Goal: Task Accomplishment & Management: Manage account settings

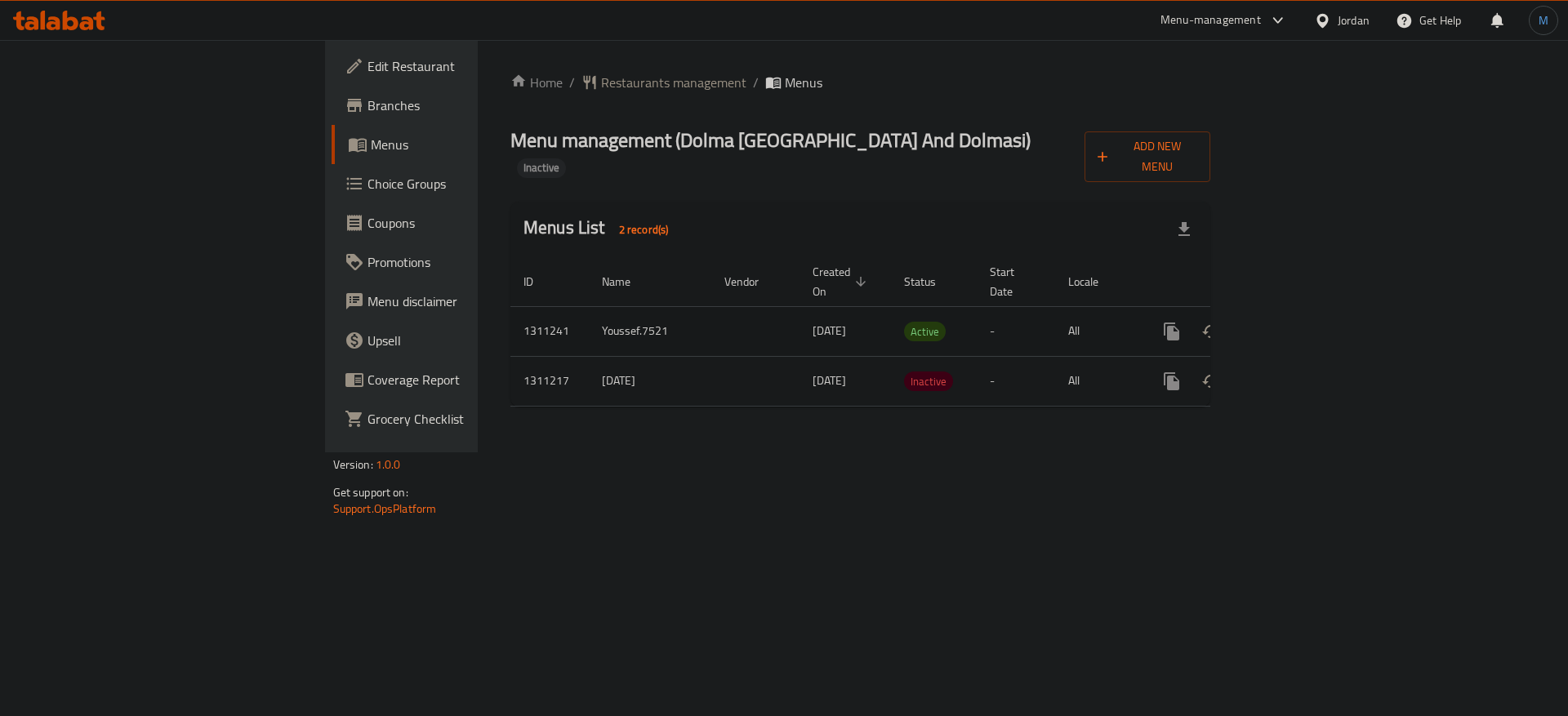
click at [1300, 322] on icon "enhanced table" at bounding box center [1289, 331] width 20 height 20
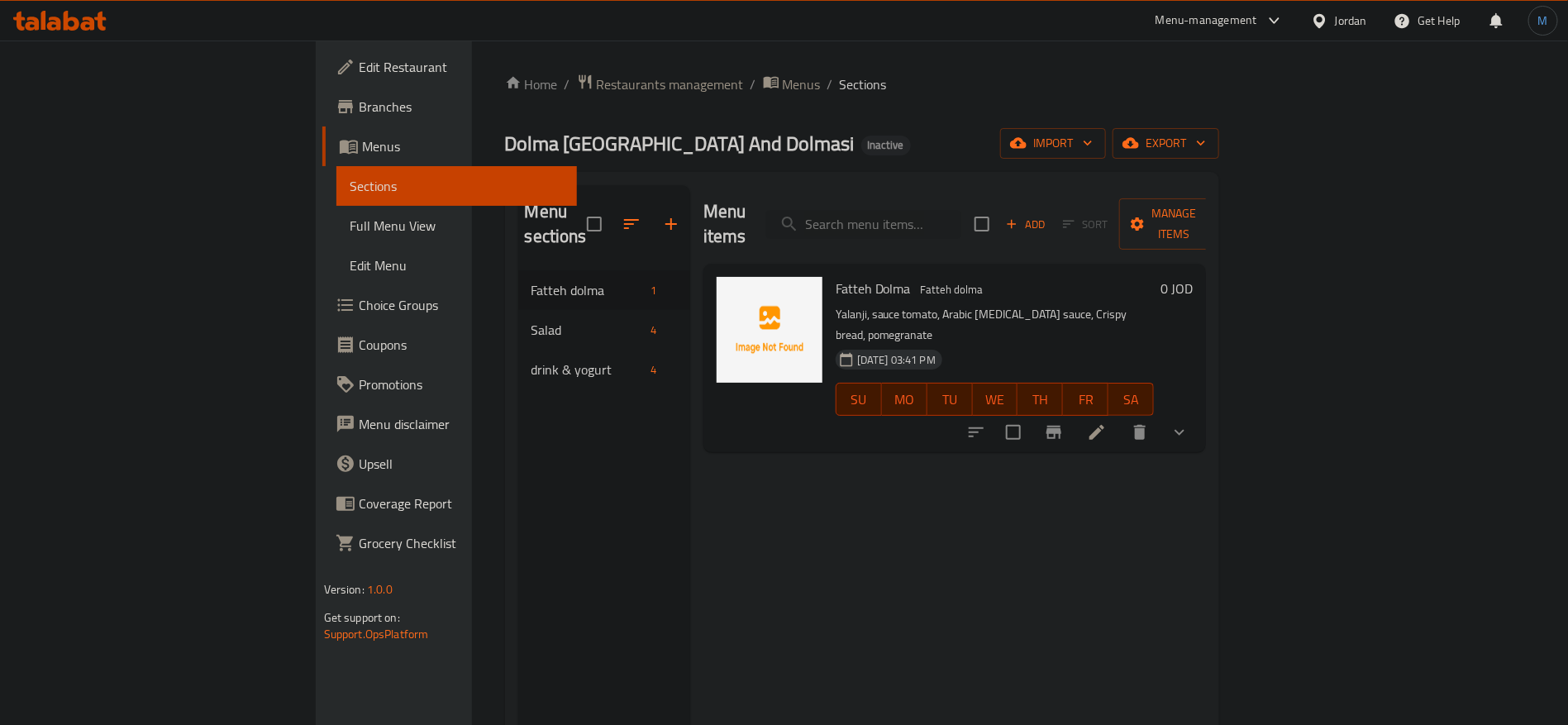
click at [665, 219] on icon "button" at bounding box center [671, 224] width 11 height 11
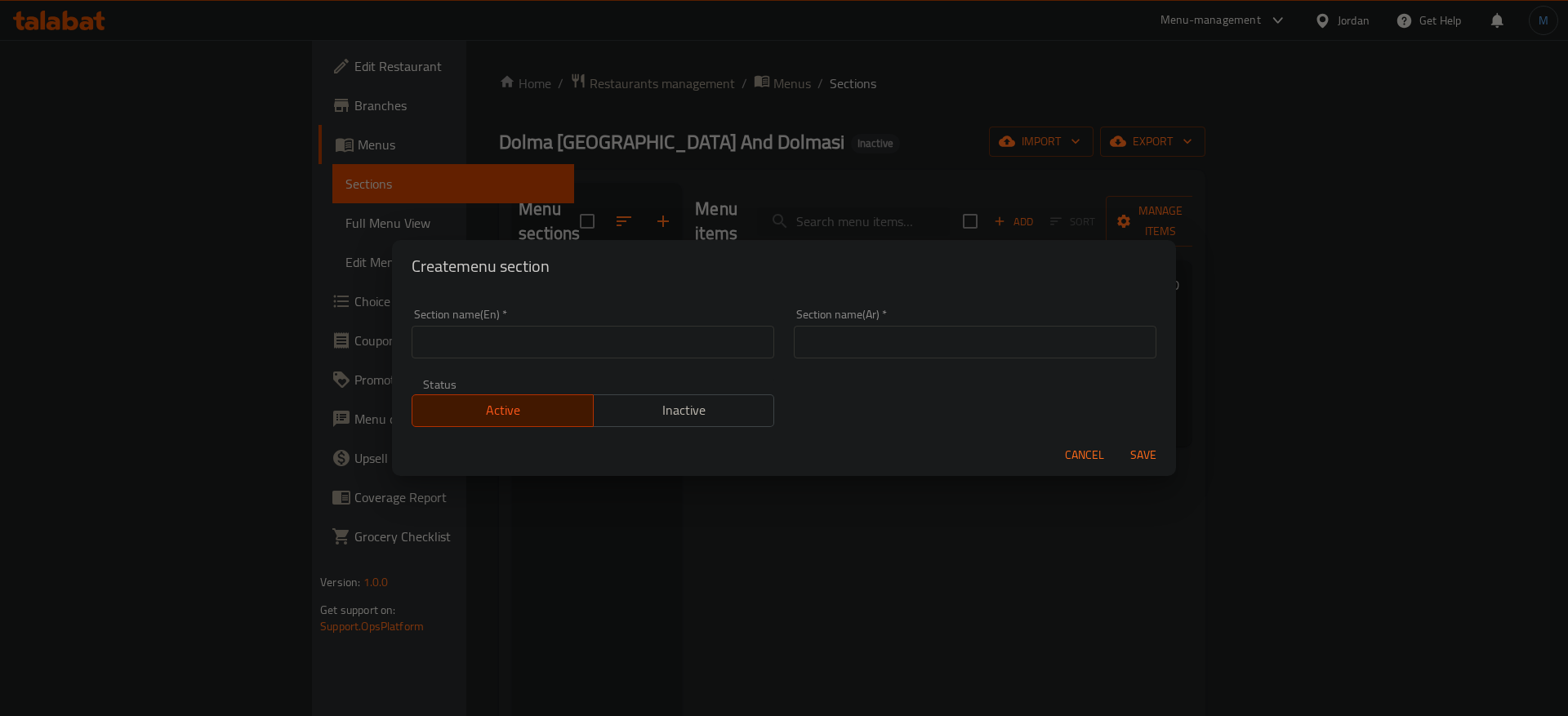
click at [1073, 451] on span "Cancel" at bounding box center [1085, 455] width 39 height 21
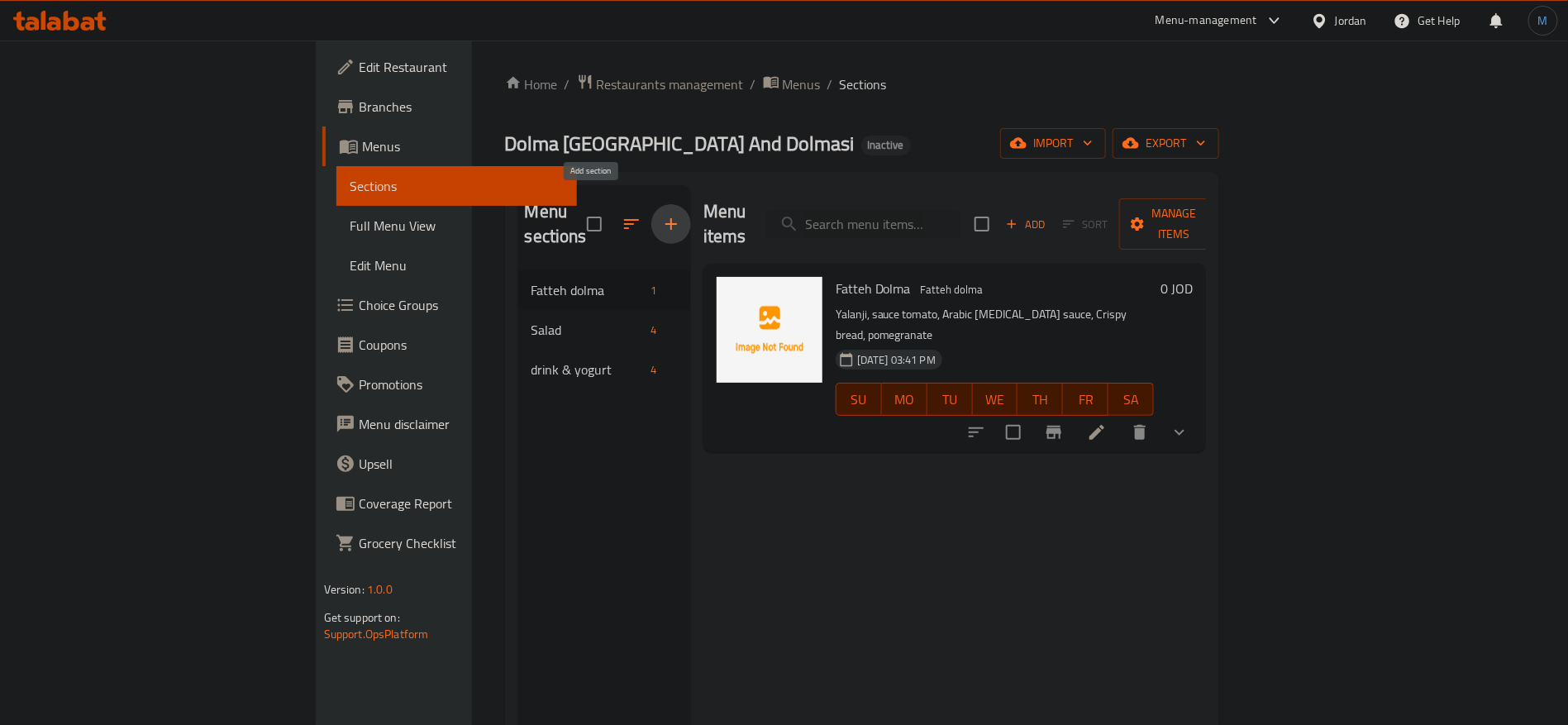
click at [661, 214] on icon "button" at bounding box center [671, 223] width 20 height 20
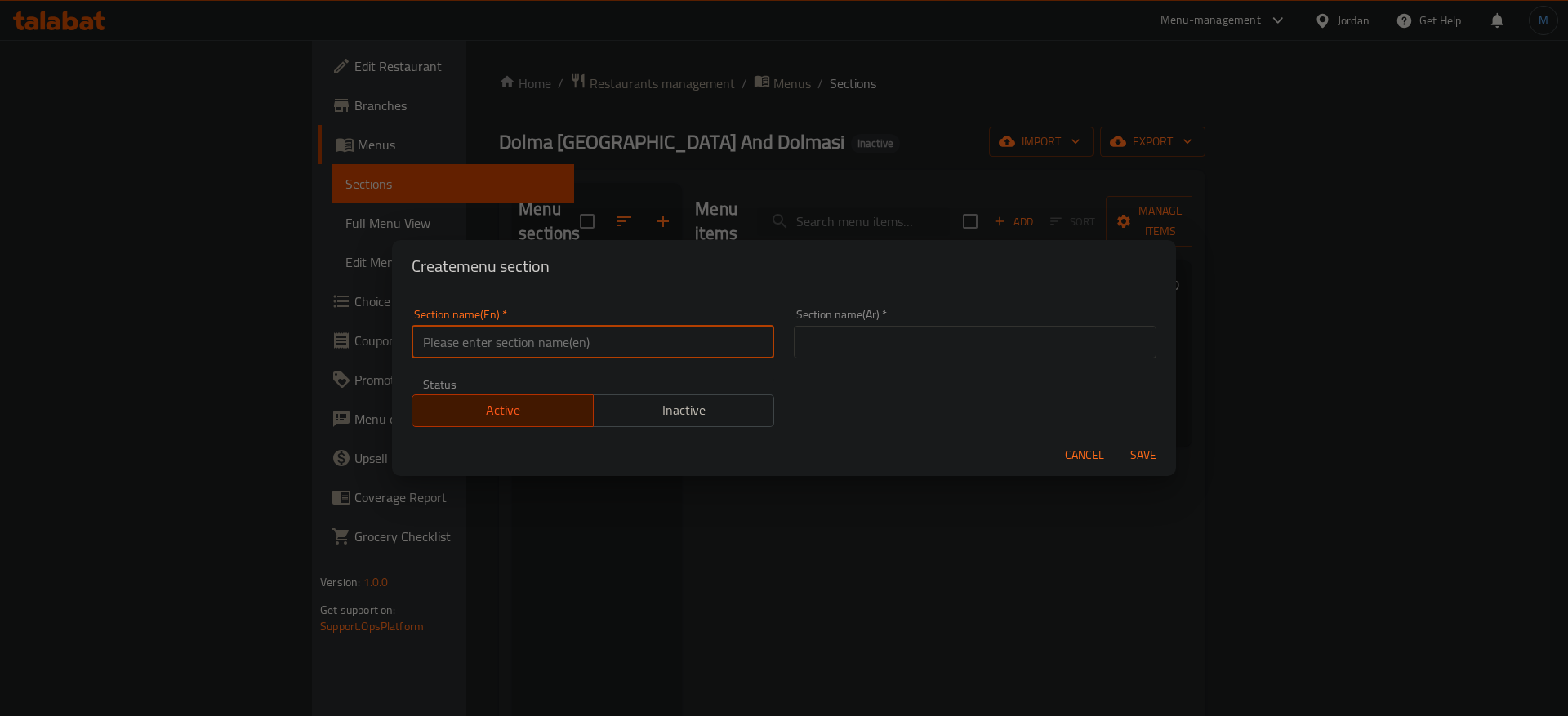
click at [559, 334] on input "text" at bounding box center [593, 342] width 363 height 33
paste input "Dolma pots& sharing"
type input "Dolma pots And sharing"
click at [466, 341] on input "Dolma pots And sharing" at bounding box center [593, 342] width 363 height 33
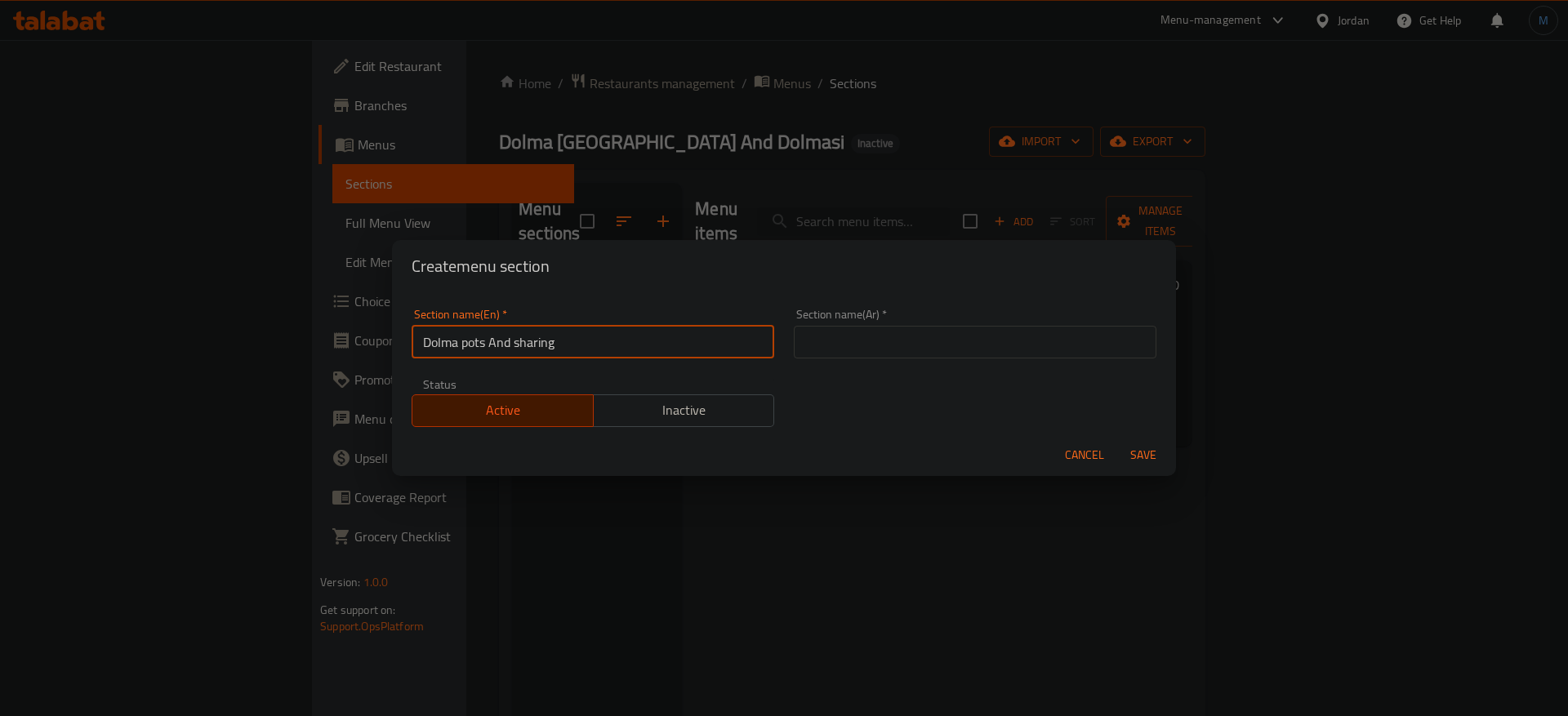
click at [926, 323] on div "Section name(Ar)   * Section name(Ar) *" at bounding box center [975, 333] width 363 height 50
click at [917, 362] on div "Section name(Ar)   * Section name(Ar) *" at bounding box center [975, 334] width 382 height 69
click at [929, 340] on input "text" at bounding box center [975, 342] width 363 height 33
paste input "أواني الدولما والمشاركة"
type input "أواني الدولما والمشاركة"
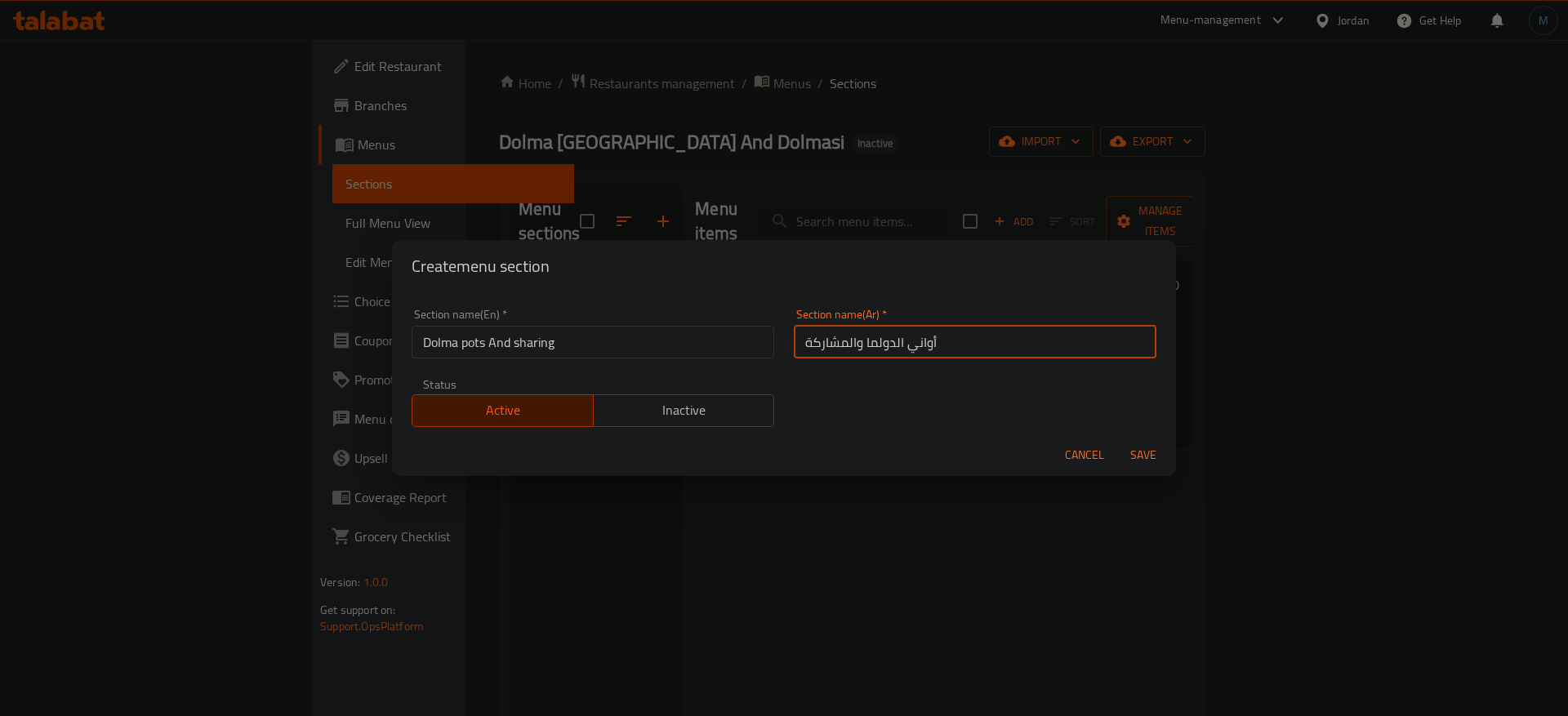
click at [1117, 440] on button "Save" at bounding box center [1144, 455] width 52 height 30
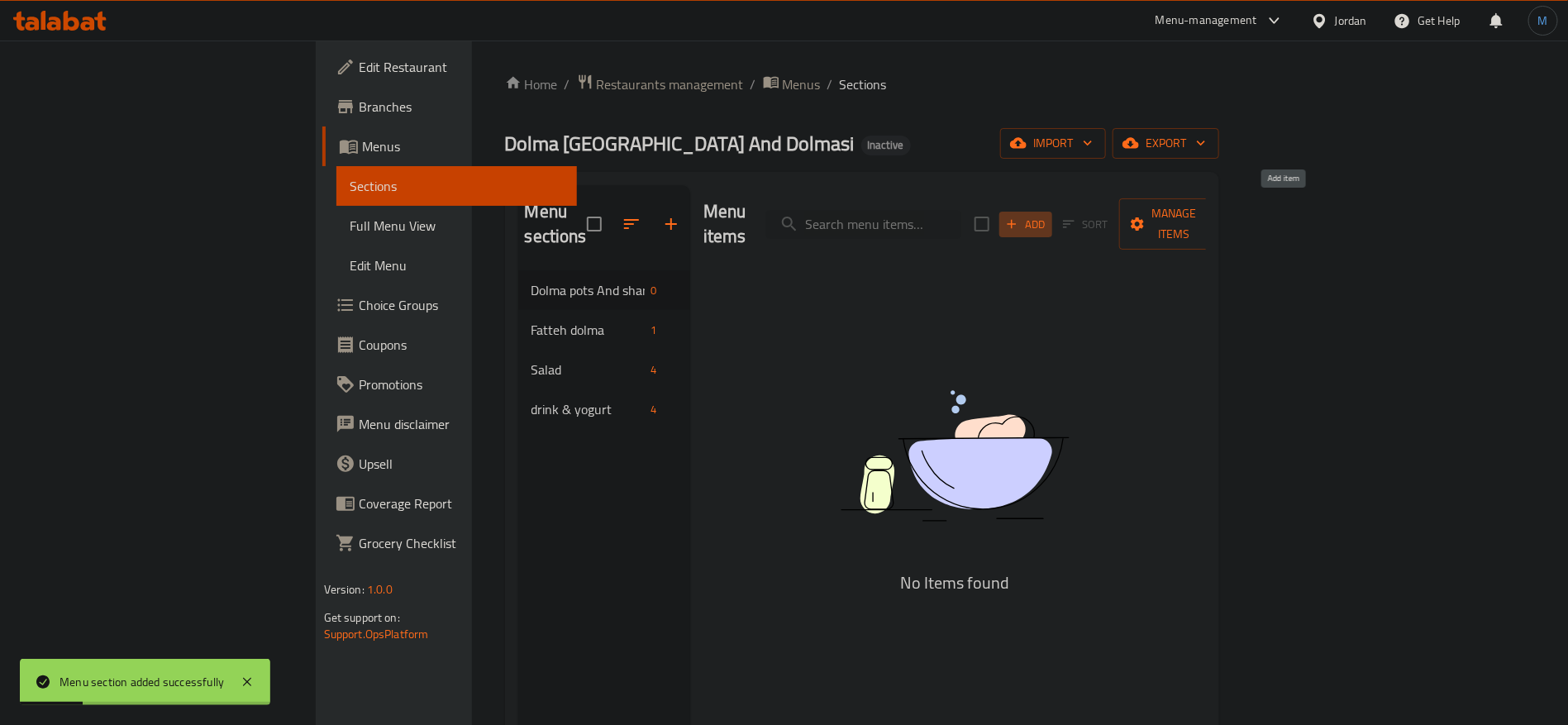
click at [1052, 212] on button "Add" at bounding box center [1026, 224] width 53 height 26
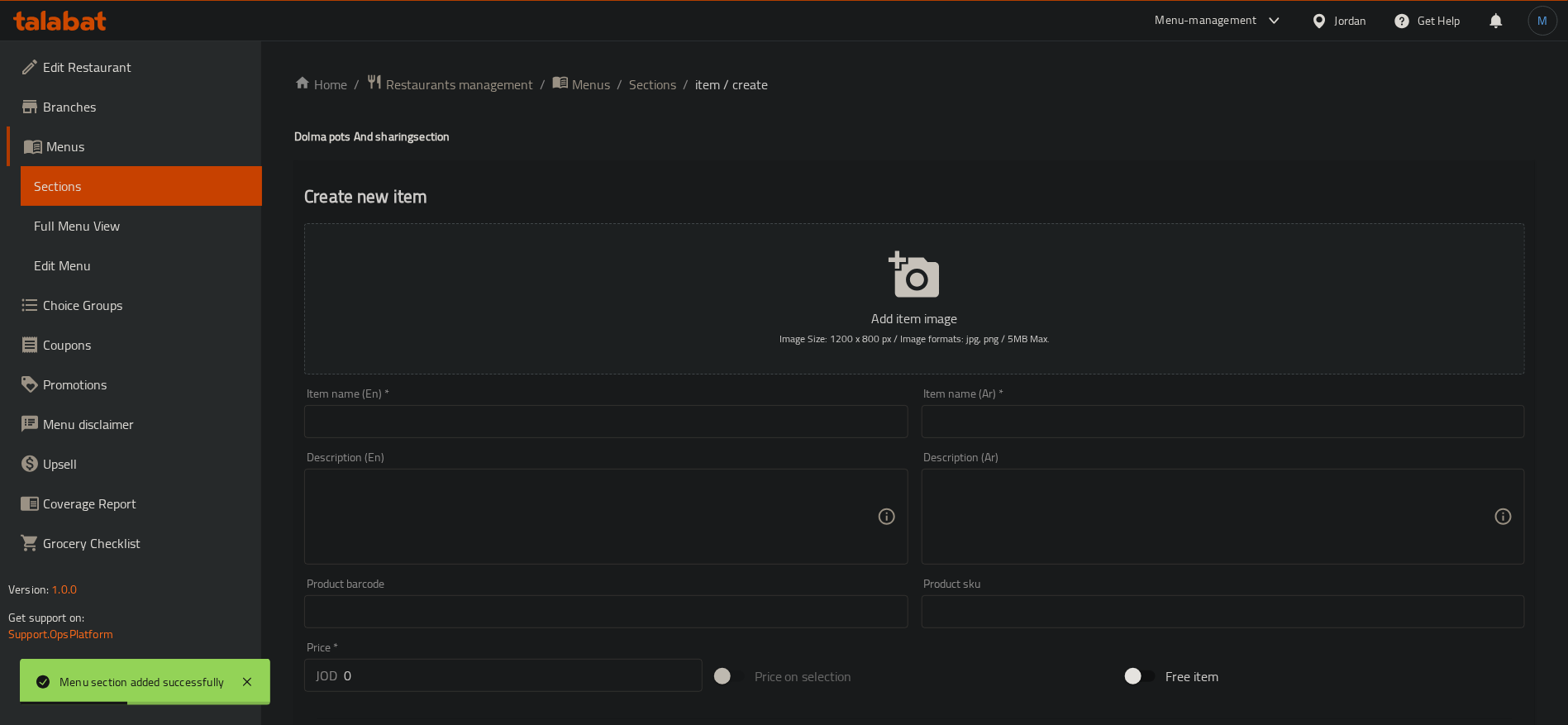
paste input "small dolma pot 25 pieces"
click at [487, 433] on input "text" at bounding box center [606, 421] width 604 height 33
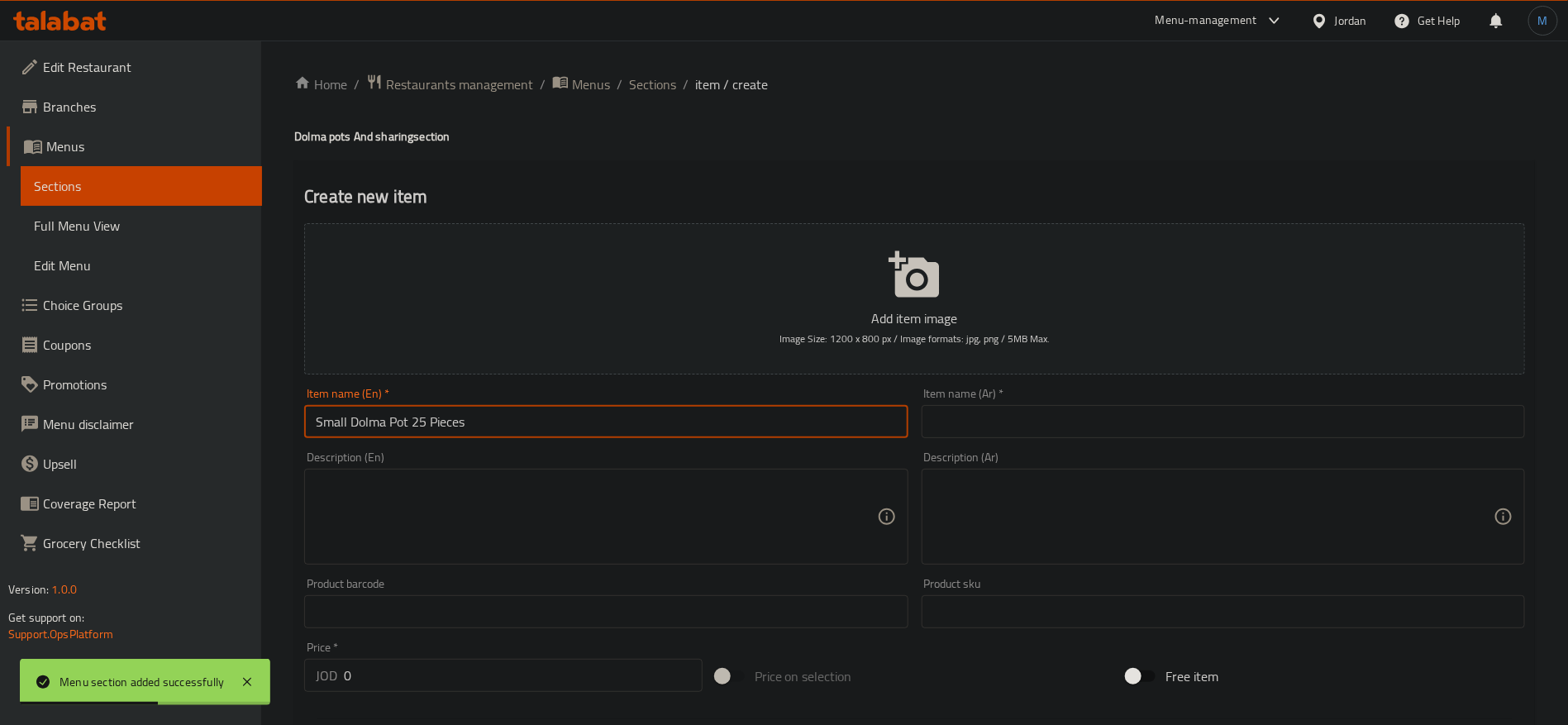
type input "Small Dolma Pot 25 Pieces"
paste textarea "25pieces of vine leaves, Chard, onions, zucchini, eggplant and Capsicum. Order …"
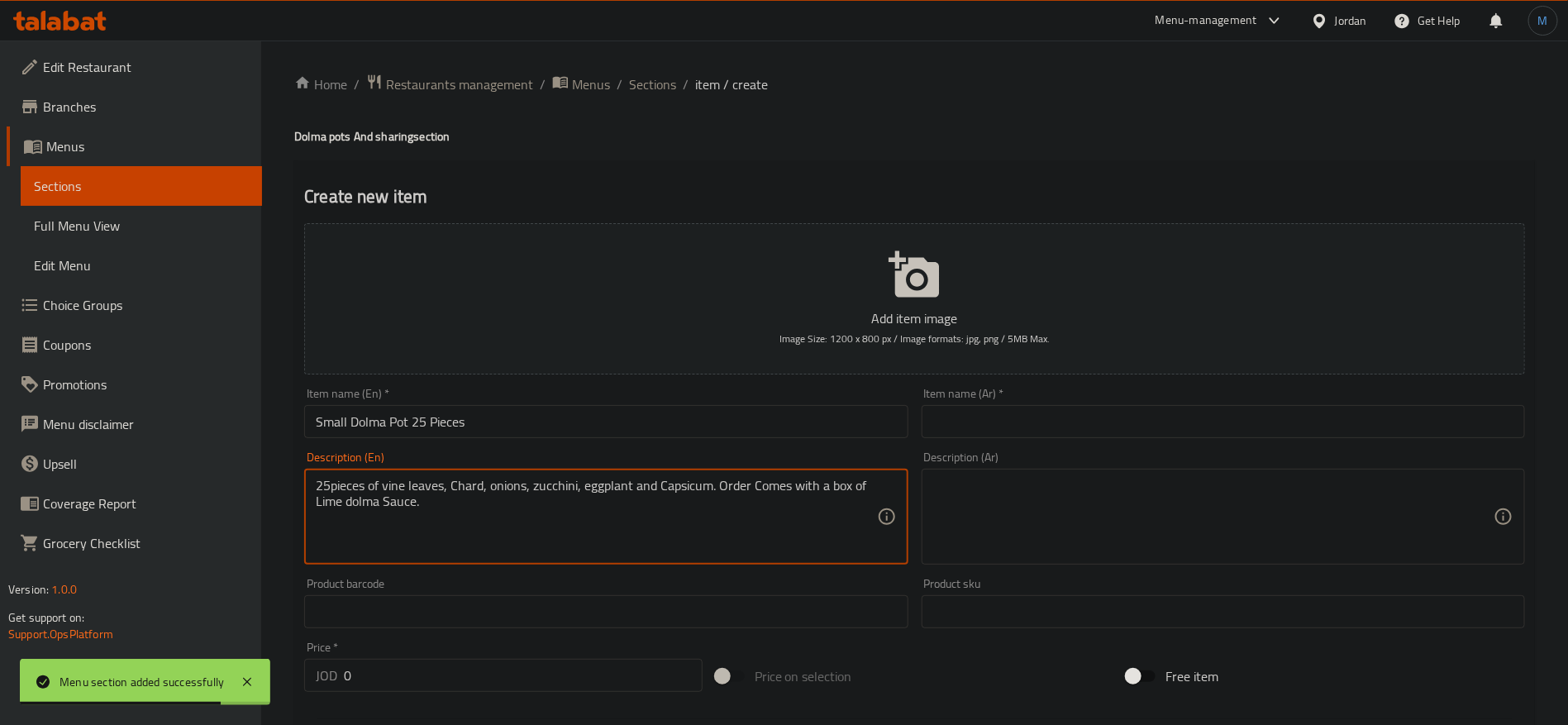
click at [572, 500] on textarea "25pieces of vine leaves, Chard, onions, zucchini, eggplant and Capsicum. Order …" at bounding box center [596, 517] width 560 height 79
paste textarea "25pieces of vine leaves, Chard, onions, zucchini, eggplant and Capsicum. Order …"
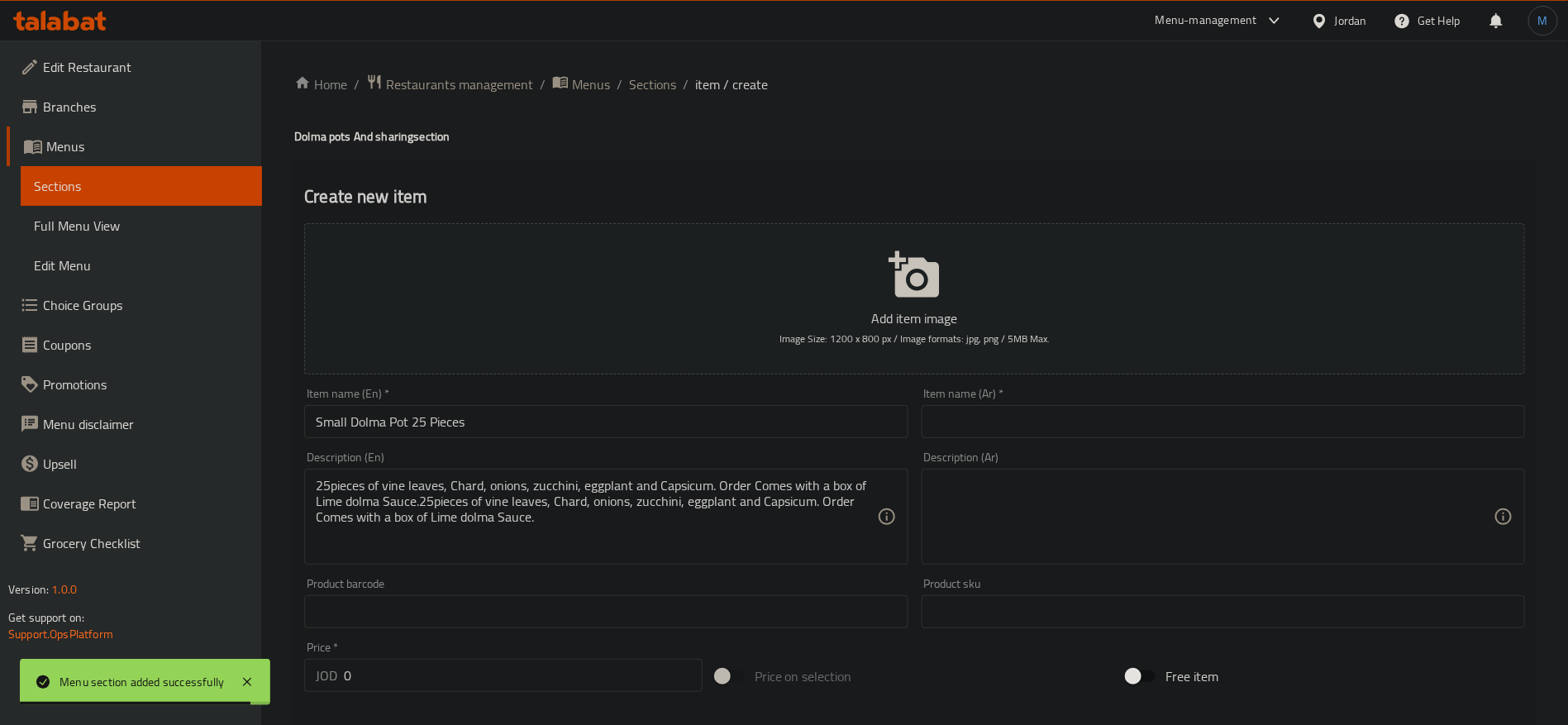
click at [561, 466] on div "Description (En) 25pieces of vine leaves, Chard, onions, zucchini, eggplant and…" at bounding box center [606, 508] width 604 height 114
click at [559, 496] on textarea "25pieces of vine leaves, Chard, onions, zucchini, eggplant and Capsicum. Order …" at bounding box center [596, 517] width 560 height 79
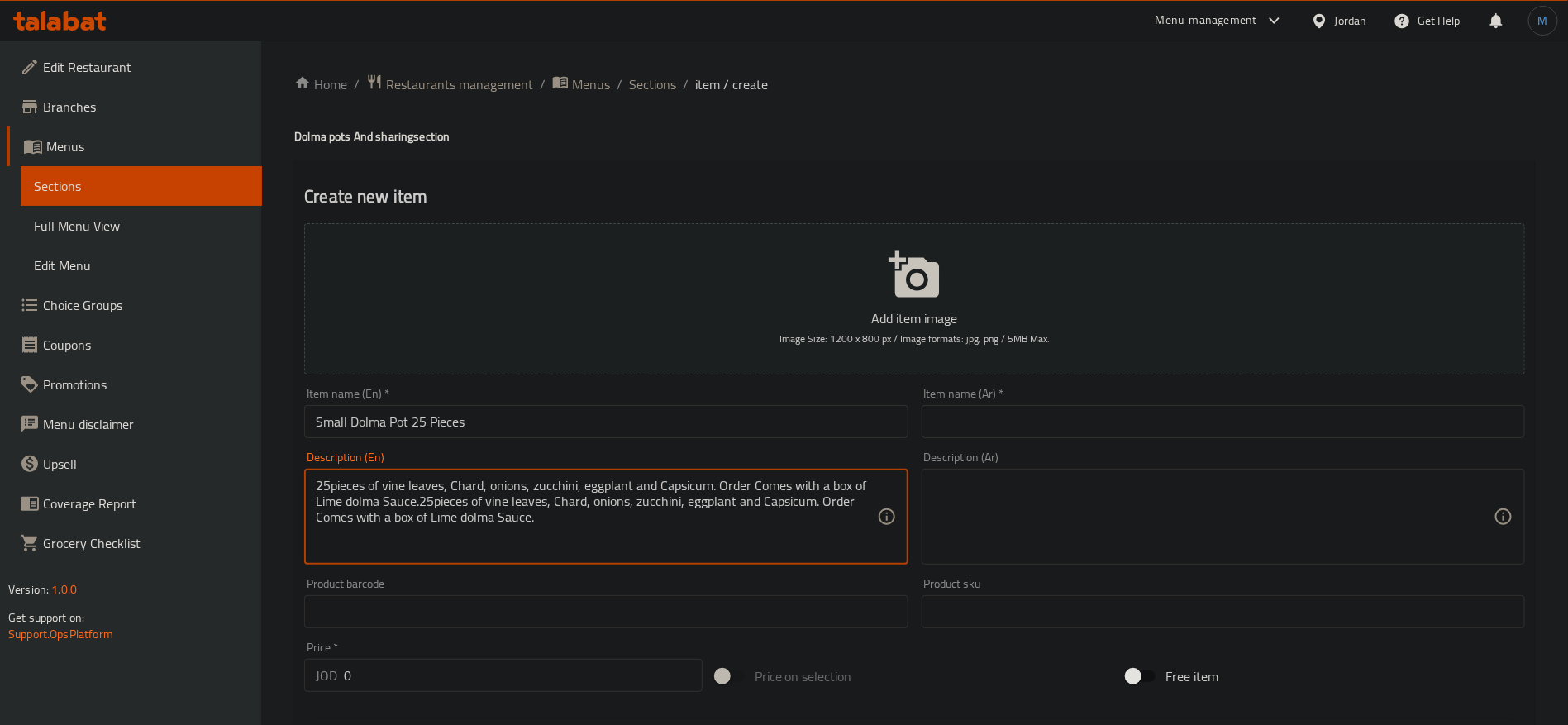
click at [559, 496] on textarea "25pieces of vine leaves, Chard, onions, zucchini, eggplant and Capsicum. Order …" at bounding box center [596, 517] width 560 height 79
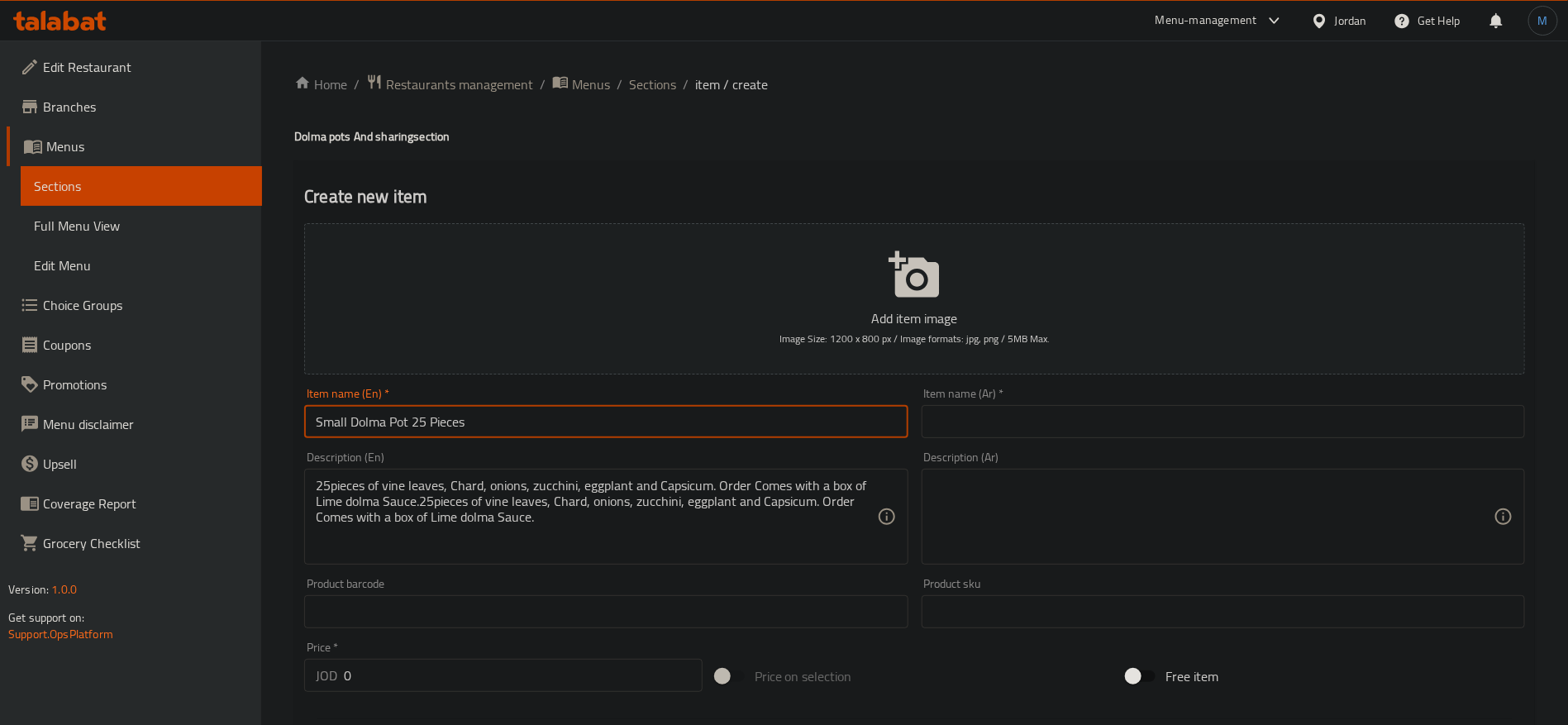
click at [557, 426] on input "Small Dolma Pot 25 Pieces" at bounding box center [606, 421] width 604 height 33
click at [684, 559] on div "25pieces of vine leaves, Chard, onions, zucchini, eggplant and Capsicum. Order …" at bounding box center [606, 516] width 604 height 96
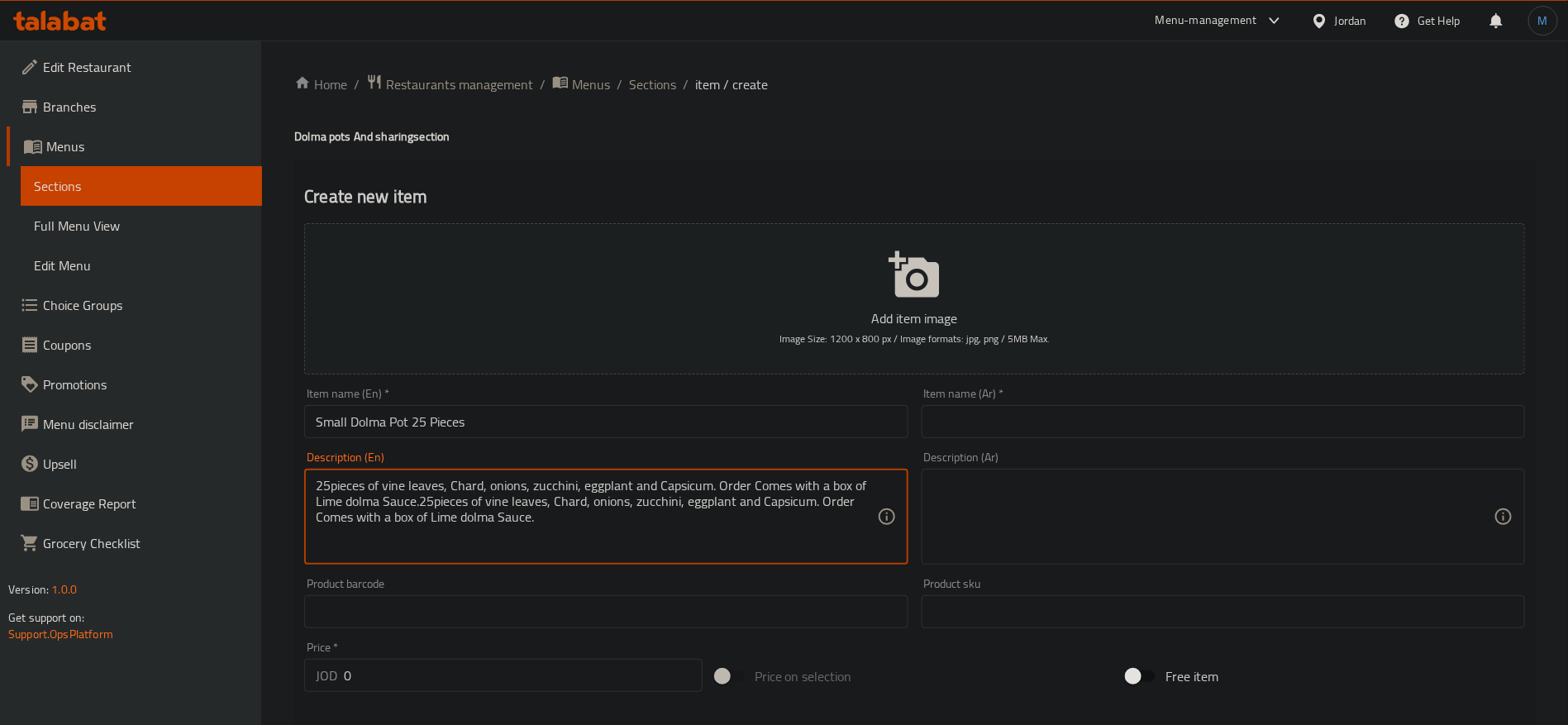
paste textarea
type textarea "25pieces of vine leaves, Chard, onions, zucchini, eggplant and Capsicum. Order …"
click at [676, 397] on div "Item name (En)   * Small Dolma Pot 25 Pieces Item name (En) *" at bounding box center [606, 413] width 604 height 50
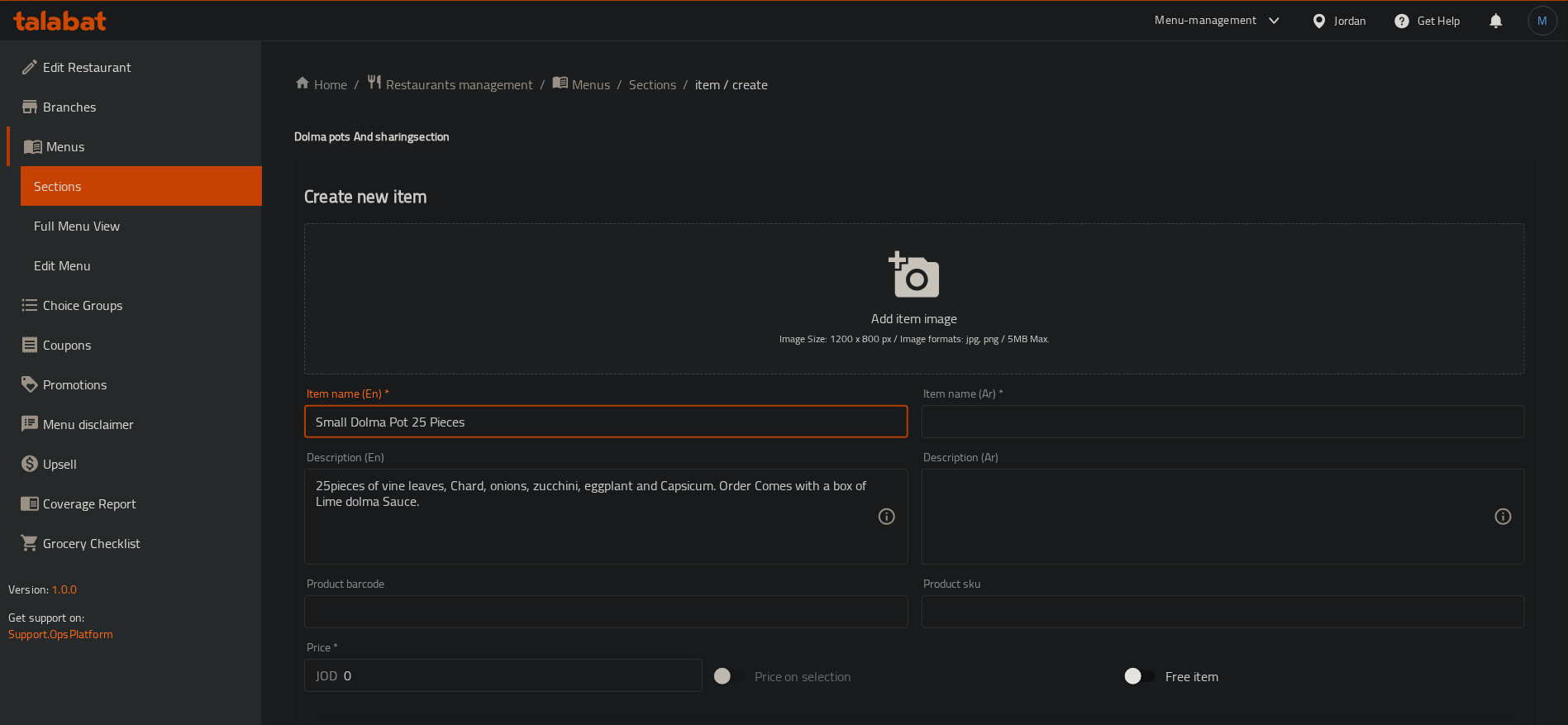
click at [672, 416] on input "Small Dolma Pot 25 Pieces" at bounding box center [606, 421] width 604 height 33
paste input "وعاء دولما صغير ٢٥ قطعة"
click at [1041, 421] on input "text" at bounding box center [1224, 421] width 604 height 33
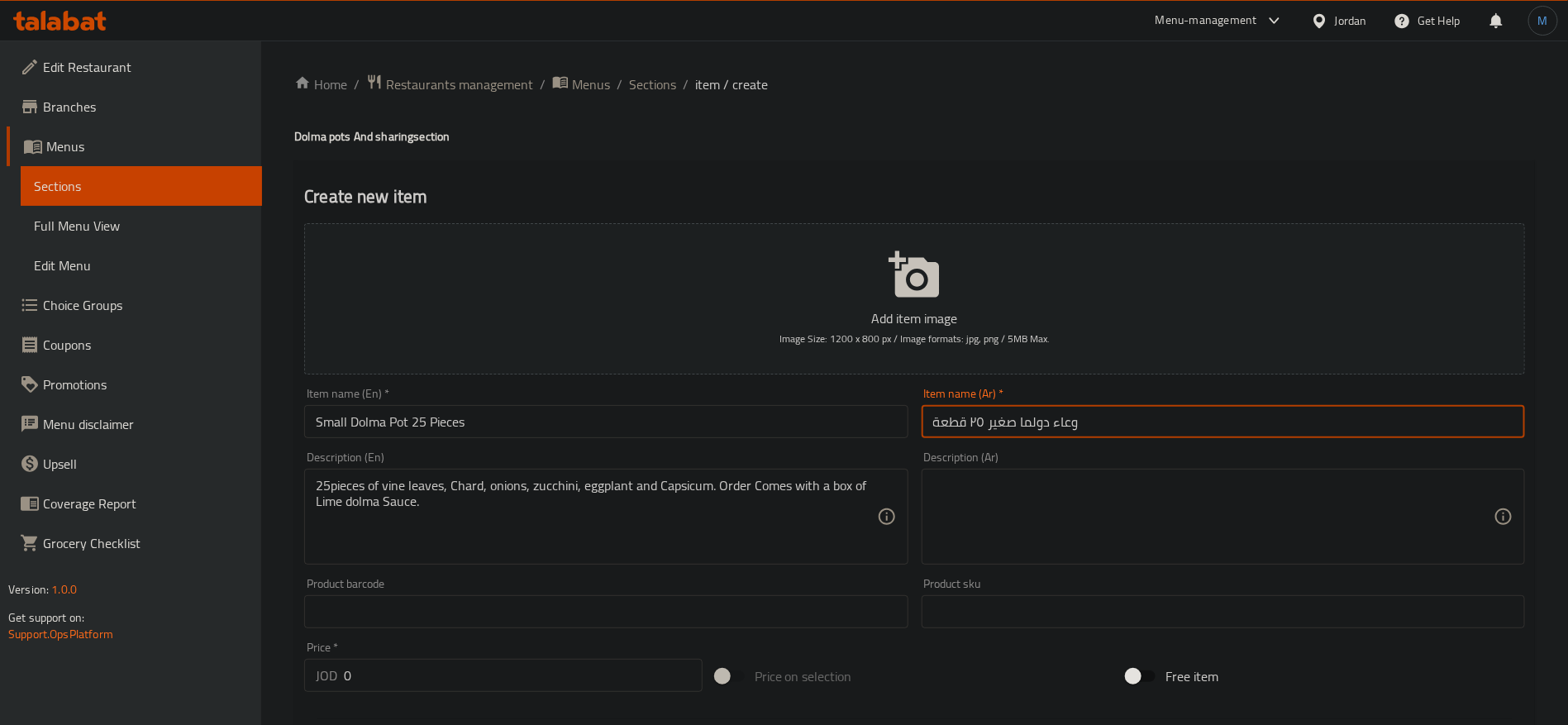
click at [379, 416] on input "Small Dolma Pot 25 Pieces" at bounding box center [606, 421] width 604 height 33
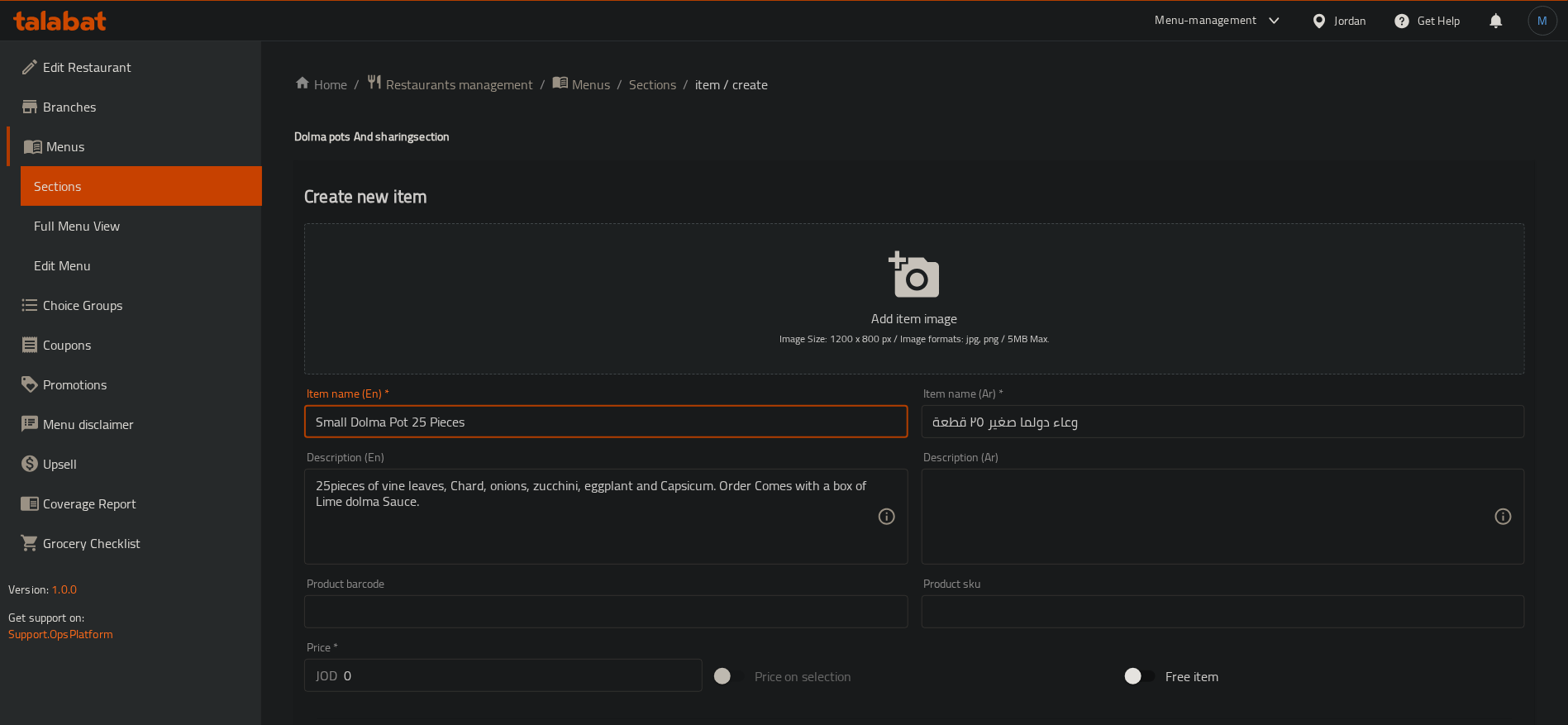
click at [379, 416] on input "Small Dolma Pot 25 Pieces" at bounding box center [606, 421] width 604 height 33
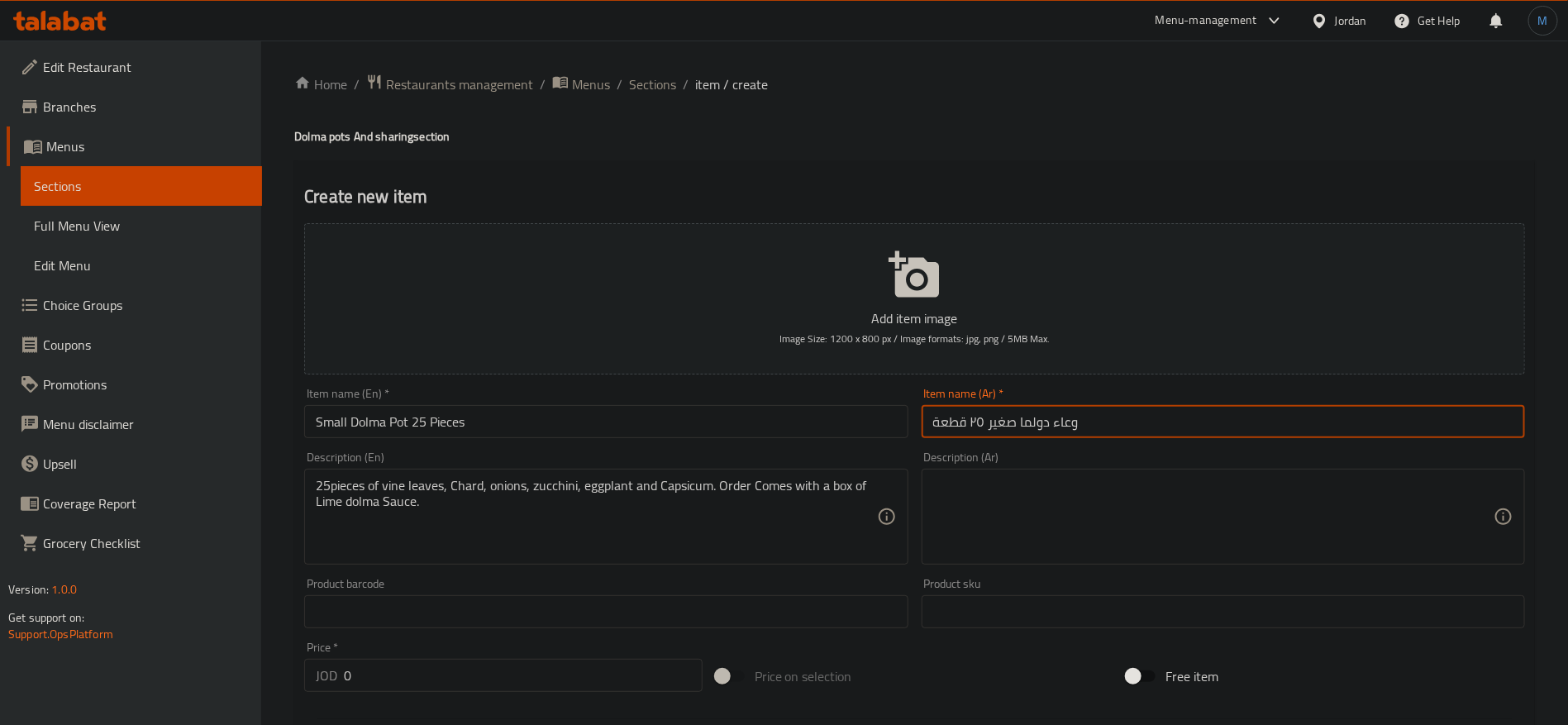
click at [1044, 422] on input "وعاء دولما صغير ٢٥ قطعة" at bounding box center [1224, 421] width 604 height 33
paste input "text"
click at [967, 416] on input "وعاء دولمة صغير ٢٥ قطعة" at bounding box center [1224, 421] width 604 height 33
click at [975, 426] on input "وعاء دولمة صغير ٢٥ قطعة" at bounding box center [1224, 421] width 604 height 33
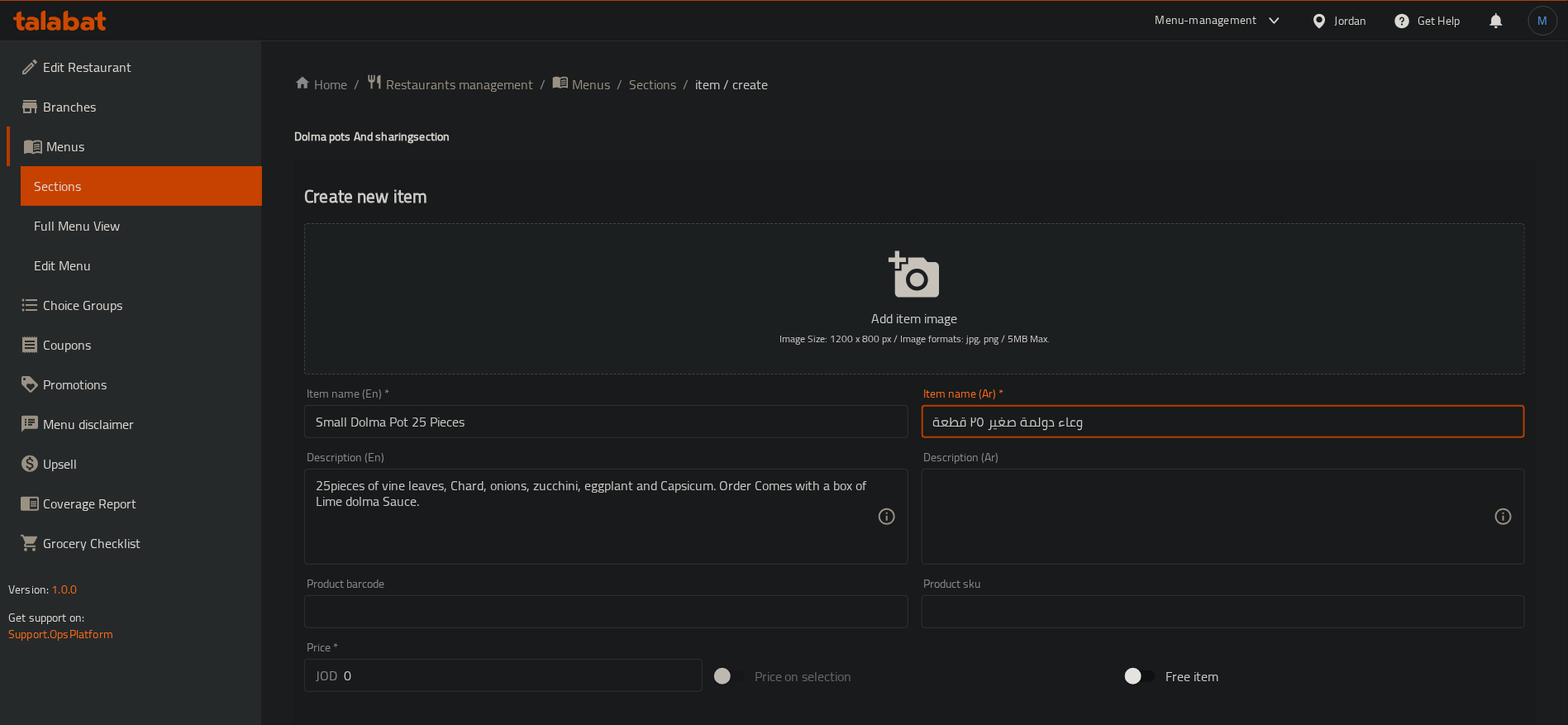
click at [975, 426] on input "وعاء دولمة صغير ٢٥ قطعة" at bounding box center [1224, 421] width 604 height 33
type input "وعاء دولمة صغير 25 قطعة"
click at [388, 415] on input "Small Dolma Pot 25 Pieces" at bounding box center [606, 421] width 604 height 33
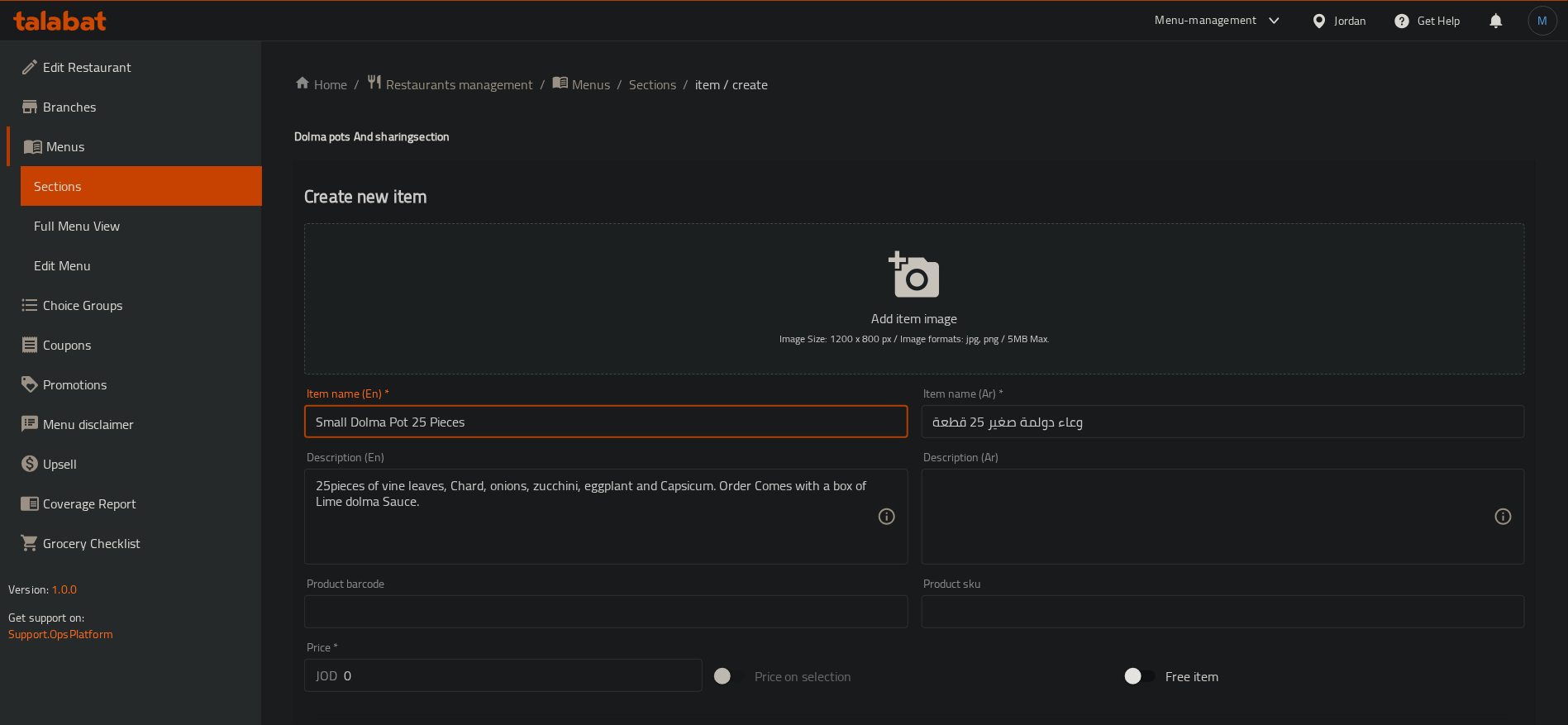
click at [388, 415] on input "Small Dolma Pot 25 Pieces" at bounding box center [606, 421] width 604 height 33
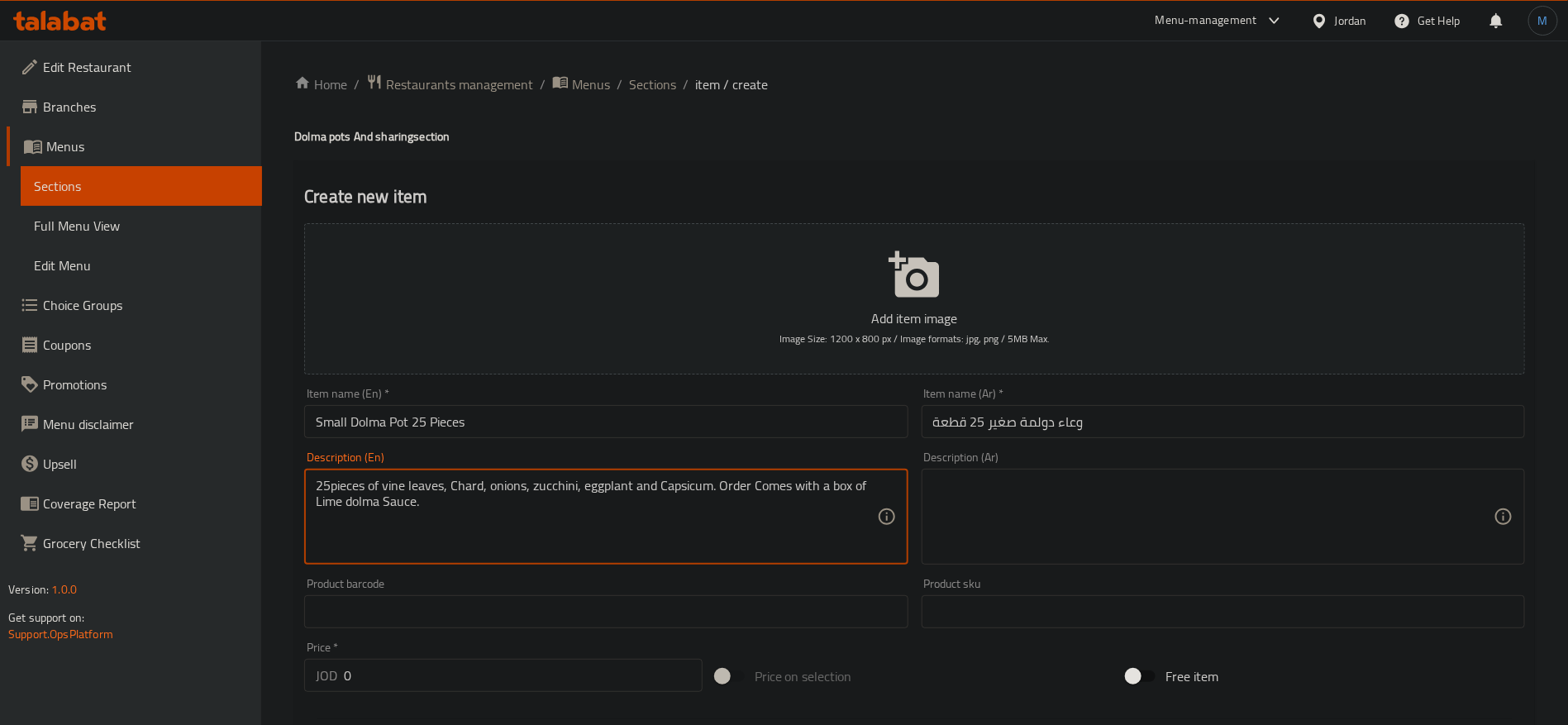
paste textarea
type textarea "25 pieces of vine leaves, Chard, onions, zucchini, eggplant and Capsicum. Order…"
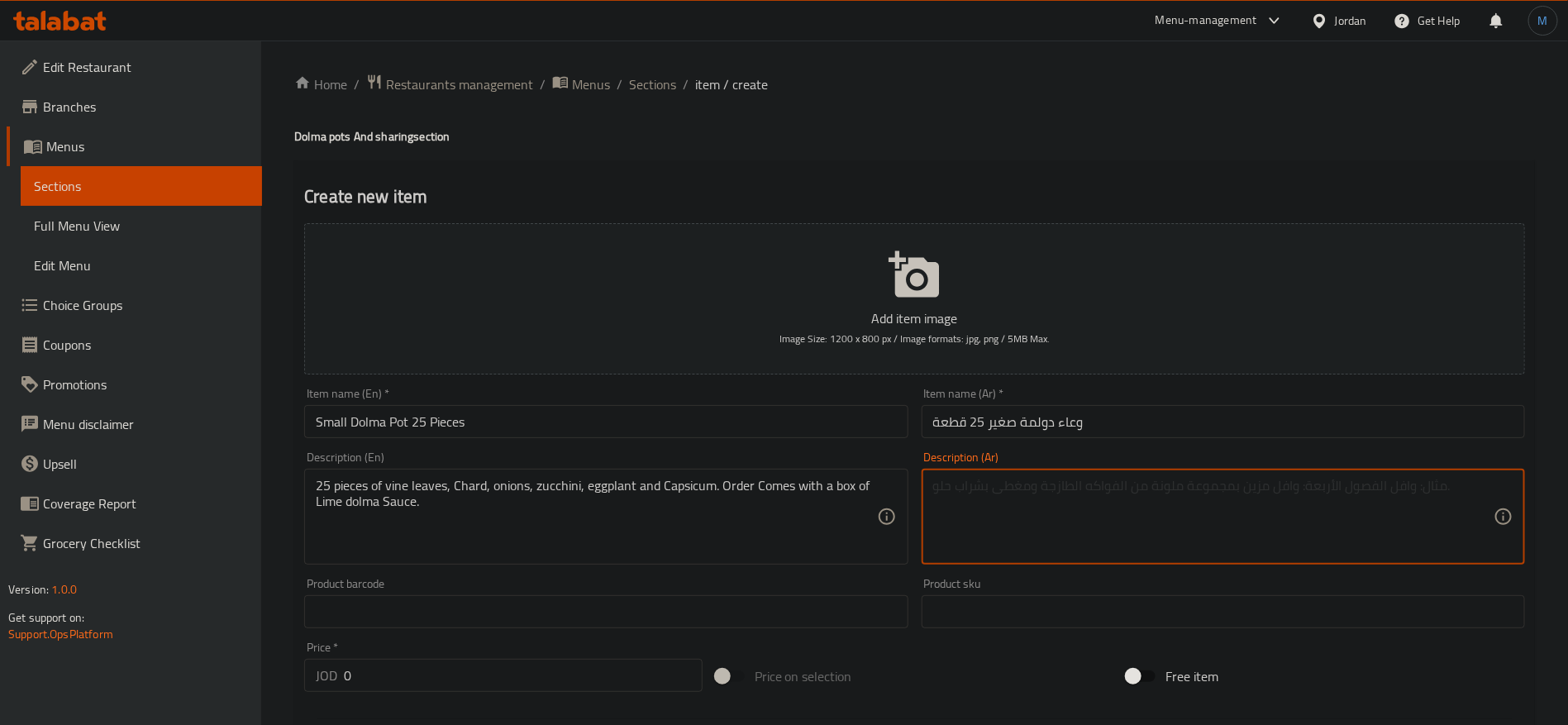
click at [1037, 489] on textarea at bounding box center [1213, 517] width 560 height 79
paste textarea "٢٥ قطعة من ورق العنب، السلق، البصل، الكوسا، الباذنجان والفلفل الحلو. يُقدّم الط…"
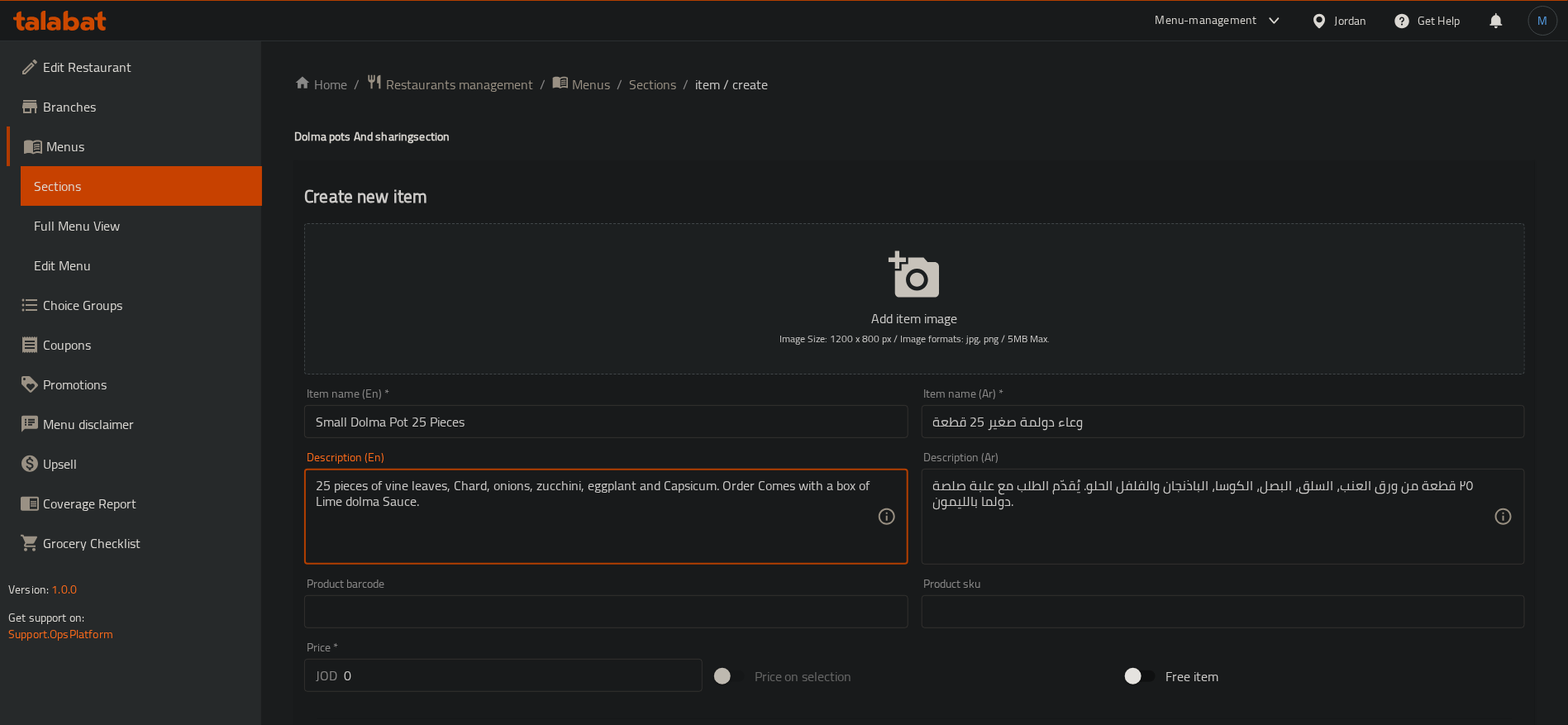
click at [665, 494] on textarea "25 pieces of vine leaves, Chard, onions, zucchini, eggplant and Capsicum. Order…" at bounding box center [596, 517] width 560 height 79
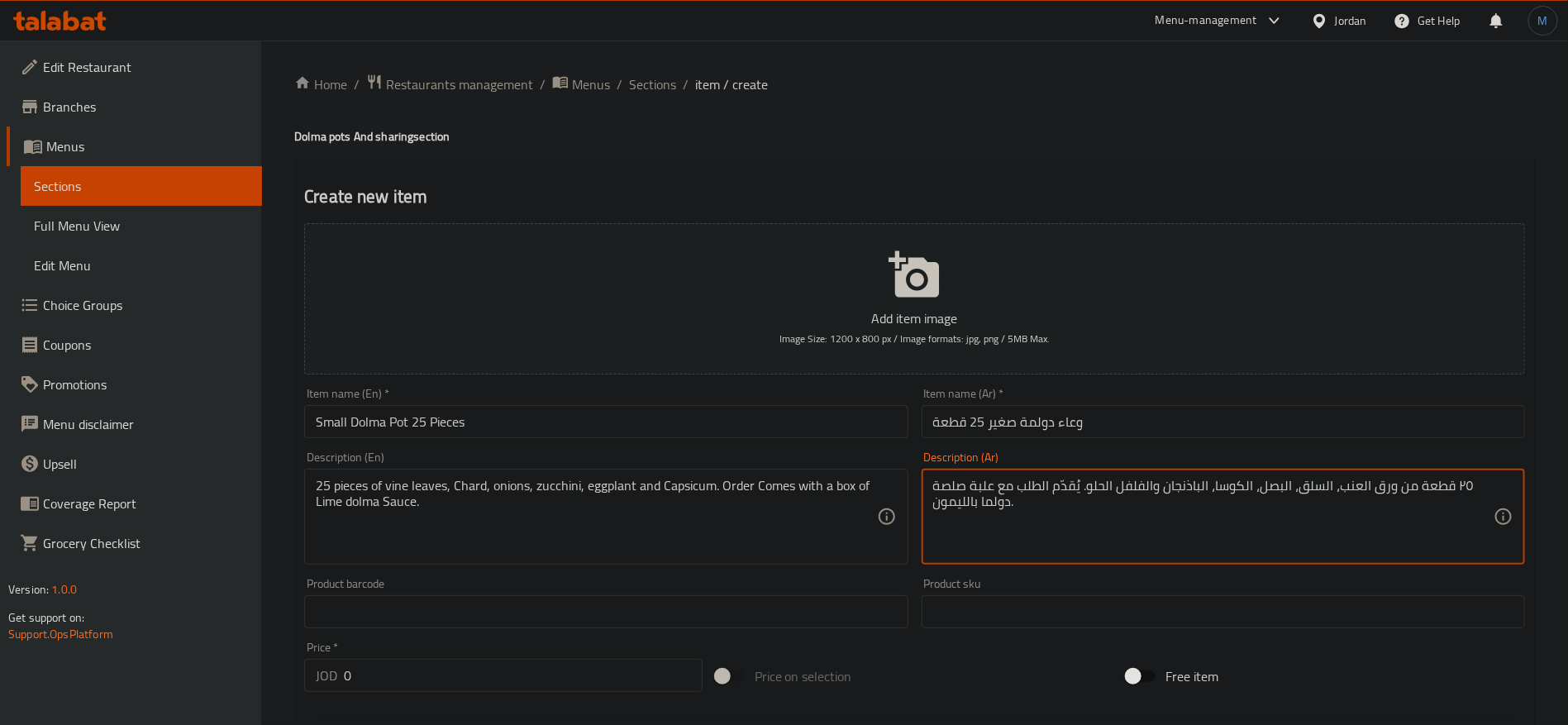
click at [1156, 494] on textarea "٢٥ قطعة من ورق العنب، السلق، البصل، الكوسا، الباذنجان والفلفل الحلو. يُقدّم الط…" at bounding box center [1213, 517] width 560 height 79
click at [1108, 481] on textarea "٢٥ قطعة من ورق العنب، السلق، البصل، الكوسا، الباذنجان والفلفل الحلو. يُقدّم الط…" at bounding box center [1213, 517] width 560 height 79
paste textarea "فليفلة"
click at [1051, 422] on input "وعاء دولمة صغير 25 قطعة" at bounding box center [1224, 421] width 604 height 33
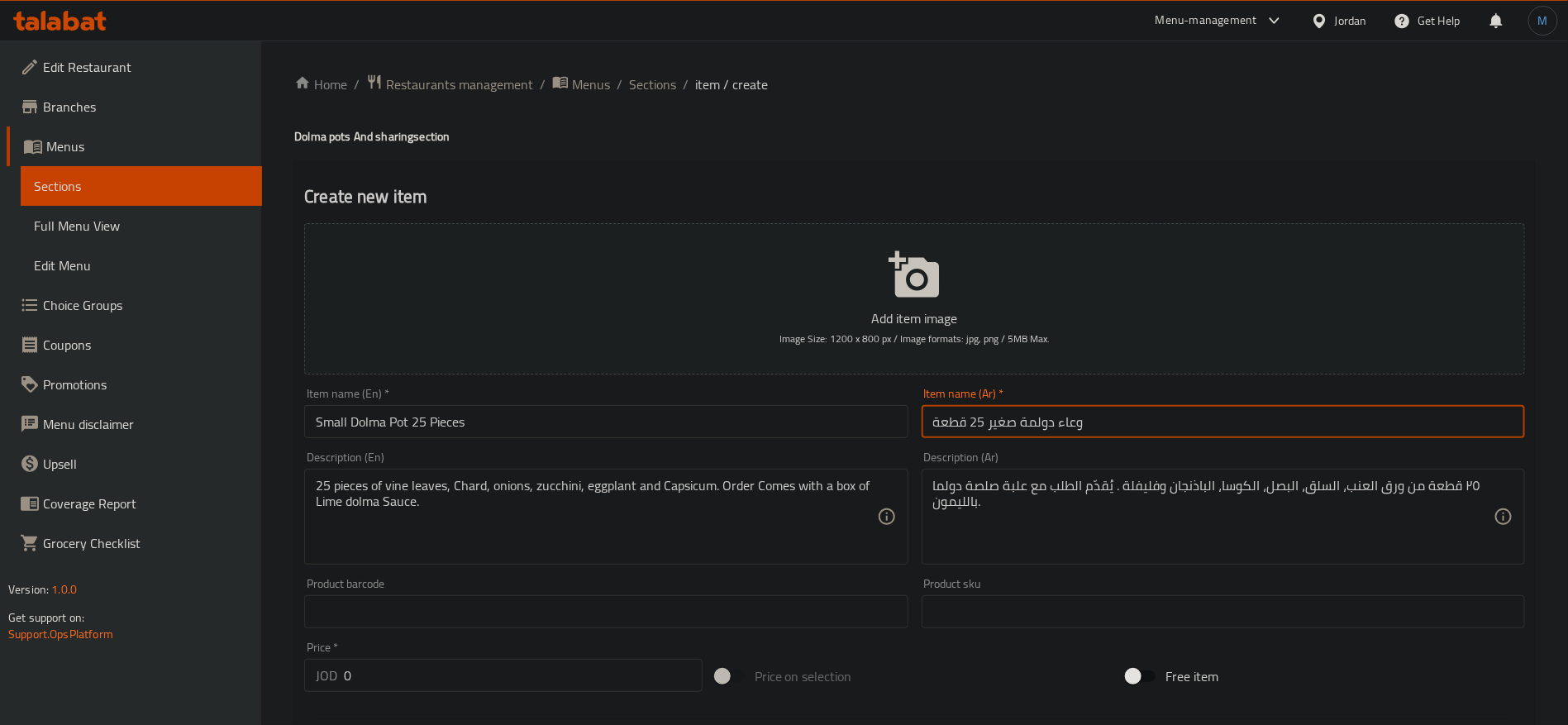
click at [1051, 422] on input "وعاء دولمة صغير 25 قطعة" at bounding box center [1224, 421] width 604 height 33
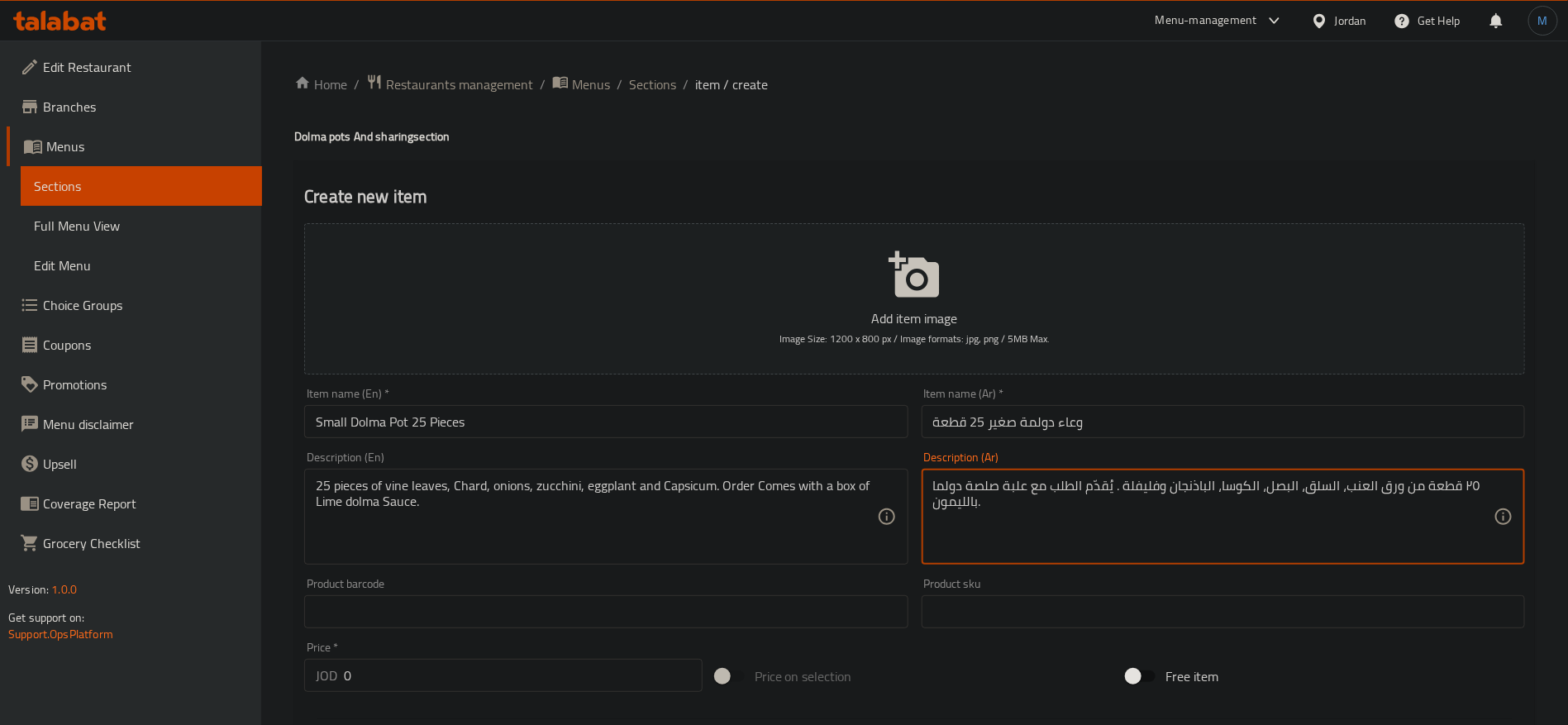
click at [950, 485] on textarea "٢٥ قطعة من ورق العنب، السلق، البصل، الكوسا، الباذنجان وفليفلة . يُقدّم الطلب مع…" at bounding box center [1213, 517] width 560 height 79
paste textarea
click at [962, 501] on textarea "٢٥ قطعة من ورق العنب، السلق، البصل، الكوسا، الباذنجان وفليفلة . يُقدّم الطلب مع…" at bounding box center [1213, 517] width 560 height 79
type textarea "٢٥ قطعة من ورق العنب، السلق، البصل، الكوسا، الباذنجان وفليفلة . يُقدّم الطلب مع…"
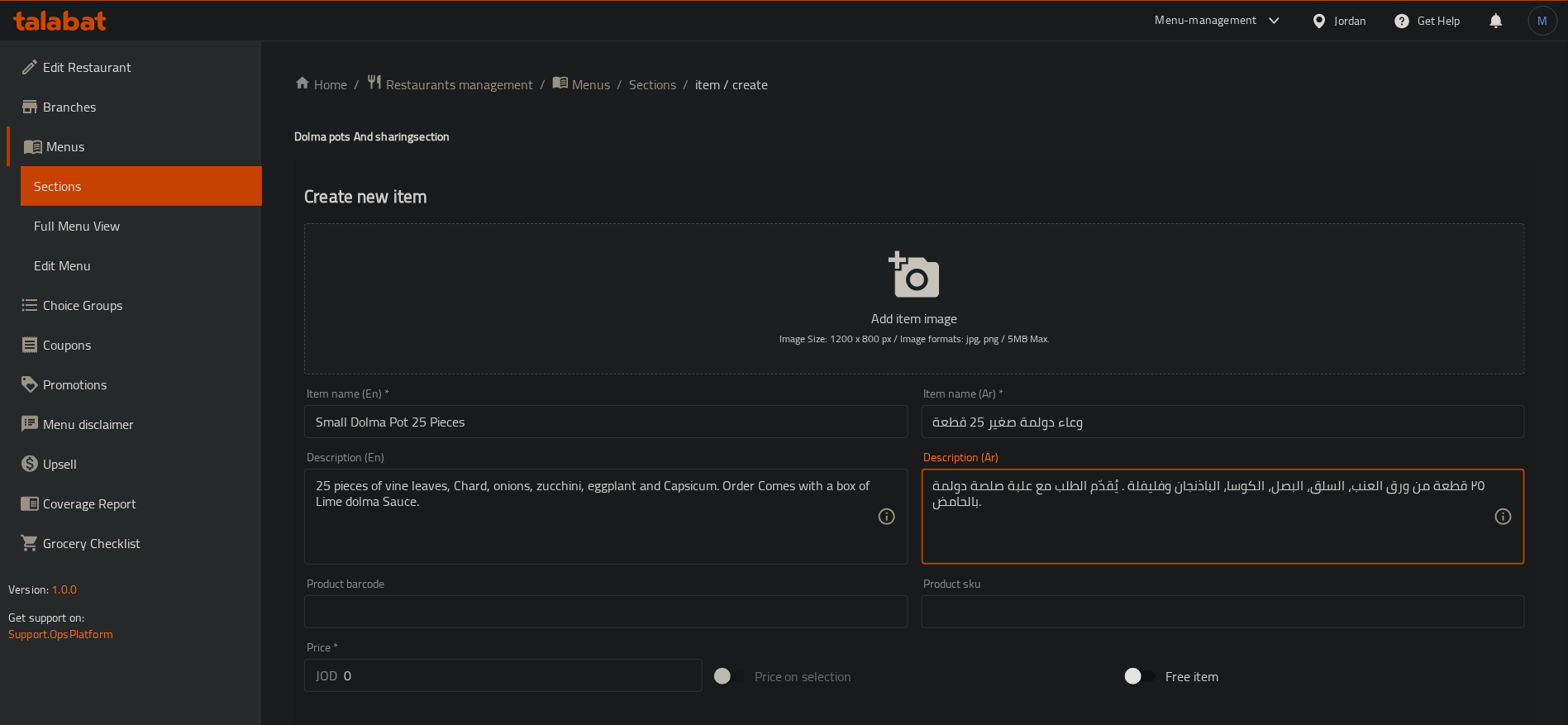
click at [517, 702] on div at bounding box center [915, 718] width 1234 height 41
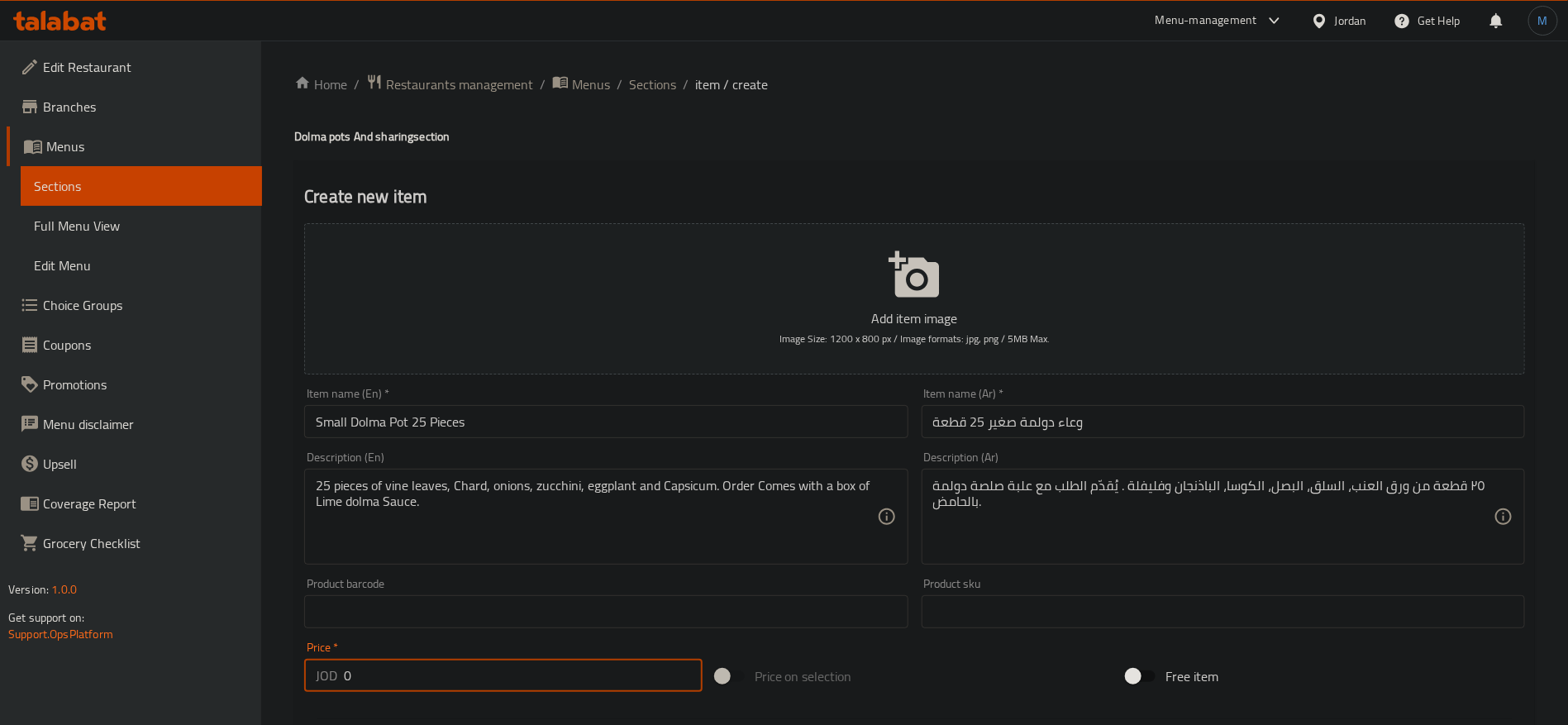
click at [515, 675] on input "0" at bounding box center [522, 675] width 359 height 33
paste input "17.5"
type input "17.5"
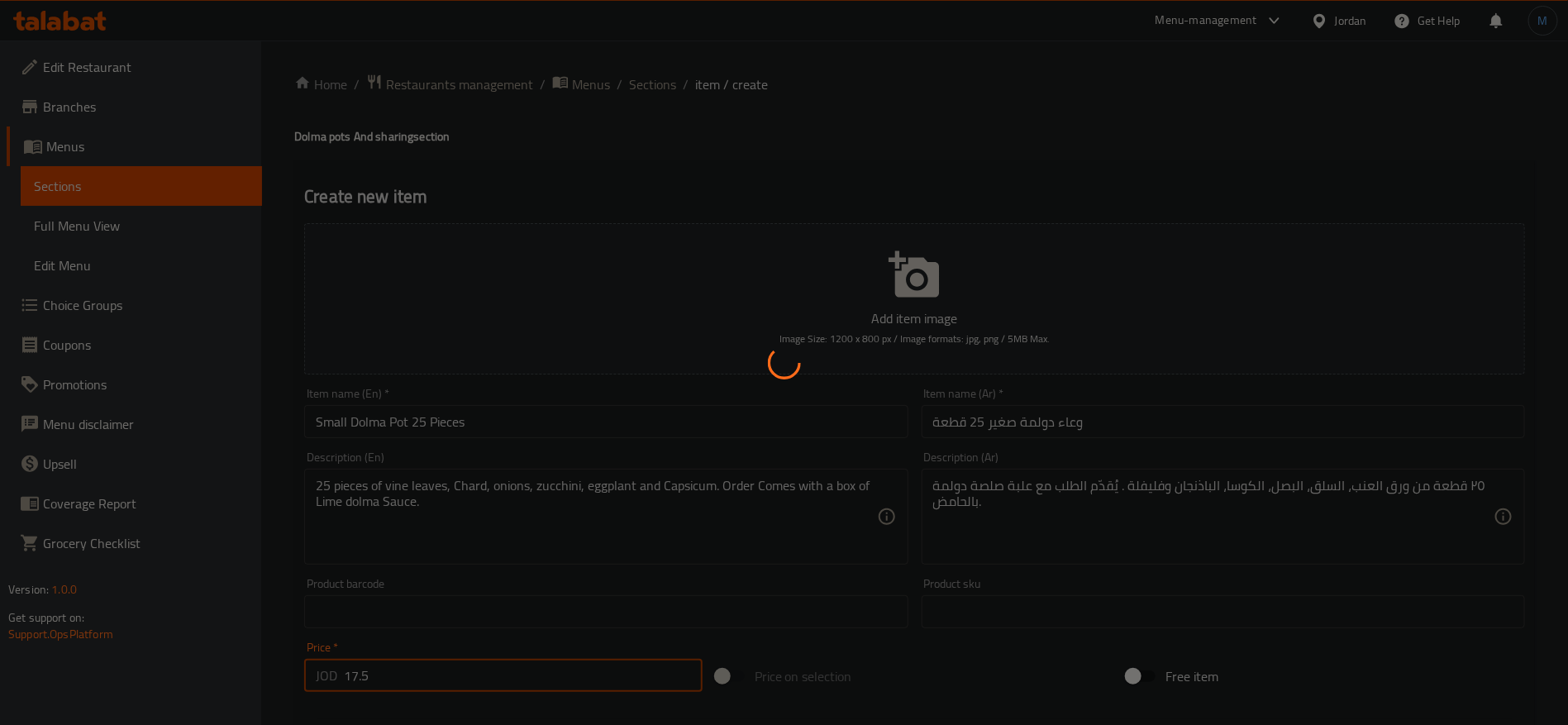
type input "0"
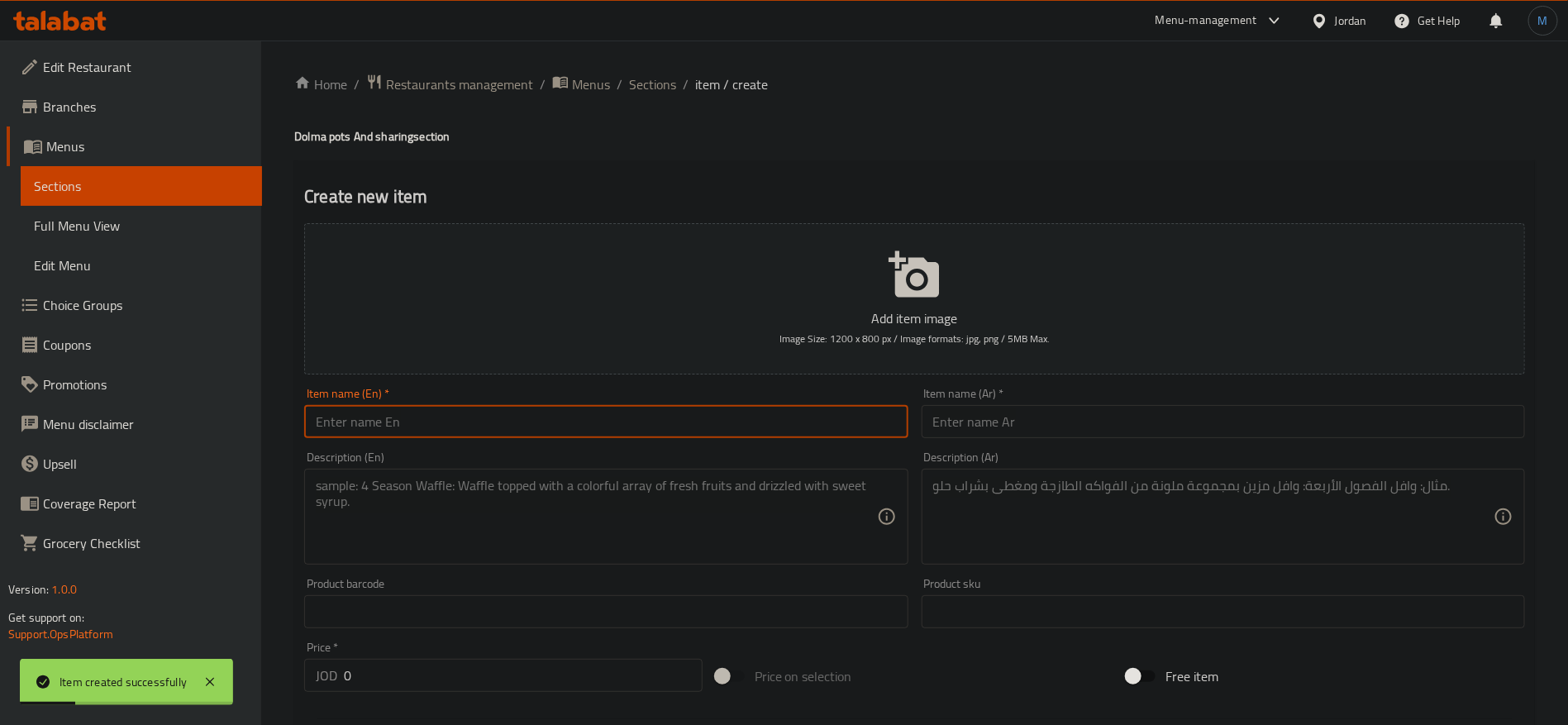
click at [606, 434] on input "text" at bounding box center [606, 421] width 604 height 33
paste input "small dolma pot 25 pieces"
paste input "medium dolma pot 40 p"
type input "Medium Dolma Pot 40 Pieces"
click at [696, 522] on textarea at bounding box center [596, 517] width 560 height 79
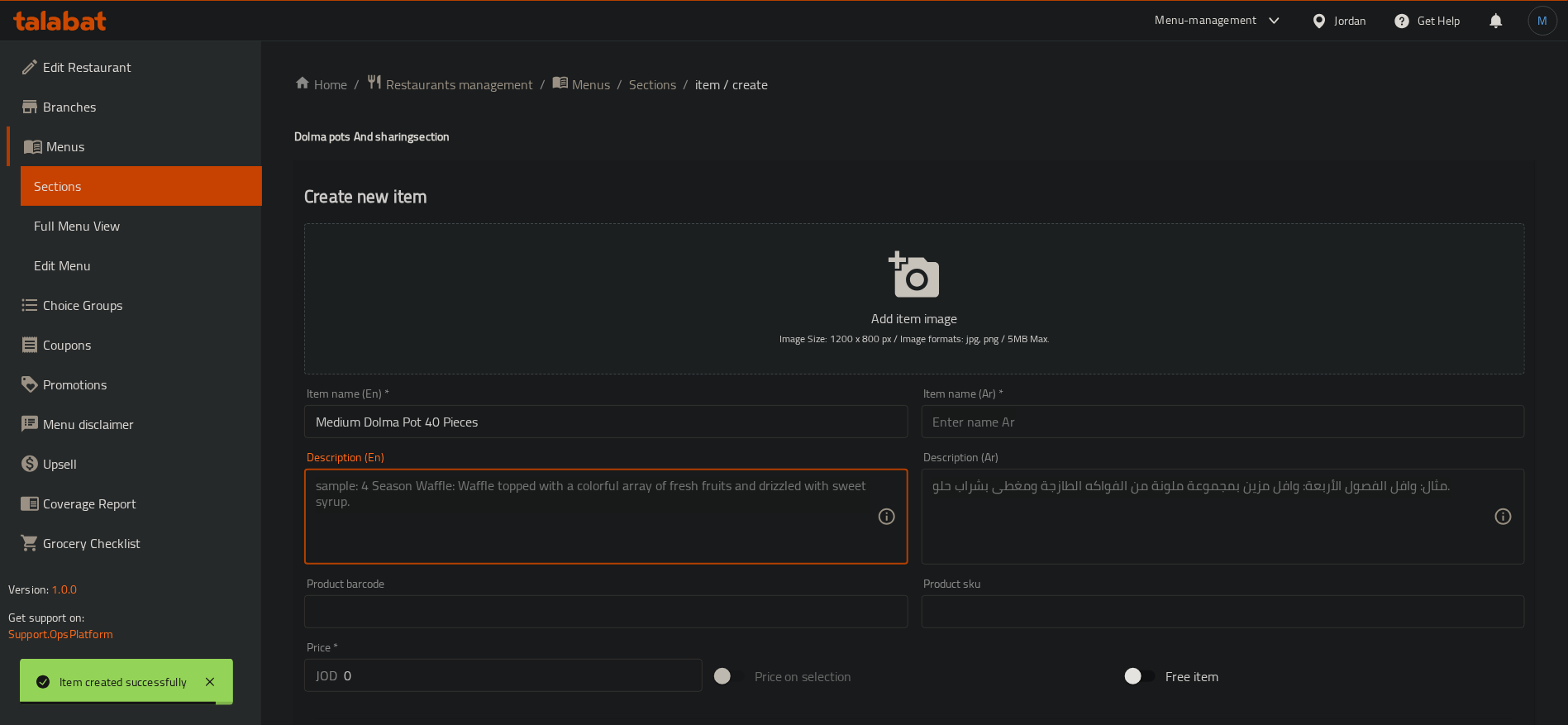
paste textarea "25 pieces of vine leaves, Chard, onions, zucchini, eggplant and Capsicum. Order…"
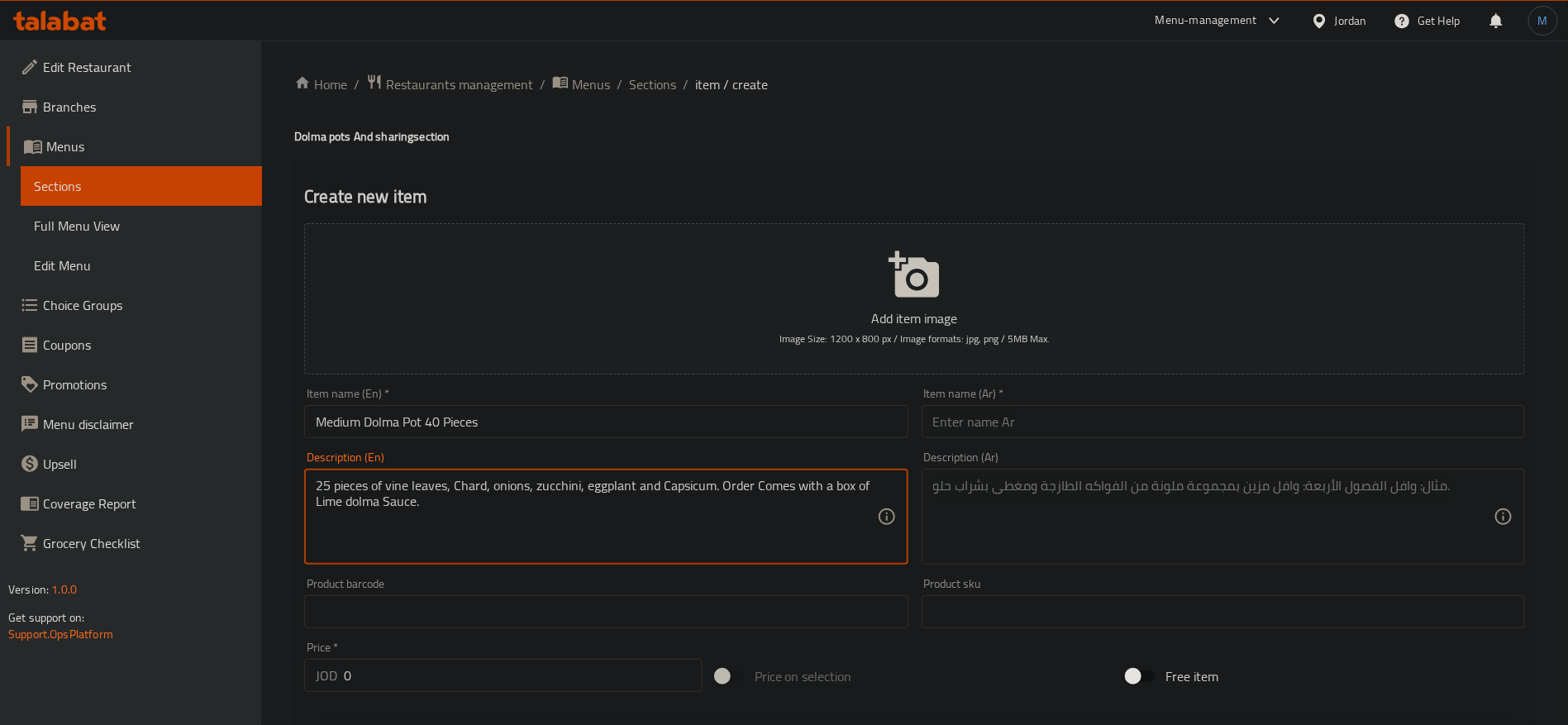
click at [321, 485] on textarea "25 pieces of vine leaves, Chard, onions, zucchini, eggplant and Capsicum. Order…" at bounding box center [596, 517] width 560 height 79
type textarea "40 pieces of vine leaves, Chard, onions, zucchini, eggplant and Capsicum. Order…"
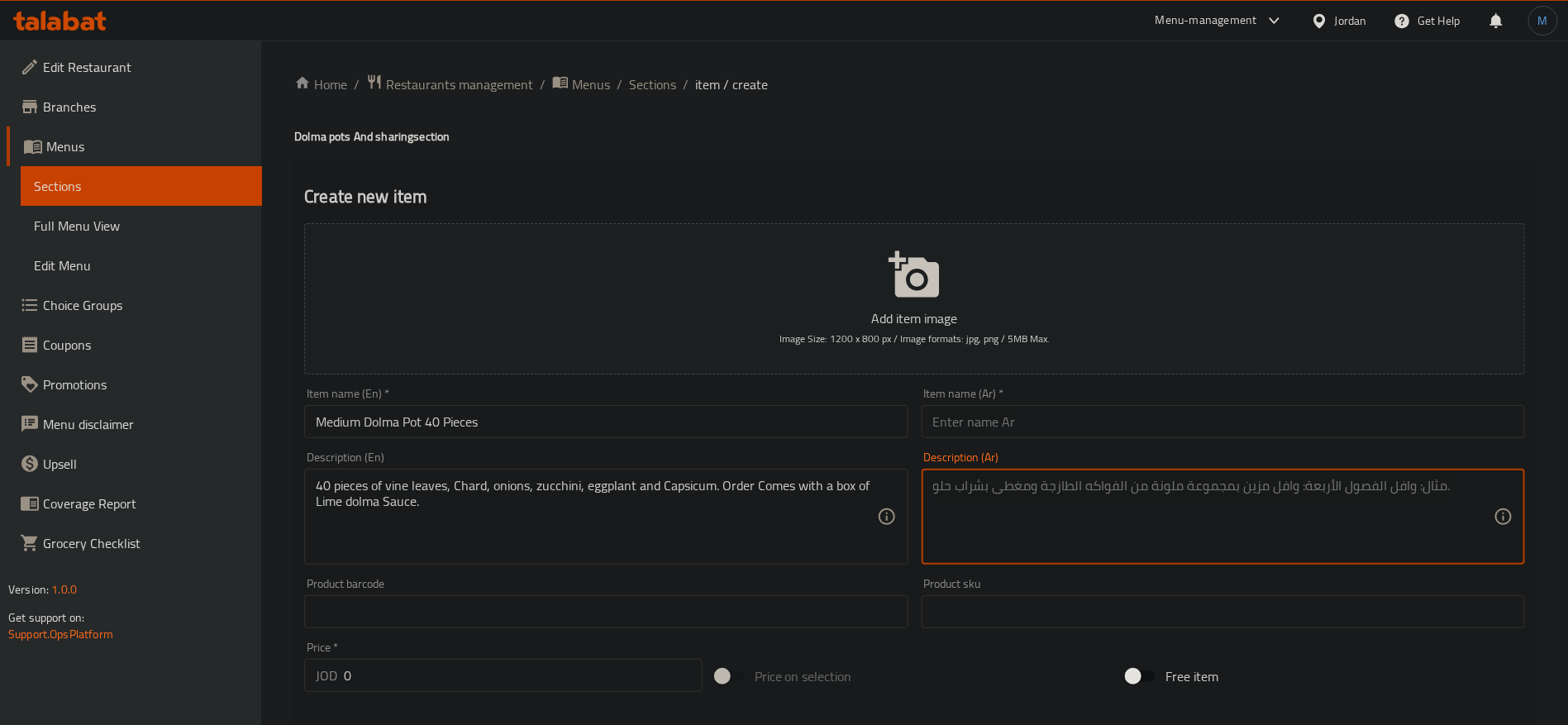
click at [1165, 525] on textarea at bounding box center [1213, 517] width 560 height 79
paste textarea "٢٥ قطعة من ورق العنب، السلق، البصل، الكوسا، الباذنجان والفلفل الحلو. يُقدّم الط…"
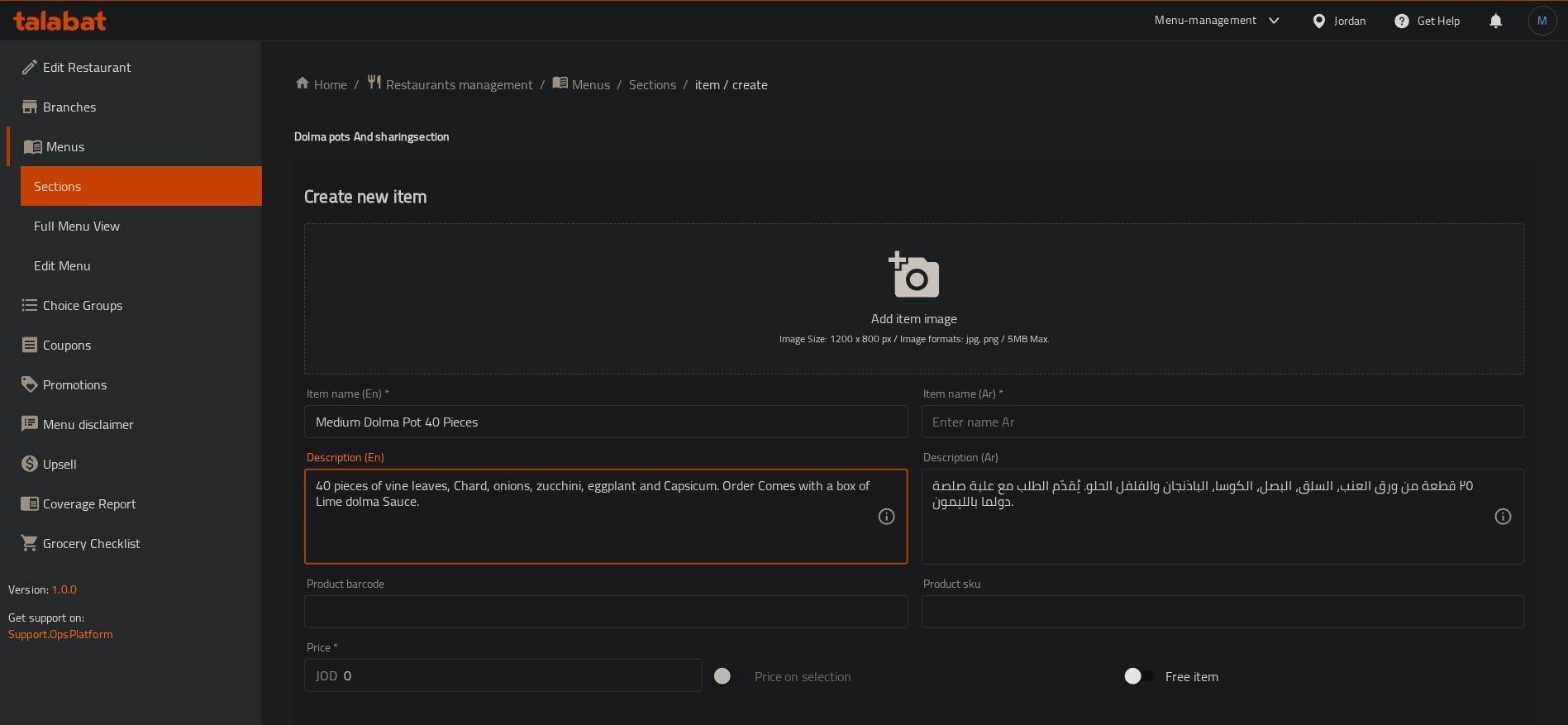
click at [463, 490] on textarea "40 pieces of vine leaves, Chard, onions, zucchini, eggplant and Capsicum. Order…" at bounding box center [596, 517] width 560 height 79
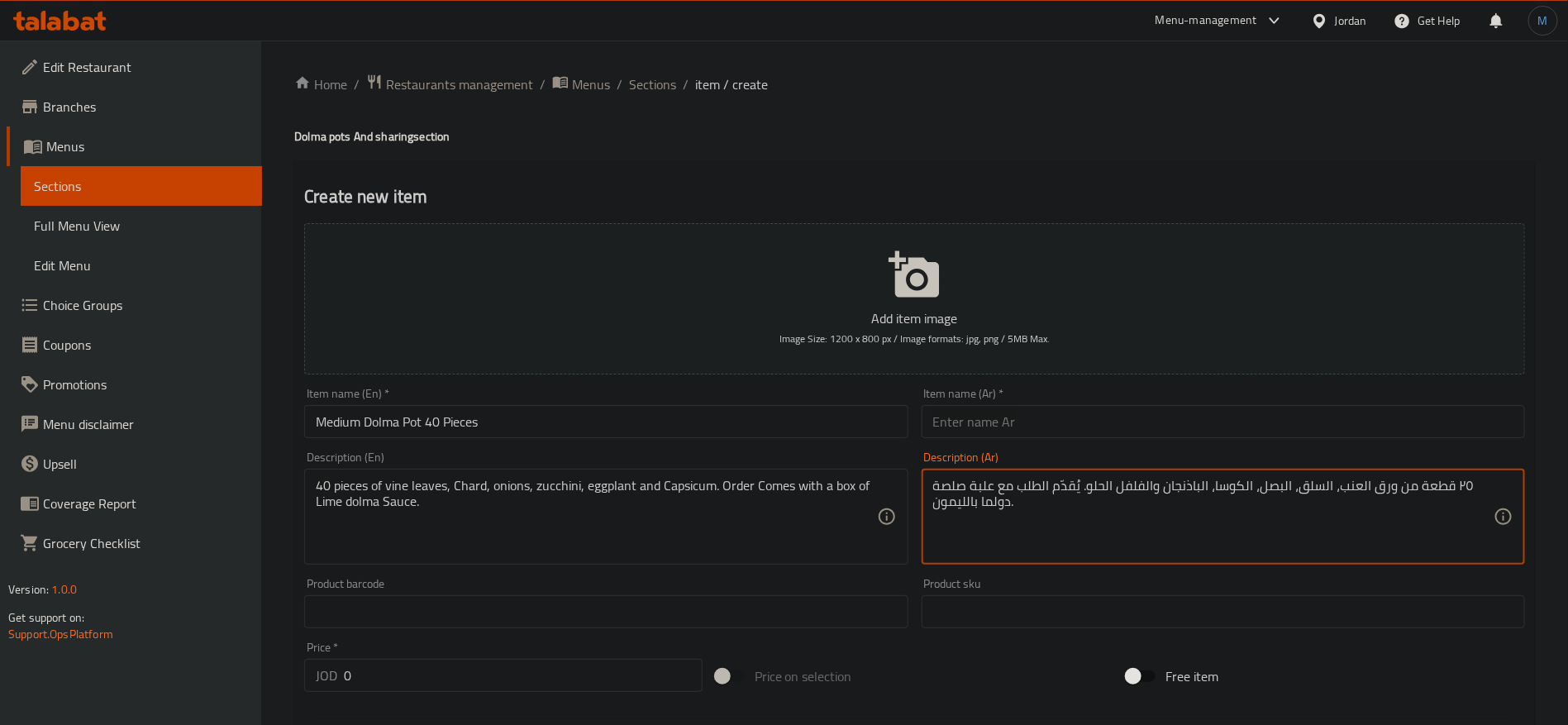
drag, startPoint x: 1140, startPoint y: 493, endPoint x: 1110, endPoint y: 492, distance: 30.0
click at [1110, 492] on textarea "٢٥ قطعة من ورق العنب، السلق، البصل، الكوسا، الباذنجان والفلفل الحلو. يُقدّم الط…" at bounding box center [1213, 517] width 560 height 79
paste textarea "فليفلة"
type textarea "٢٥ قطعة من ورق العنب، السلق، البصل، الكوسا، الباذنجان وفليفلة . يُقدّم الطلب مع…"
click at [544, 425] on input "Medium Dolma Pot 40 Pieces" at bounding box center [606, 421] width 604 height 33
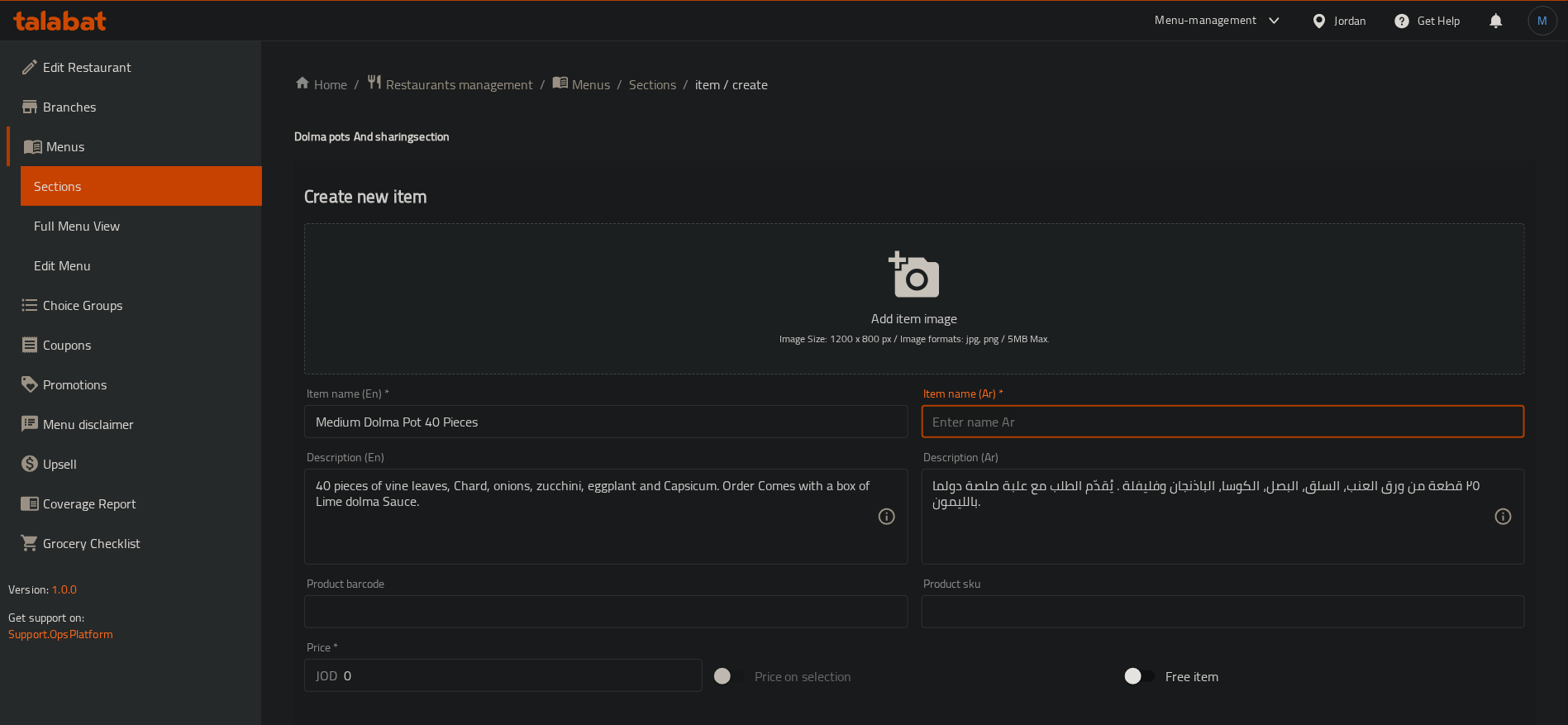
click at [1088, 431] on input "text" at bounding box center [1224, 421] width 604 height 33
paste input "وعاء دولما متوسط ​​40 قطعة"
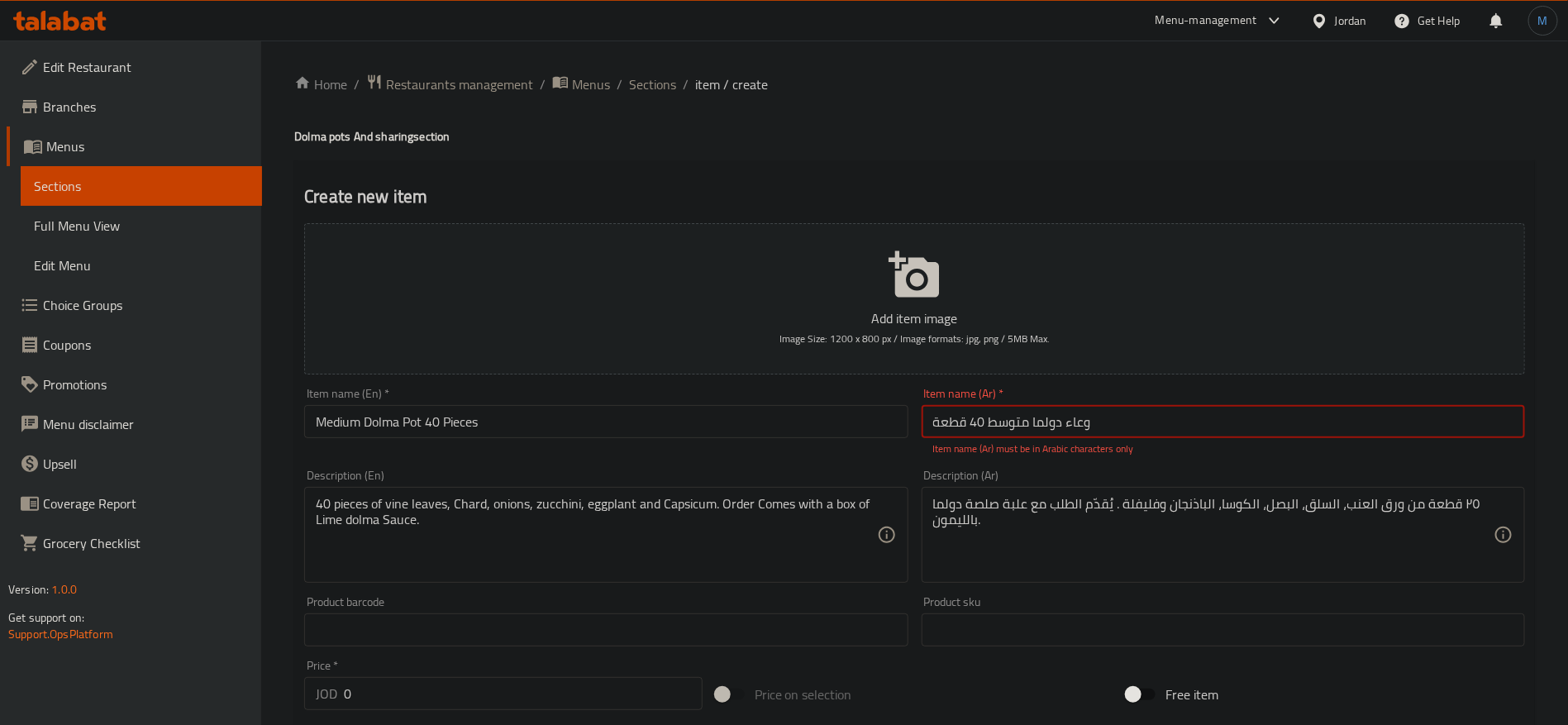
click at [1050, 432] on input "وعاء دولما متوسط ​​40 قطعة" at bounding box center [1224, 421] width 604 height 33
drag, startPoint x: 1170, startPoint y: 467, endPoint x: 1023, endPoint y: 435, distance: 150.4
click at [1168, 467] on div "Description (Ar) ٢٥ قطعة من ورق العنب، السلق، البصل، الكوسا، الباذنجان وفليفلة …" at bounding box center [1224, 526] width 617 height 127
click at [1002, 418] on input "وعاء دولمة متوسط ​​40 قطعة" at bounding box center [1224, 421] width 604 height 33
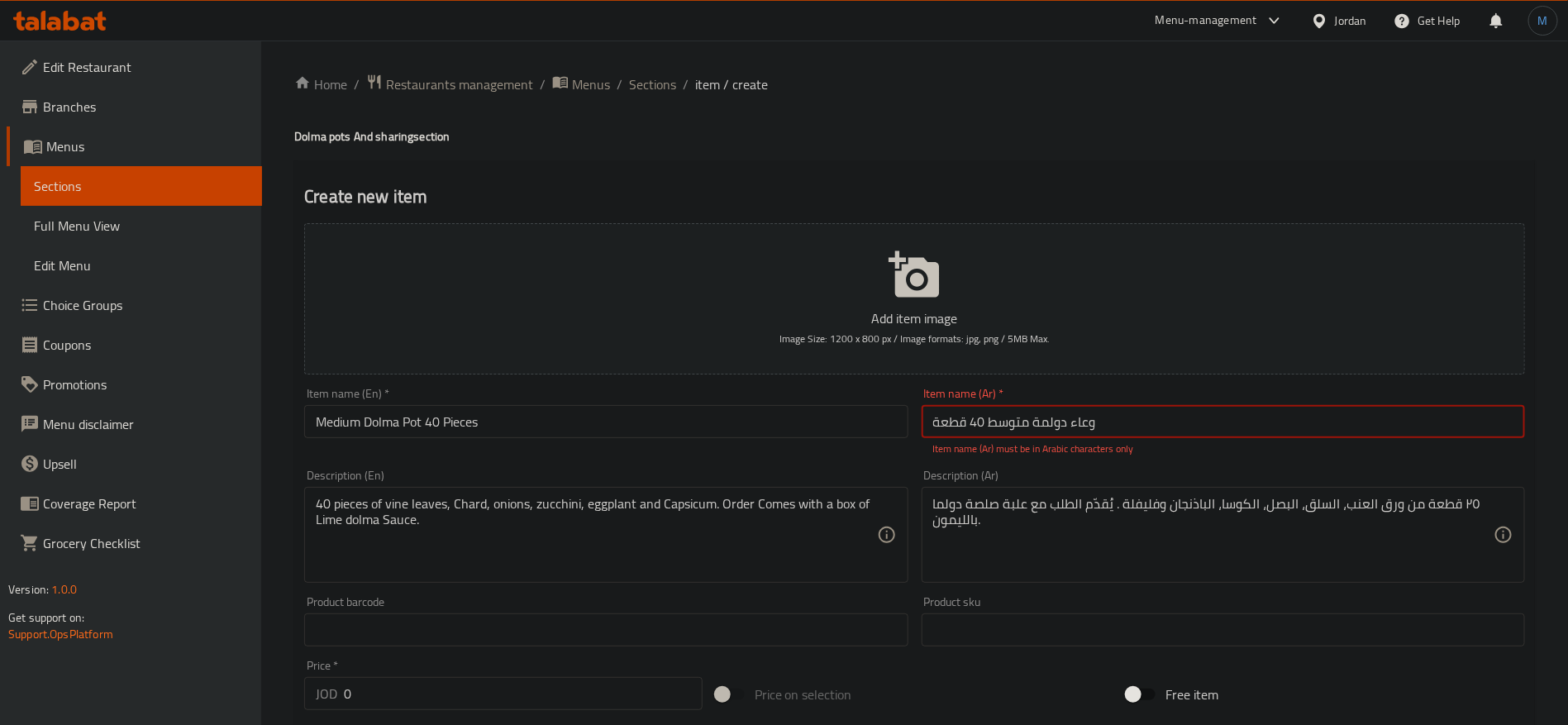
click at [1002, 418] on input "وعاء دولمة متوسط ​​40 قطعة" at bounding box center [1224, 421] width 604 height 33
click at [1074, 428] on input "وعاء دولمة وسط ​​40 قطعة" at bounding box center [1224, 421] width 604 height 33
click at [895, 453] on div "Item name (En)   * Medium Dolma Pot 40 Pieces Item name (En) *" at bounding box center [607, 422] width 617 height 81
click at [983, 426] on input "وعاء دولمة وسط ​​40 قطعة" at bounding box center [1224, 421] width 604 height 33
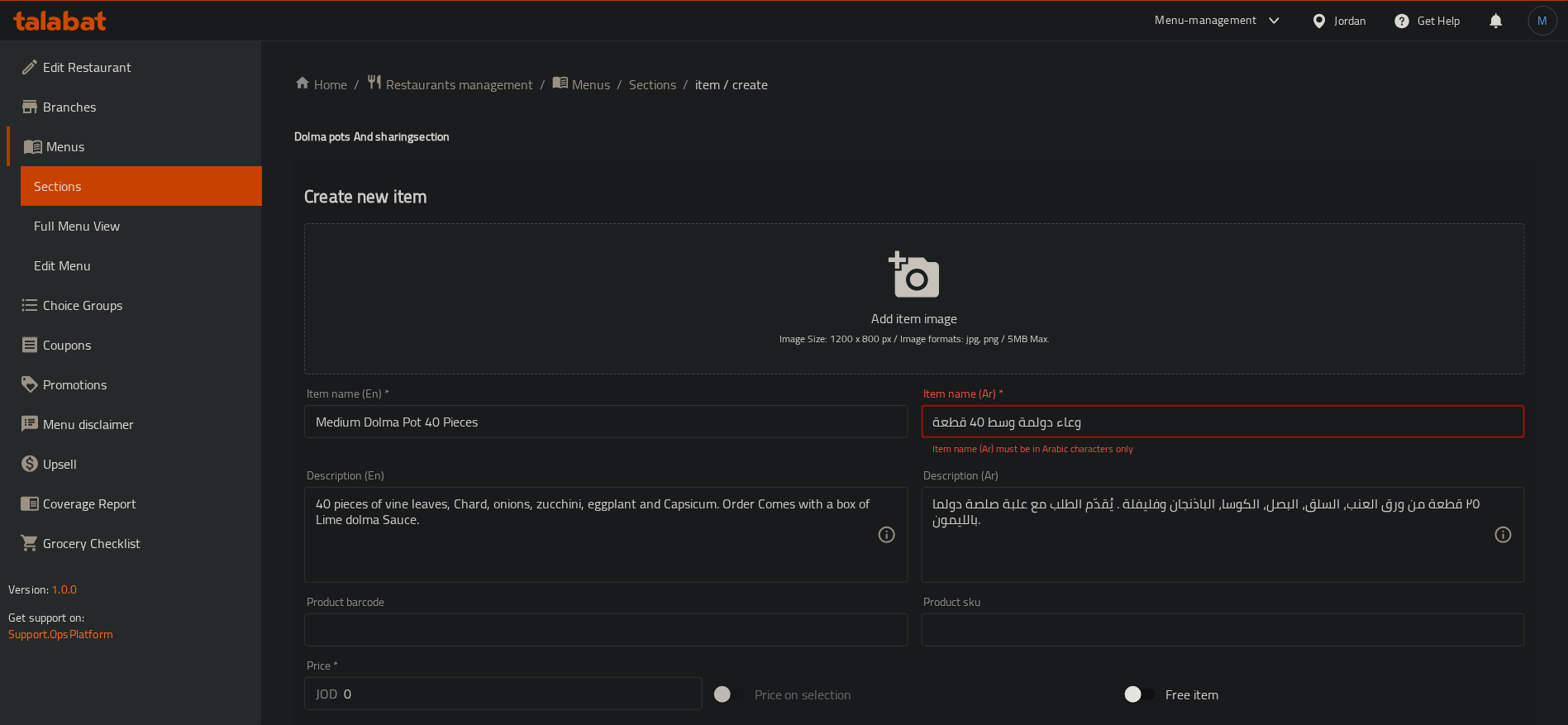
click at [965, 422] on input "وعاء دولمة وسط ​​40 قطعة" at bounding box center [1224, 421] width 604 height 33
click at [873, 474] on div "Description (En) 40 pieces of vine leaves, Chard, onions, zucchini, eggplant an…" at bounding box center [606, 526] width 604 height 114
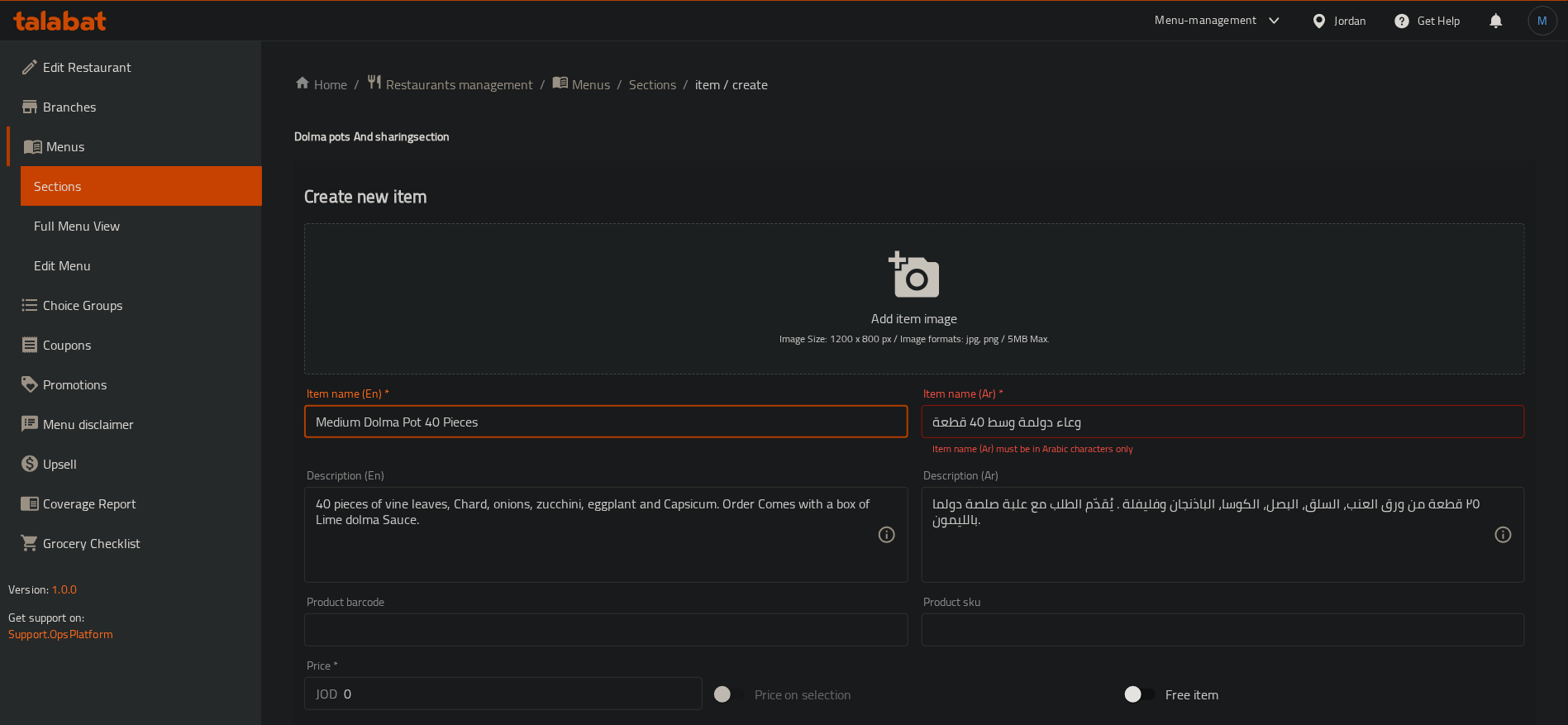
click at [865, 435] on input "Medium Dolma Pot 40 Pieces" at bounding box center [606, 421] width 604 height 33
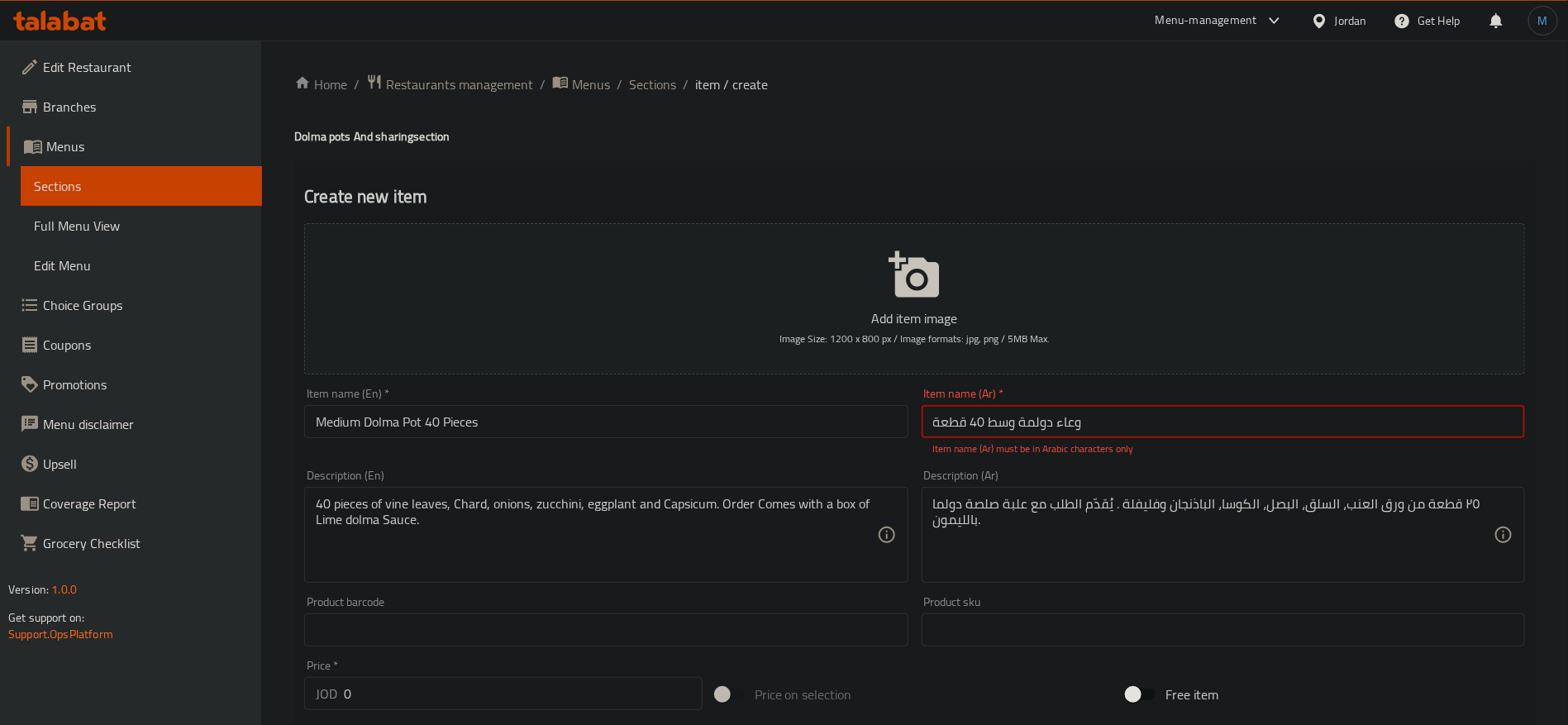
click at [972, 416] on input "وعاء دولمة وسط ​​40 قطعة" at bounding box center [1224, 421] width 604 height 33
click at [796, 416] on input "Medium Dolma Pot 40 Pieces" at bounding box center [606, 421] width 604 height 33
click at [1013, 410] on input "وعاء دولمة وسط ​​قطعة" at bounding box center [1224, 421] width 604 height 33
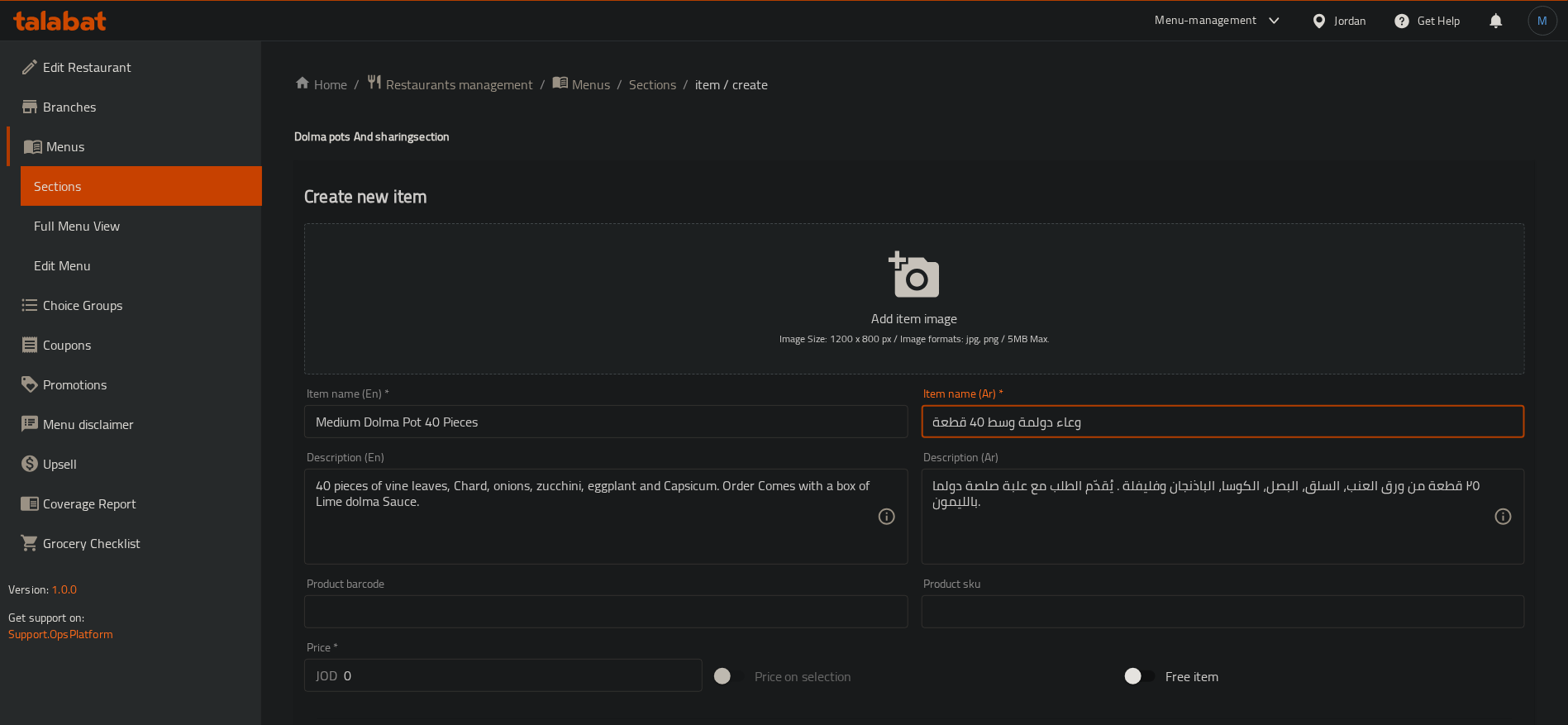
type input "وعاء دولمة وسط 40 قطعة"
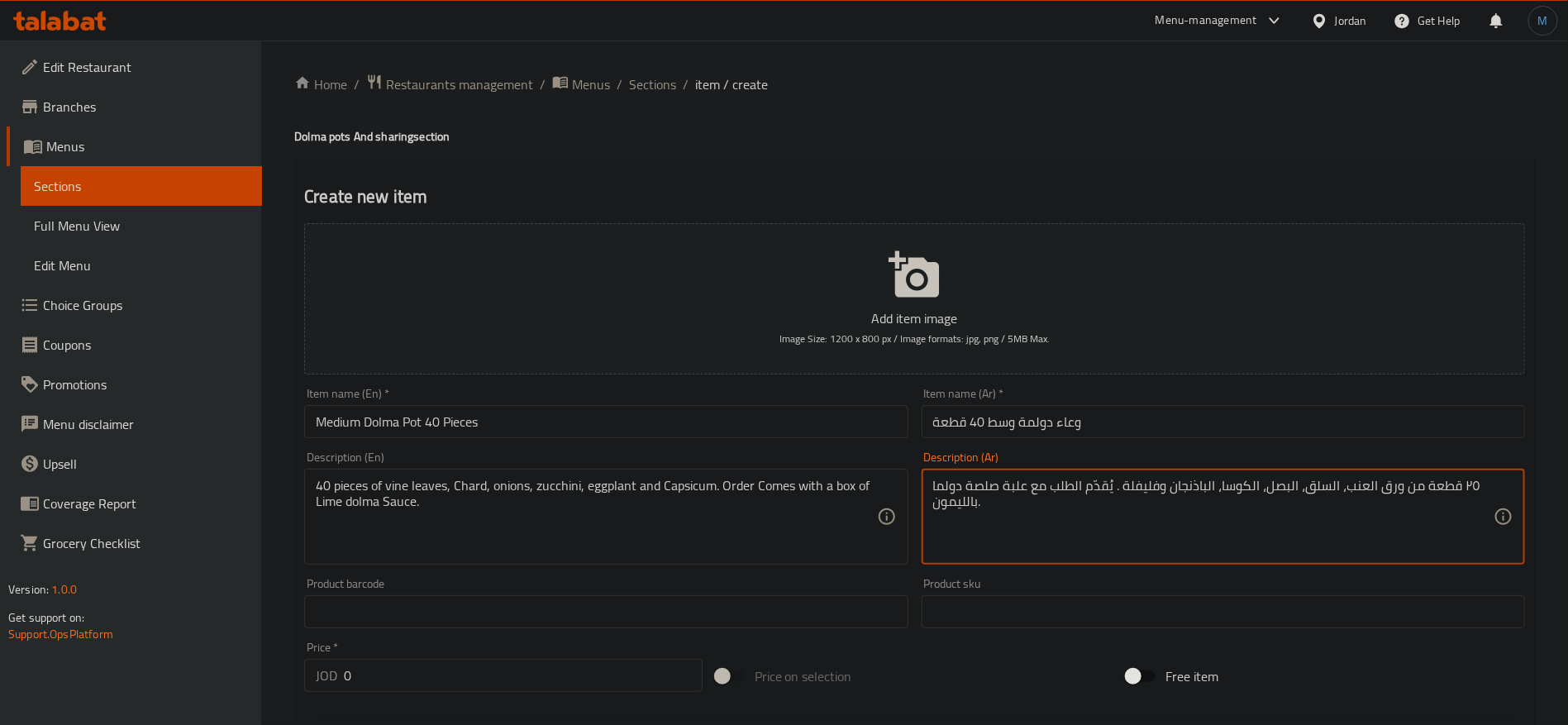
click at [1462, 486] on textarea "٢٥ قطعة من ورق العنب، السلق، البصل، الكوسا، الباذنجان وفليفلة . يُقدّم الطلب مع…" at bounding box center [1213, 517] width 560 height 79
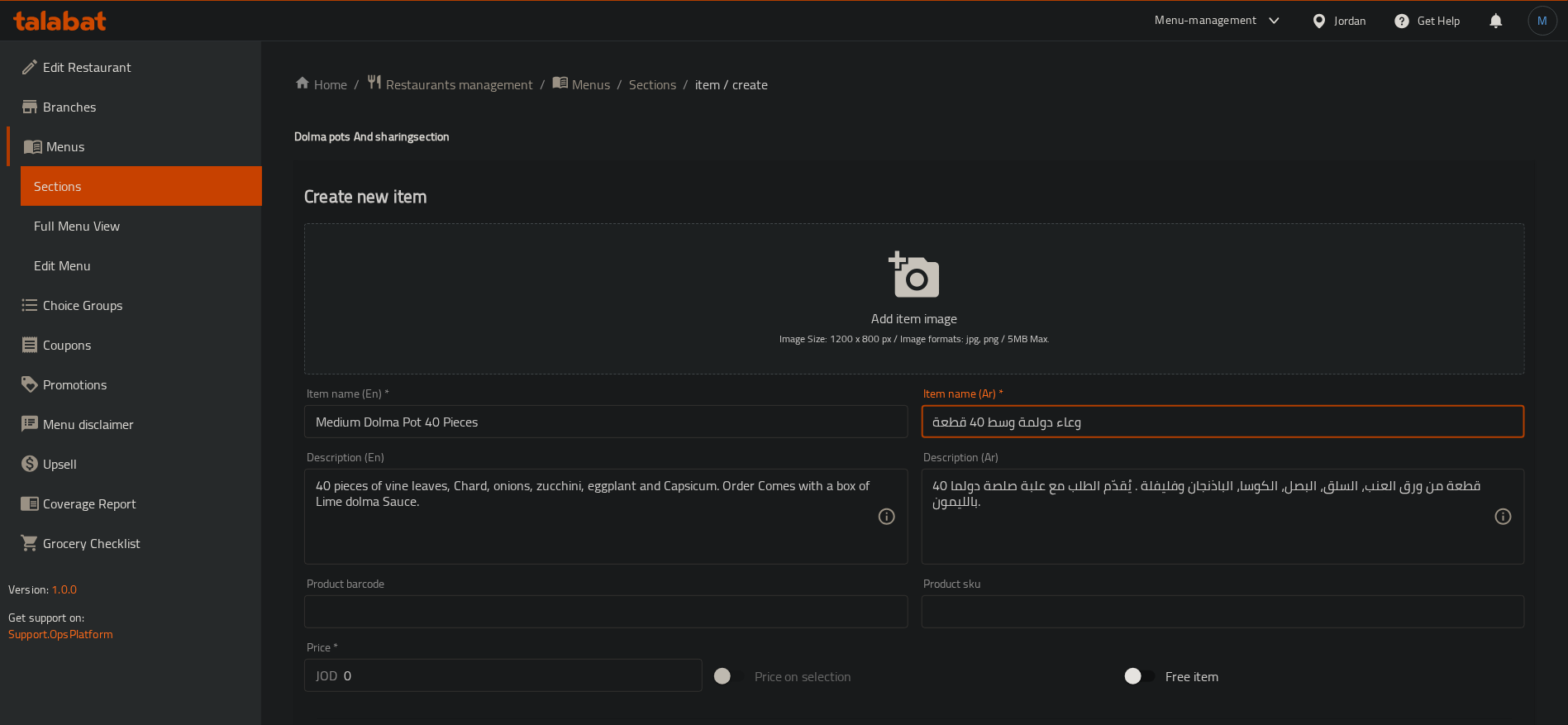
click at [1048, 418] on input "وعاء دولمة وسط 40 قطعة" at bounding box center [1224, 421] width 604 height 33
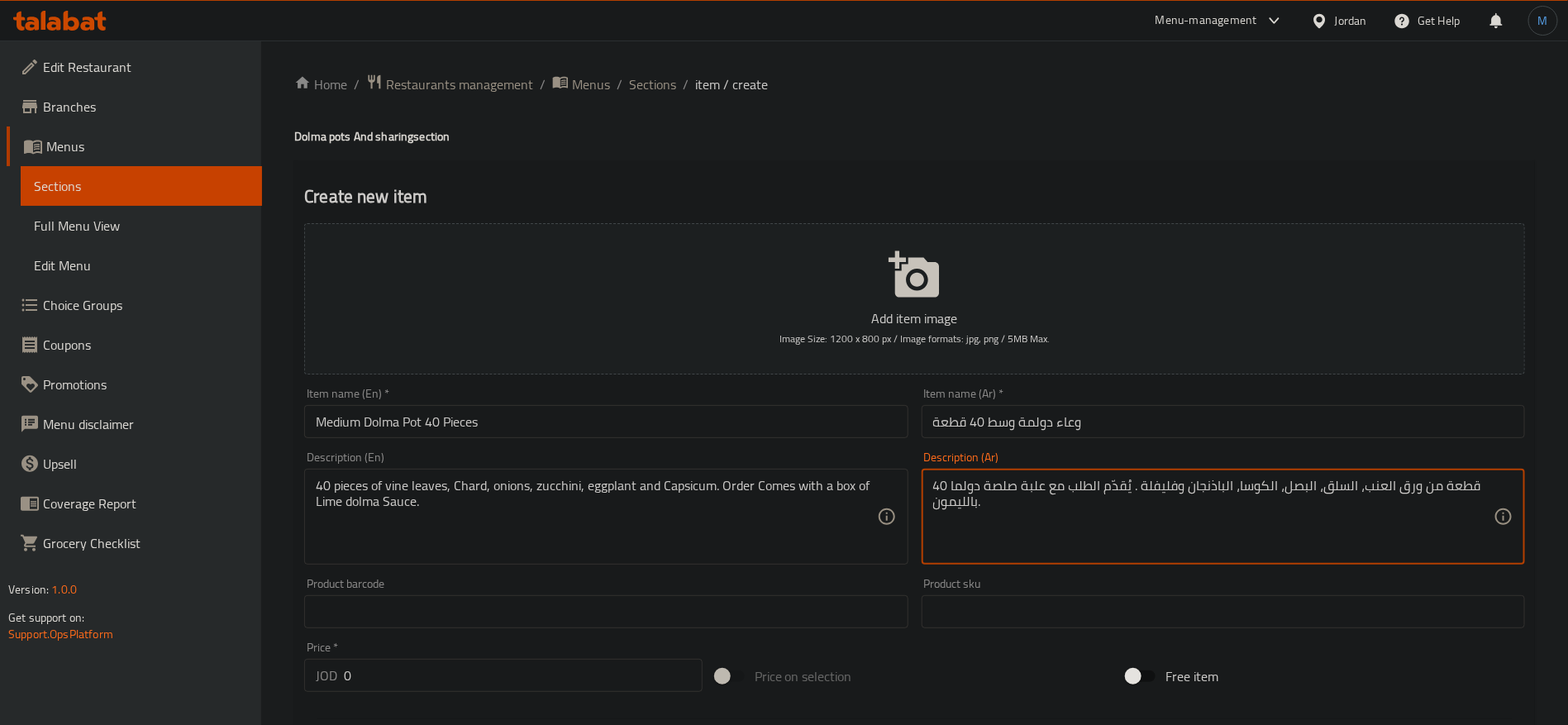
click at [967, 494] on textarea "40 قطعة من ورق العنب، السلق، البصل، الكوسا، الباذنجان وفليفلة . يُقدّم الطلب مع…" at bounding box center [1213, 517] width 560 height 79
paste textarea
click at [962, 501] on textarea "40 قطعة من ورق العنب، السلق، البصل، الكوسا، الباذنجان وفليفلة . يُقدّم الطلب مع…" at bounding box center [1213, 517] width 560 height 79
type textarea "40 قطعة من ورق العنب، السلق، البصل، الكوسا، الباذنجان وفليفلة . يُقدّم الطلب مع…"
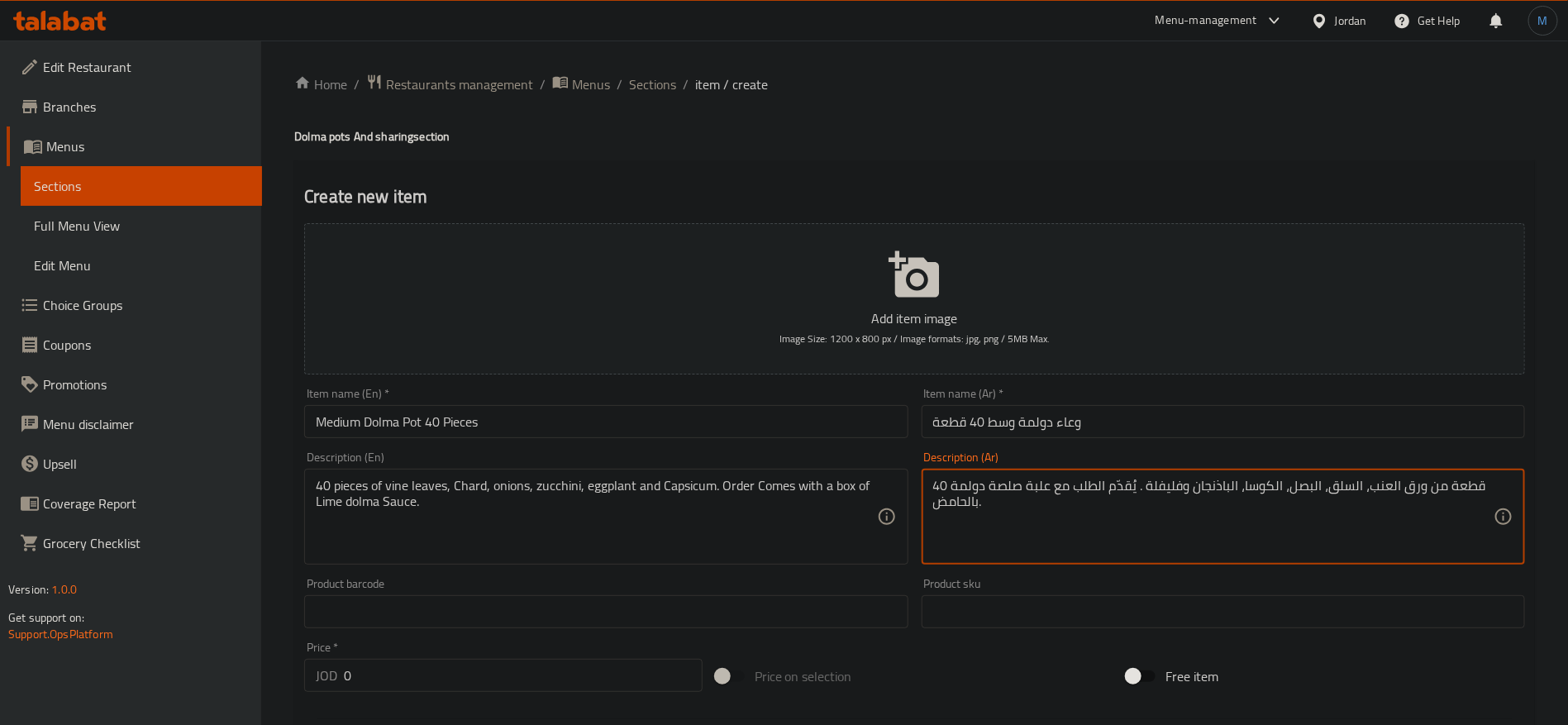
click at [549, 680] on input "0" at bounding box center [522, 675] width 359 height 33
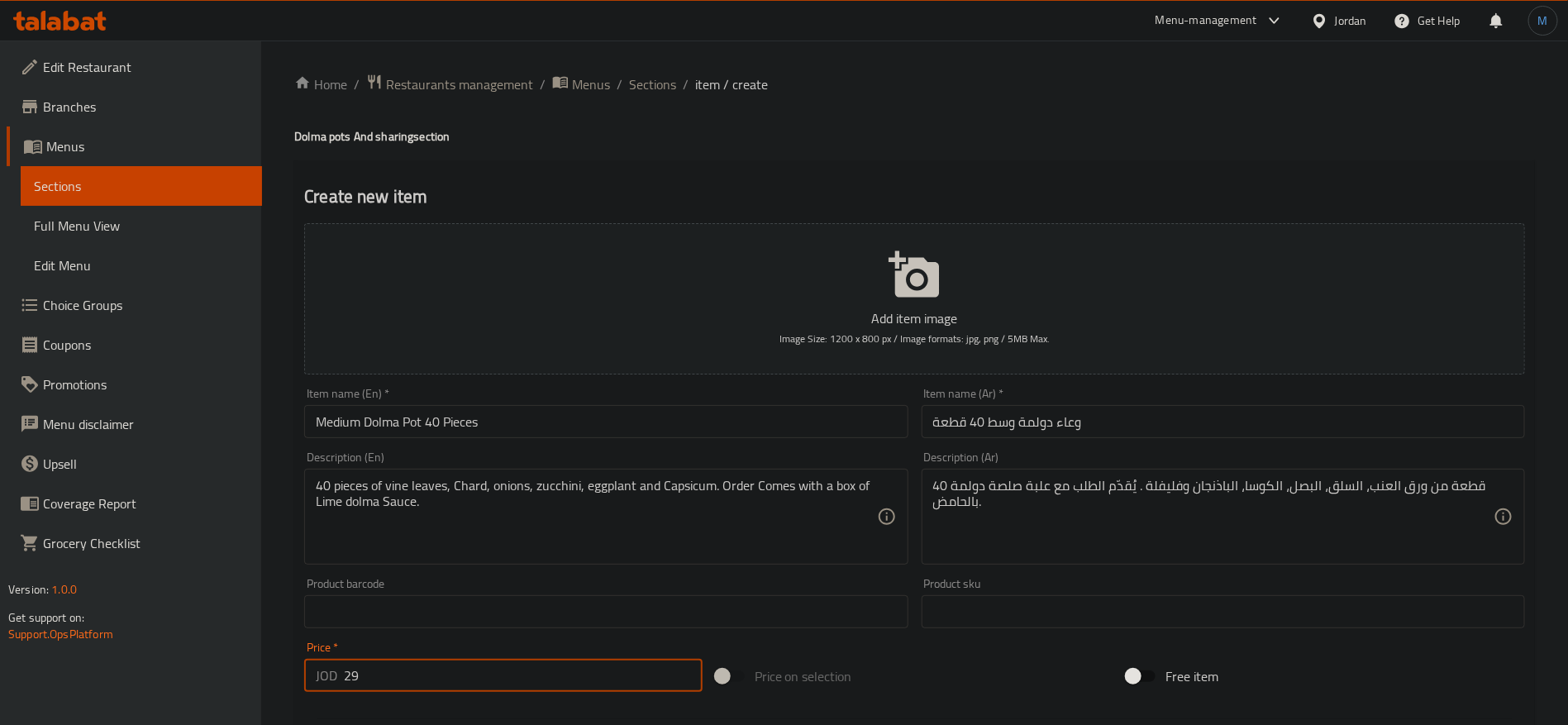
type input "29"
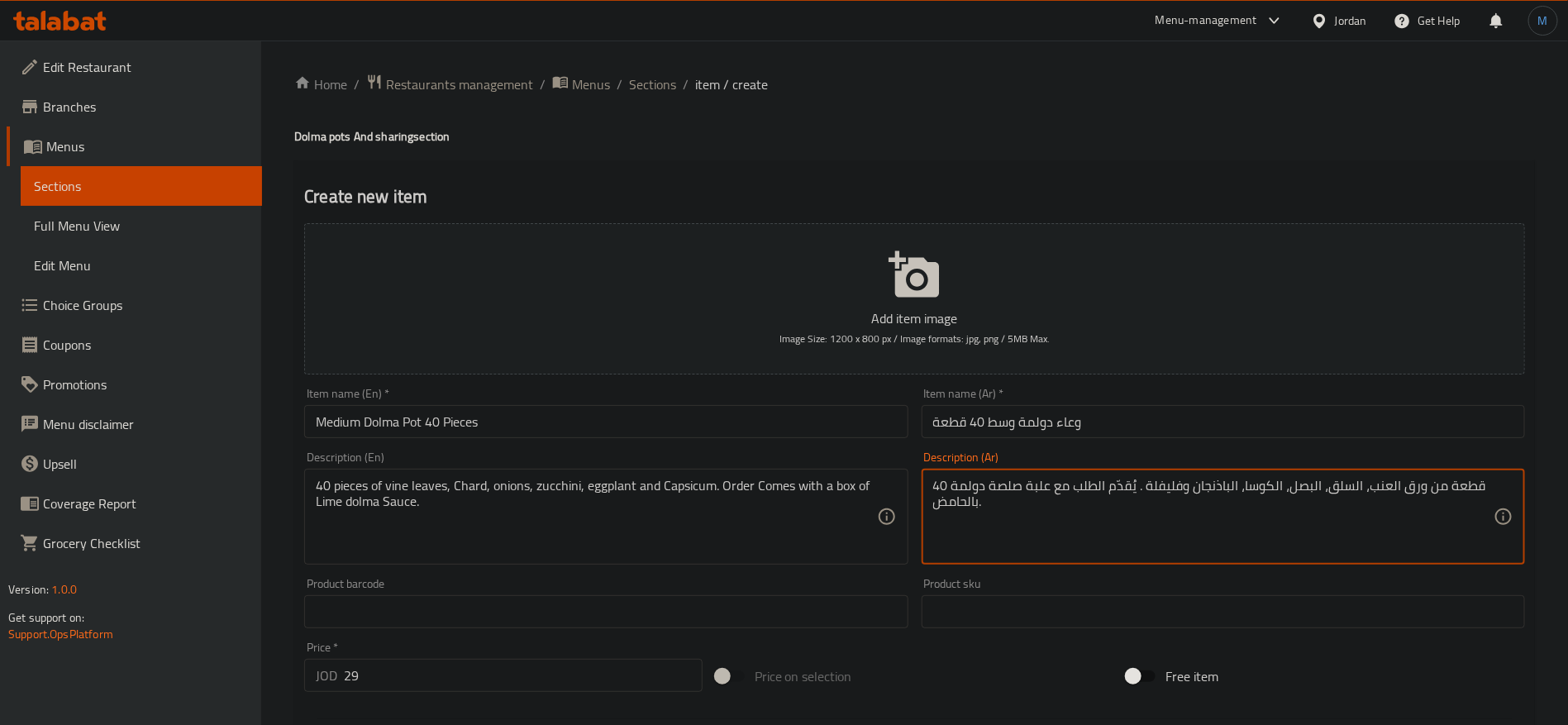
click at [809, 407] on input "Medium Dolma Pot 40 Pieces" at bounding box center [606, 421] width 604 height 33
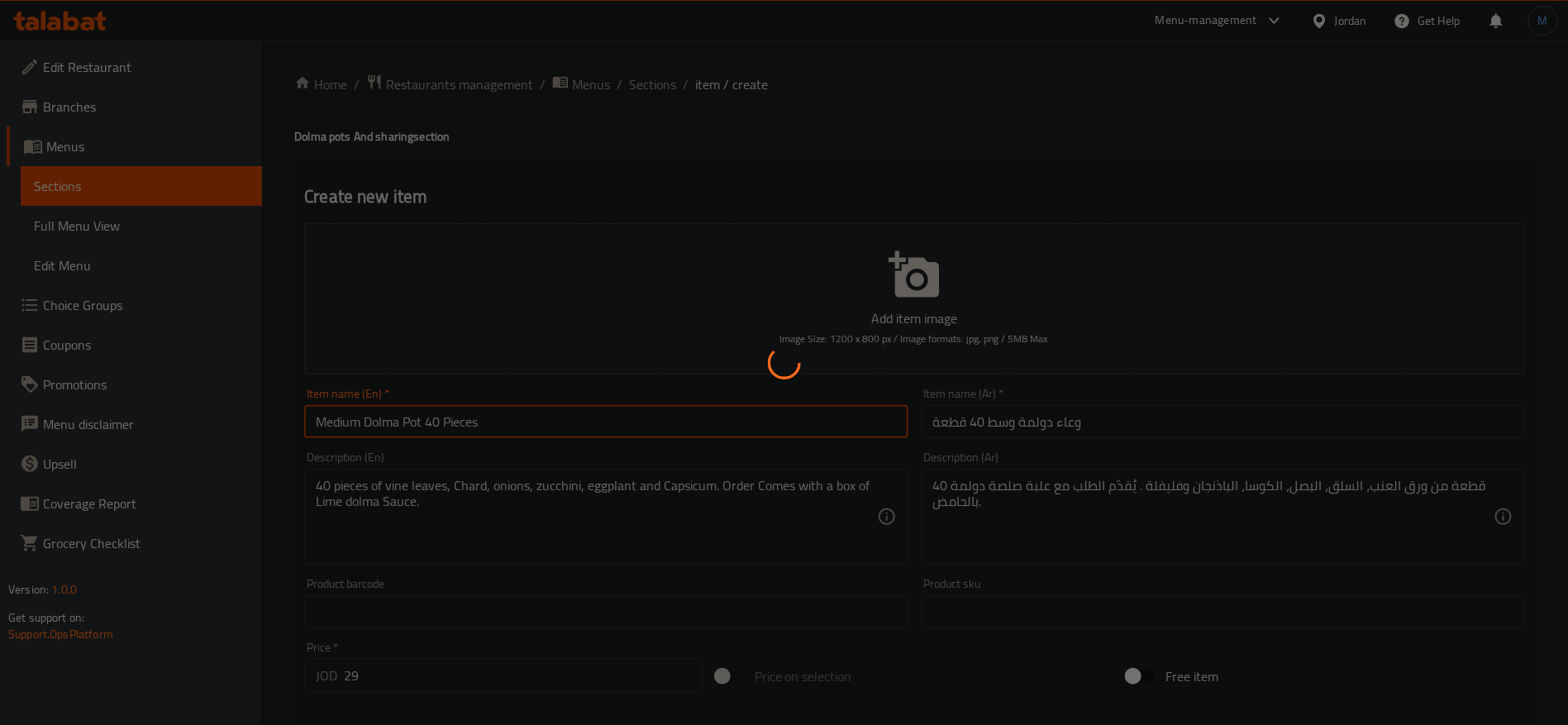
type input "0"
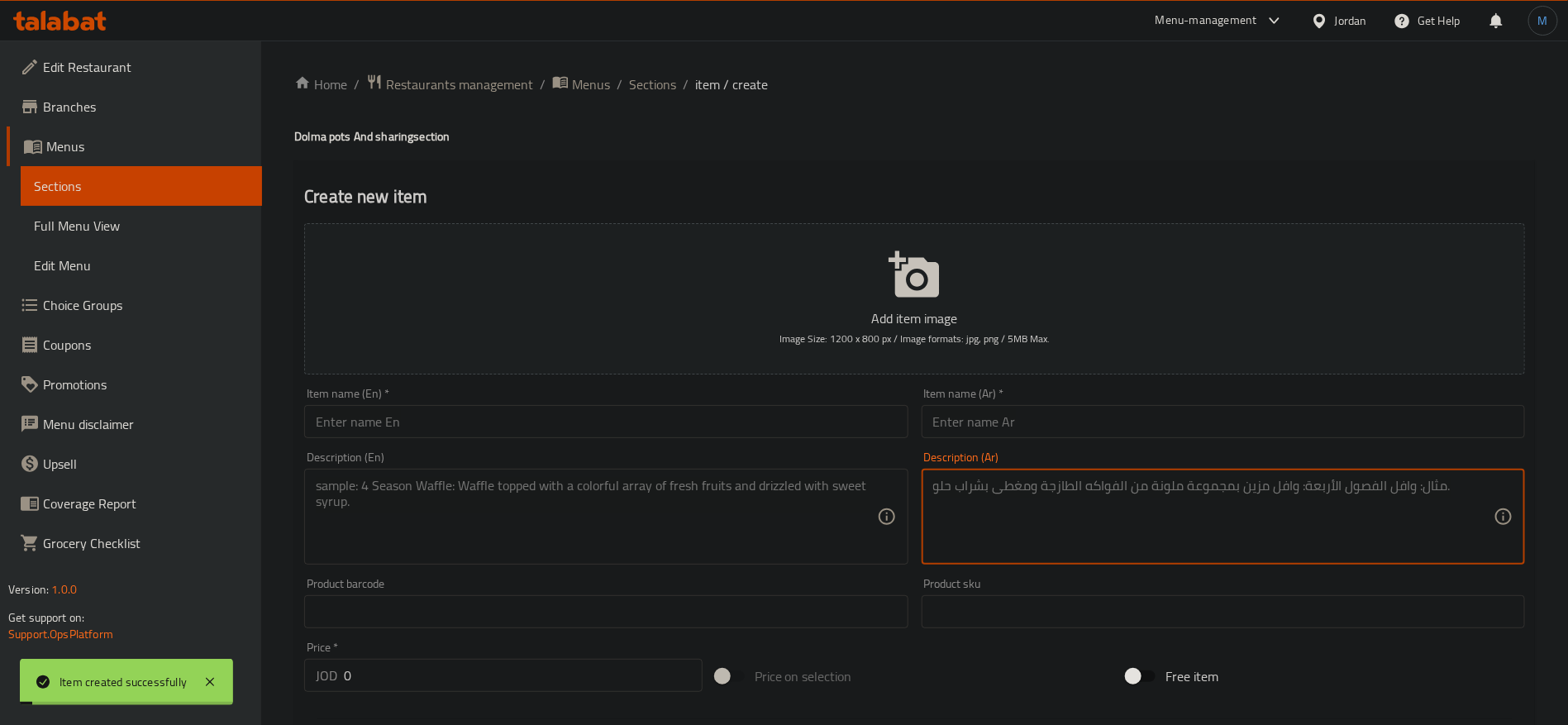
click at [1061, 499] on textarea at bounding box center [1213, 517] width 560 height 79
paste textarea "40 قطعة من ورق العنب، السلق، البصل، الكوسا، الباذنجان وفليفلة . يُقدّم الطلب مع…"
type textarea "40 قطعة من ورق العنب، السلق، البصل، الكوسا، الباذنجان وفليفلة . يُقدّم الطلب مع…"
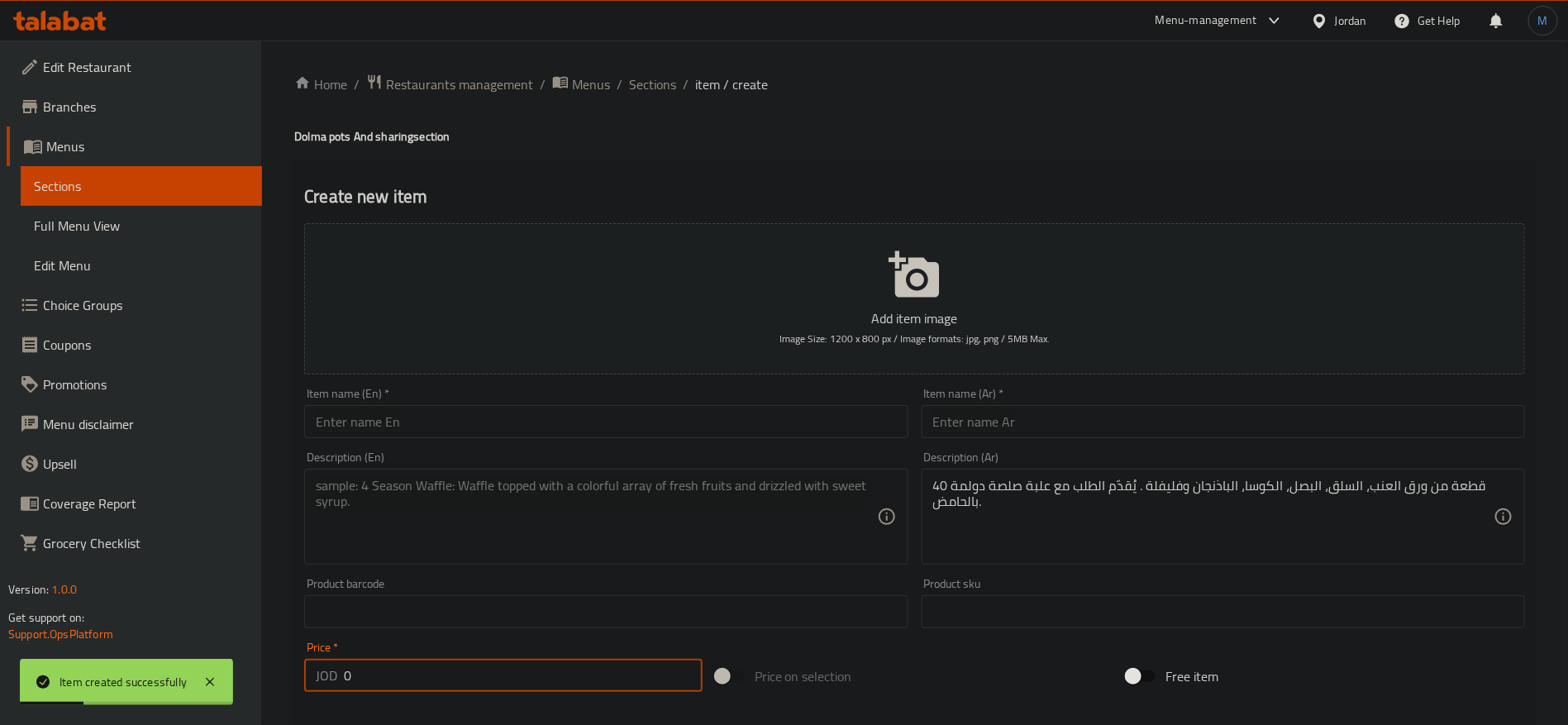
click at [586, 686] on input "0" at bounding box center [522, 675] width 359 height 33
paste input "43"
type input "43"
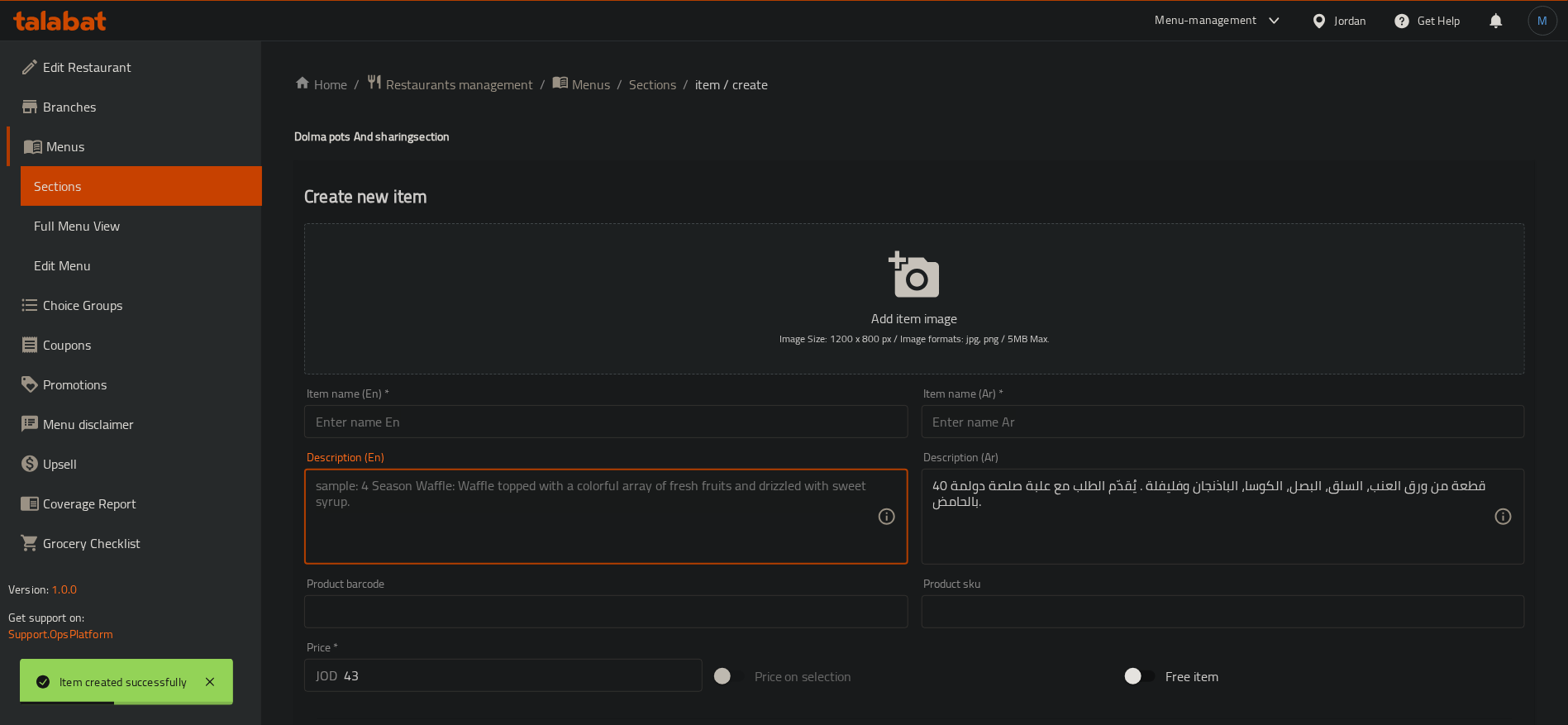
click at [610, 539] on textarea at bounding box center [596, 517] width 560 height 79
paste textarea "60pieces of vine leaves, Chard ,onions, zucchini, eggplant and Capsicum. Order …"
click at [332, 482] on textarea "60pieces of vine leaves, Chard ,onions, zucchini, eggplant and Capsicum. Order …" at bounding box center [596, 517] width 560 height 79
click at [327, 485] on textarea "60 pieces of vine leaves, Chard ,onions, zucchini, eggplant and Capsicum. Order…" at bounding box center [596, 517] width 560 height 79
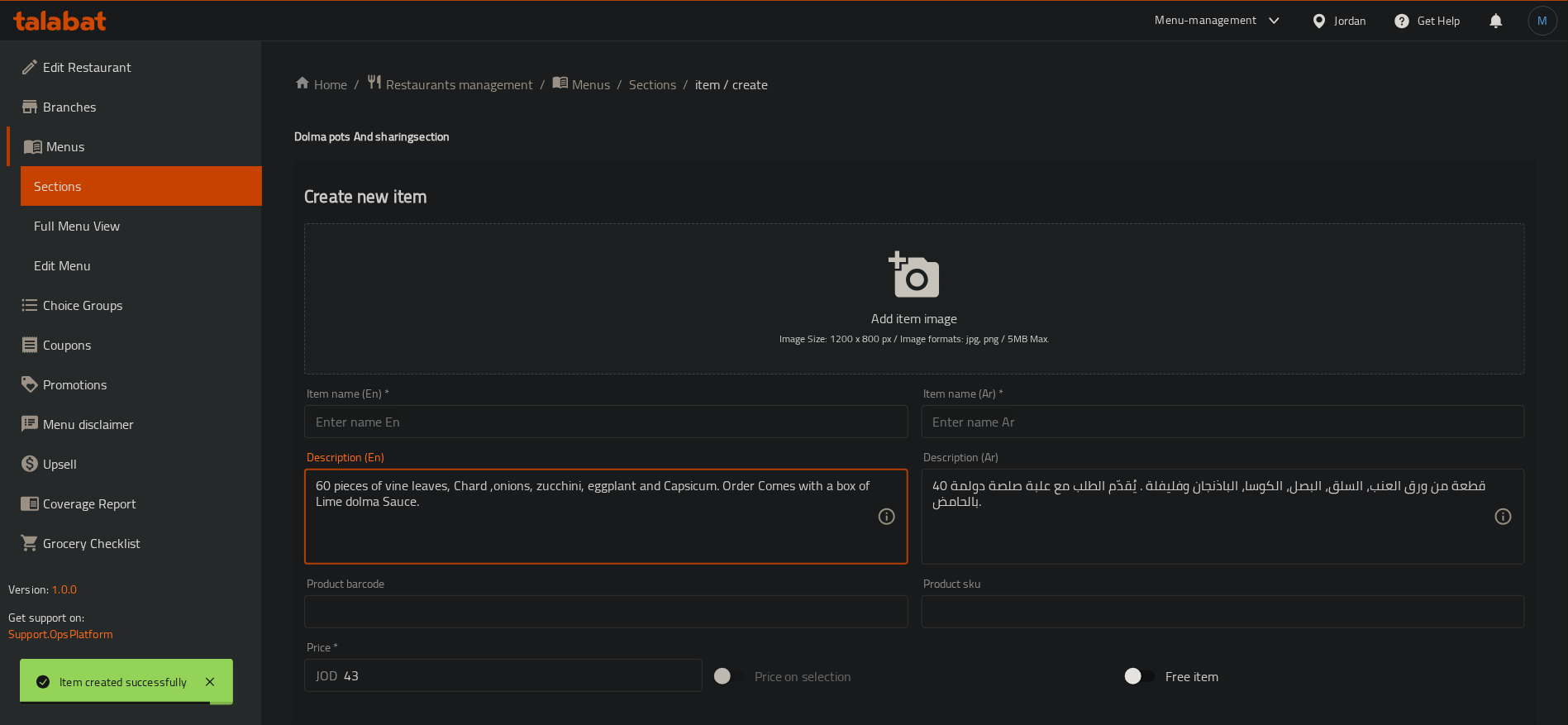
click at [324, 483] on textarea "60 pieces of vine leaves, Chard ,onions, zucchini, eggplant and Capsicum. Order…" at bounding box center [596, 517] width 560 height 79
type textarea "60 pieces of vine leaves, Chard ,onions, zucchini, eggplant and Capsicum. Order…"
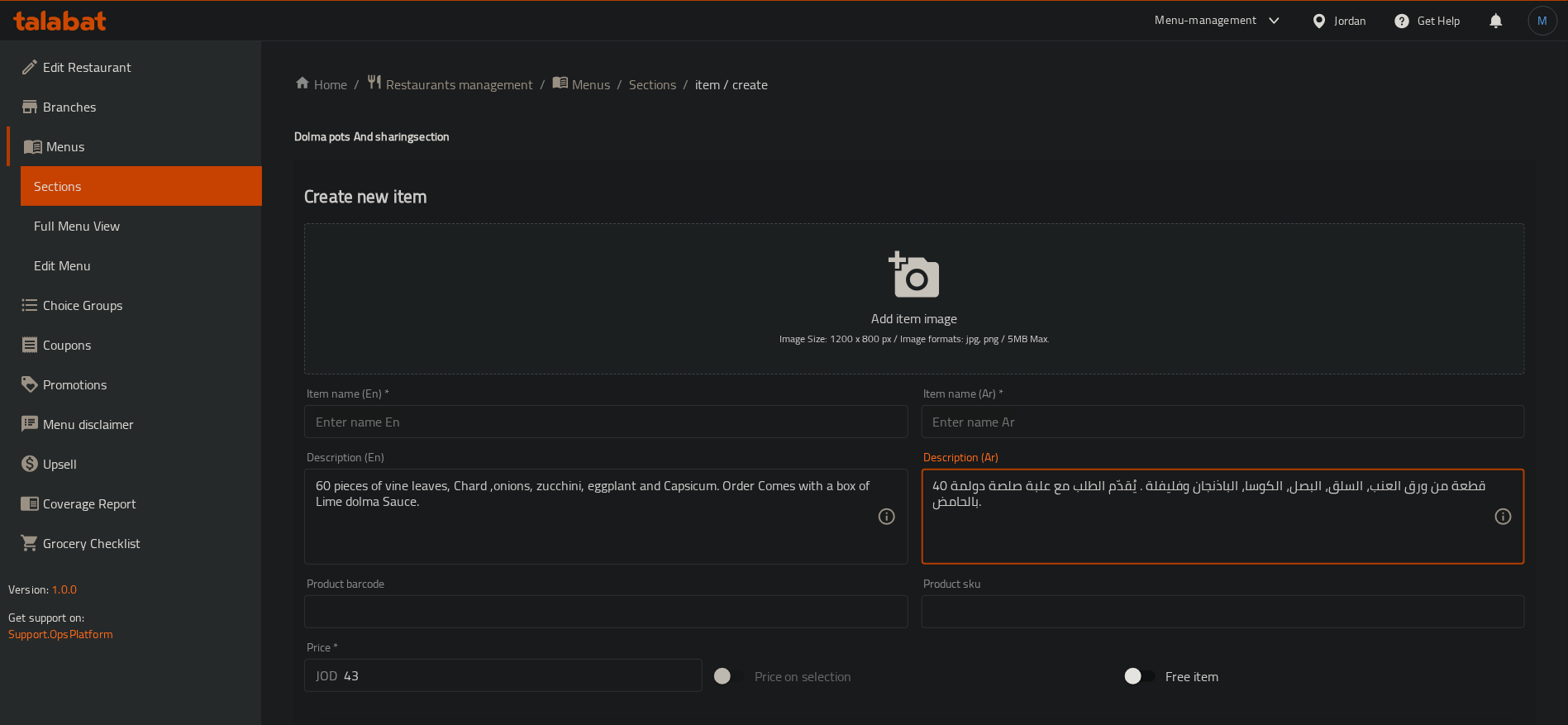
click at [940, 483] on textarea "40 قطعة من ورق العنب، السلق، البصل، الكوسا، الباذنجان وفليفلة . يُقدّم الطلب مع…" at bounding box center [1213, 517] width 560 height 79
paste textarea "6"
type textarea "60 قطعة من ورق العنب، السلق، البصل، الكوسا، الباذنجان وفليفلة . يُقدّم الطلب مع…"
click at [487, 420] on input "text" at bounding box center [606, 421] width 604 height 33
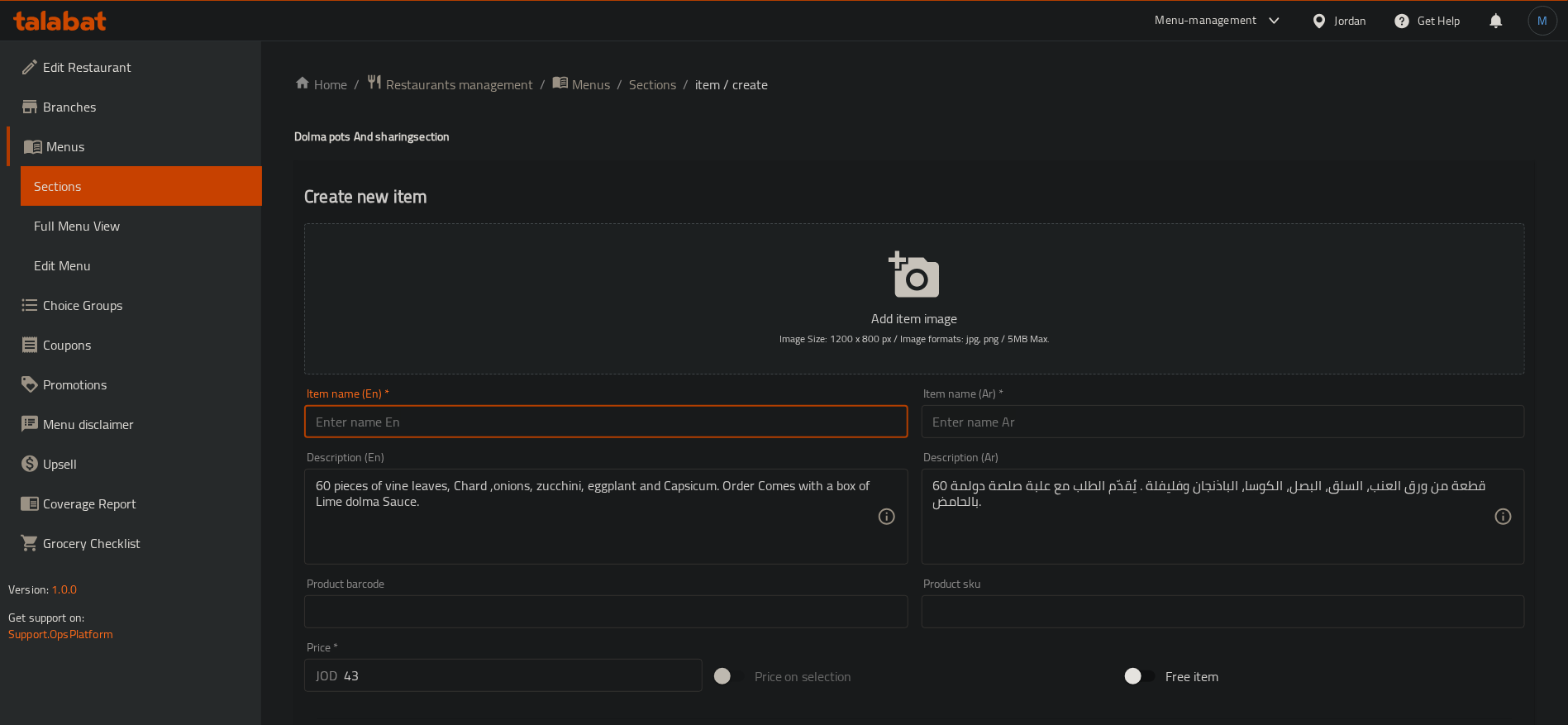
paste input "large dolma pot 60 pieces"
type input "Large Dolma Pot 60 Pieces"
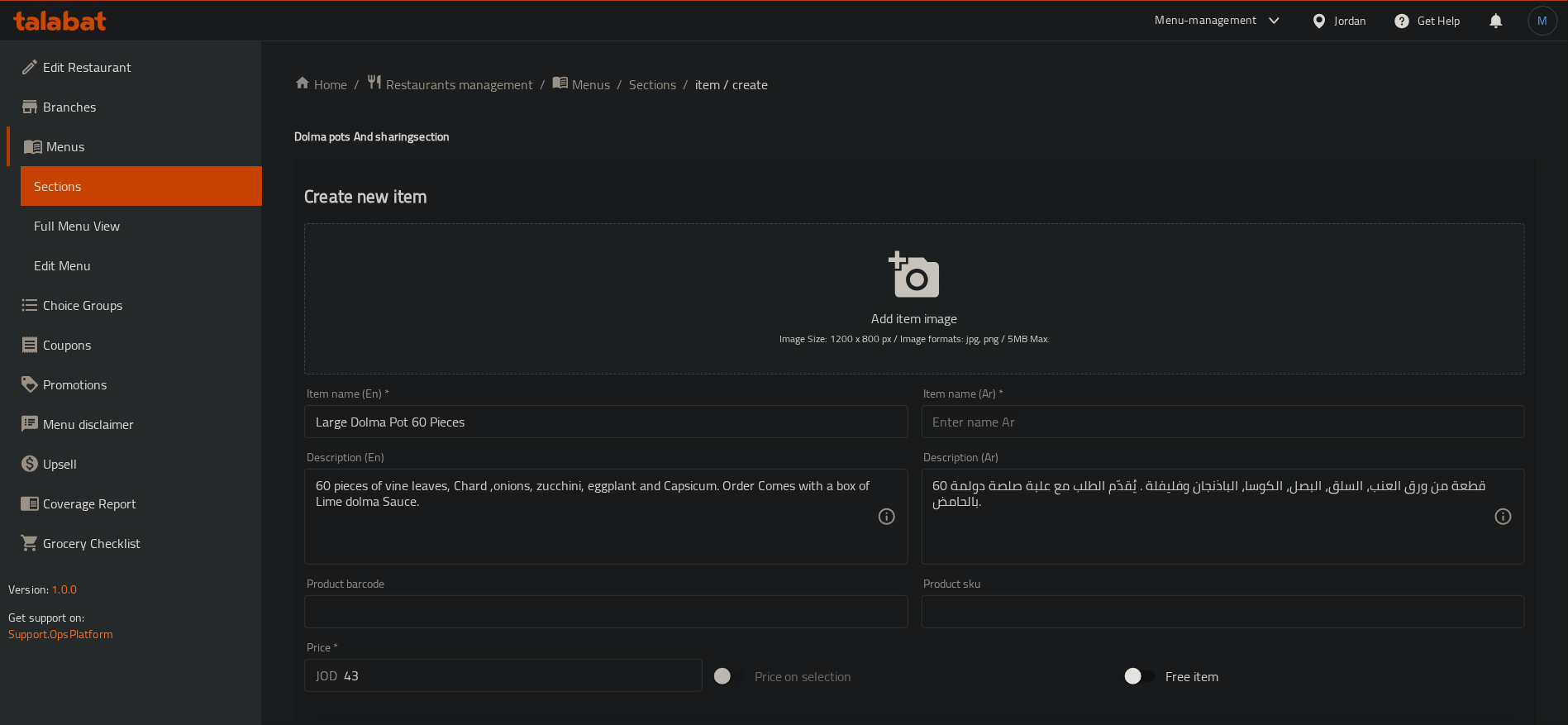
click at [1135, 434] on div "Item name (Ar)   * Item name (Ar) *" at bounding box center [1224, 413] width 617 height 63
click at [1136, 416] on input "text" at bounding box center [1224, 421] width 604 height 33
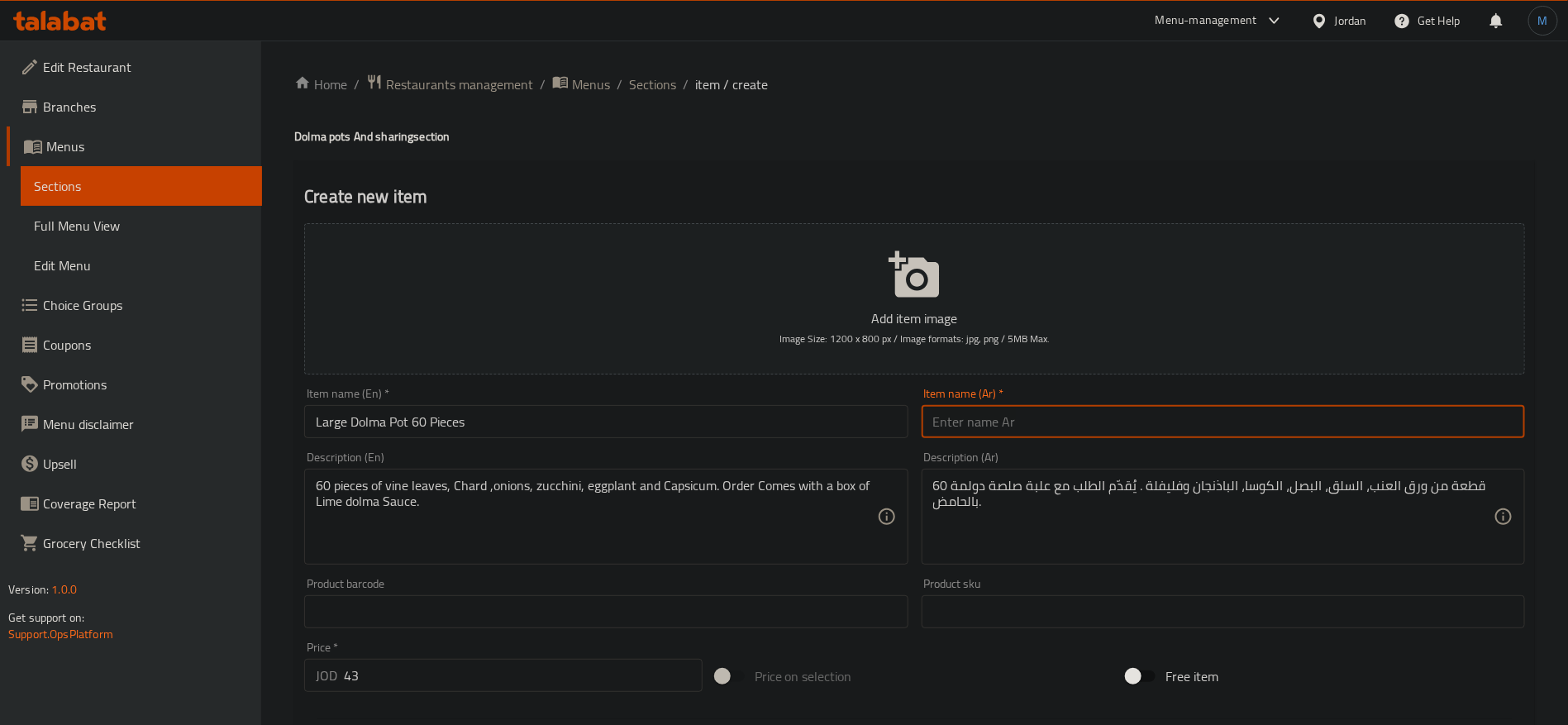
paste input "وعاء دولما كبير 60 قطعة"
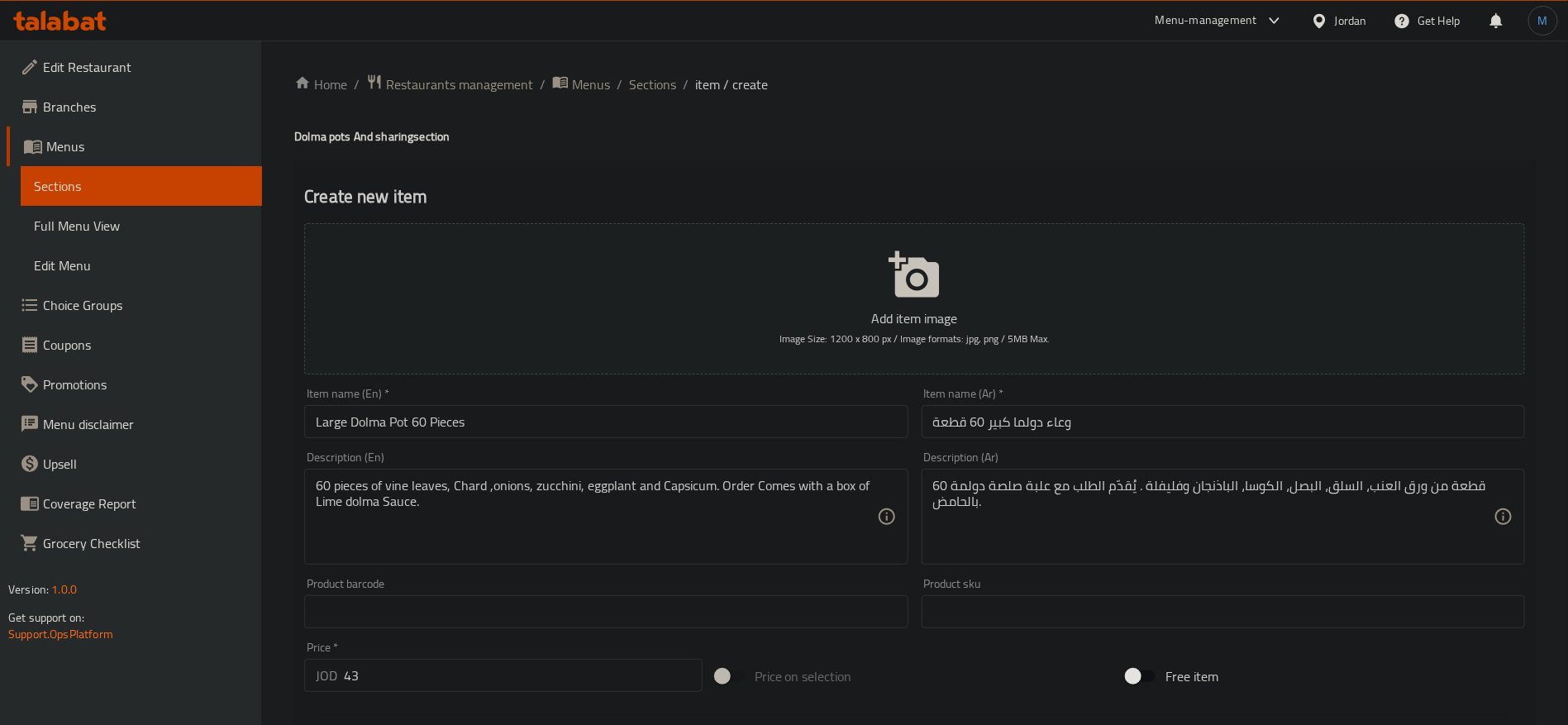
click at [1058, 463] on div "Description (Ar) 60 قطعة من ورق العنب، السلق، البصل، الكوسا، الباذنجان وفليفلة …" at bounding box center [1224, 508] width 604 height 114
click at [1003, 427] on input "وعاء دولما كبير 60 قطعة" at bounding box center [1224, 421] width 604 height 33
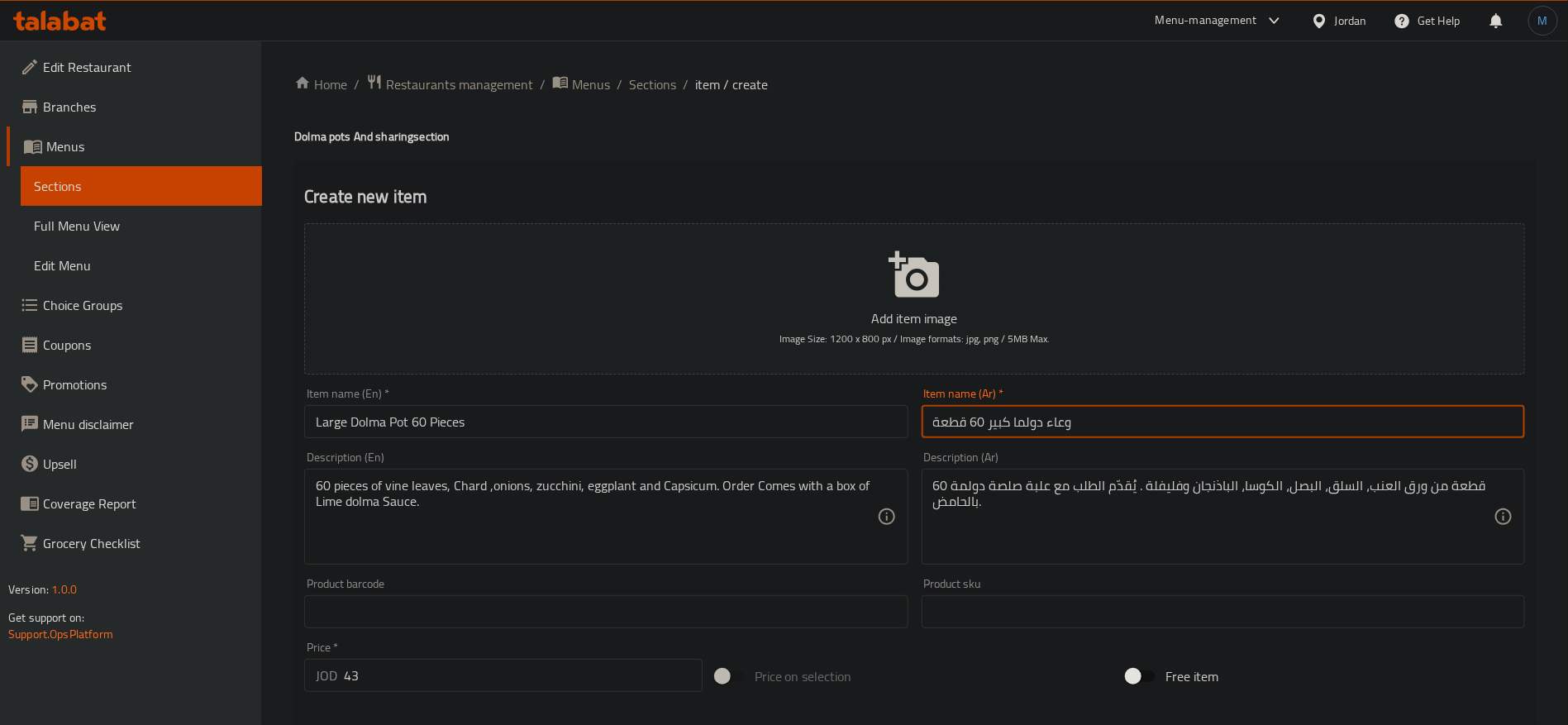
click at [1024, 427] on input "وعاء دولما كبير 60 قطعة" at bounding box center [1224, 421] width 604 height 33
type input "وعاء دولمة كبير 60 قطعة"
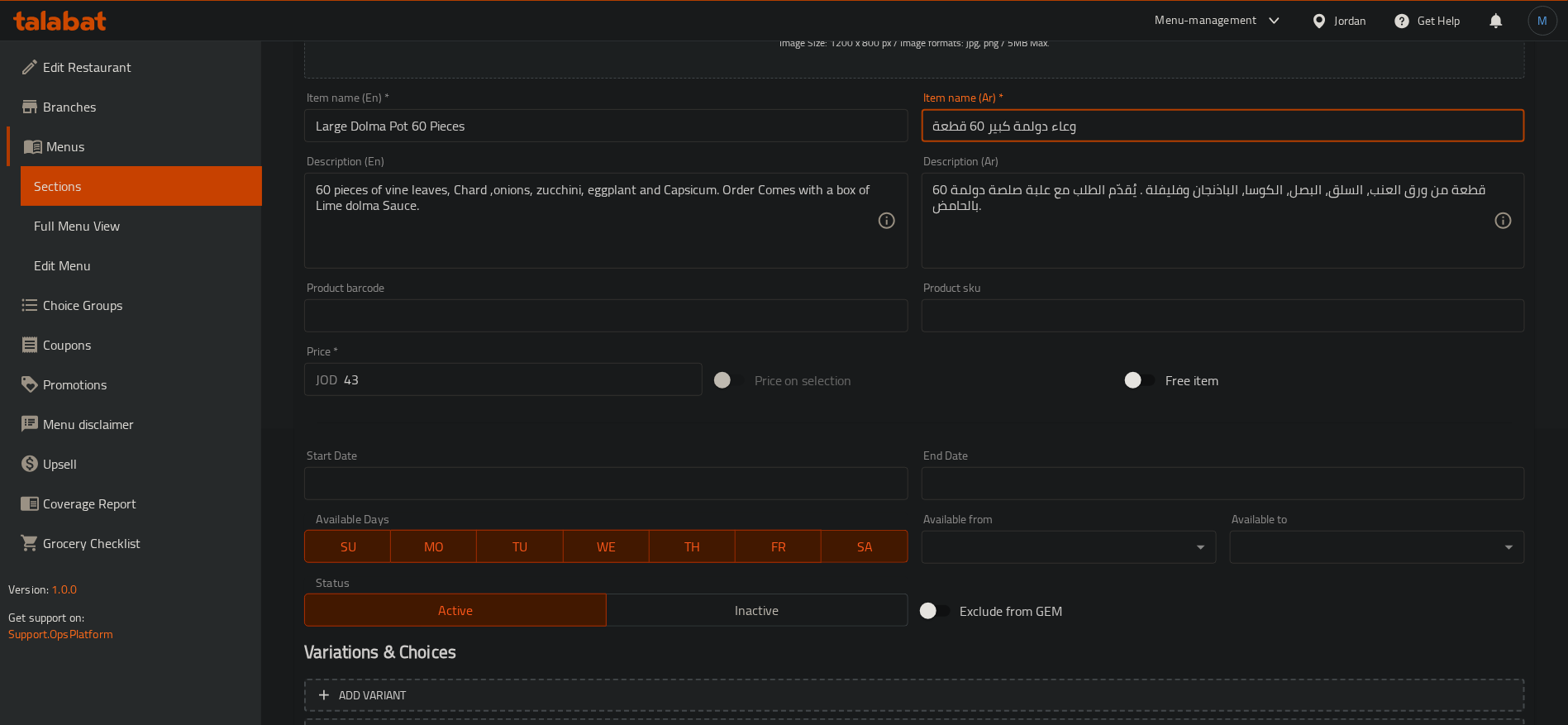
scroll to position [442, 0]
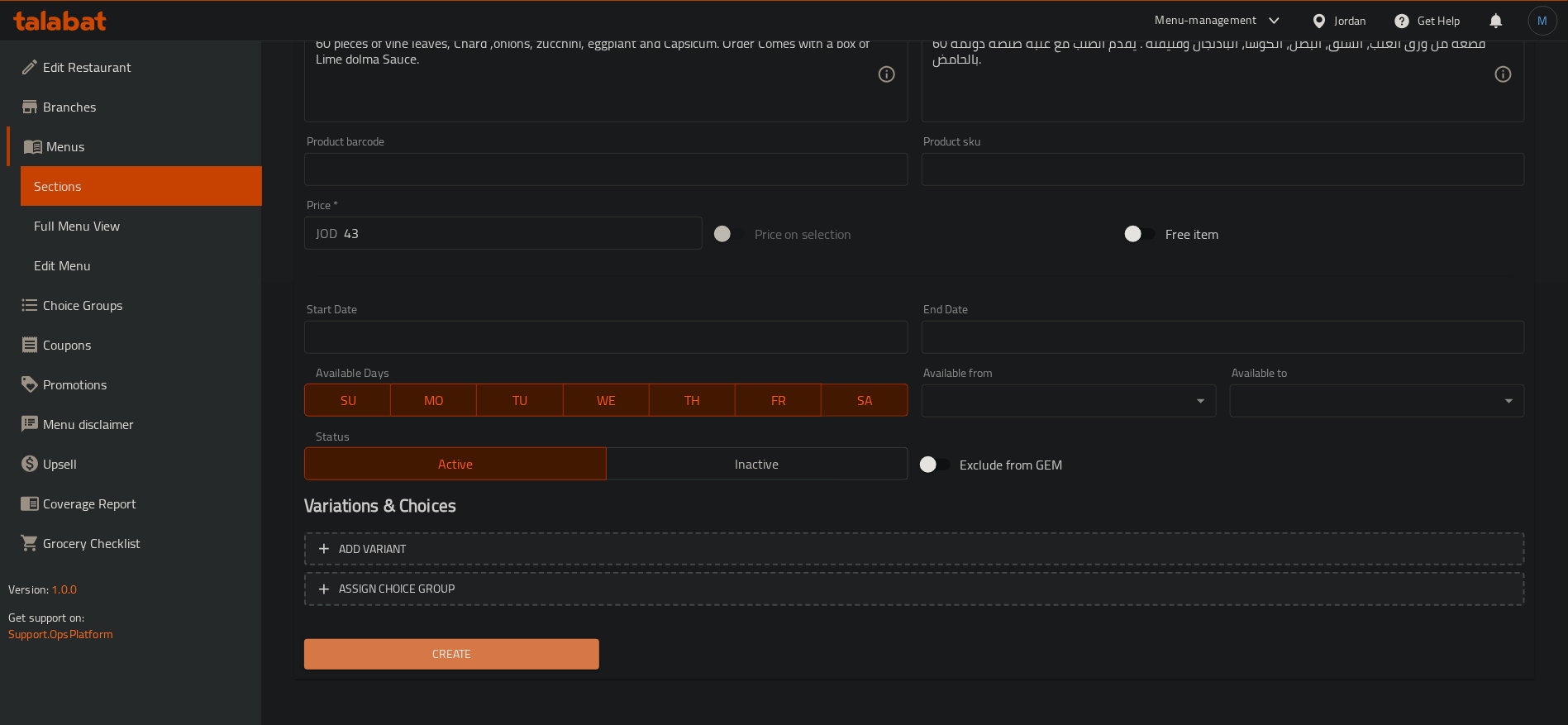
click at [514, 661] on span "Create" at bounding box center [451, 655] width 269 height 21
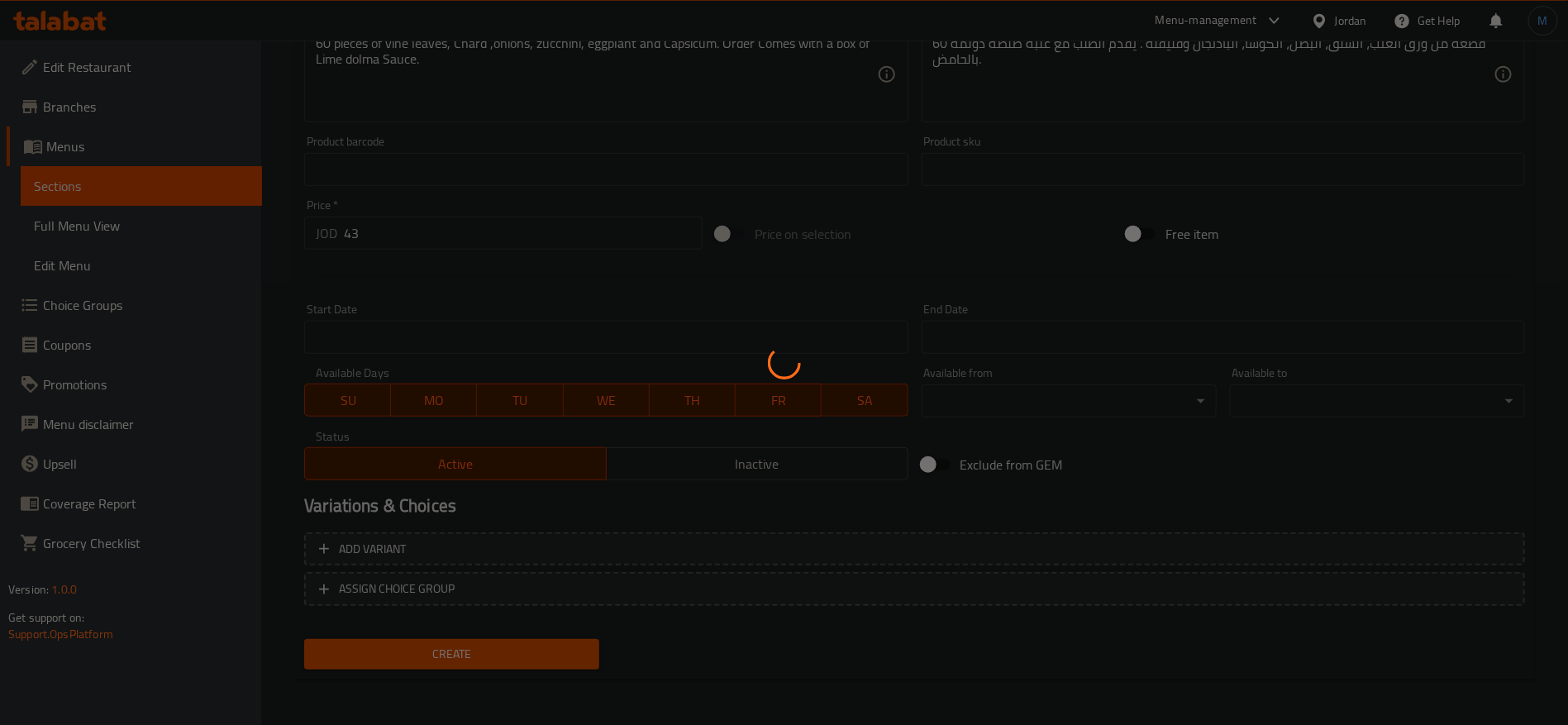
scroll to position [0, 0]
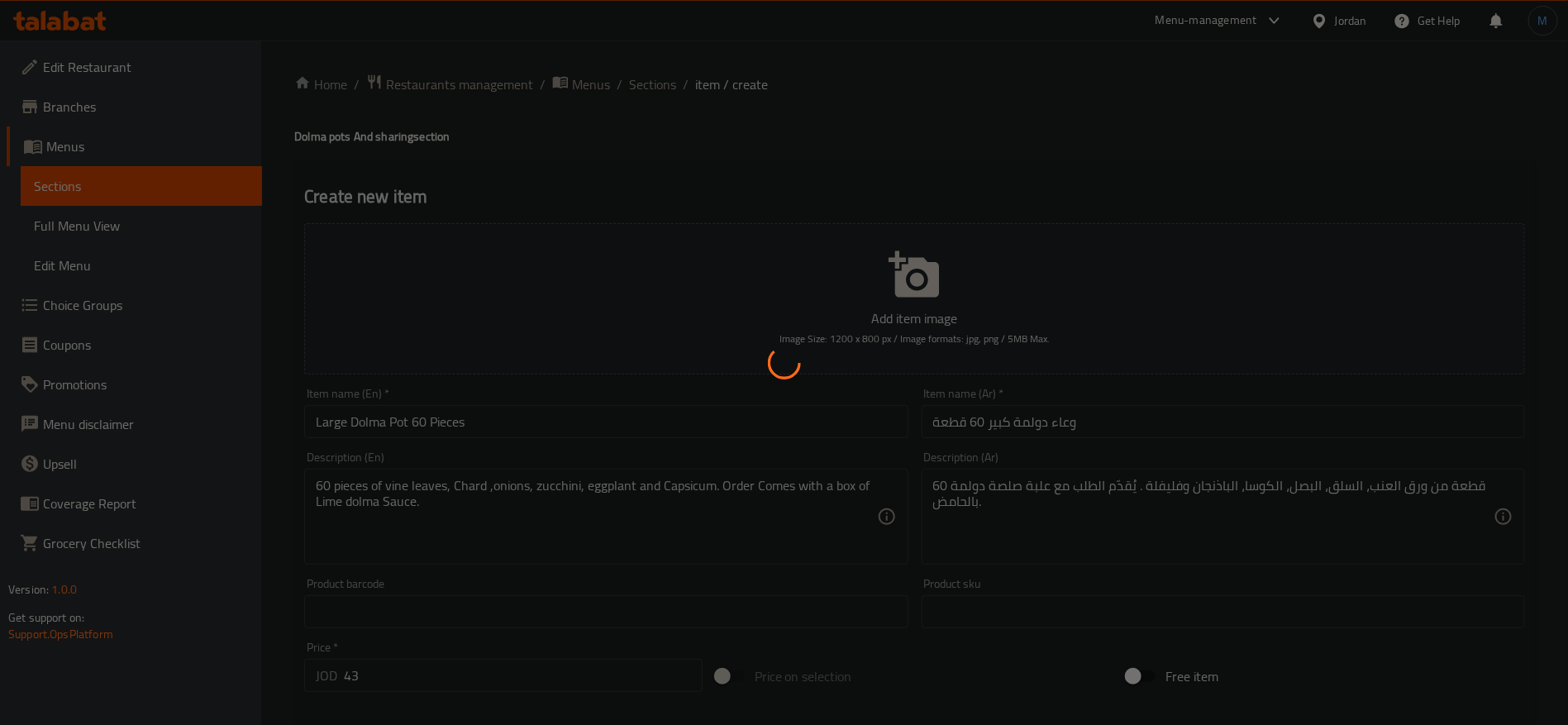
type input "0"
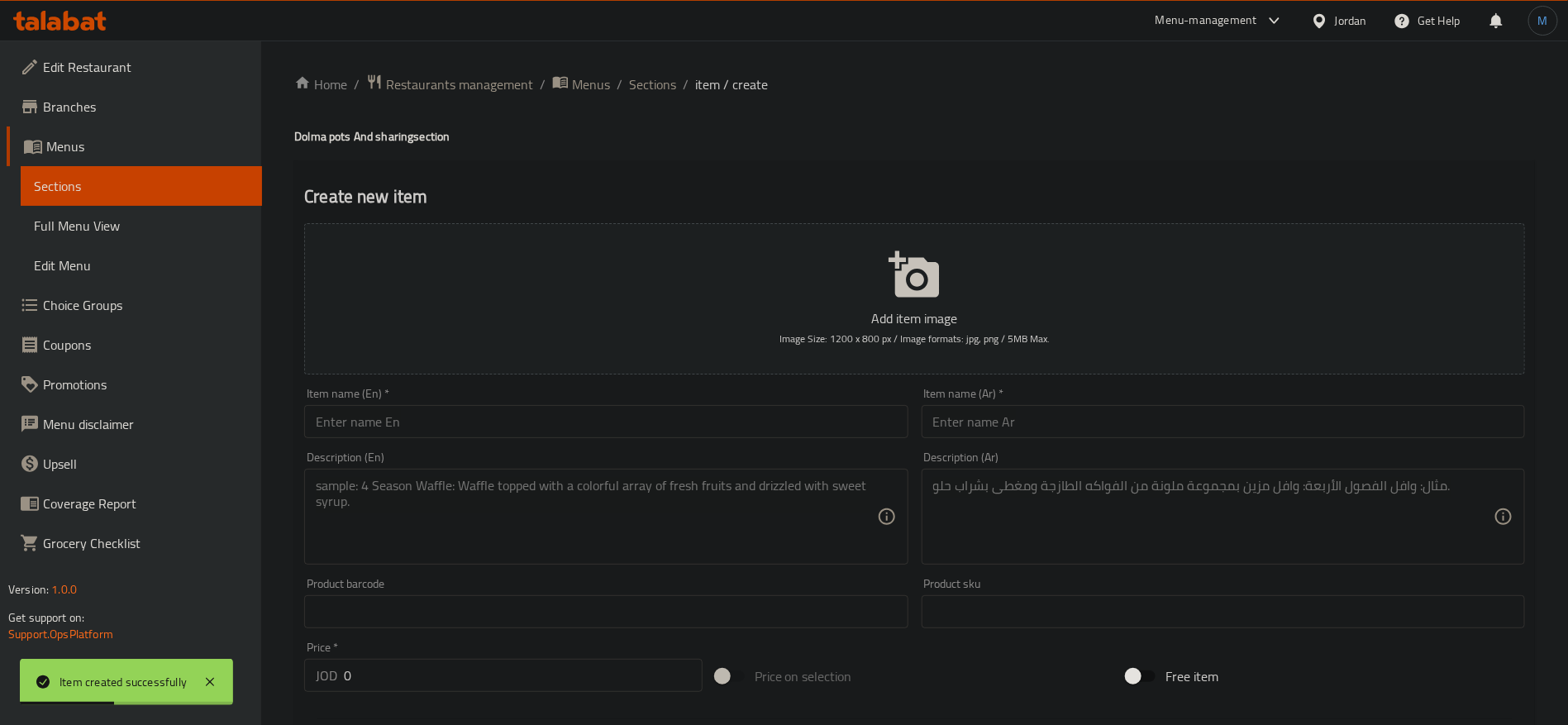
drag, startPoint x: 1139, startPoint y: 397, endPoint x: 1132, endPoint y: 418, distance: 22.1
click at [1136, 402] on div "Item name (Ar)   * Item name (Ar) *" at bounding box center [1224, 413] width 604 height 50
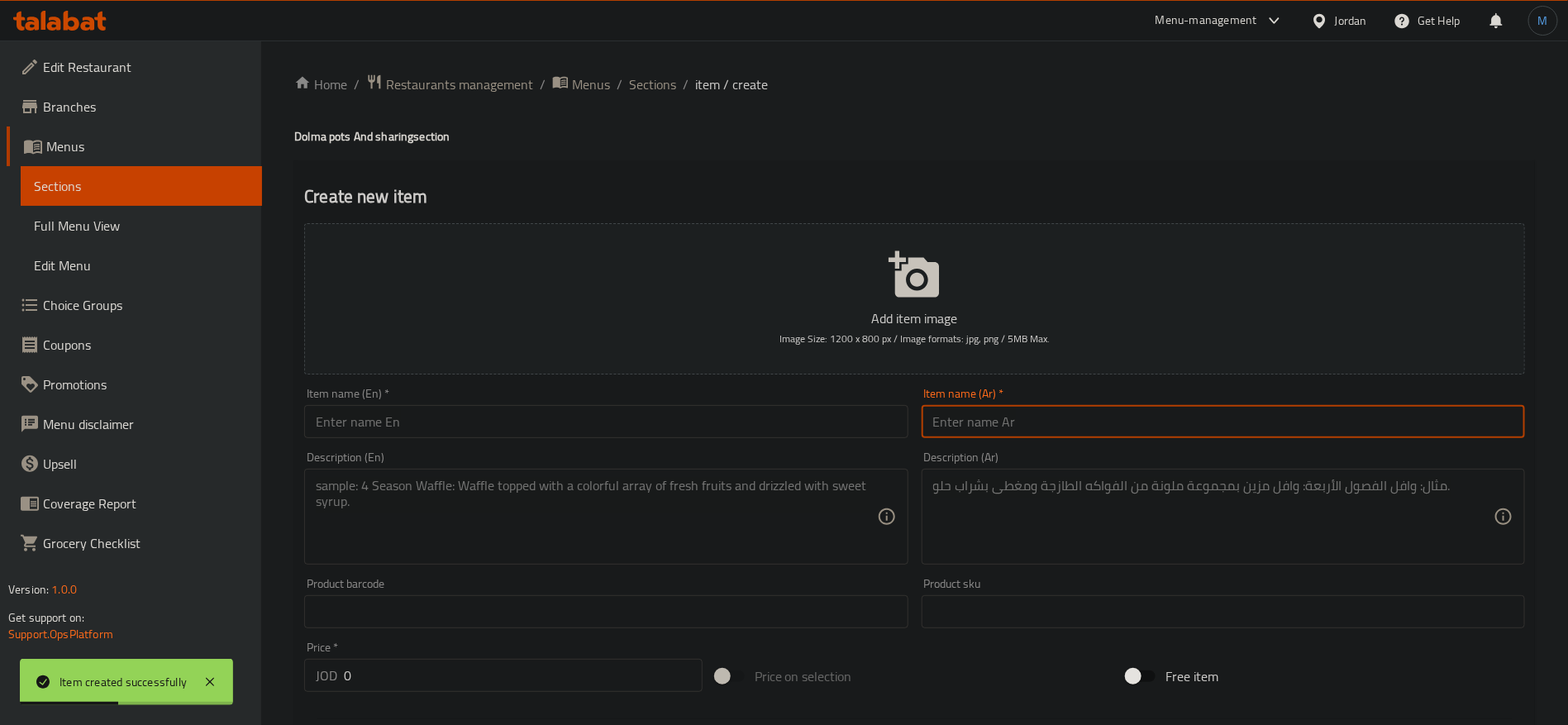
click at [1132, 418] on input "text" at bounding box center [1224, 421] width 604 height 33
paste input "ملفوف لاهونا صغير 25 قطعة"
type input "ملفوف لاهونا صغير 25 قطعة"
click at [763, 418] on input "text" at bounding box center [606, 421] width 604 height 33
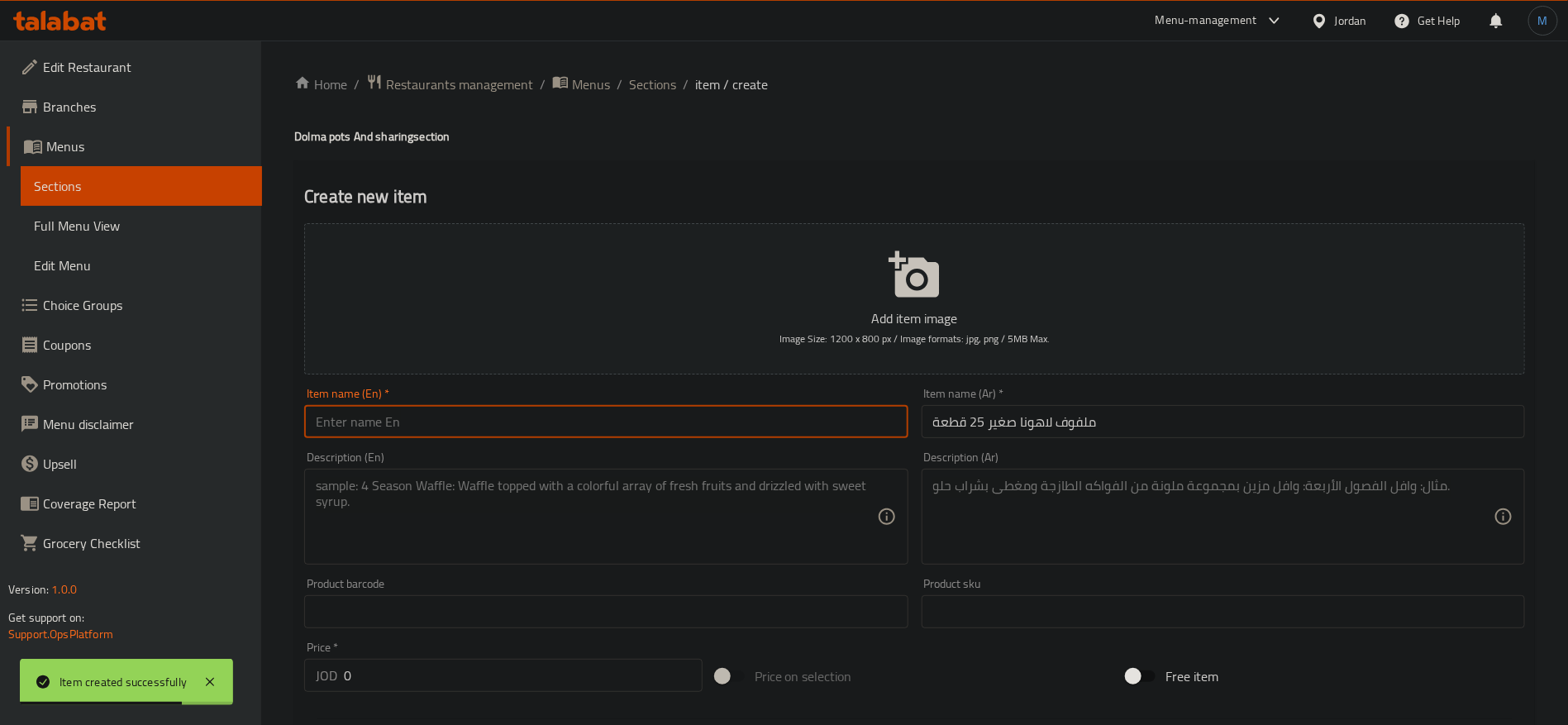
paste input "Small Lahona Malfouf Pot 25 Pieces"
click at [371, 422] on input "Small Lahona Malfouf Pot 25 Pieces" at bounding box center [606, 421] width 604 height 33
drag, startPoint x: 371, startPoint y: 422, endPoint x: 399, endPoint y: 416, distance: 28.6
click at [399, 416] on input "Small Lahona Malfouf Pot 25 Pieces" at bounding box center [606, 421] width 604 height 33
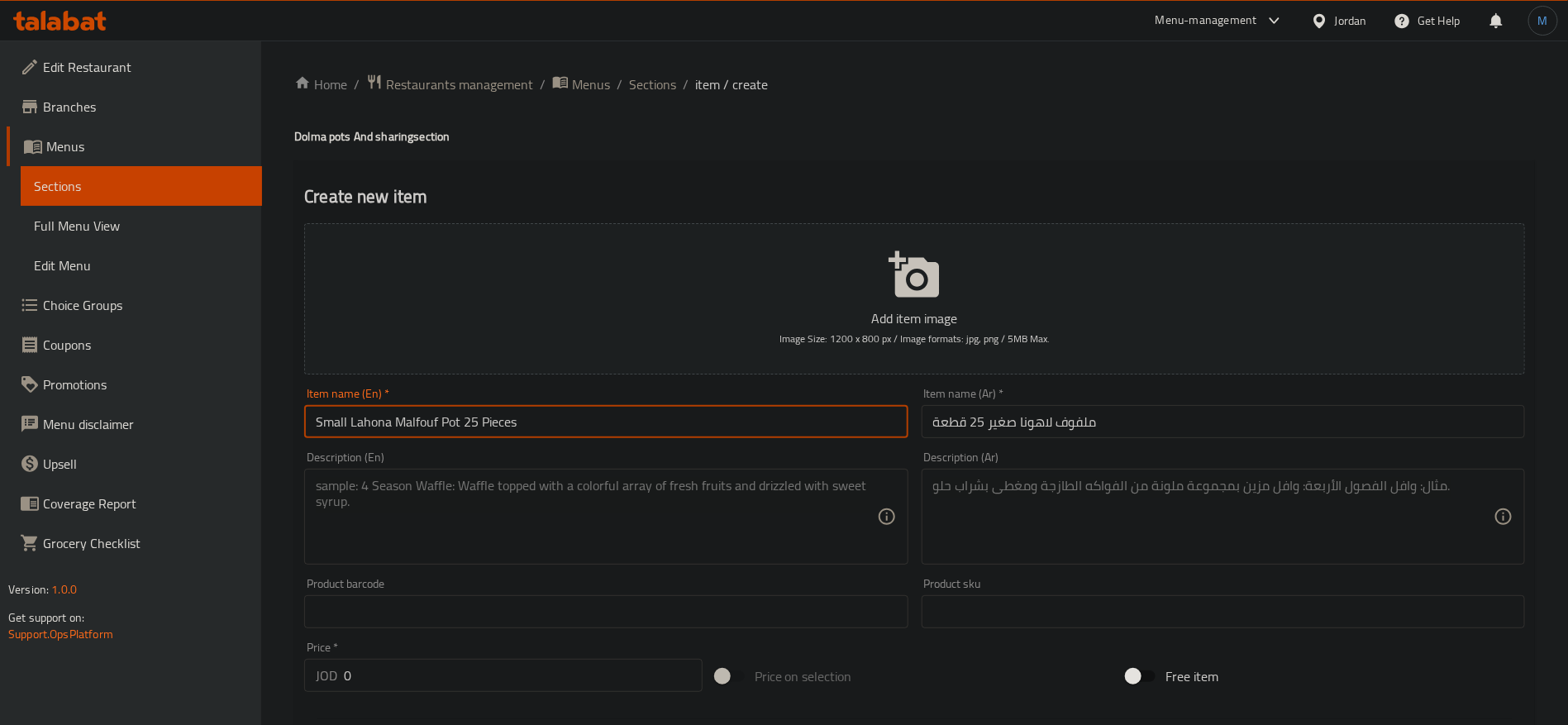
type input "Small Lahona Malfouf Pot 25 Pieces"
click at [1146, 430] on input "ملفوف لاهونا صغير 25 قطعة" at bounding box center [1224, 421] width 604 height 33
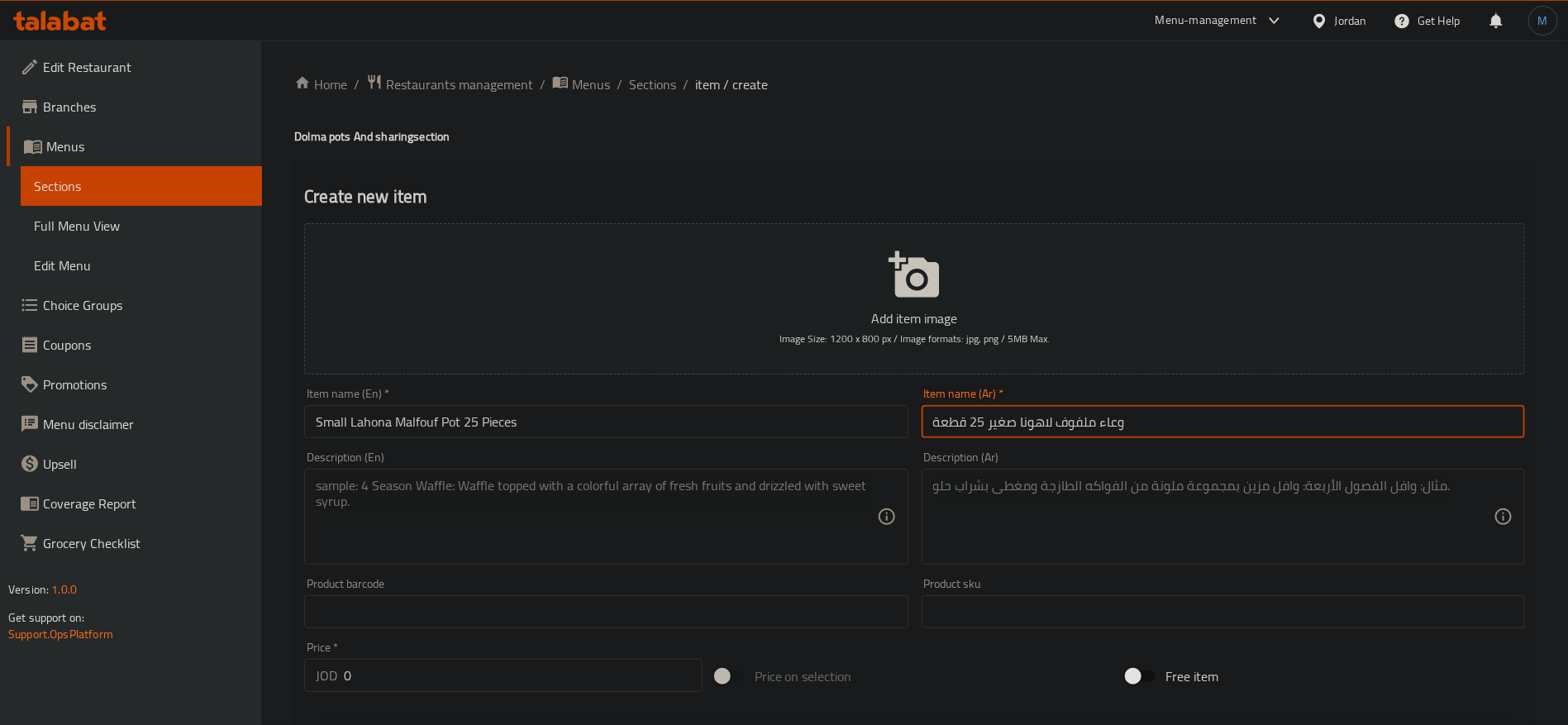
type input "وعاء ملفوف لاهونا صغير 25 قطعة"
click at [618, 527] on textarea at bounding box center [596, 517] width 560 height 79
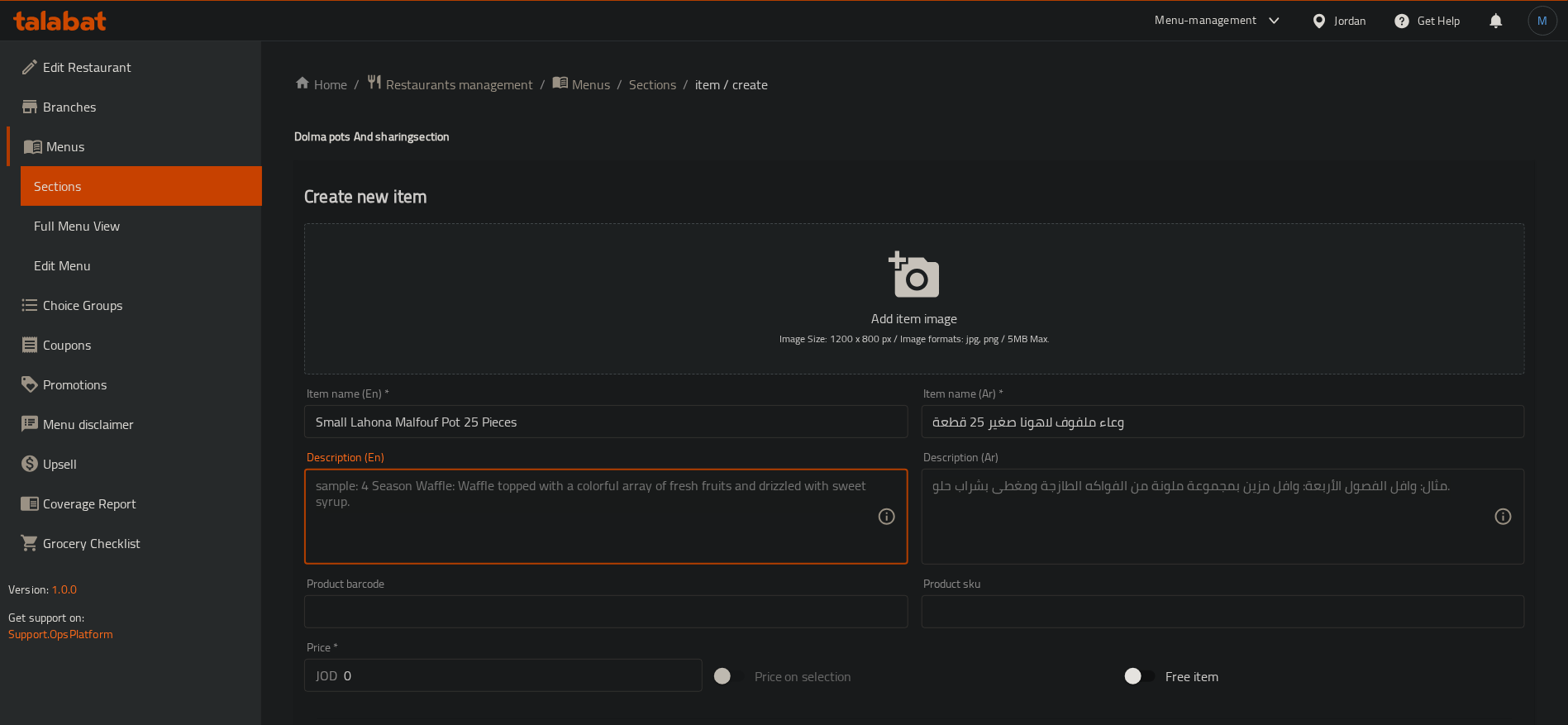
paste textarea "25pieces lahona malfoof"
type textarea "25pieces lahona malfoof"
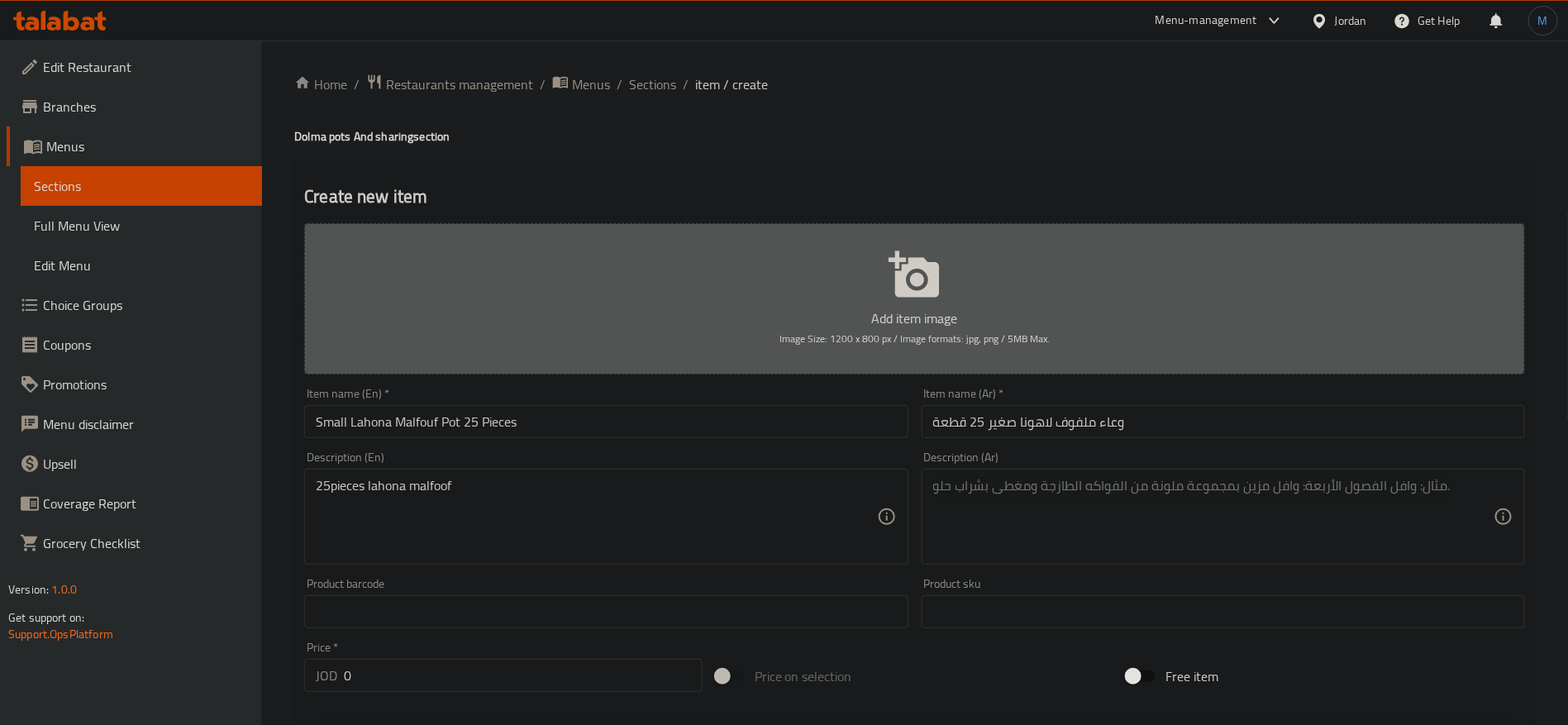
click at [521, 373] on button "Add item image Image Size: 1200 x 800 px / Image formats: jpg, png / 5MB Max." at bounding box center [914, 299] width 1221 height 151
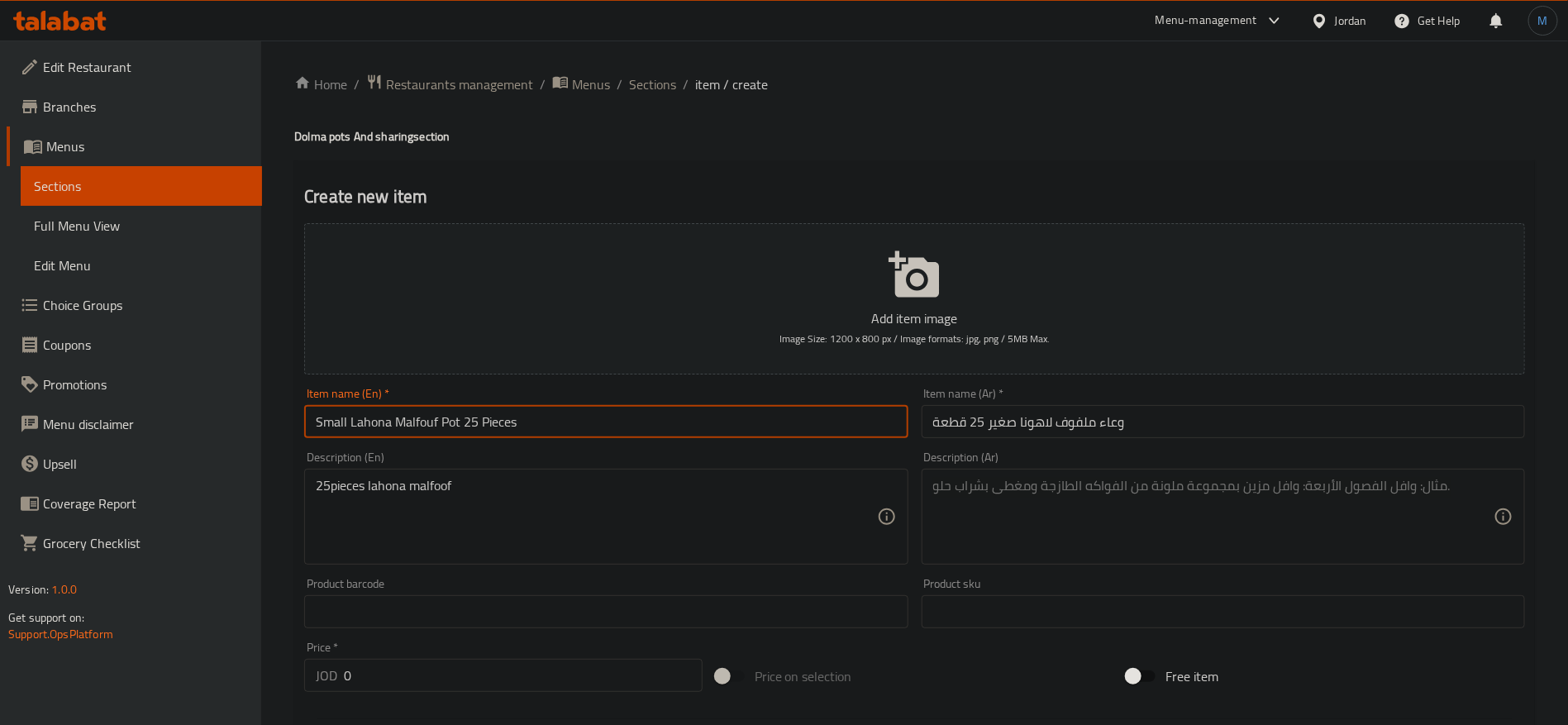
click at [549, 433] on input "Small Lahona Malfouf Pot 25 Pieces" at bounding box center [606, 421] width 604 height 33
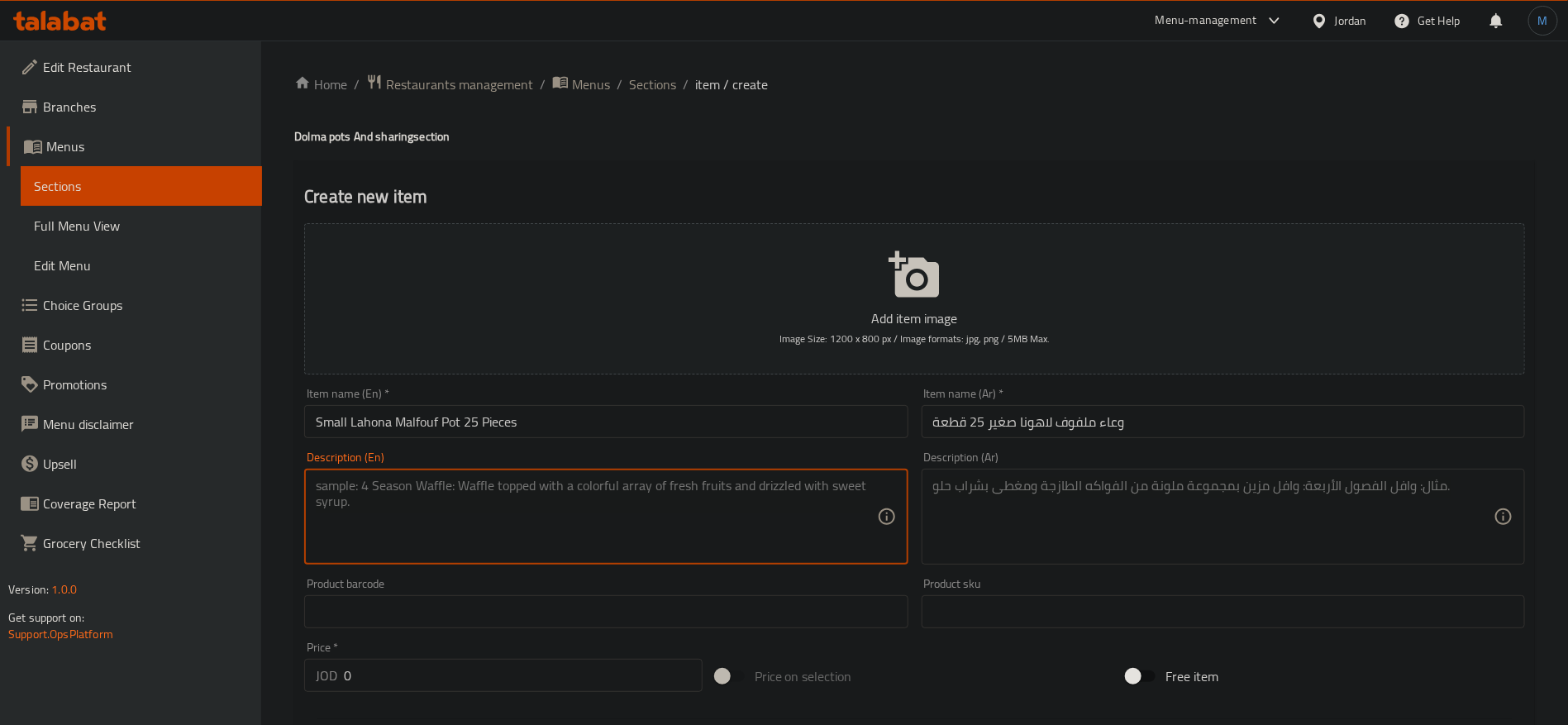
click at [410, 669] on input "0" at bounding box center [522, 675] width 359 height 33
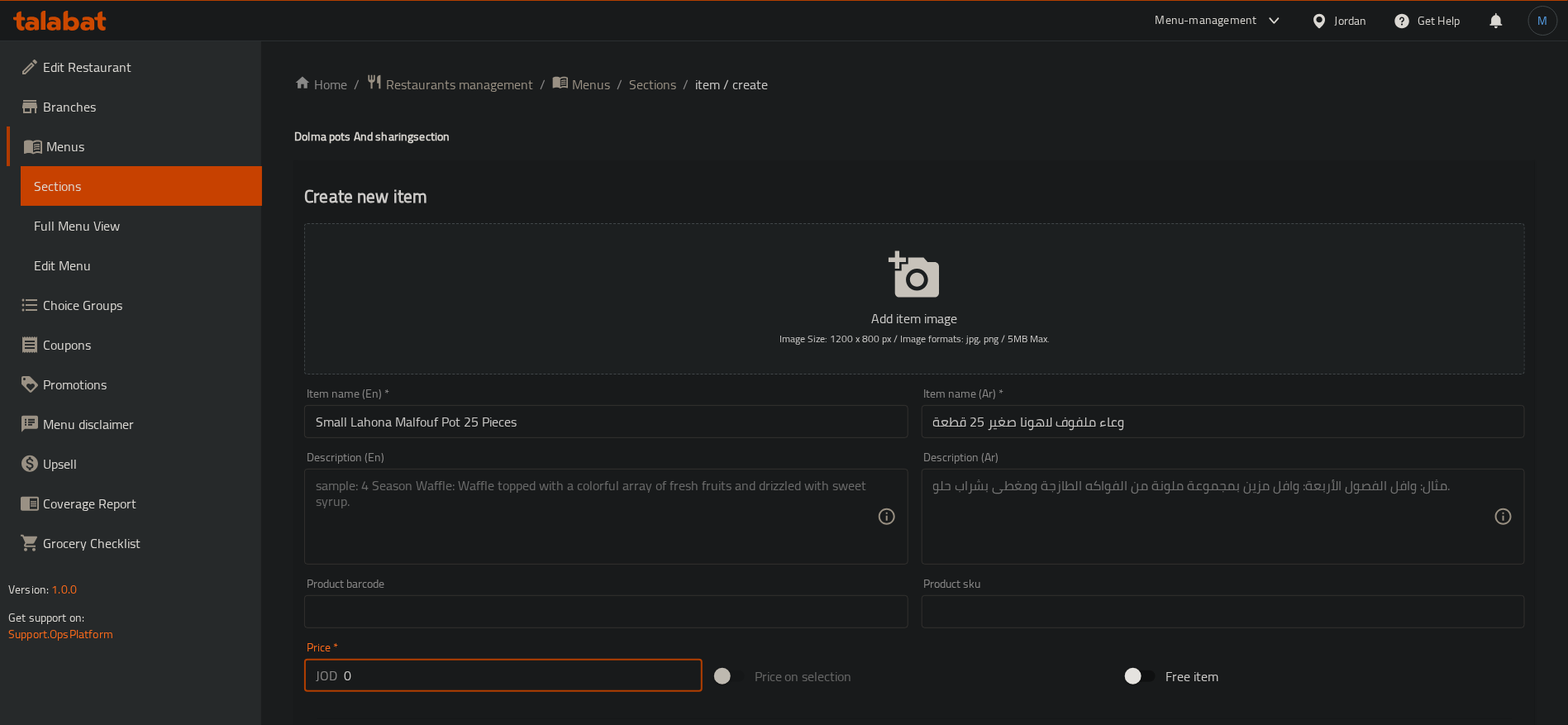
paste input "17"
type input "17"
click at [493, 456] on div "Description (En) Description (En)" at bounding box center [606, 508] width 604 height 114
click at [511, 429] on input "Small Lahona Malfouf Pot 25 Pieces" at bounding box center [606, 421] width 604 height 33
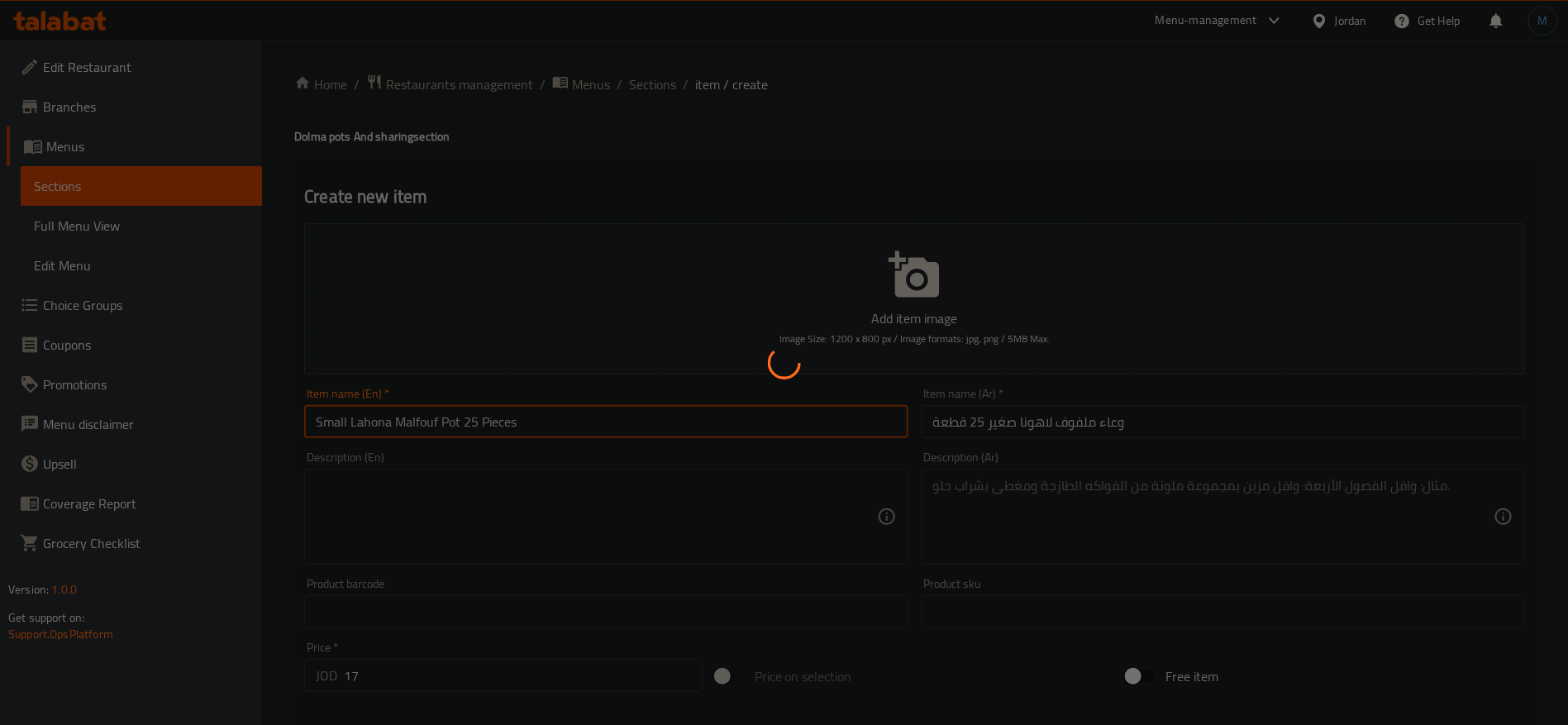
type input "0"
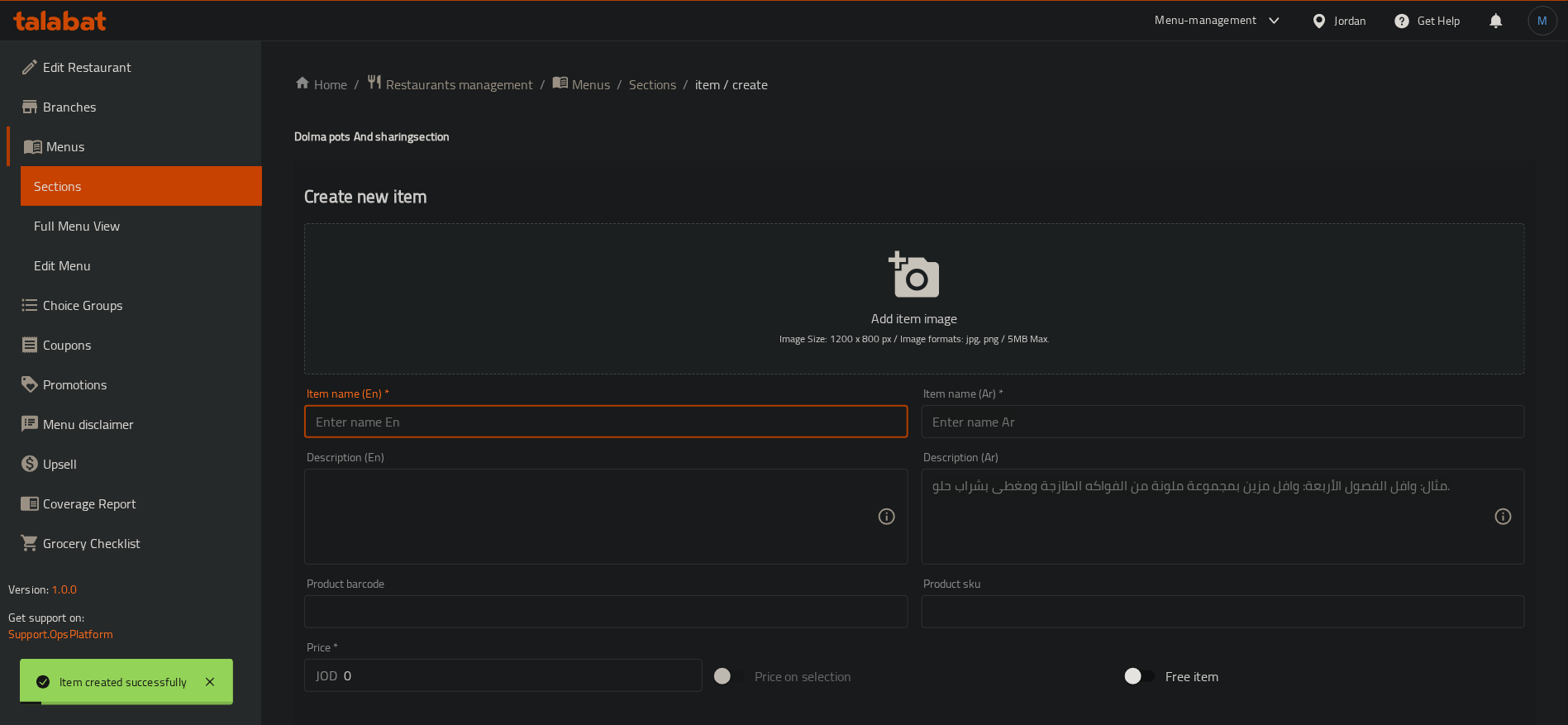
click at [650, 60] on div "Home / Restaurants management / Menus / Sections / item / create Dolma pots And…" at bounding box center [914, 605] width 1307 height 1128
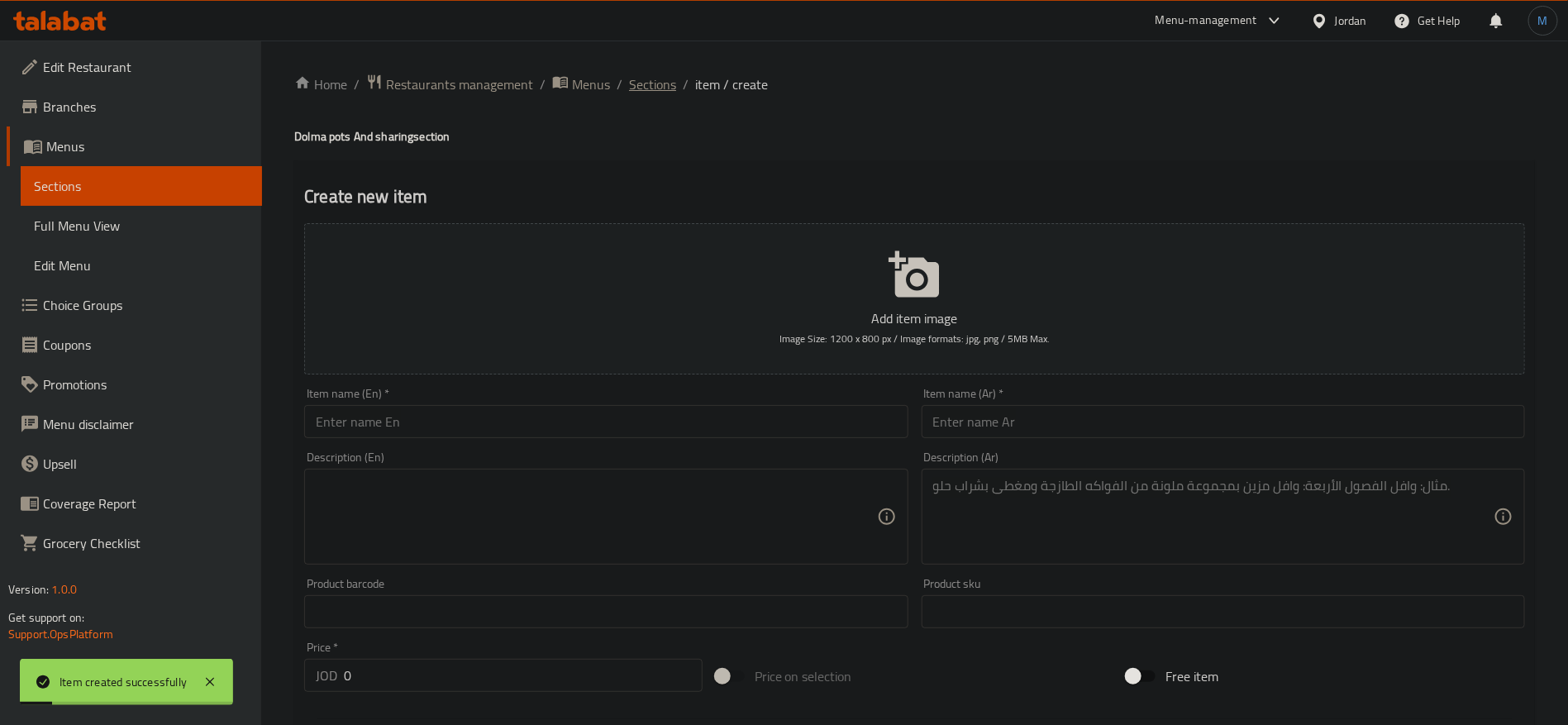
click at [657, 90] on span "Sections" at bounding box center [653, 84] width 47 height 20
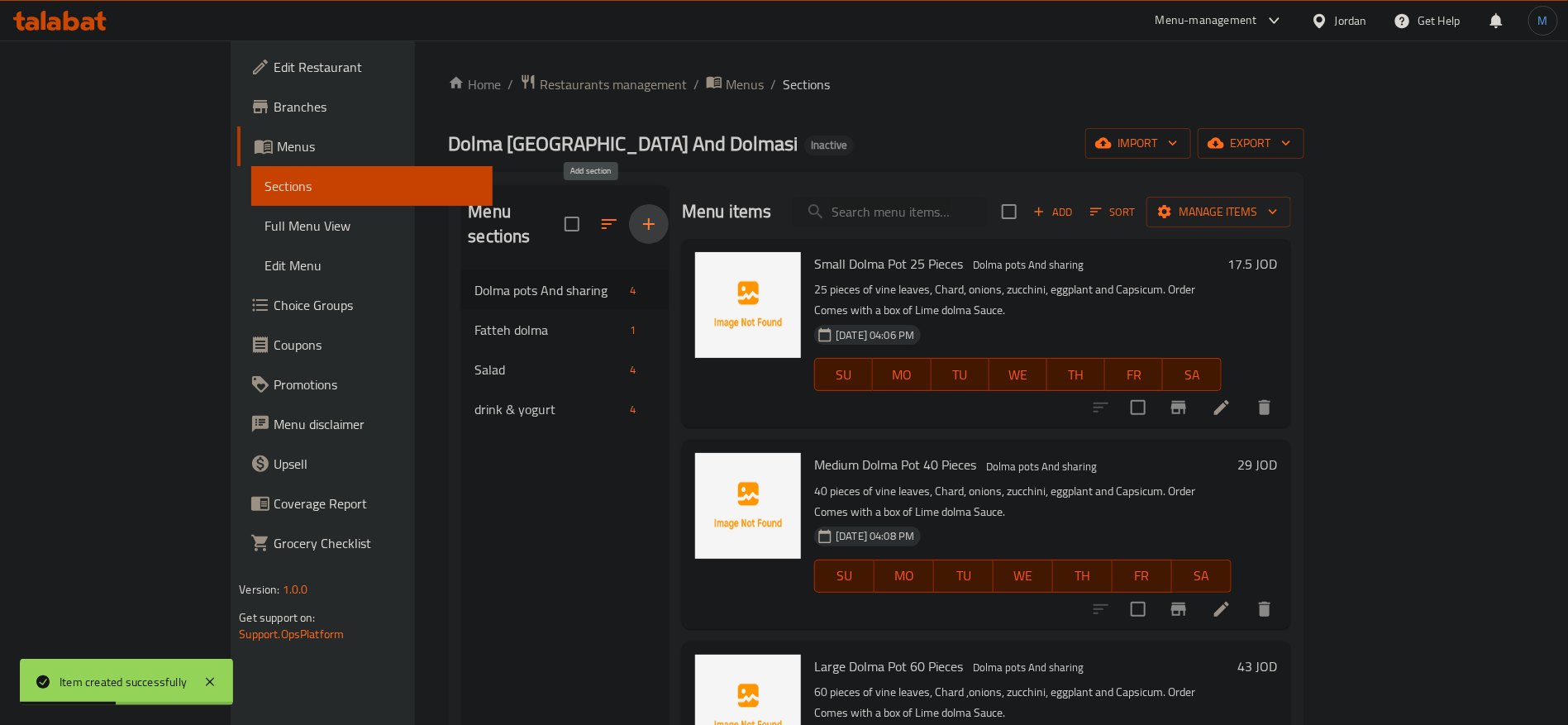
click at [639, 214] on icon "button" at bounding box center [648, 223] width 20 height 20
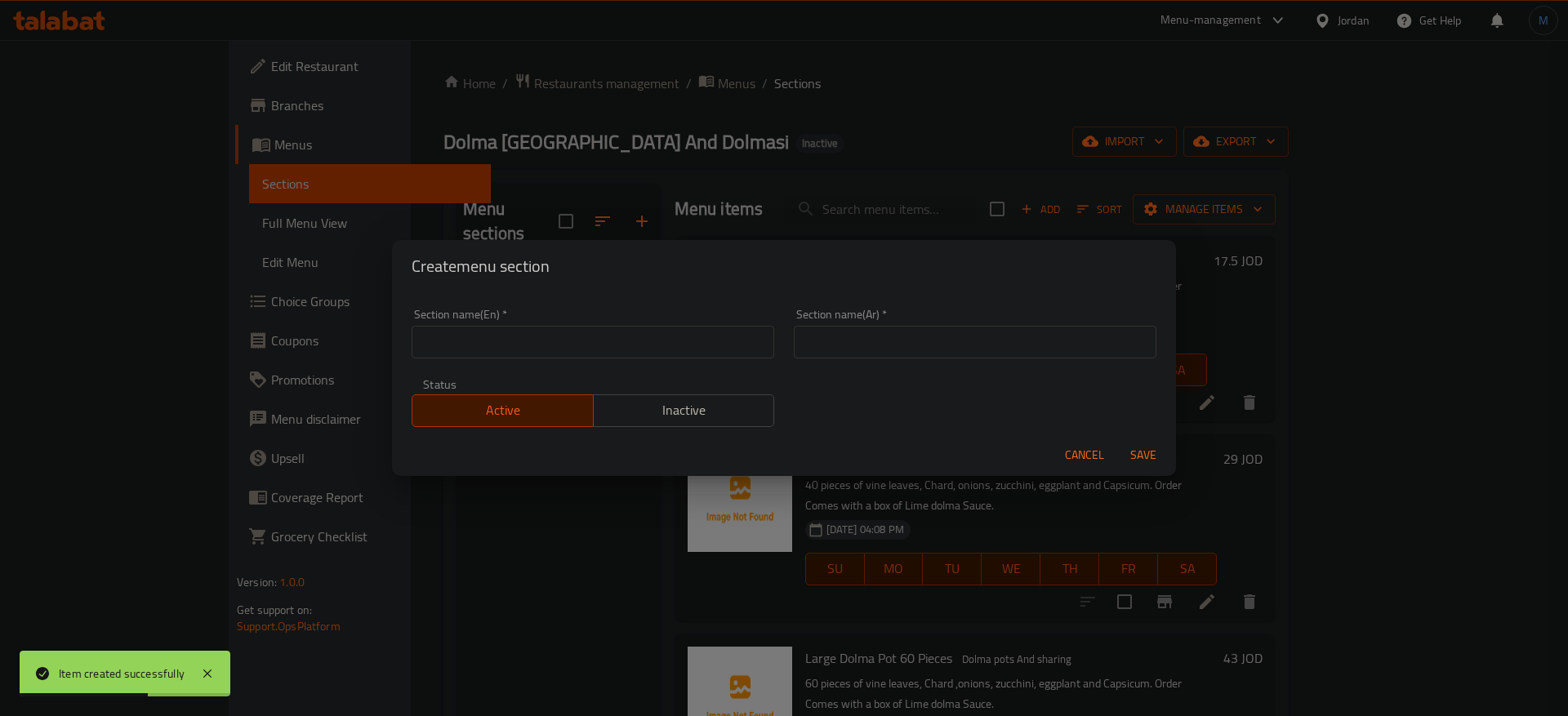
click at [597, 347] on input "text" at bounding box center [593, 342] width 363 height 33
paste input "doulma"
click at [597, 347] on input "doulma" at bounding box center [593, 342] width 363 height 33
paste input "doulma"
click at [617, 321] on div "Section name(En)   * doulma doulma Section name(En) *" at bounding box center [593, 333] width 363 height 50
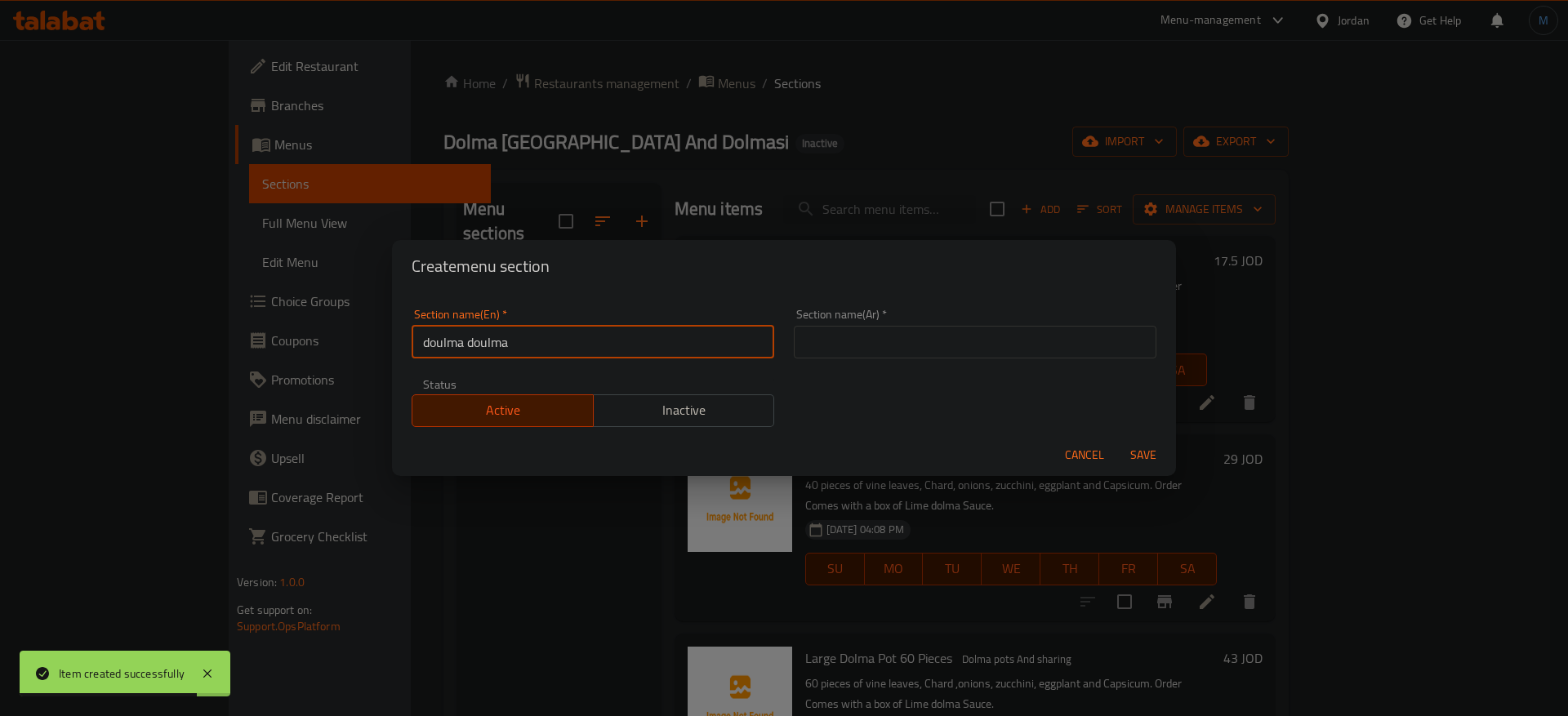
click at [617, 336] on input "doulma doulma" at bounding box center [593, 342] width 363 height 33
click at [617, 337] on input "doulma doulma" at bounding box center [593, 342] width 363 height 33
click at [979, 348] on input "text" at bounding box center [975, 342] width 363 height 33
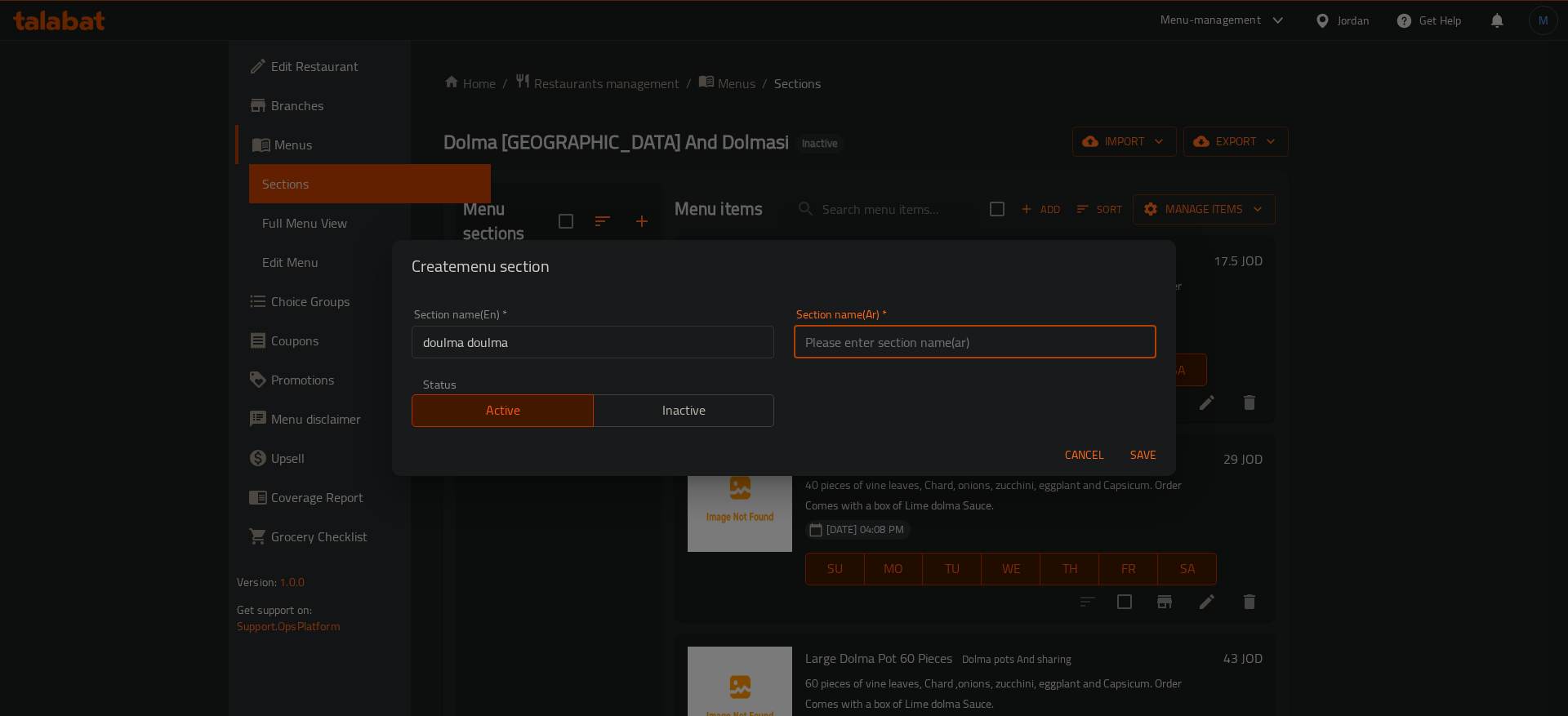
click at [661, 352] on input "doulma doulma" at bounding box center [593, 342] width 363 height 33
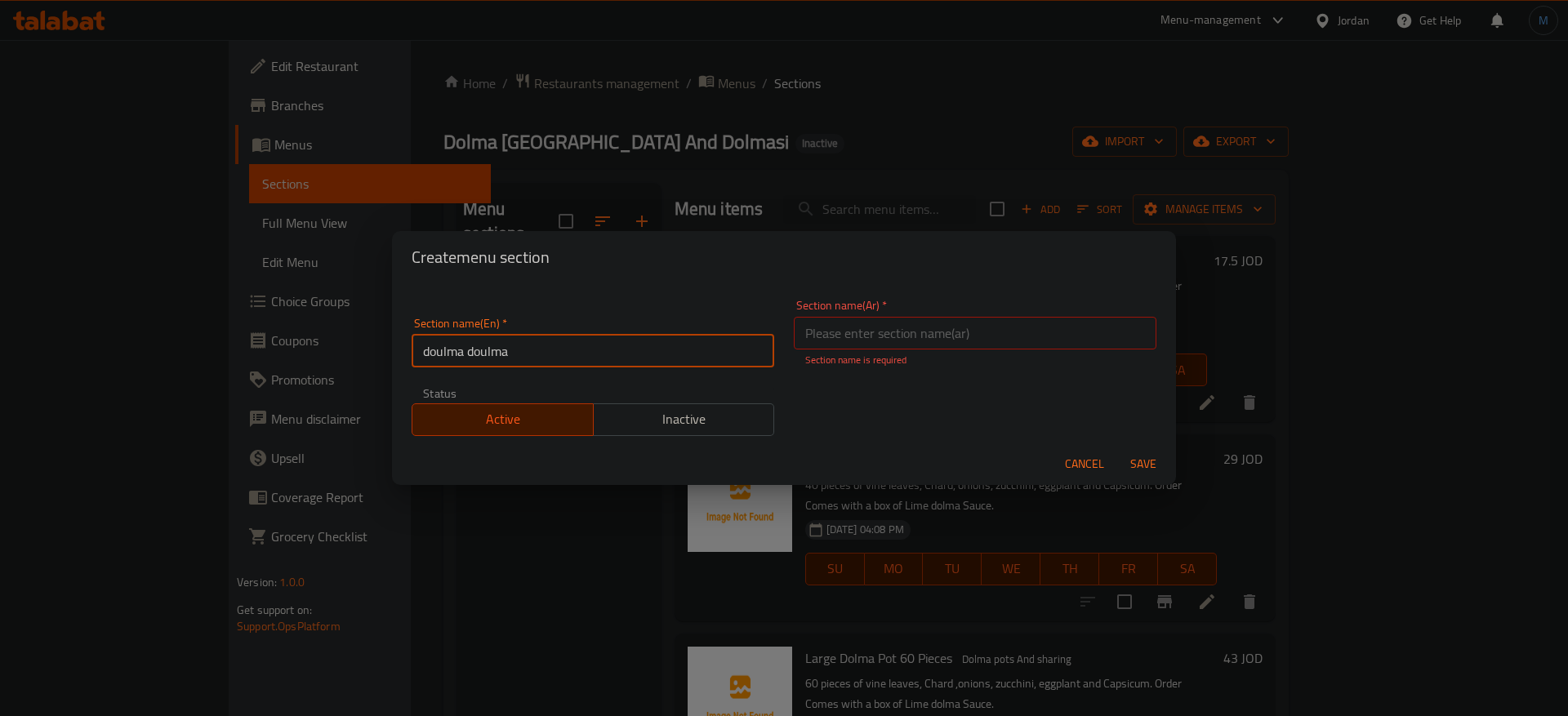
paste input "text"
click at [522, 353] on input "Doulma" at bounding box center [593, 351] width 363 height 33
paste input "lma"
type input "Dolma"
click at [910, 313] on div "Section name(Ar)   * Section name(Ar) * Section name is required" at bounding box center [975, 334] width 363 height 68
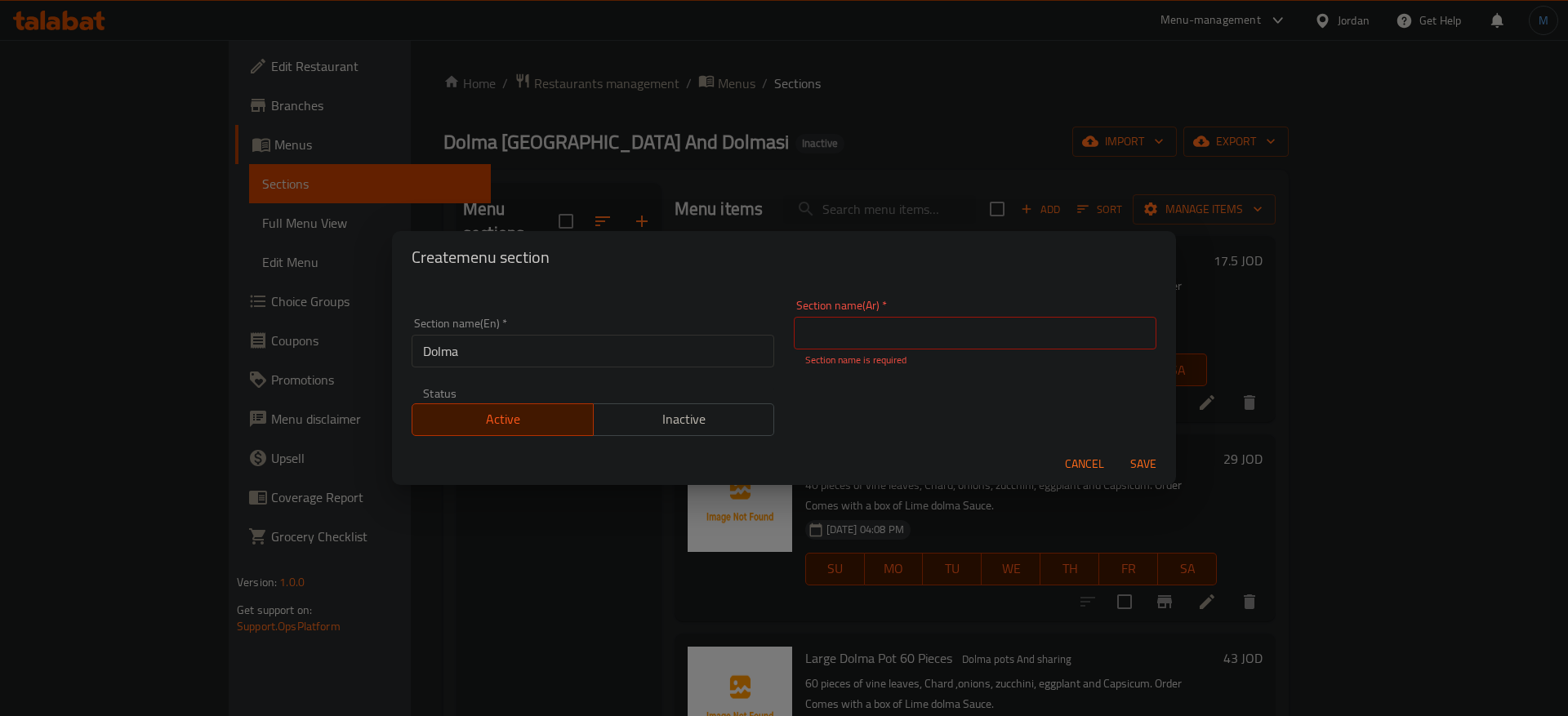
click at [911, 316] on div "Section name(Ar)   * Section name(Ar) * Section name is required" at bounding box center [975, 334] width 363 height 68
click at [913, 326] on input "text" at bounding box center [975, 333] width 363 height 33
type input "دولمة"
click at [1117, 450] on button "Save" at bounding box center [1144, 465] width 52 height 30
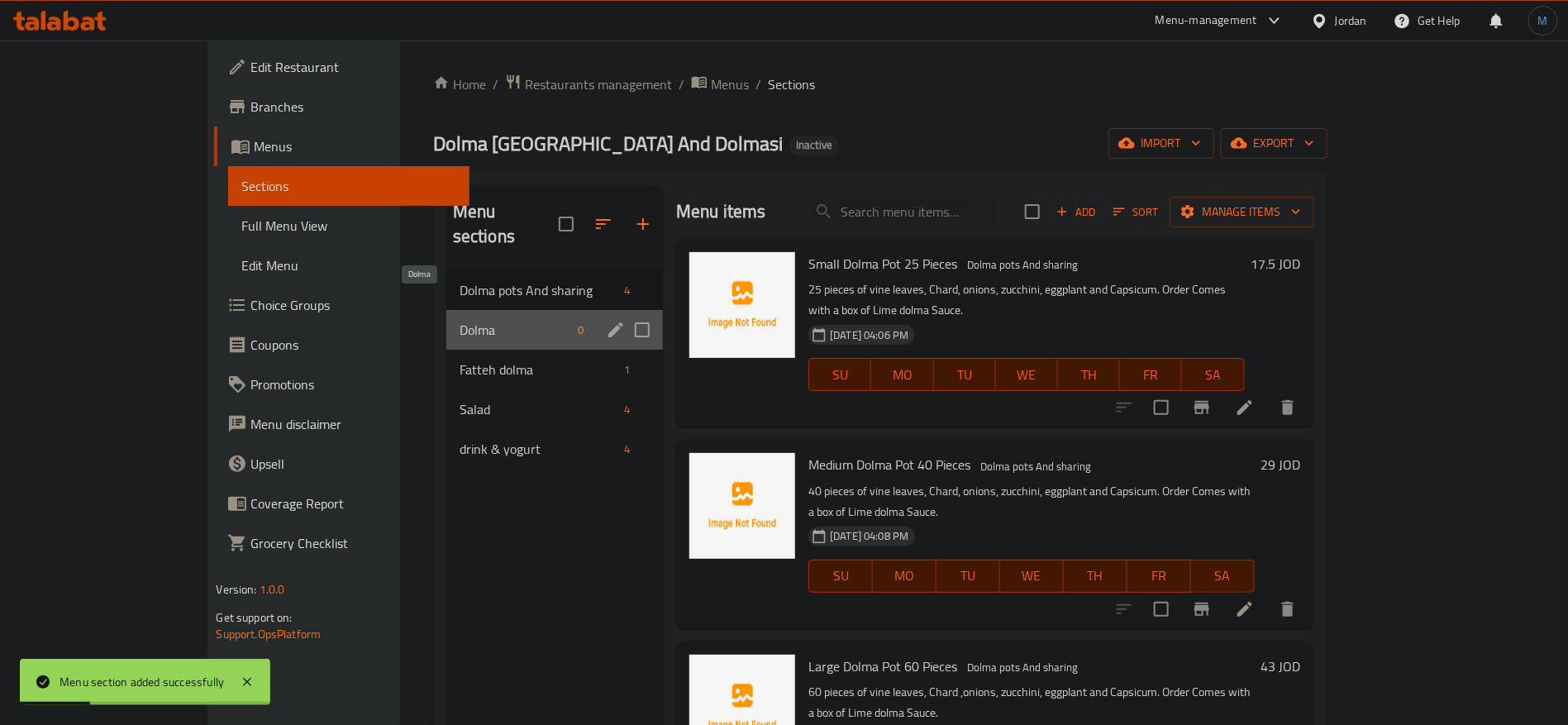
click at [460, 320] on span "Dolma" at bounding box center [516, 329] width 112 height 20
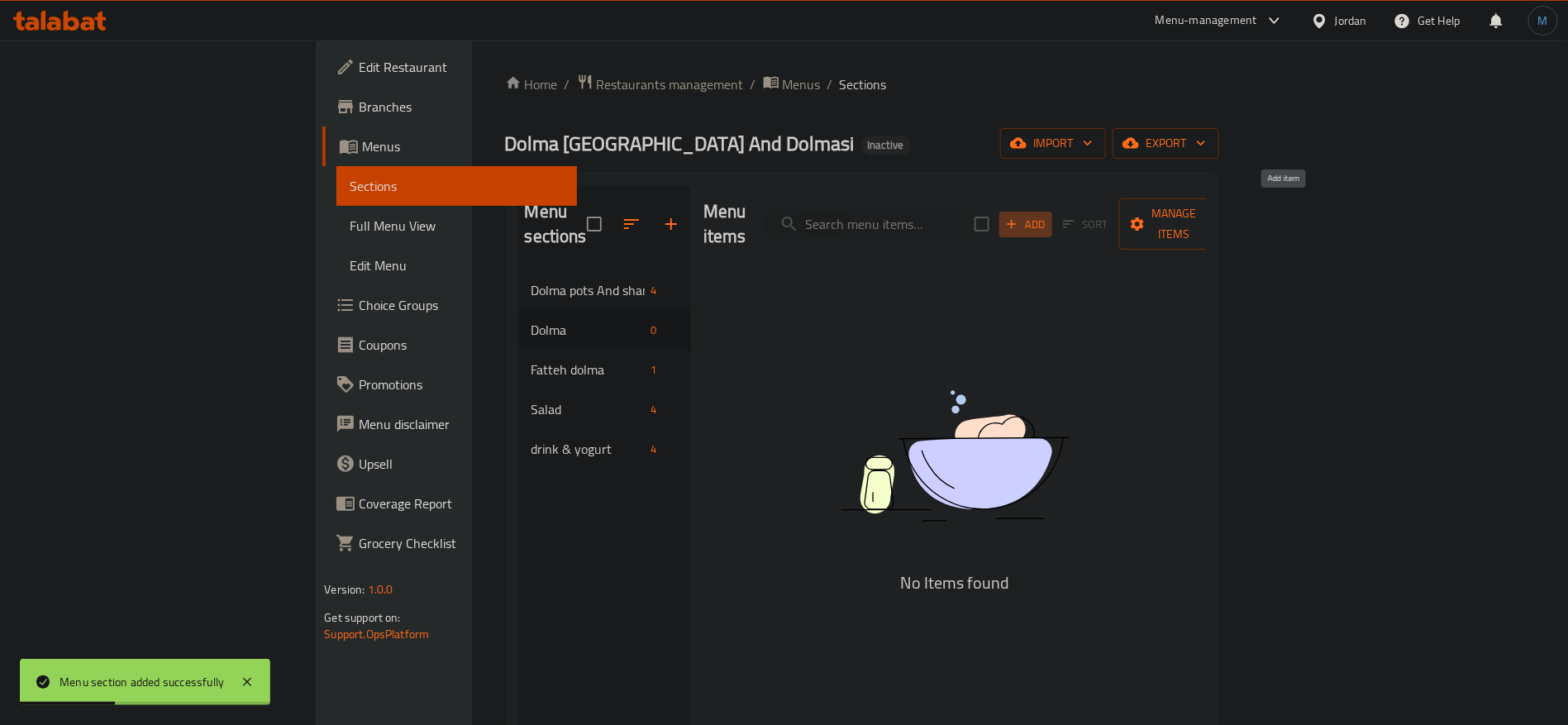
click at [1052, 212] on button "Add" at bounding box center [1026, 224] width 53 height 26
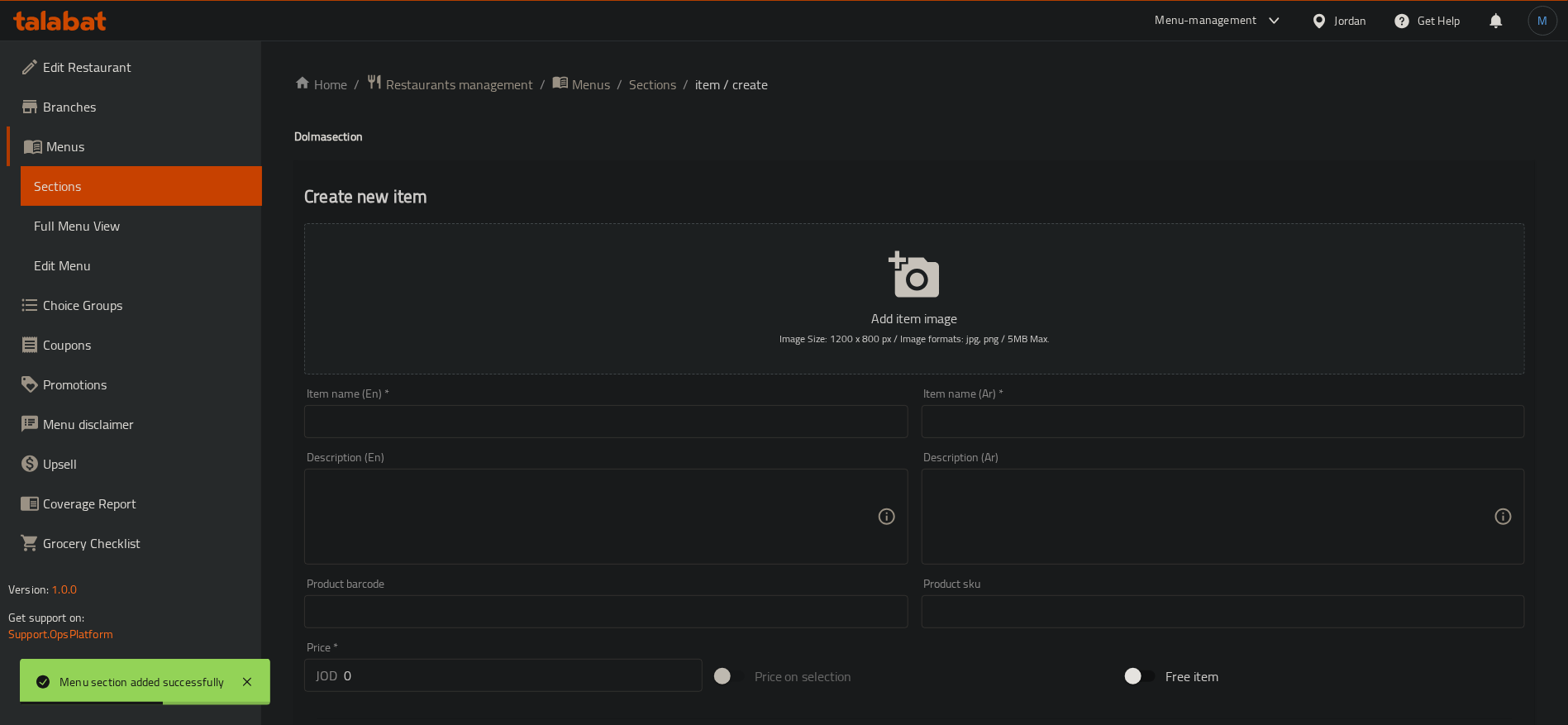
click at [540, 442] on div "Item name (En)   * Item name (En) *" at bounding box center [607, 413] width 617 height 63
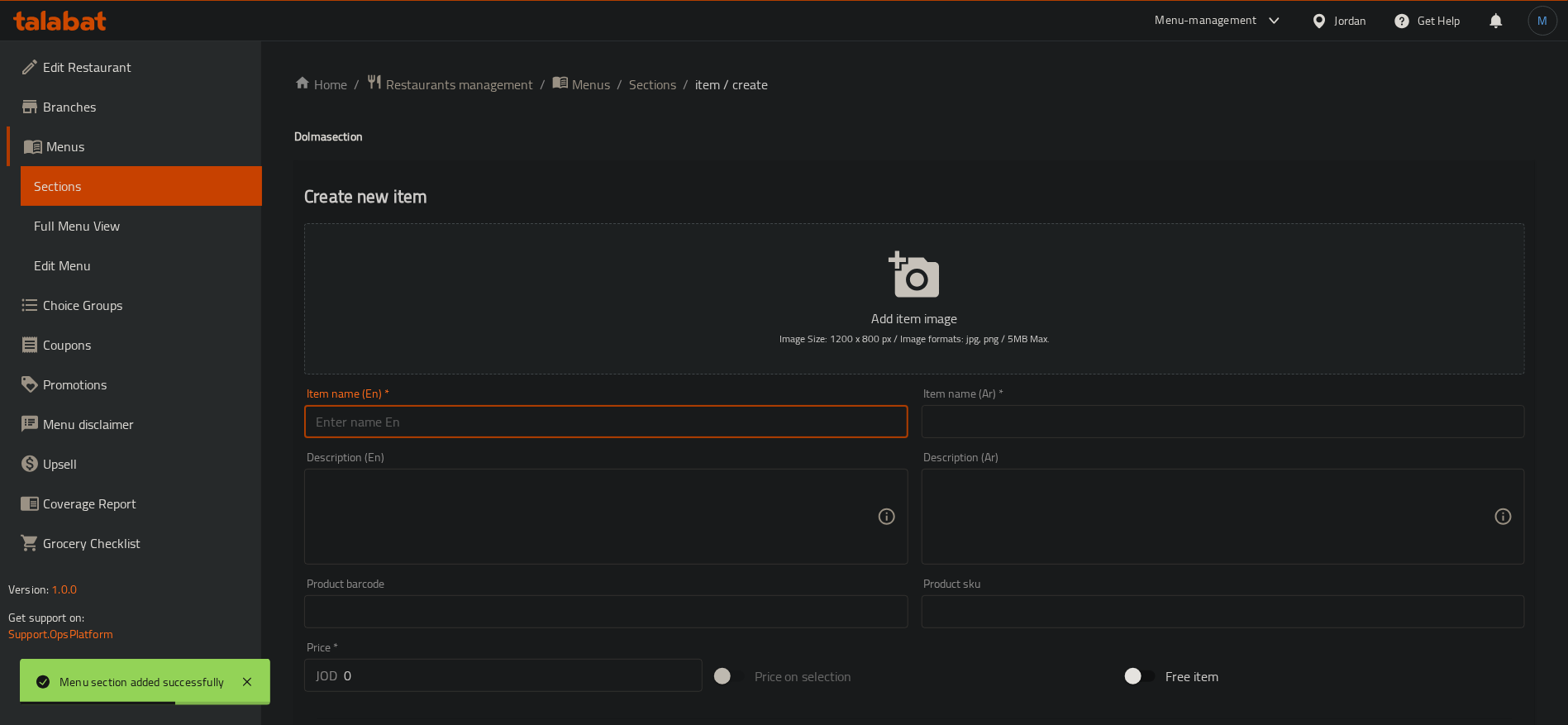
click at [546, 422] on input "text" at bounding box center [606, 421] width 604 height 33
paste input "dolma meal 10pieces"
click at [402, 427] on input "Dolma Meal 10pieces" at bounding box center [606, 421] width 604 height 33
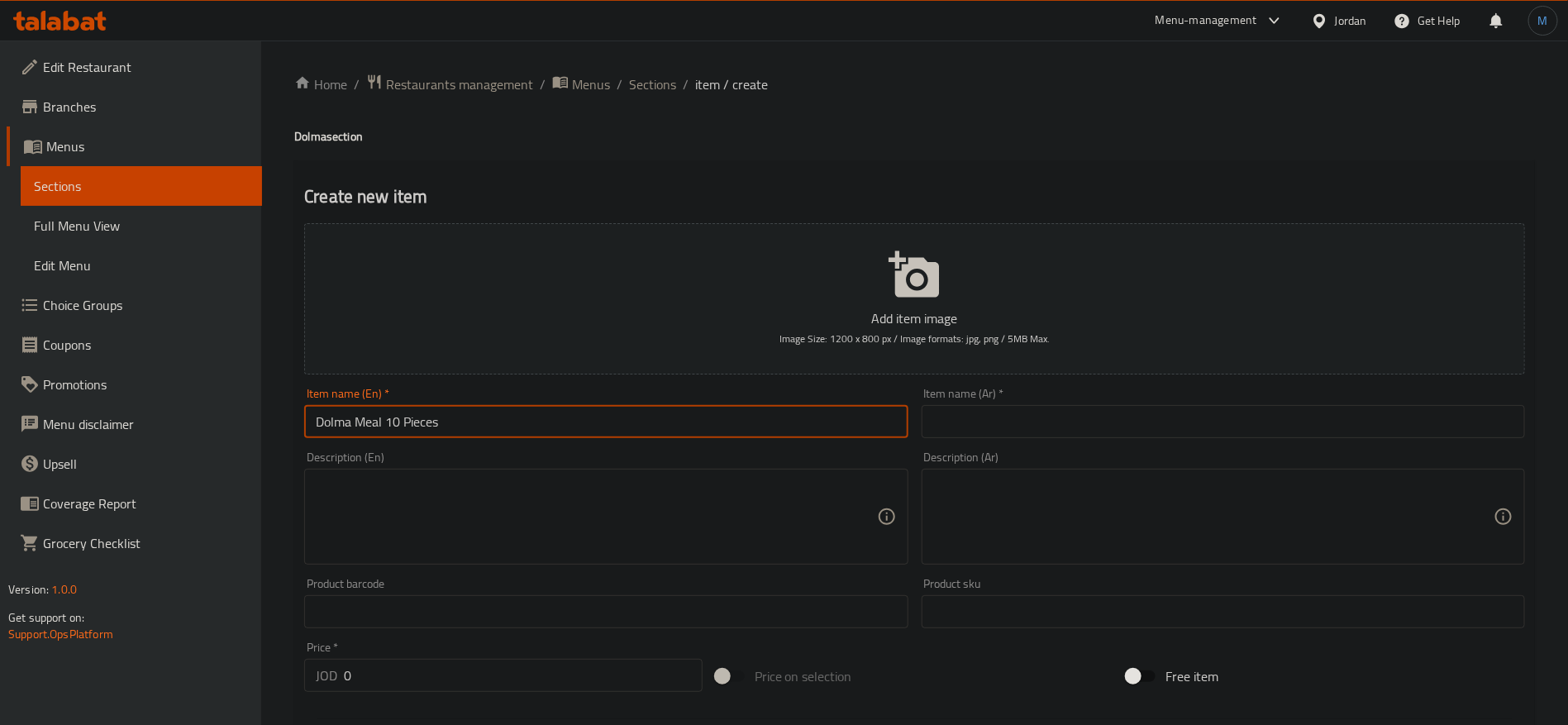
type input "Dolma Meal 10 Pieces"
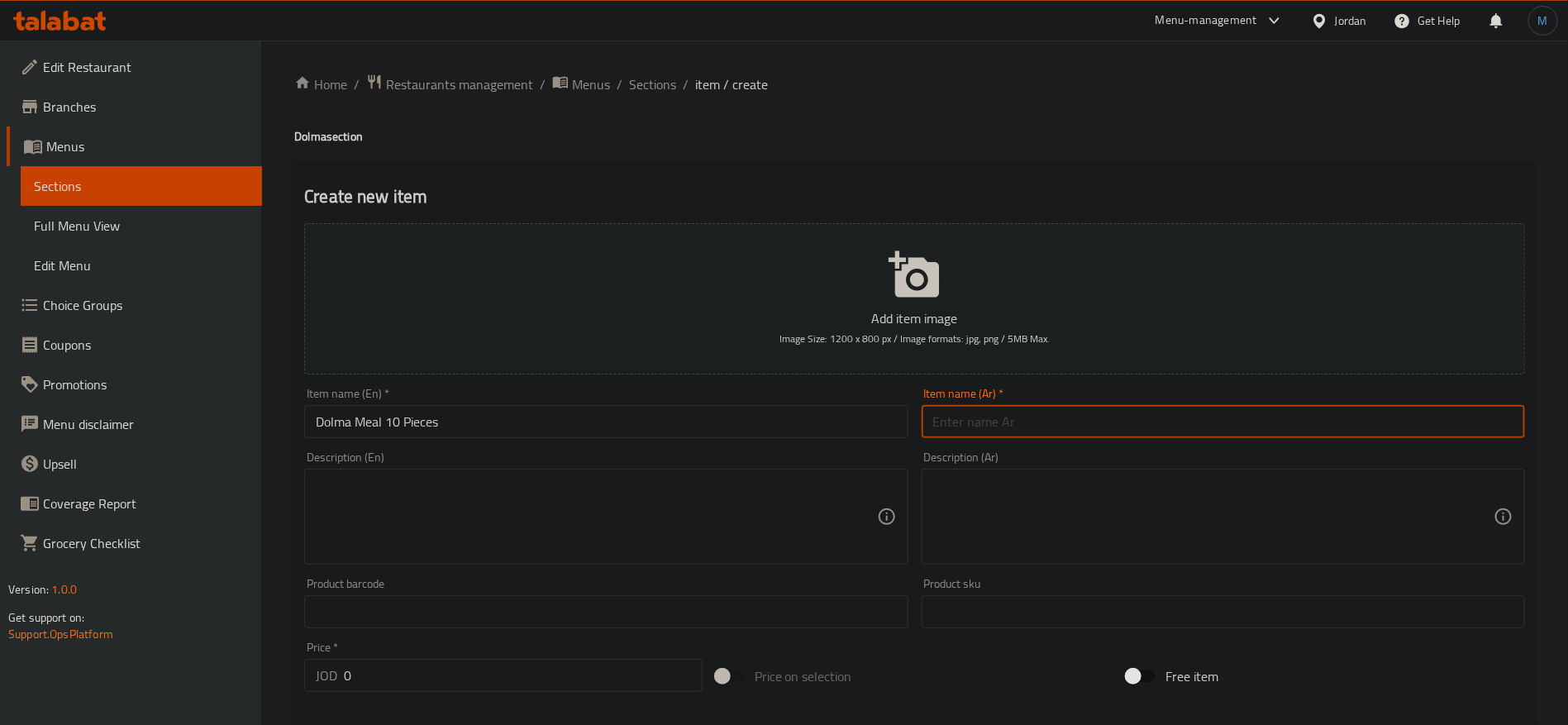
click at [1076, 420] on input "text" at bounding box center [1224, 421] width 604 height 33
paste input "وجبة دولما 10 قطع"
click at [978, 424] on input "وجبة دولما 10 قطع" at bounding box center [1224, 421] width 604 height 33
type input "وجبة دولمة 10 قطع"
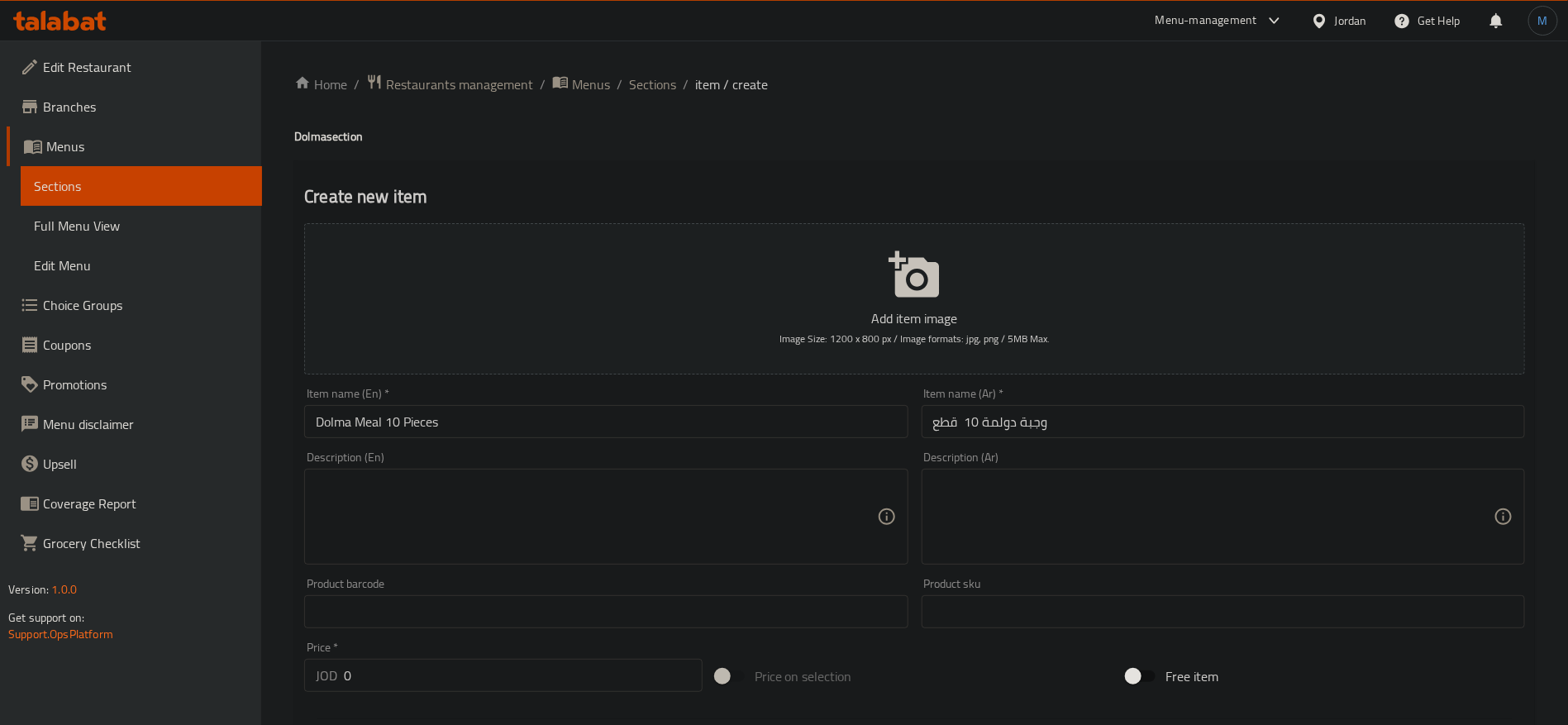
click at [636, 586] on div "Product barcode Product barcode" at bounding box center [606, 603] width 604 height 50
click at [646, 519] on textarea at bounding box center [596, 517] width 560 height 79
paste textarea "10 pieces of vine leaves, Chard.onions, zucchini, eggplant and Capsicum. Order …"
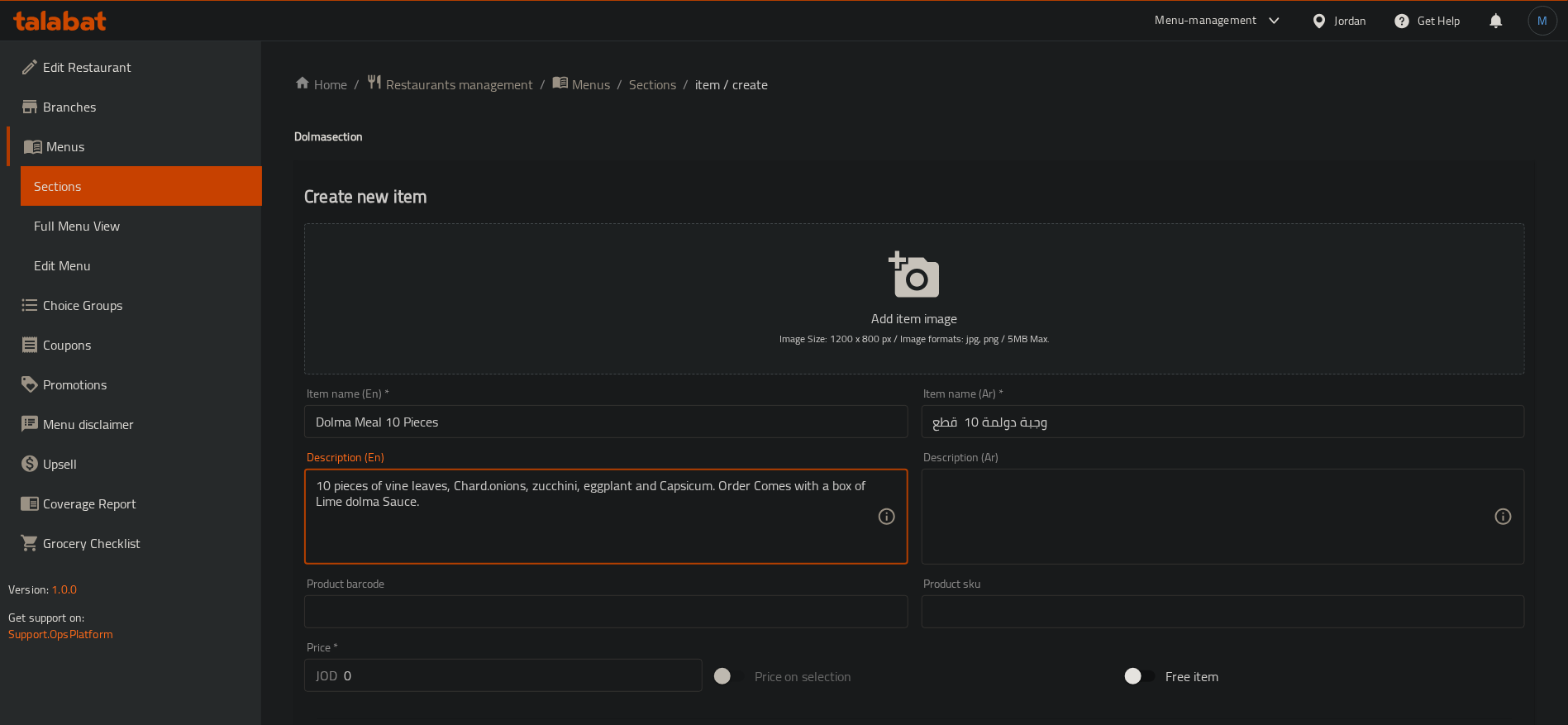
click at [487, 494] on textarea "10 pieces of vine leaves, Chard.onions, zucchini, eggplant and Capsicum. Order …" at bounding box center [596, 517] width 560 height 79
type textarea "10 pieces of vine leaves, Chard. onions, zucchini, eggplant and Capsicum. Order…"
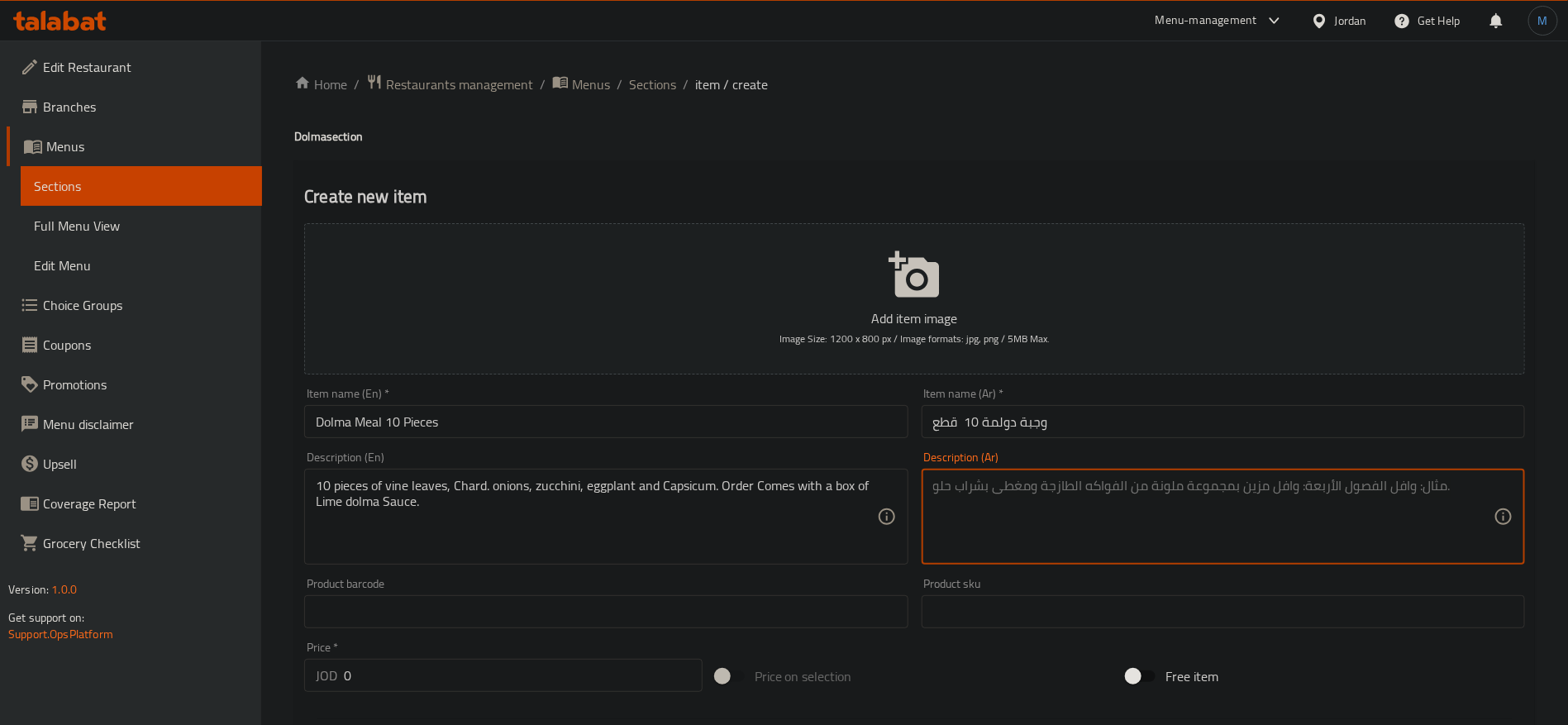
click at [1060, 497] on textarea at bounding box center [1213, 517] width 560 height 79
paste textarea "١٠ قطع من ورق العنب، السلق، البصل، الكوسا، الباذنجان، والفلفل الحلو. يُقدّم الط…"
drag, startPoint x: 1489, startPoint y: 474, endPoint x: 1477, endPoint y: 480, distance: 13.4
click at [1477, 480] on div "١٠ قطع من ورق العنب، السلق، البصل، الكوسا، الباذنجان، والفلفل الحلو. يُقدّم الط…" at bounding box center [1224, 516] width 604 height 96
drag, startPoint x: 1477, startPoint y: 480, endPoint x: 1495, endPoint y: 487, distance: 19.3
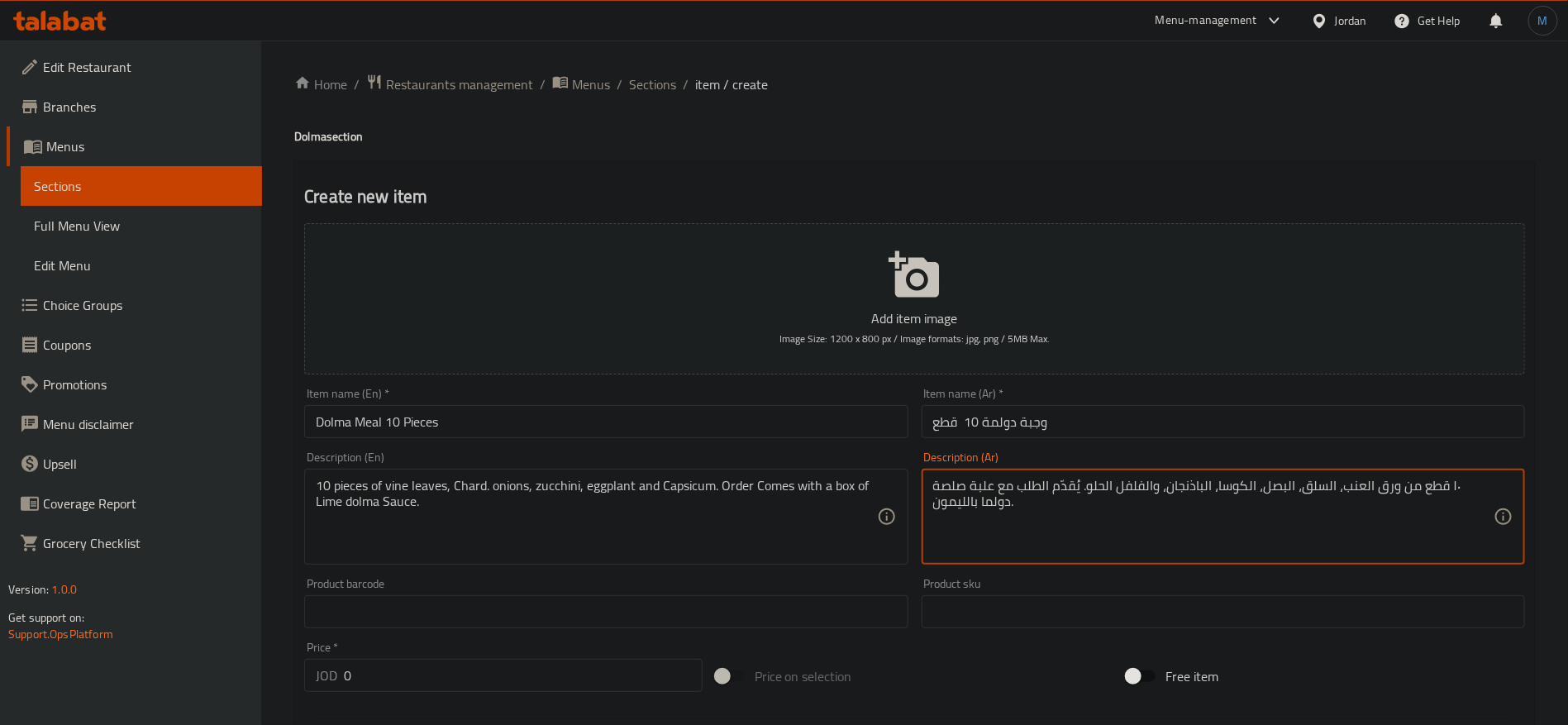
click at [1495, 487] on div "١٠ قطع من ورق العنب، السلق، البصل، الكوسا، الباذنجان، والفلفل الحلو. يُقدّم الط…" at bounding box center [1224, 516] width 604 height 96
click at [1487, 486] on textarea "١٠ قطع من ورق العنب، السلق، البصل، الكوسا، الباذنجان، والفلفل الحلو. يُقدّم الط…" at bounding box center [1213, 517] width 560 height 79
click at [1485, 486] on textarea "١٠ قطع من ورق العنب، السلق، البصل، الكوسا، الباذنجان، والفلفل الحلو. يُقدّم الط…" at bounding box center [1213, 517] width 560 height 79
click at [1191, 490] on textarea "10 قطع من ورق العنب، السلق، البصل، الكوسا، الباذنجان، والفلفل الحلو. يُقدّم الط…" at bounding box center [1213, 517] width 560 height 79
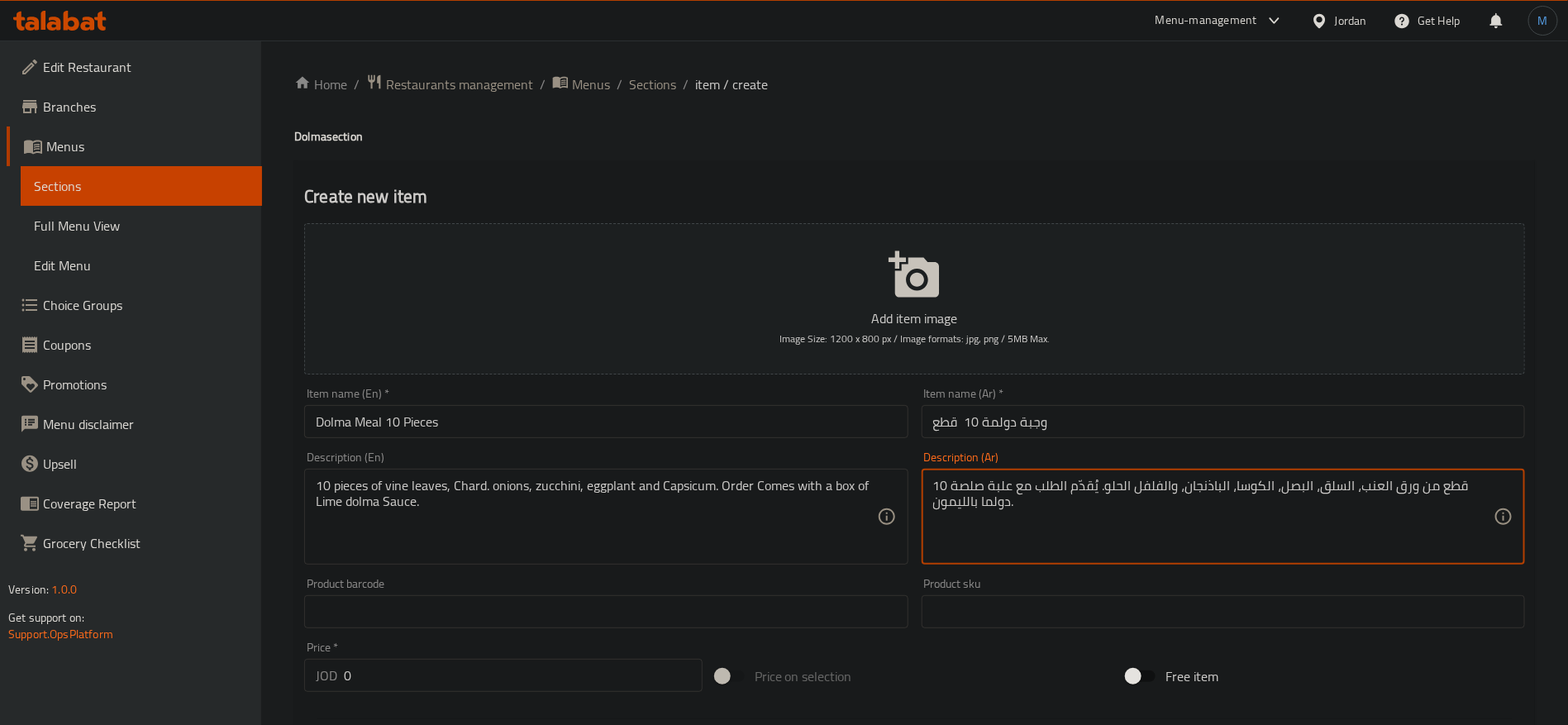
drag, startPoint x: 1191, startPoint y: 490, endPoint x: 1154, endPoint y: 491, distance: 37.0
click at [1154, 491] on textarea "10 قطع من ورق العنب، السلق، البصل، الكوسا، الباذنجان، والفلفل الحلو. يُقدّم الط…" at bounding box center [1213, 517] width 560 height 79
paste textarea "فليفلة"
click at [957, 505] on textarea "10 قطع من ورق العنب، السلق، البصل، الكوسا، الباذنجان، وفليفلة . يُقدّم الطلب مع…" at bounding box center [1213, 517] width 560 height 79
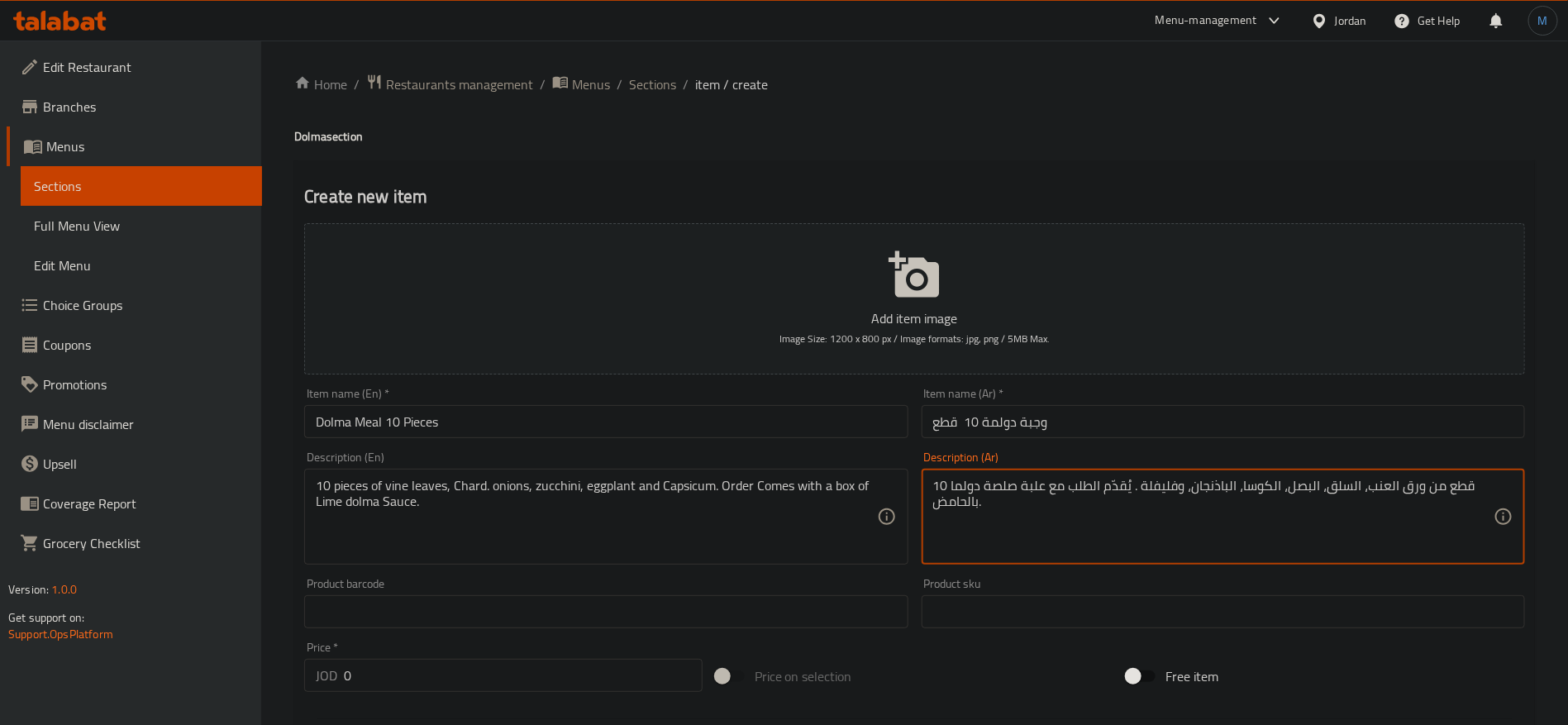
click at [1000, 413] on input "وجبة دولمة 10 قطع" at bounding box center [1224, 421] width 604 height 33
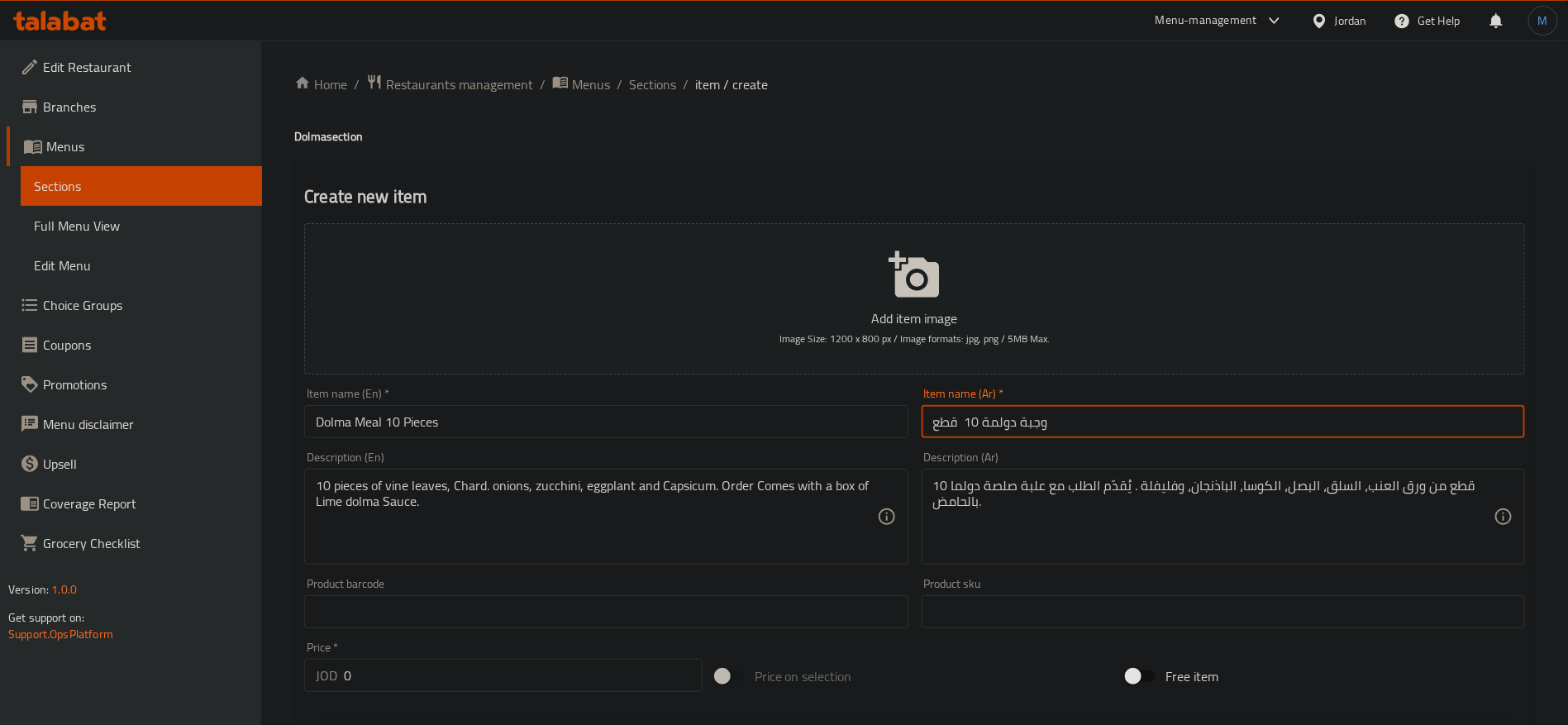
click at [1000, 413] on input "وجبة دولمة 10 قطع" at bounding box center [1224, 421] width 604 height 33
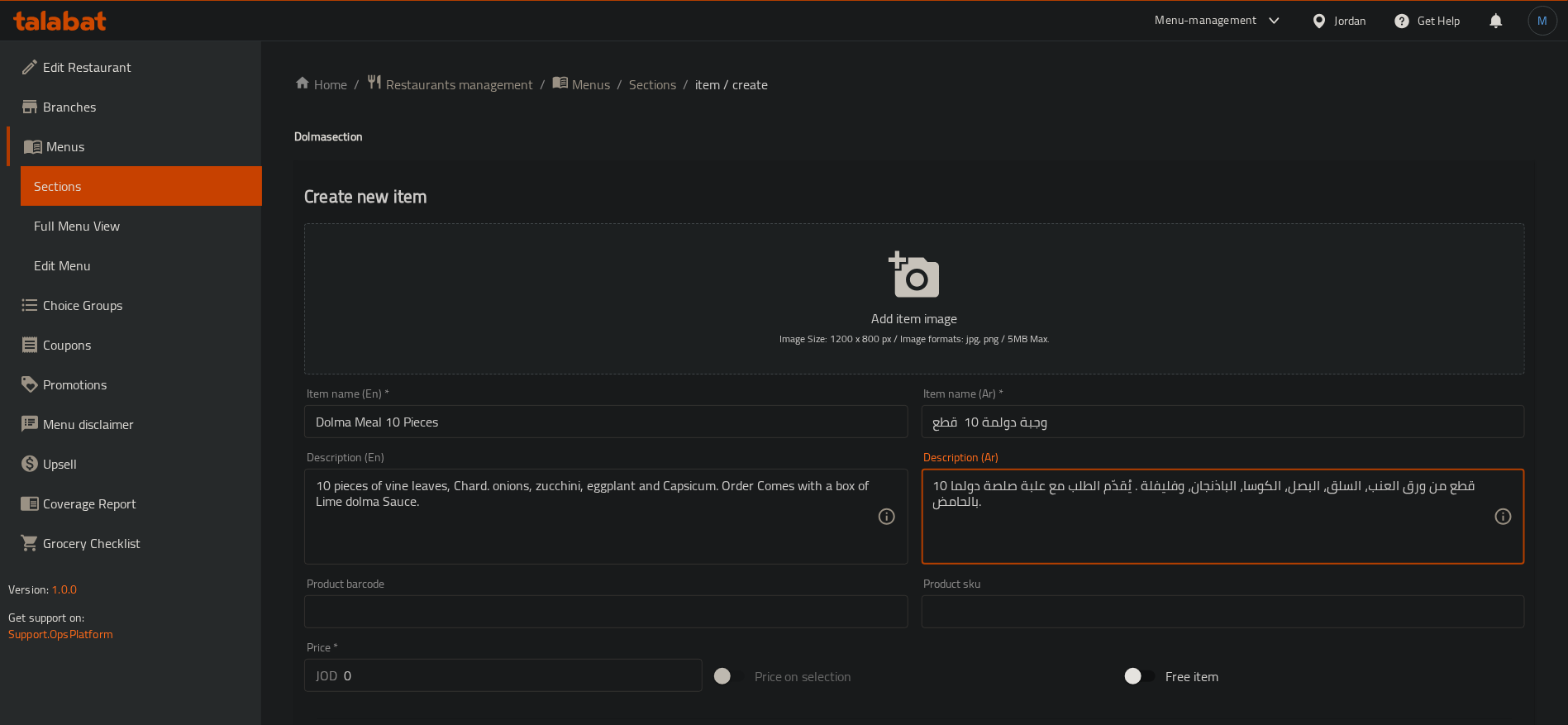
click at [963, 487] on textarea "10 قطع من ورق العنب، السلق، البصل، الكوسا، الباذنجان، وفليفلة . يُقدّم الطلب مع…" at bounding box center [1213, 517] width 560 height 79
paste textarea
type textarea "10 قطع من ورق العنب، السلق، البصل، الكوسا، الباذنجان، وفليفلة . يُقدّم الطلب مع…"
click at [482, 671] on input "0" at bounding box center [522, 675] width 359 height 33
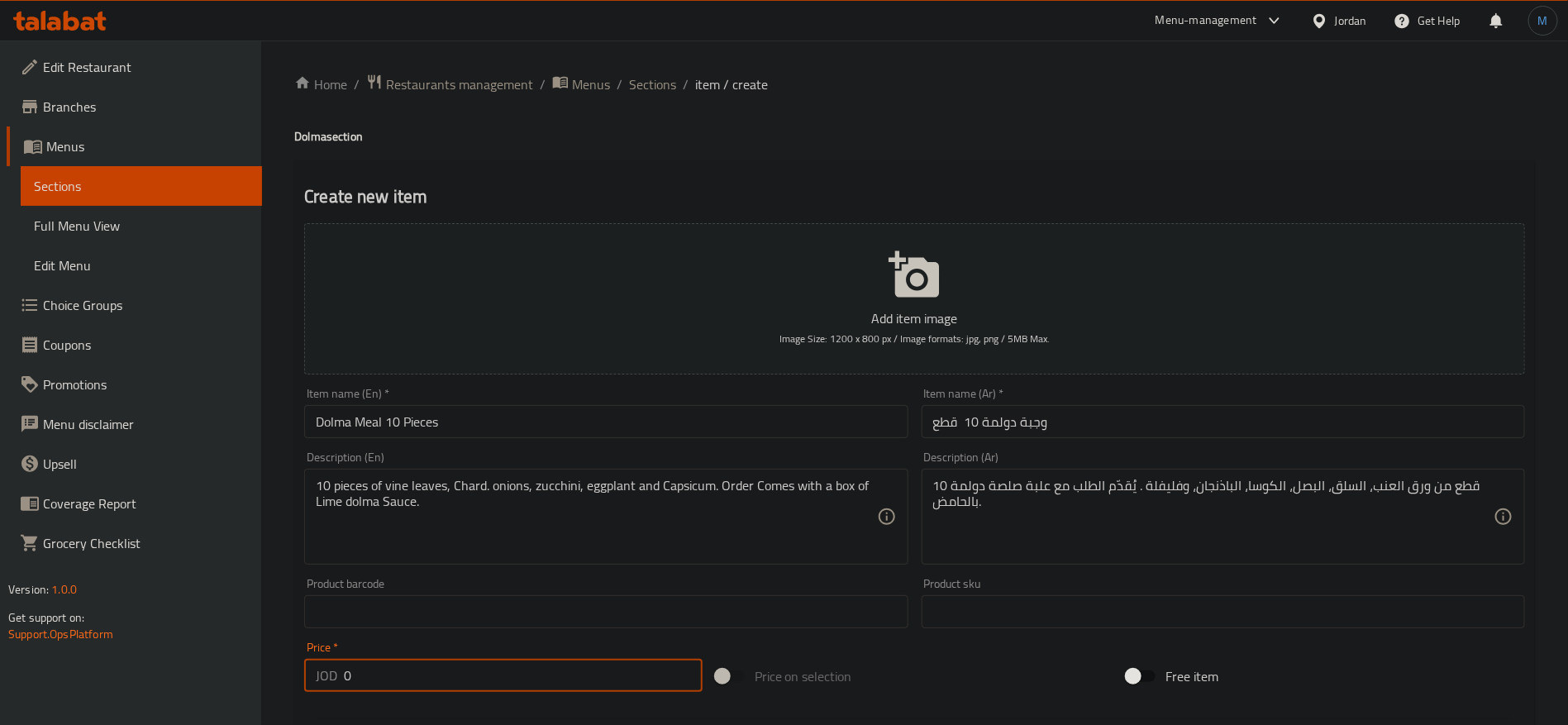
paste input "6.99"
type input "6.99"
click at [533, 431] on input "Dolma Meal 10 Pieces" at bounding box center [606, 421] width 604 height 33
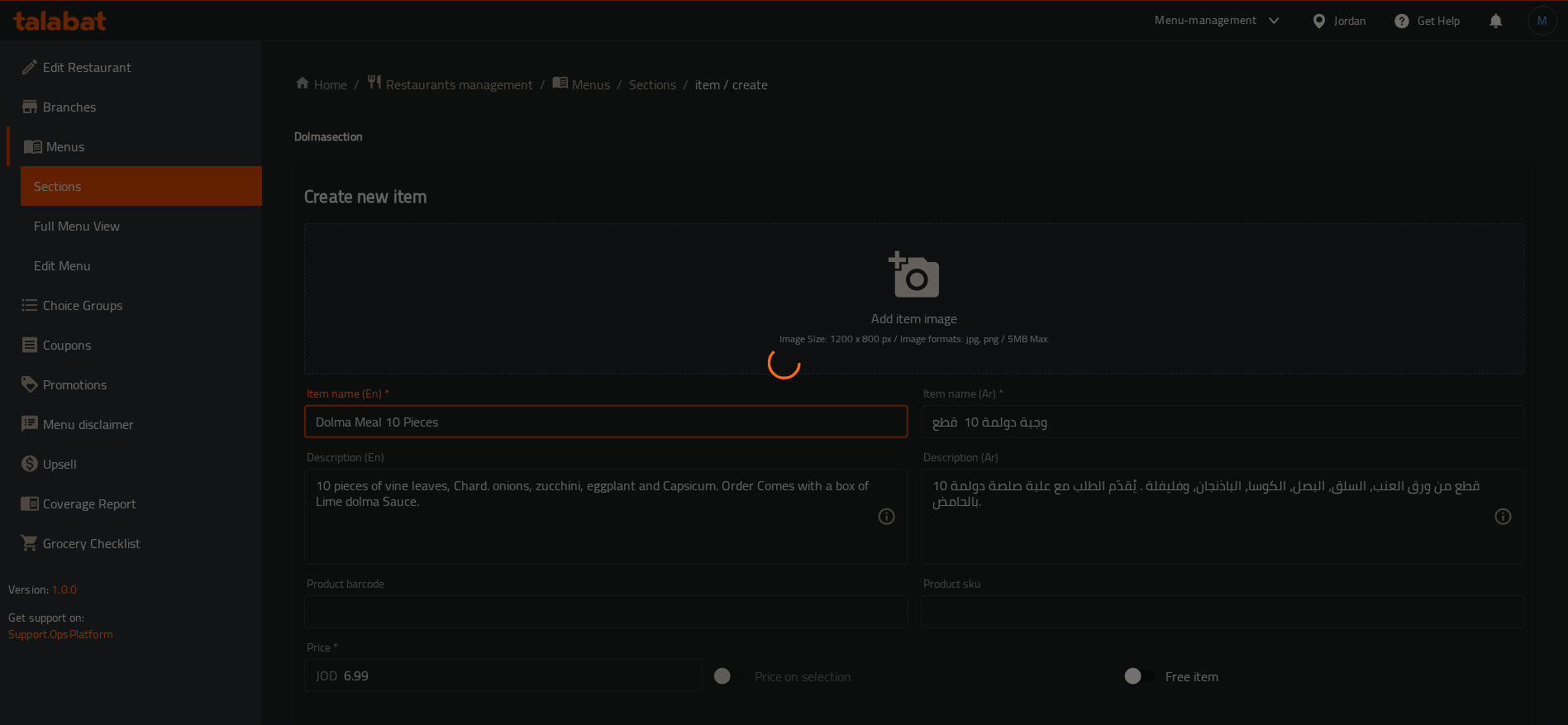
type input "0"
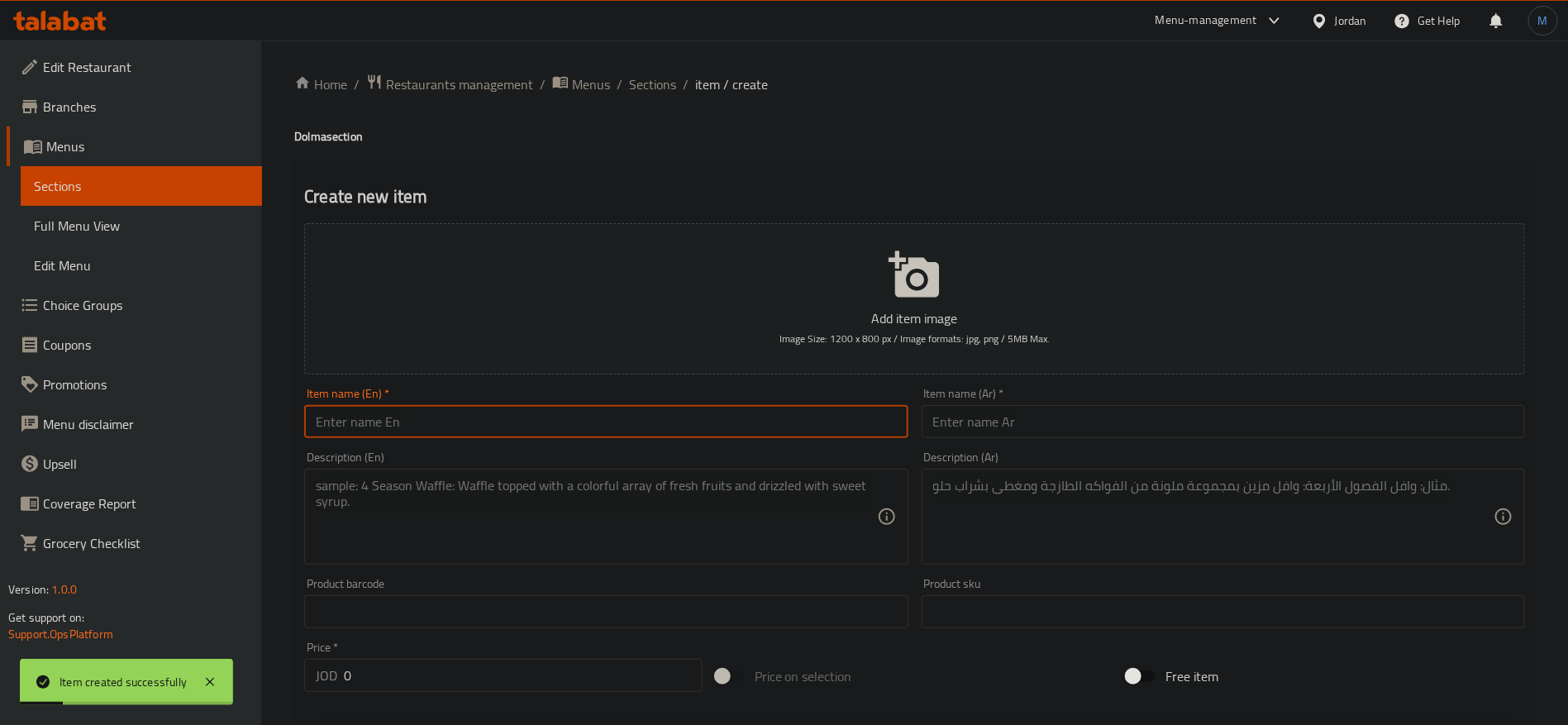
paste input "Lahona ( malfoof )"
paste input "u"
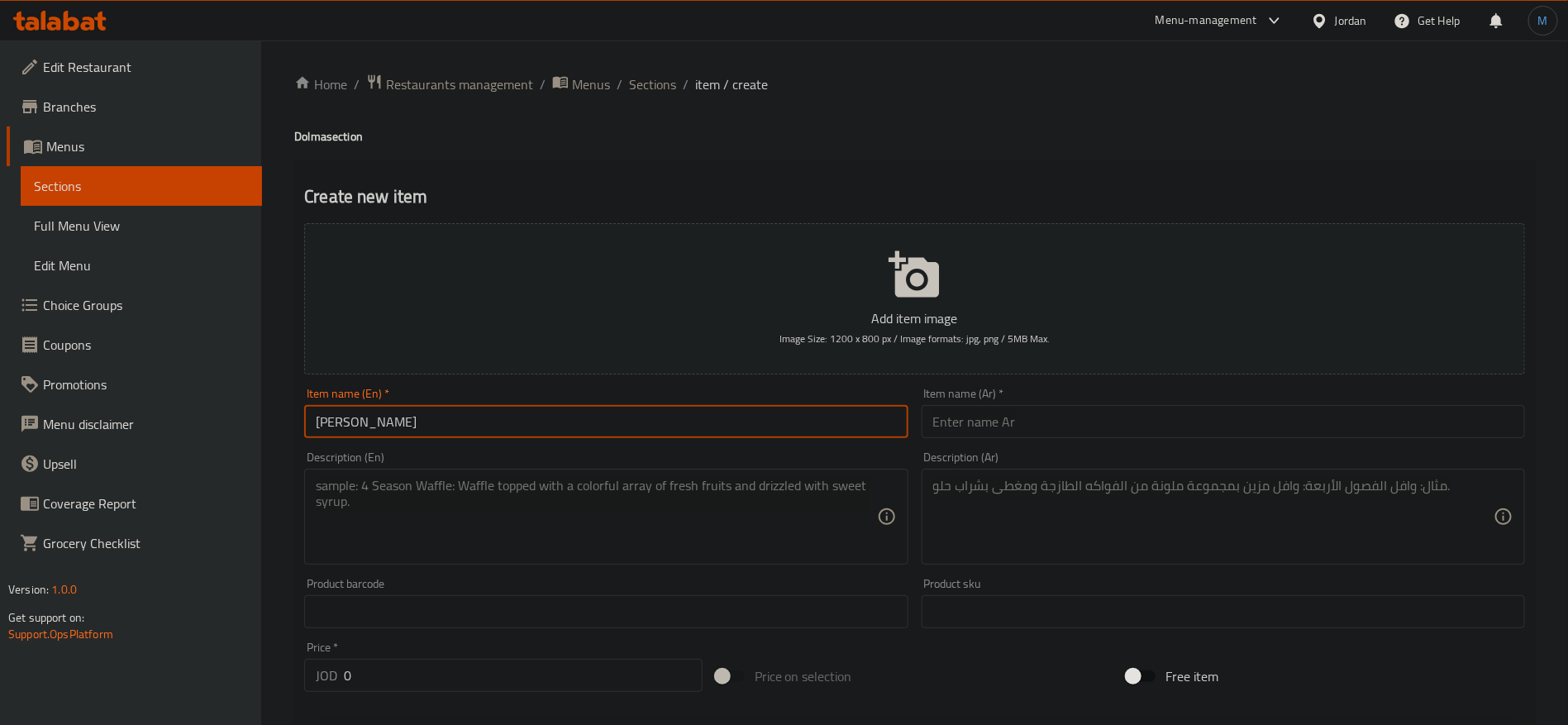
type input "[PERSON_NAME]"
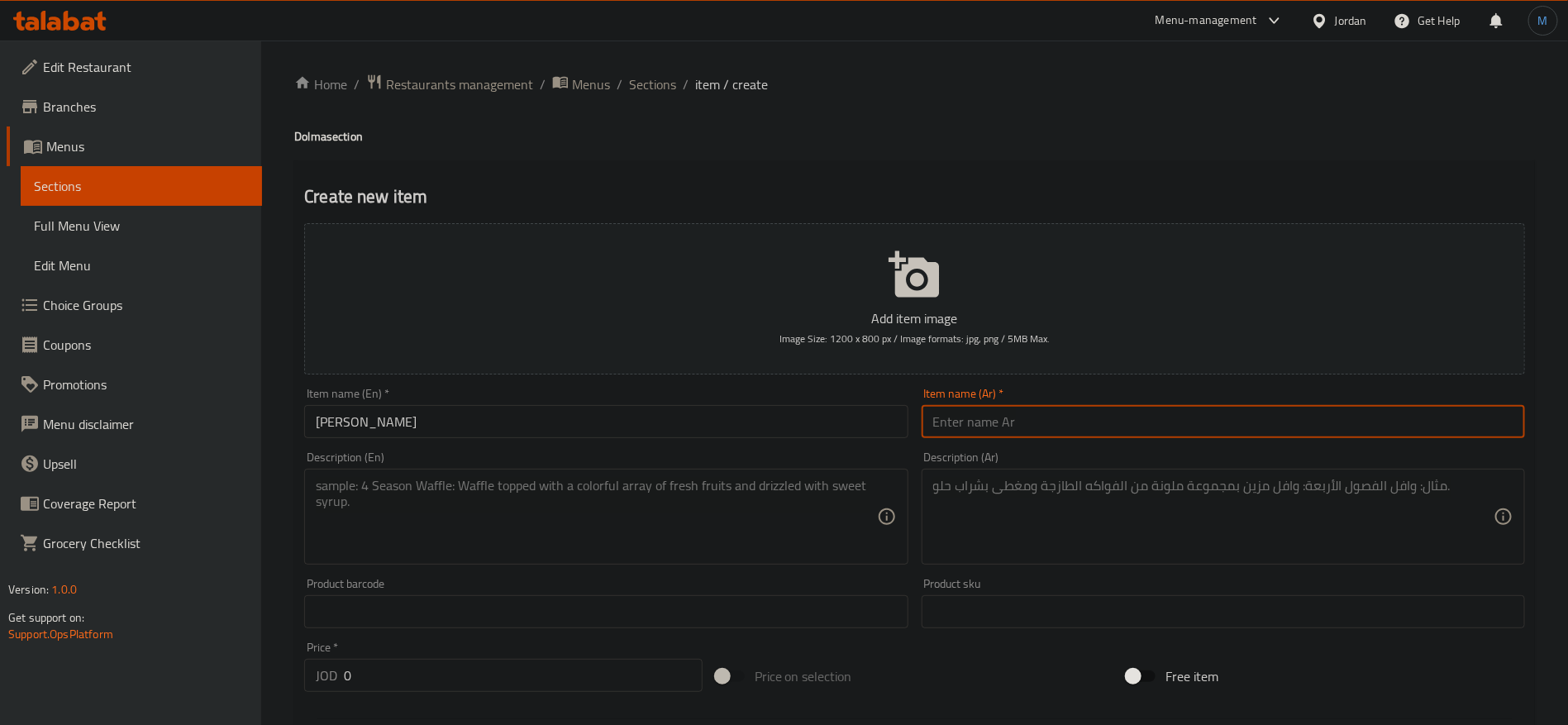
click at [1052, 420] on input "text" at bounding box center [1224, 421] width 604 height 33
type input "ملفوف لاهونا"
click at [547, 563] on div "Description (En)" at bounding box center [606, 516] width 604 height 96
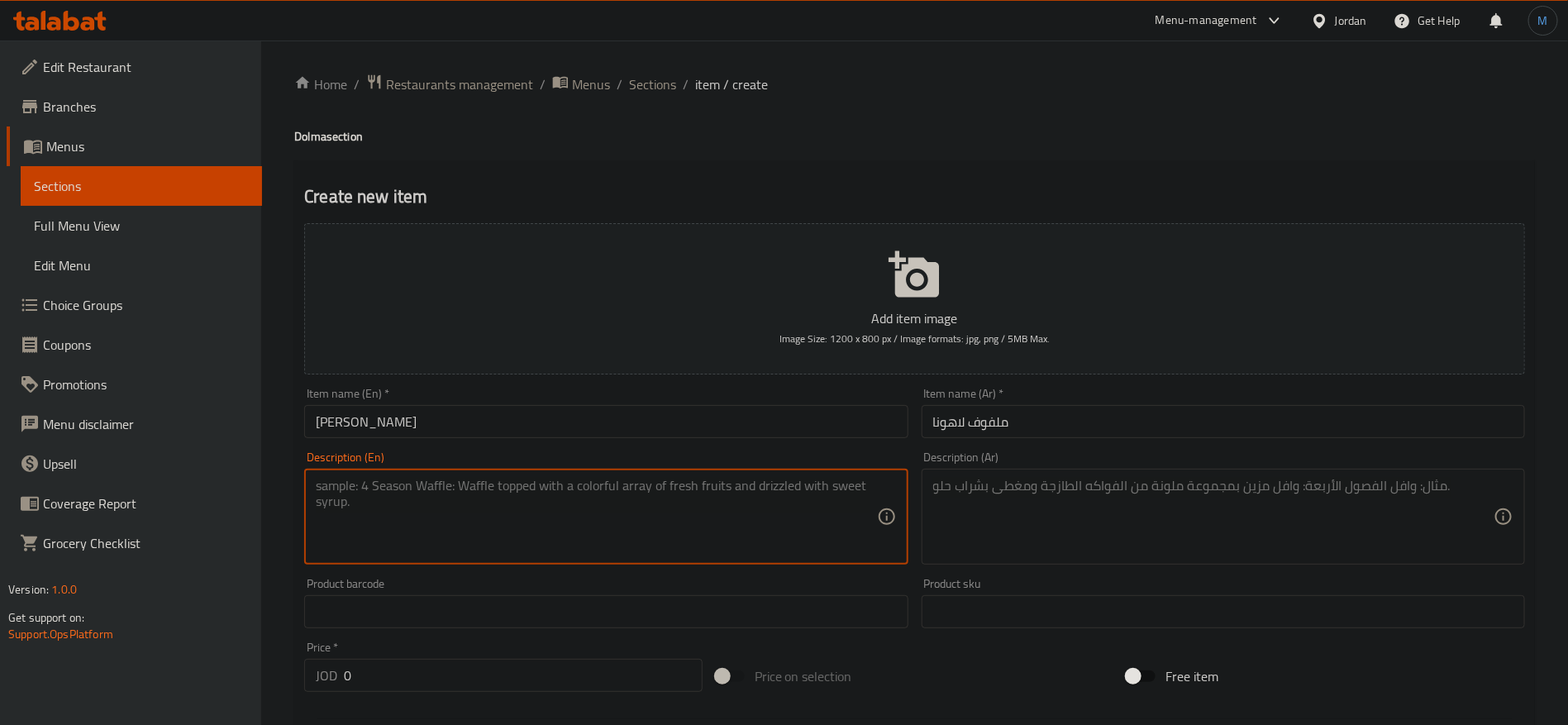
paste textarea "10pieces lahona malfoof"
click at [422, 421] on input "[PERSON_NAME]" at bounding box center [606, 421] width 604 height 33
drag, startPoint x: 394, startPoint y: 486, endPoint x: 430, endPoint y: 487, distance: 36.0
click at [430, 487] on textarea "10pieces lahona malfoof" at bounding box center [596, 517] width 560 height 79
paste textarea "[PERSON_NAME]"
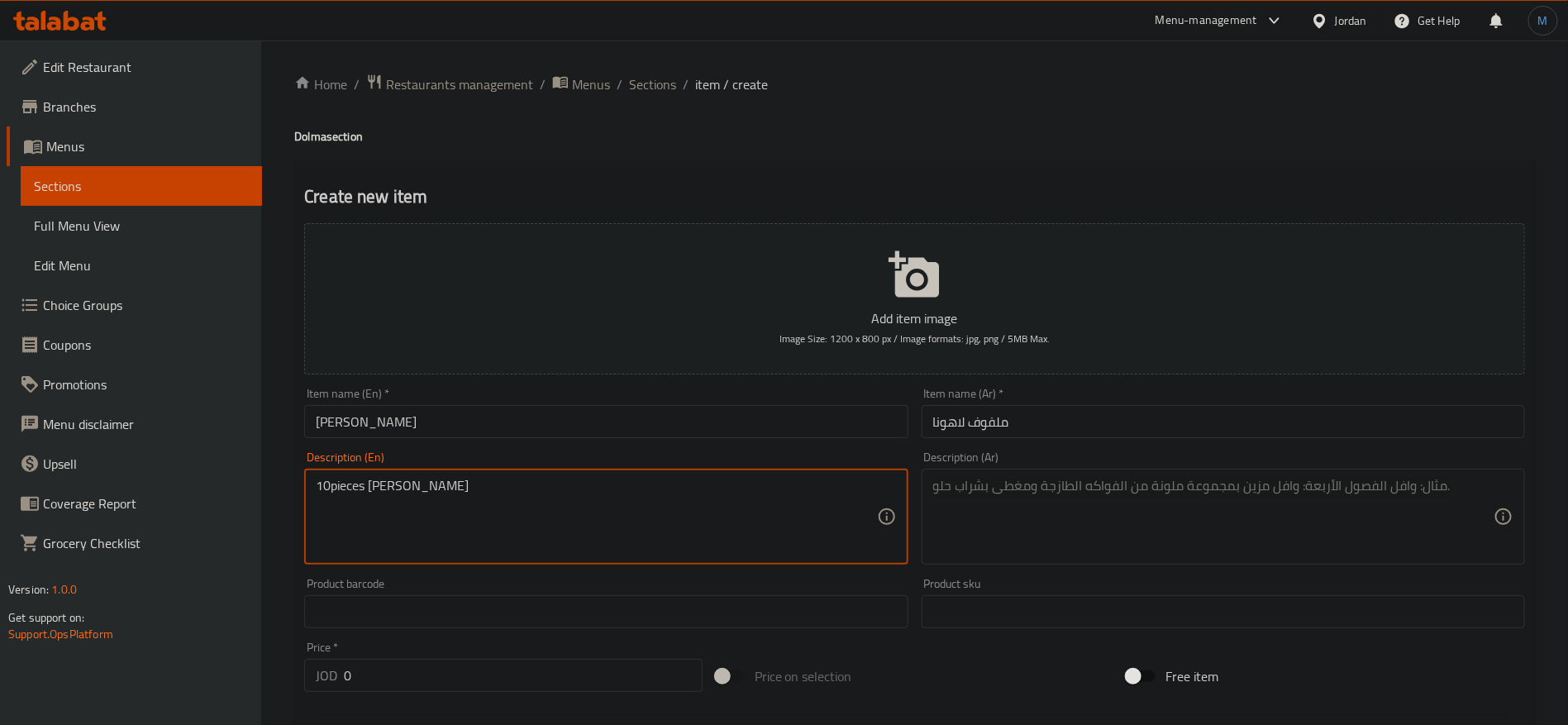
type textarea "10pieces [PERSON_NAME]"
click at [1038, 431] on input "ملفوف لاهونا" at bounding box center [1224, 421] width 604 height 33
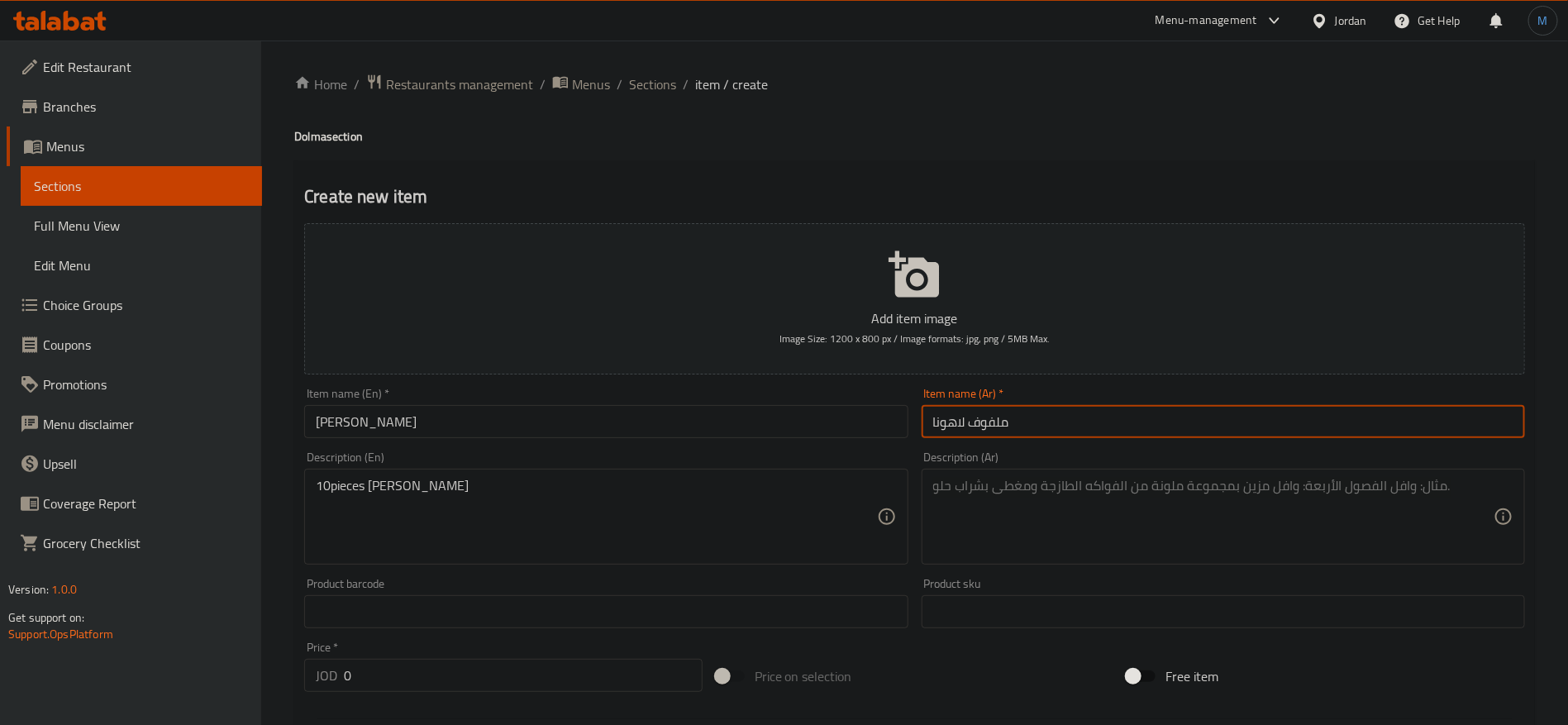
click at [1046, 512] on textarea at bounding box center [1213, 517] width 560 height 79
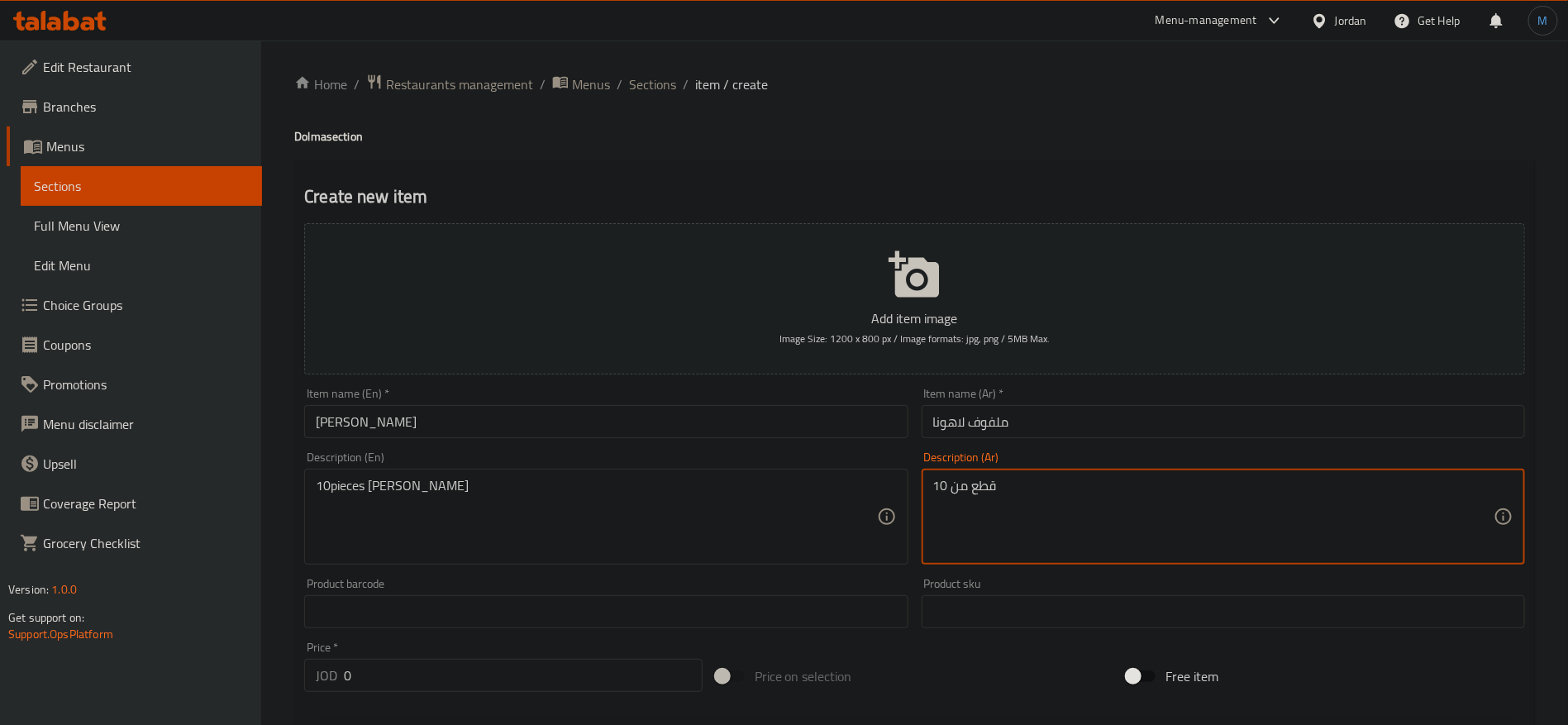
paste textarea "ملفوف لاهونا"
type textarea "10 قطع من ملفوف لاهونا"
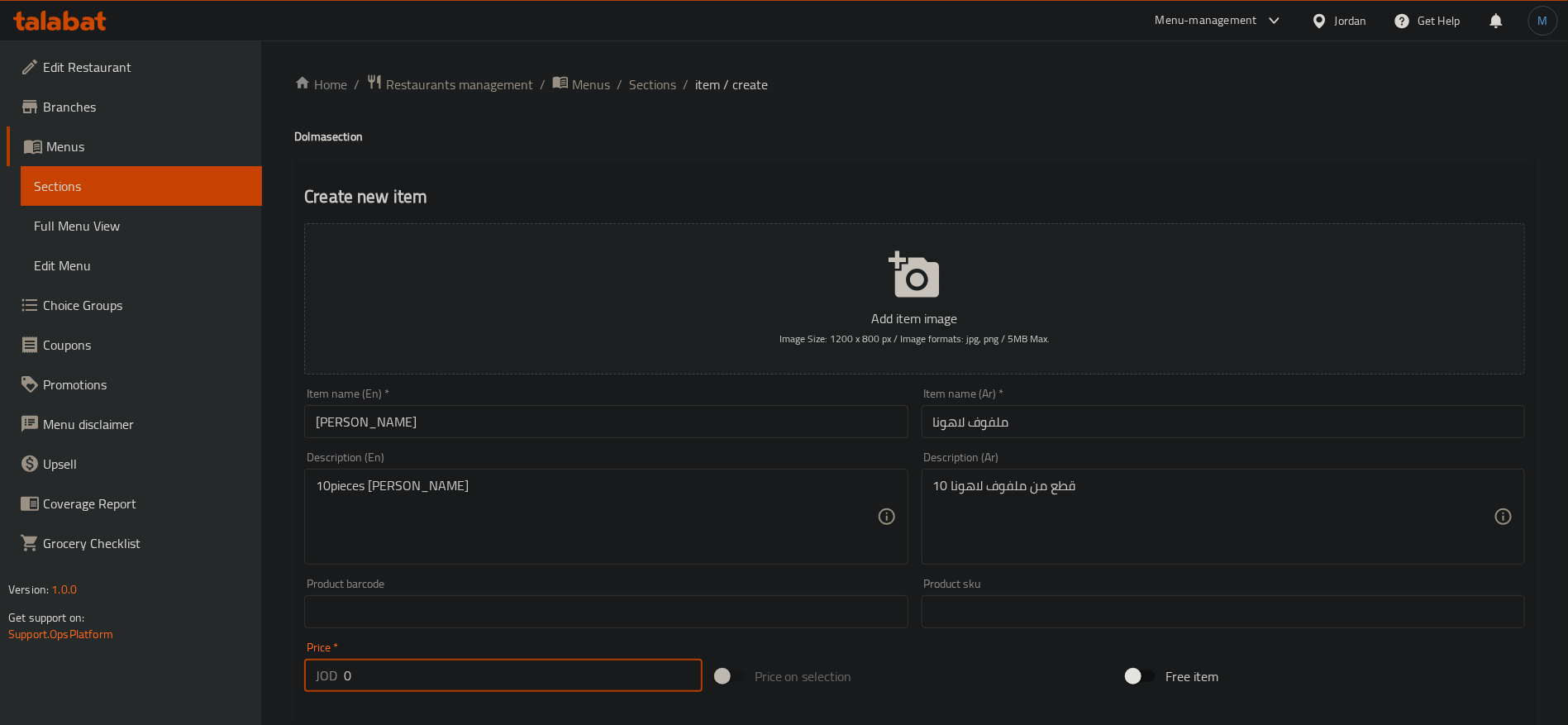
click at [500, 672] on input "0" at bounding box center [522, 675] width 359 height 33
paste input "6.8"
type input "6.8"
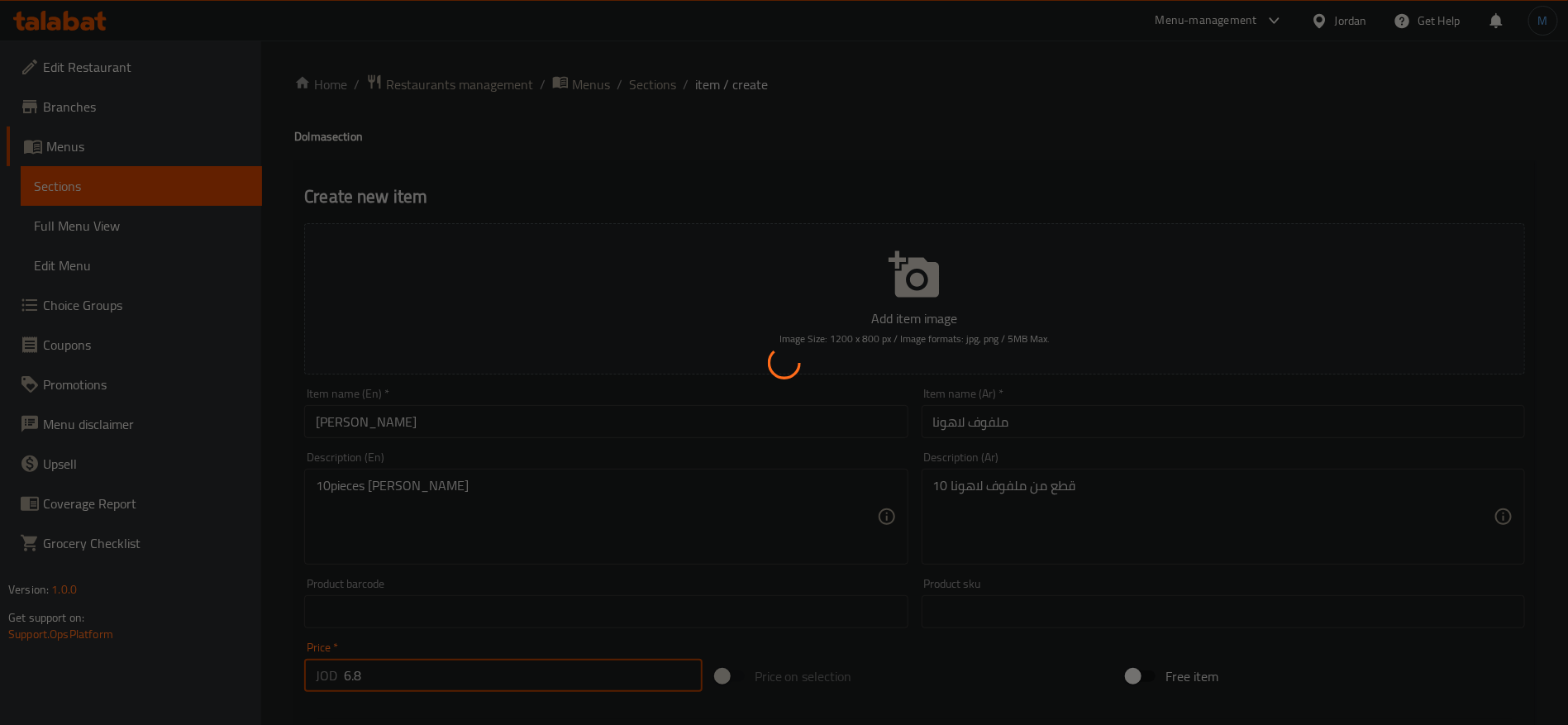
type input "0"
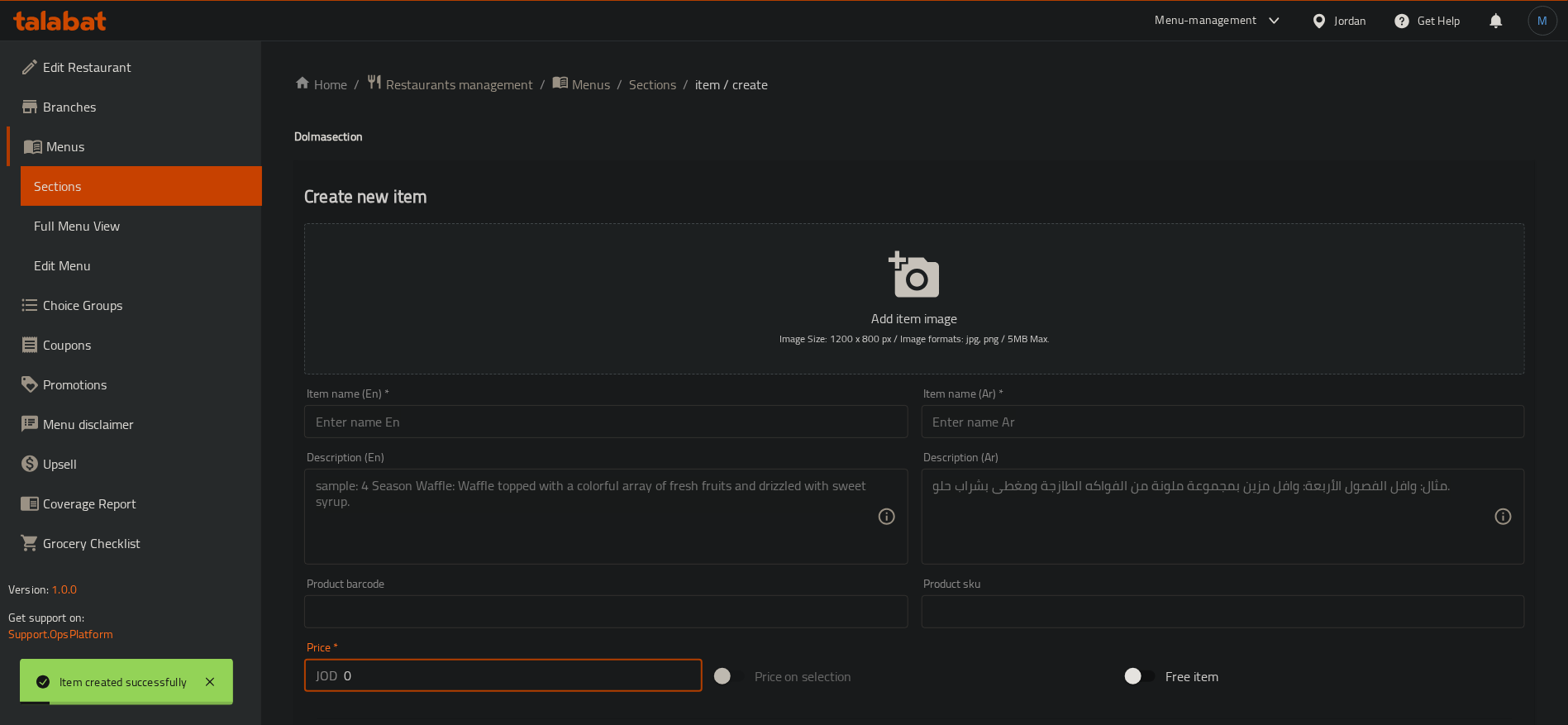
click at [519, 429] on input "text" at bounding box center [606, 421] width 604 height 33
paste input "onion dolma 6 pieces"
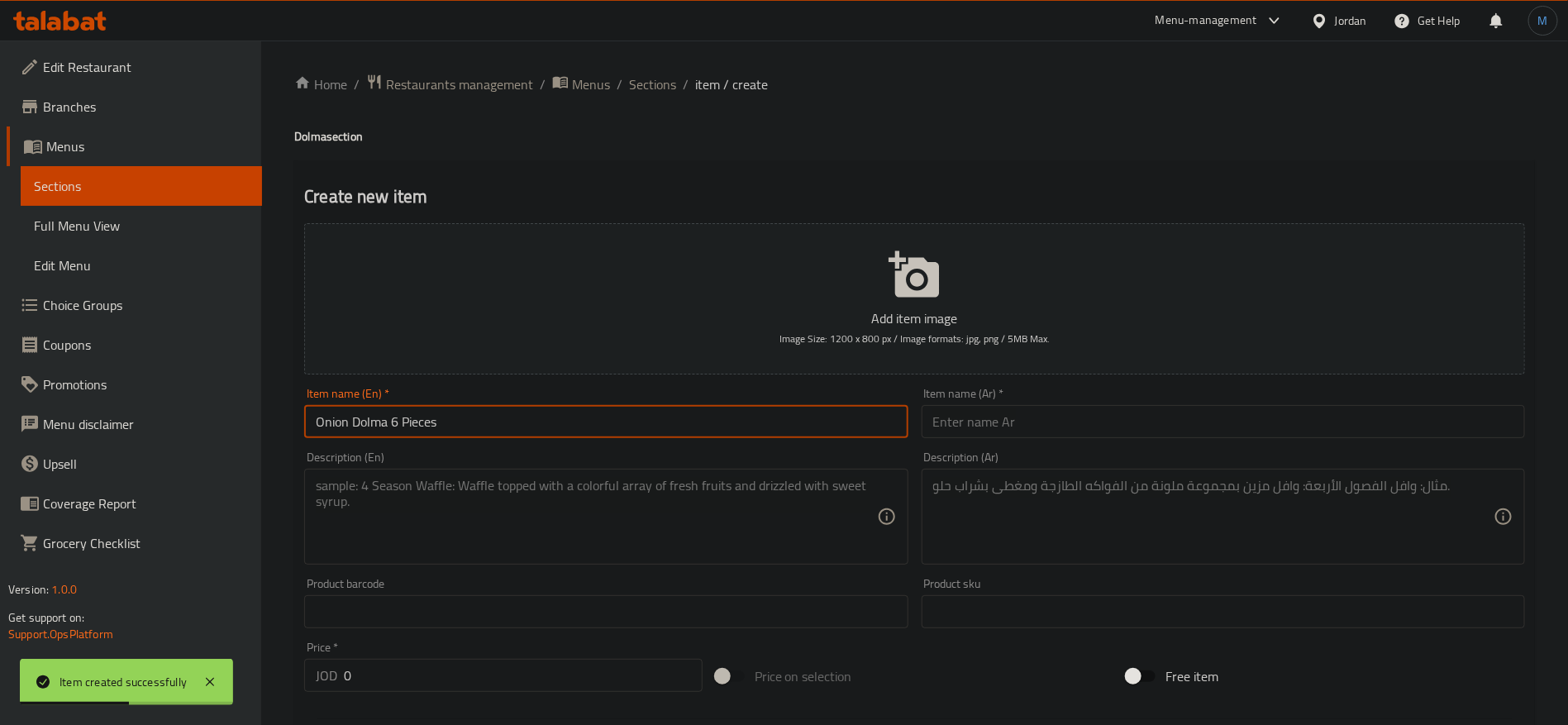
type input "Onion Dolma 6 Pieces"
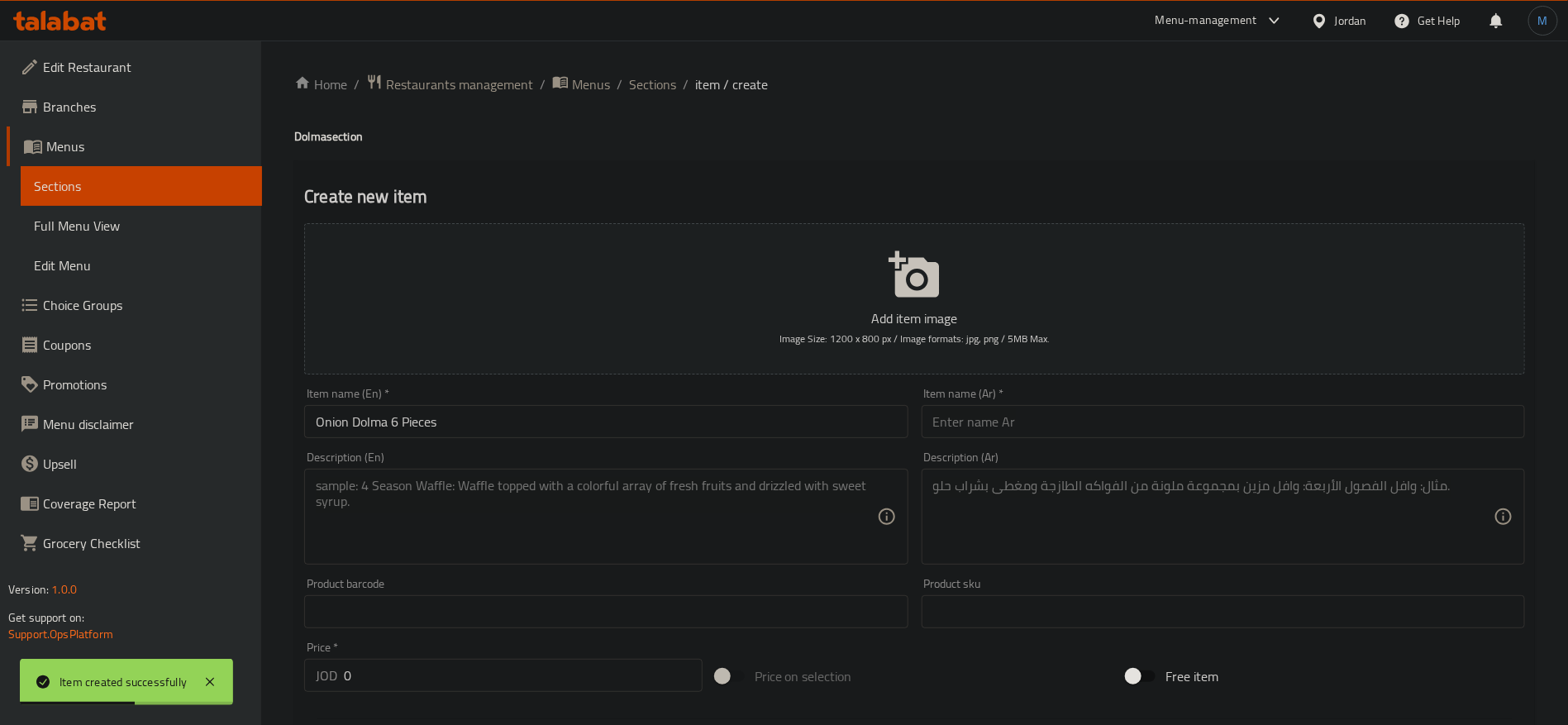
click at [1086, 445] on div "Description (Ar) Description (Ar)" at bounding box center [1224, 508] width 617 height 127
click at [1086, 429] on input "text" at bounding box center [1224, 421] width 604 height 33
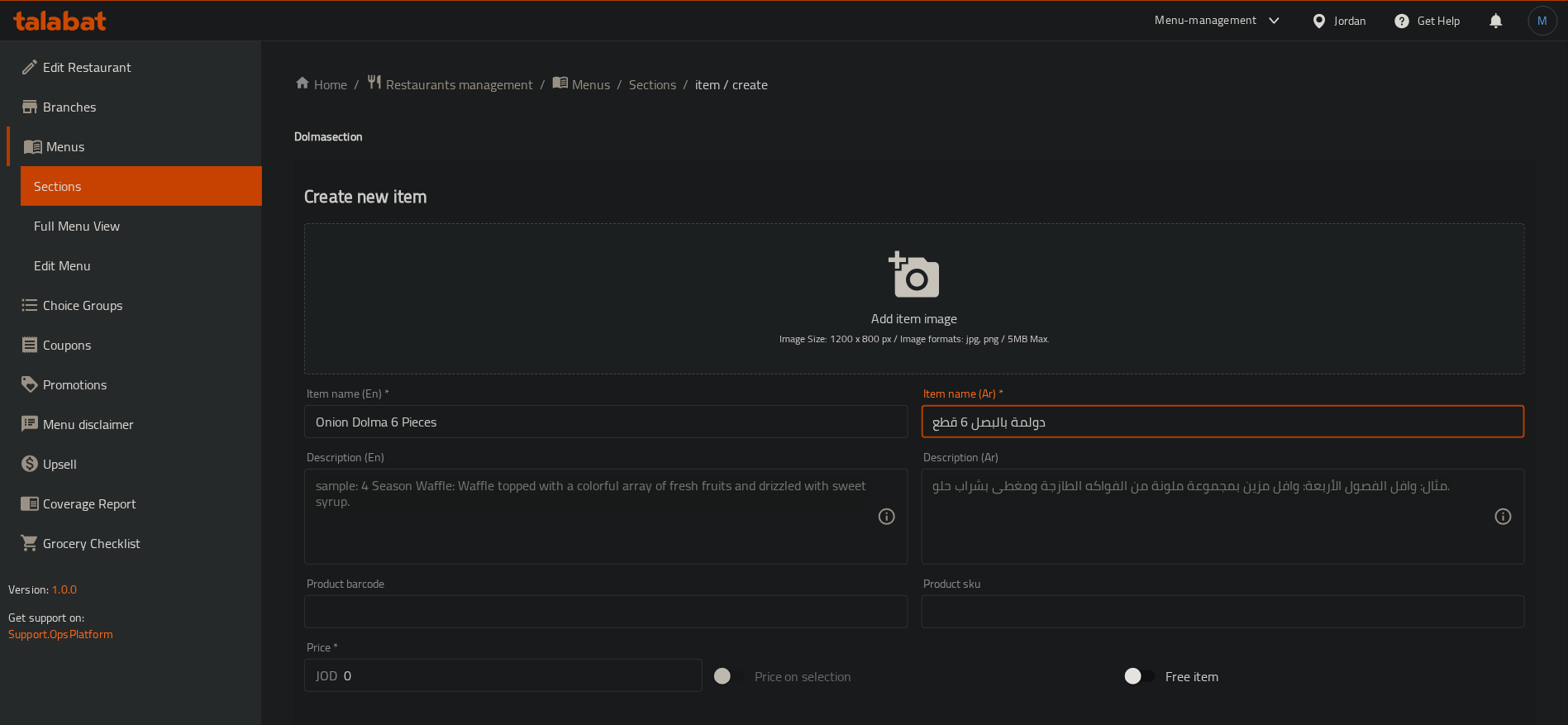
type input "دولمة بالبصل 6 قطع"
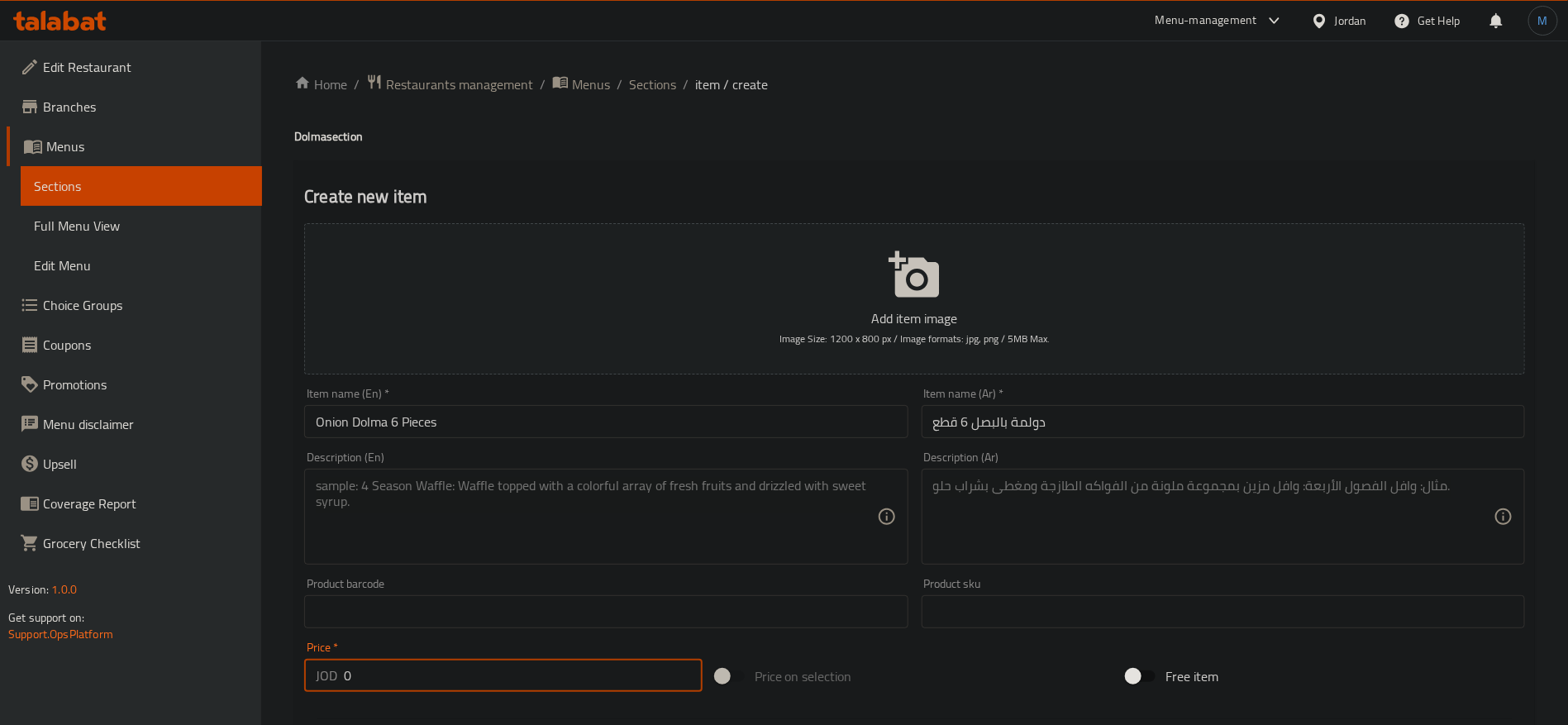
click at [453, 686] on input "0" at bounding box center [522, 675] width 359 height 33
paste input "4.5"
type input "4.5"
click at [701, 380] on div "Add item image Image Size: 1200 x 800 px / Image formats: jpg, png / 5MB Max." at bounding box center [915, 299] width 1234 height 165
click at [692, 402] on div "Item name (En)   * Onion Dolma 6 Pieces Item name (En) *" at bounding box center [606, 413] width 604 height 50
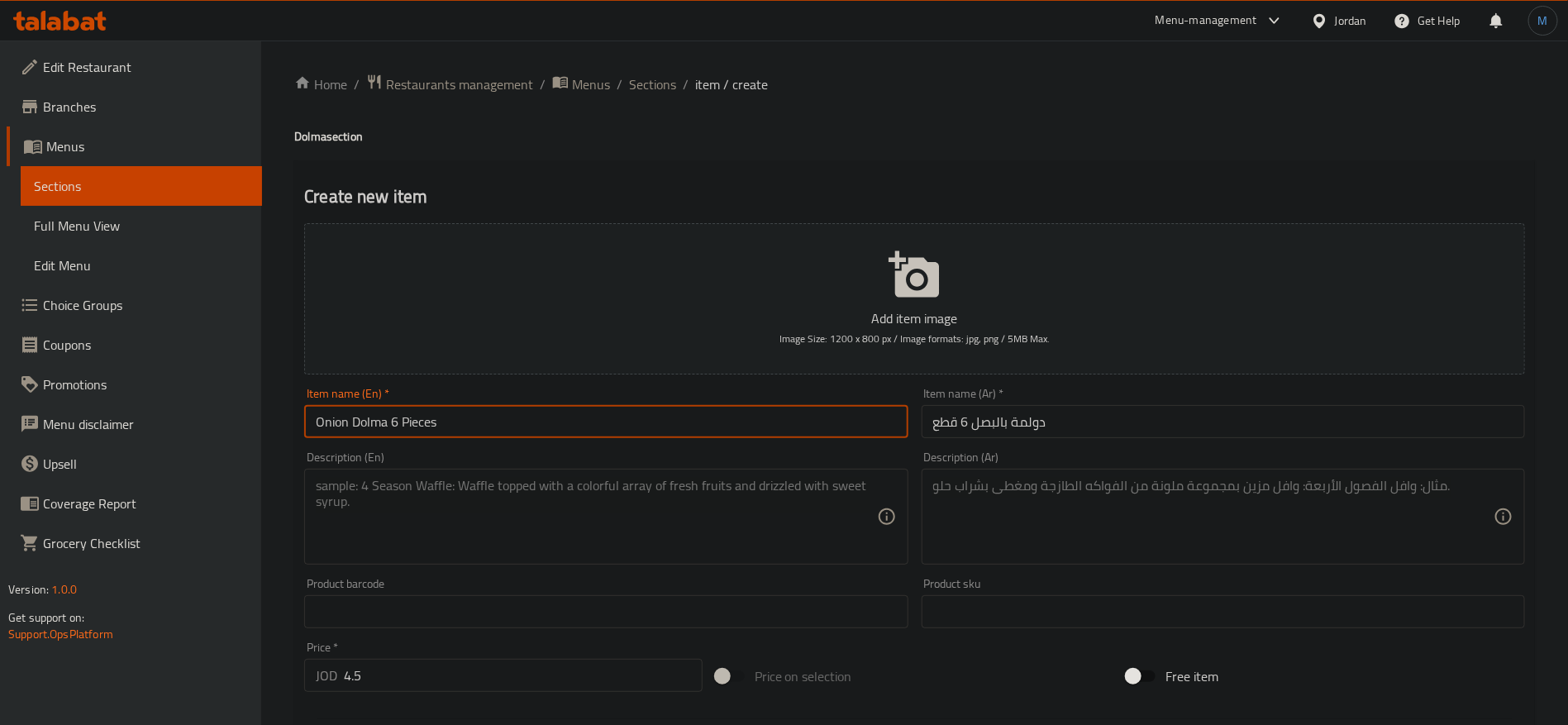
click at [697, 418] on input "Onion Dolma 6 Pieces" at bounding box center [606, 421] width 604 height 33
click at [669, 433] on input "Onion Dolma 6 Pieces" at bounding box center [606, 421] width 604 height 33
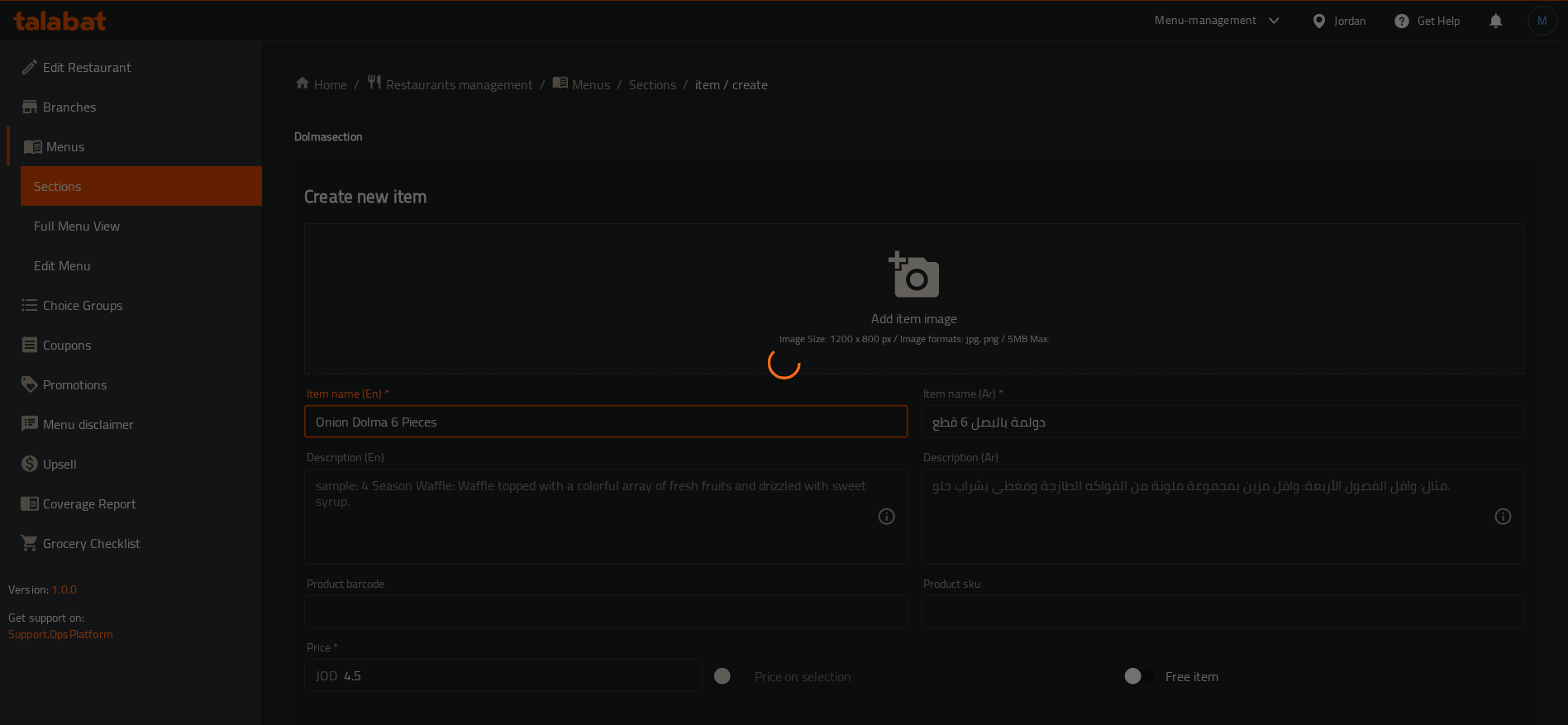
type input "0"
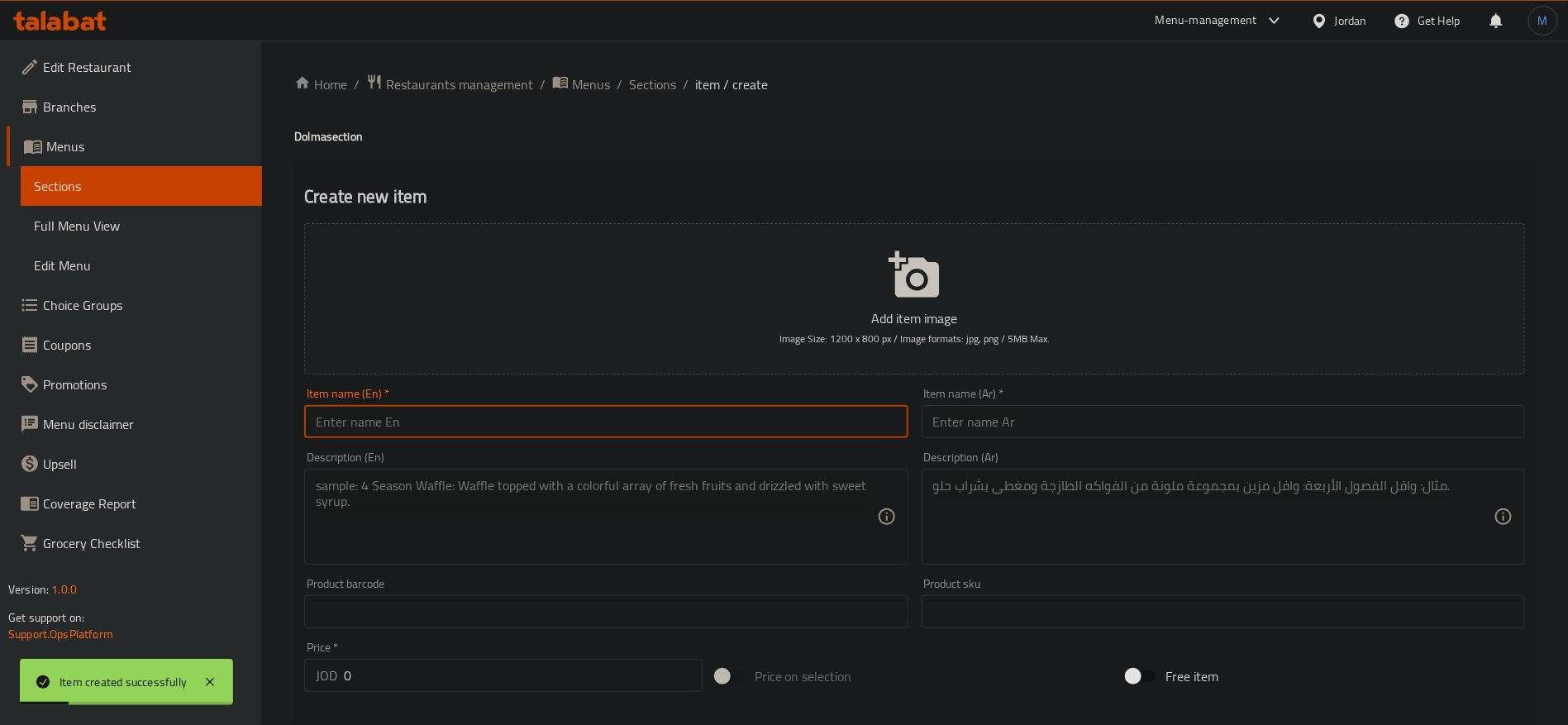
paste input "zucchini dolma 8 pieces"
type input "Zucchini Dolma 8 Pieces"
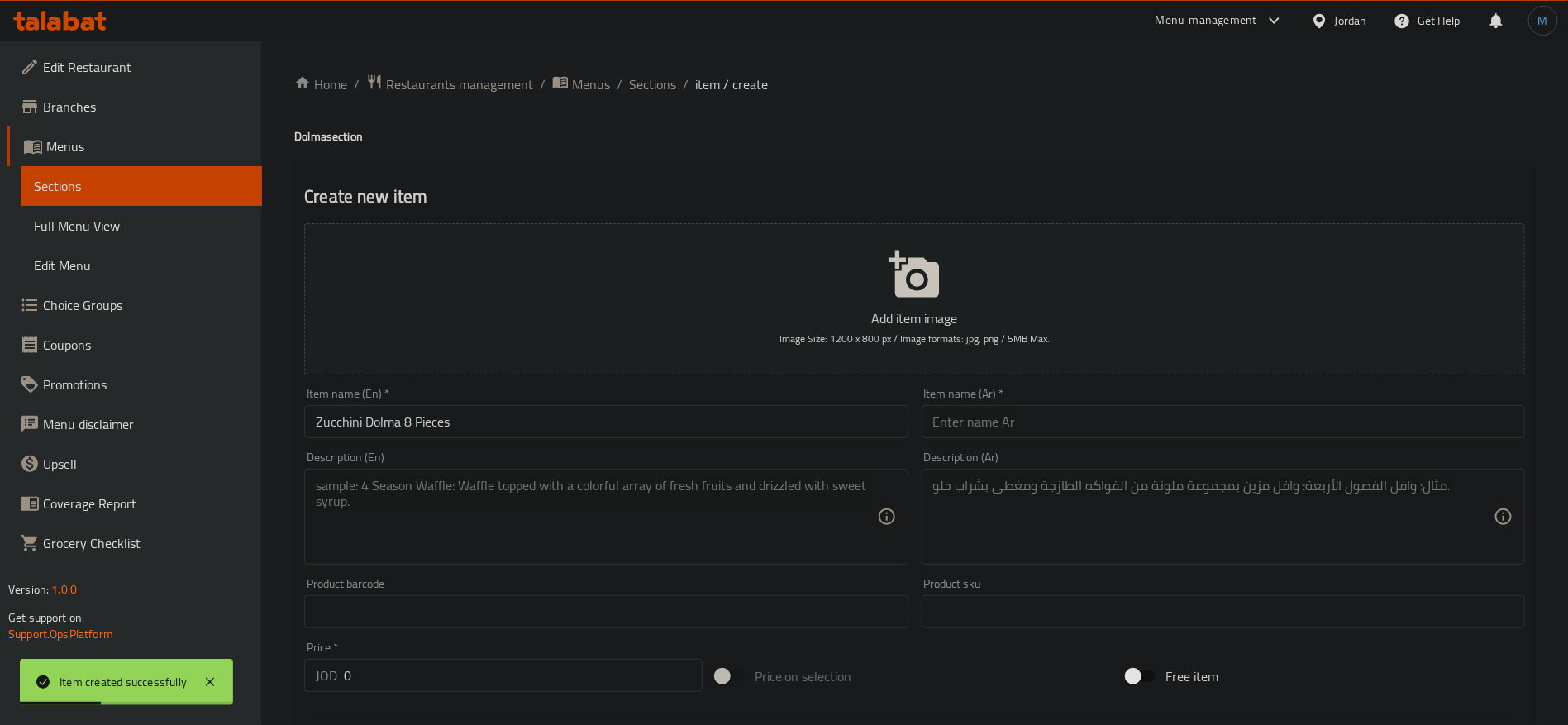
click at [1006, 443] on div "Item name (Ar)   * Item name (Ar) *" at bounding box center [1224, 413] width 617 height 63
click at [1025, 435] on input "text" at bounding box center [1224, 421] width 604 height 33
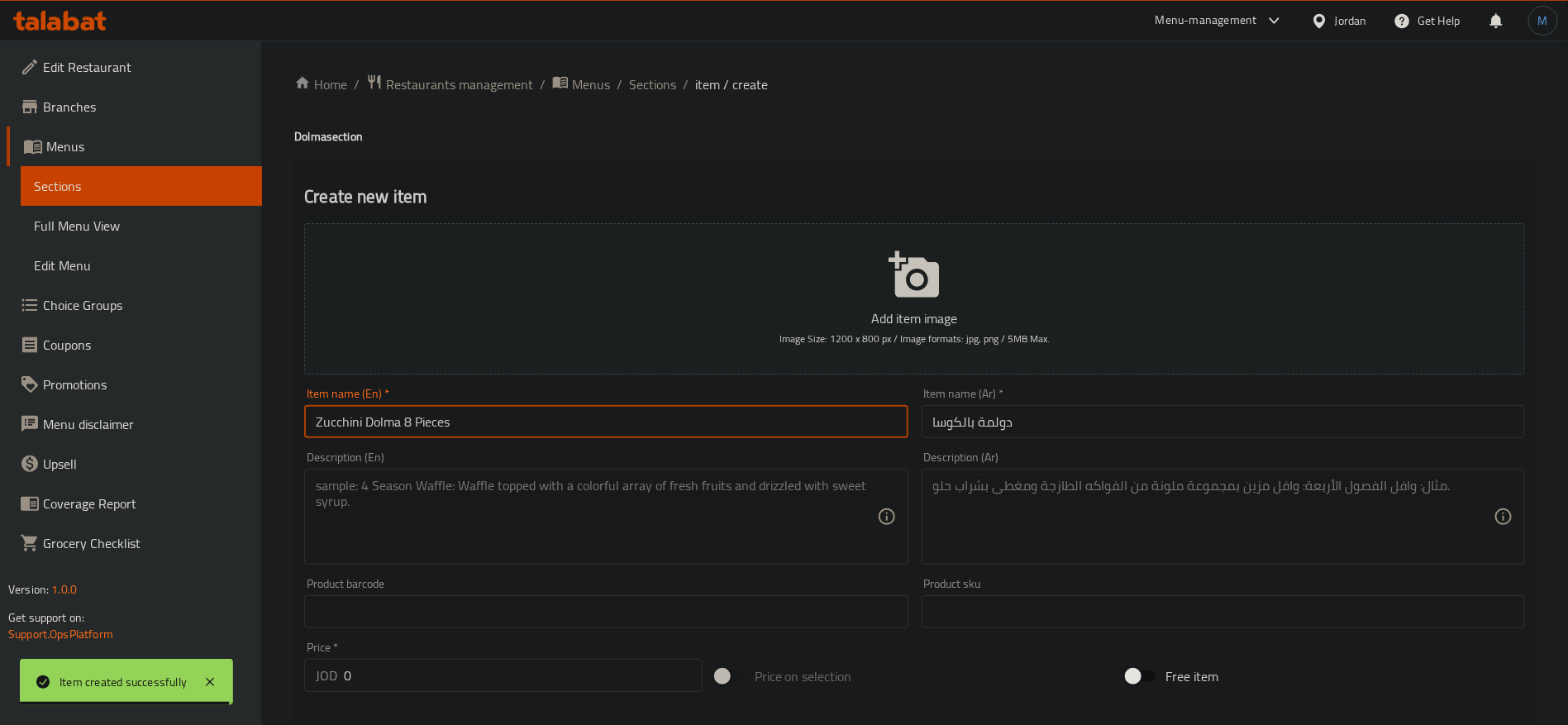
click at [358, 422] on input "Zucchini Dolma 8 Pieces" at bounding box center [606, 421] width 604 height 33
click at [960, 433] on input "دولمة بالكوسا" at bounding box center [1224, 421] width 604 height 33
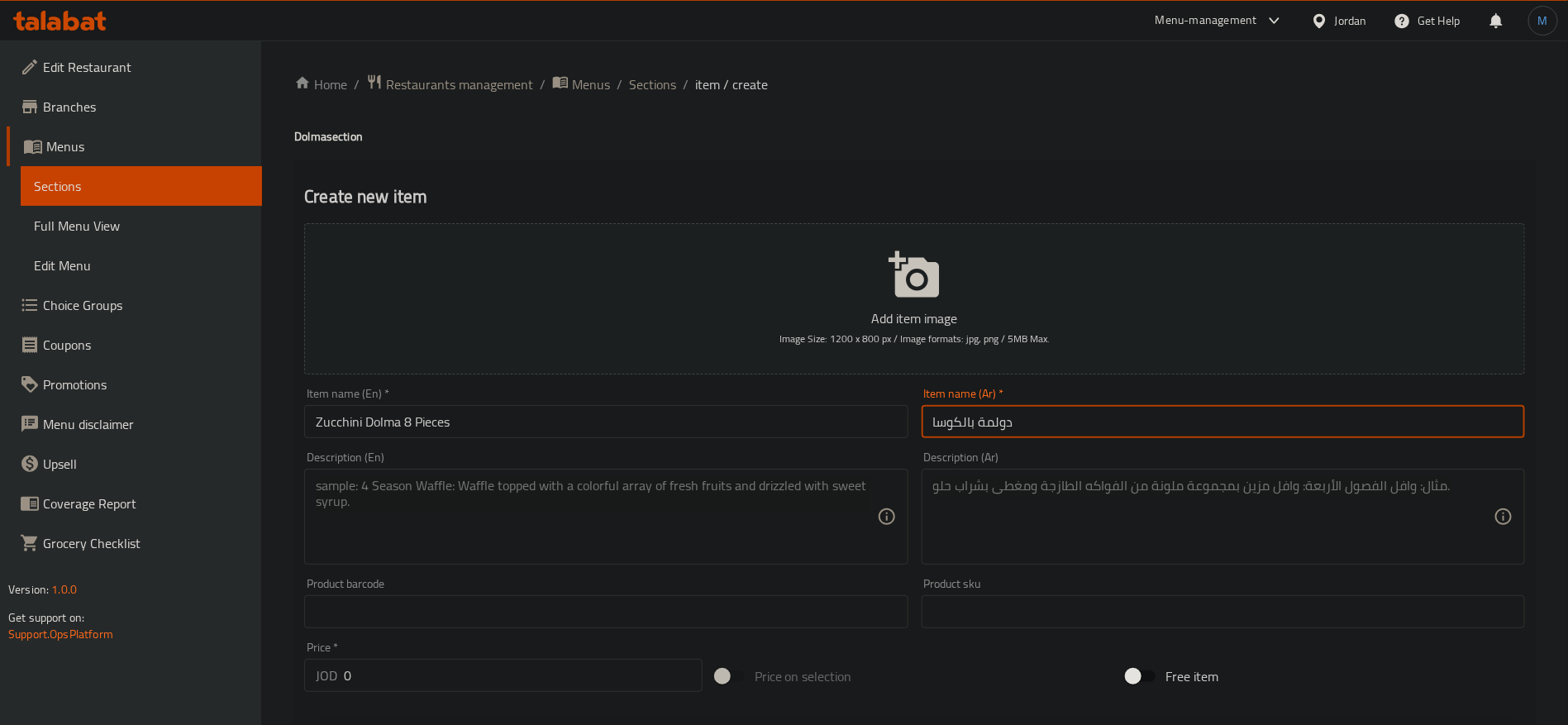
click at [960, 433] on input "دولمة بالكوسا" at bounding box center [1224, 421] width 604 height 33
paste input "كوسة"
type input "دولمة بالكوسة 8 قطع"
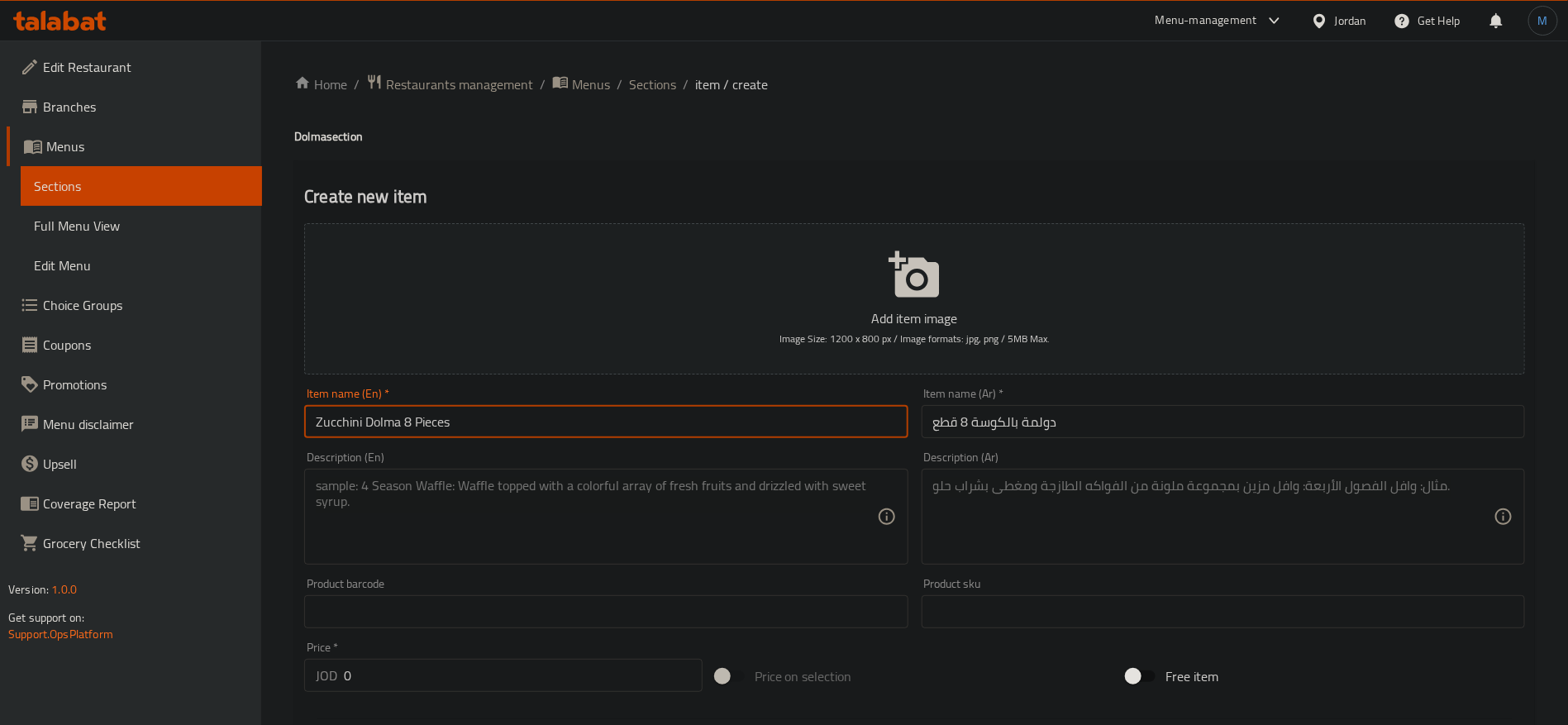
click at [661, 434] on input "Zucchini Dolma 8 Pieces" at bounding box center [606, 421] width 604 height 33
click at [746, 438] on input "Zucchini Dolma 8 Pieces" at bounding box center [606, 421] width 604 height 33
click at [552, 645] on div "Price   * JOD 0 Price *" at bounding box center [502, 666] width 398 height 50
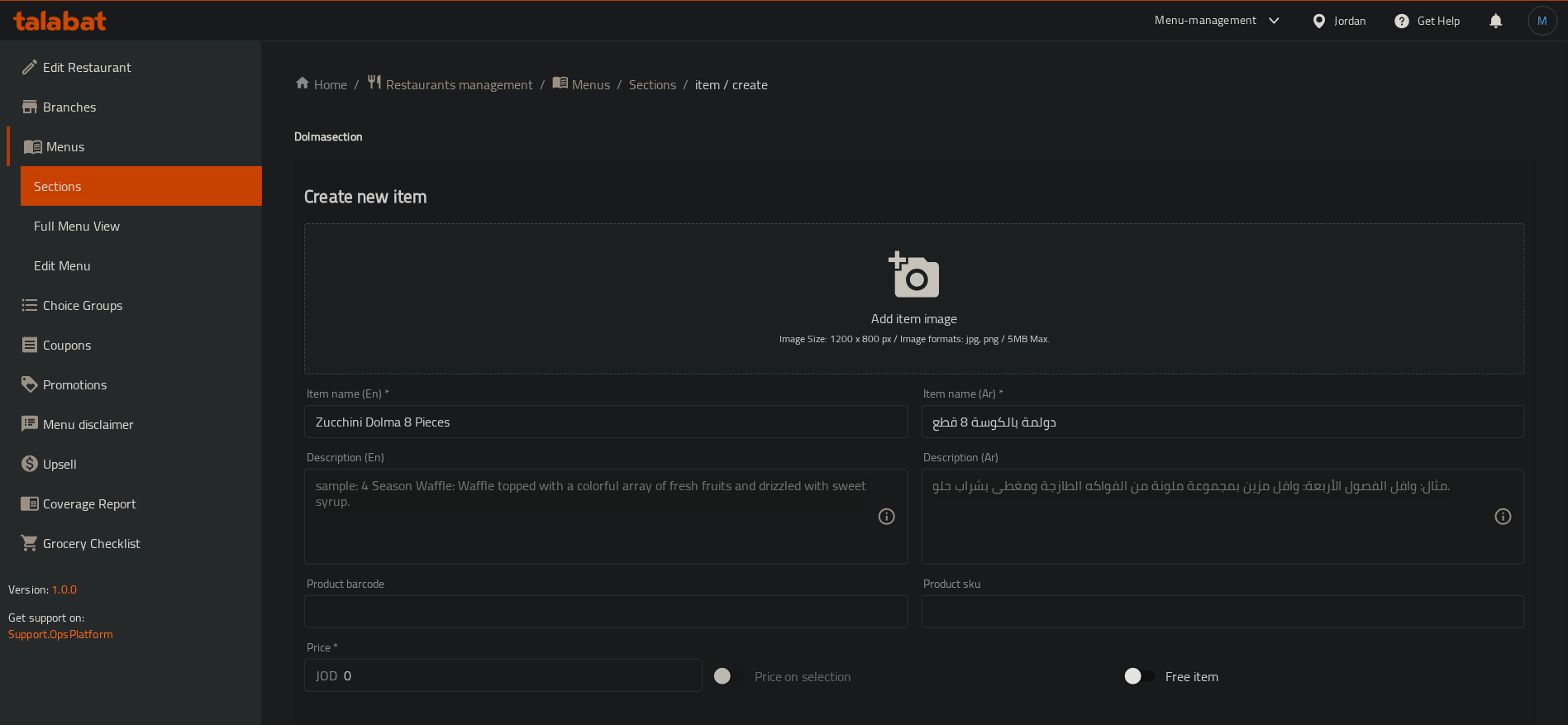
click at [558, 664] on input "0" at bounding box center [522, 675] width 359 height 33
paste input "6.99"
type input "6.99"
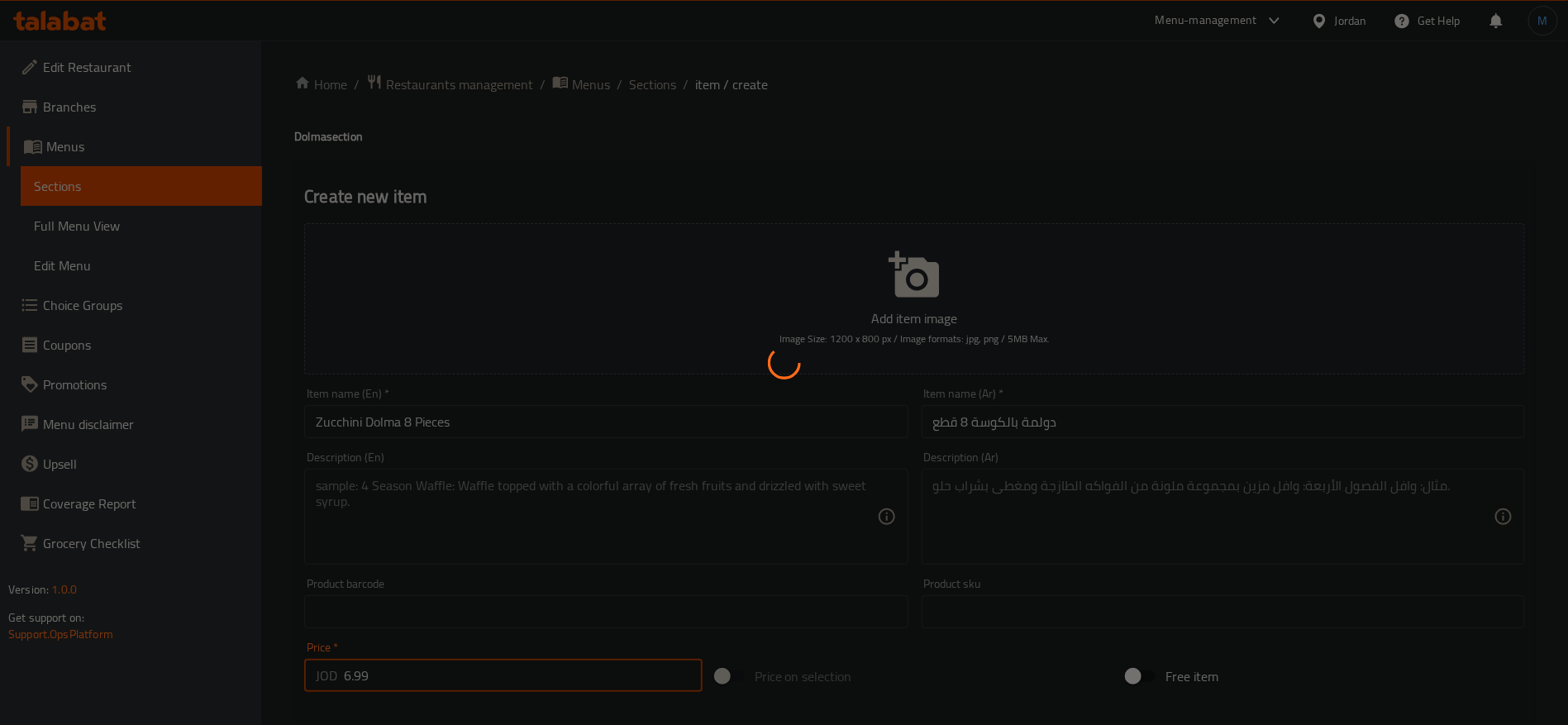
type input "0"
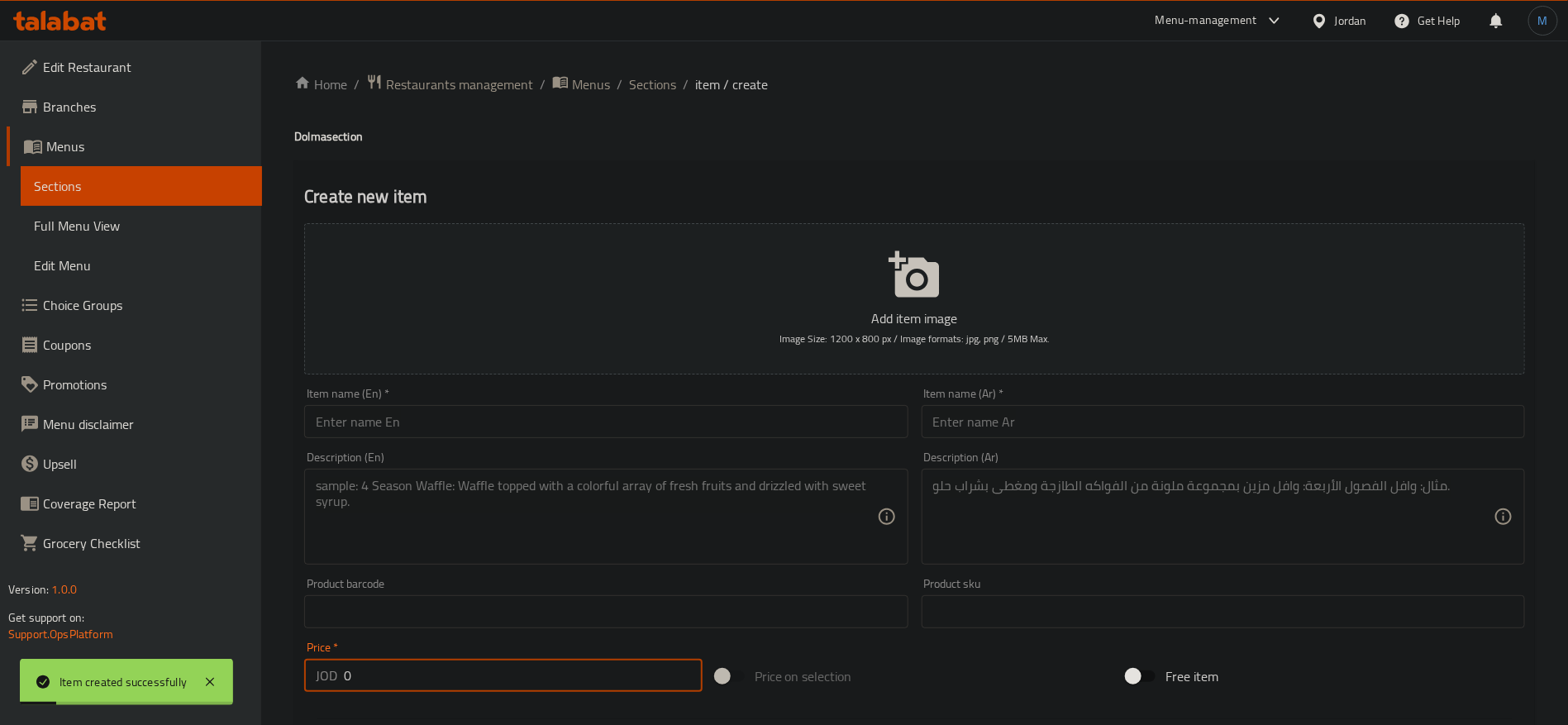
click at [645, 435] on input "text" at bounding box center [606, 421] width 604 height 33
paste input "eggplant dolma 8 pieces"
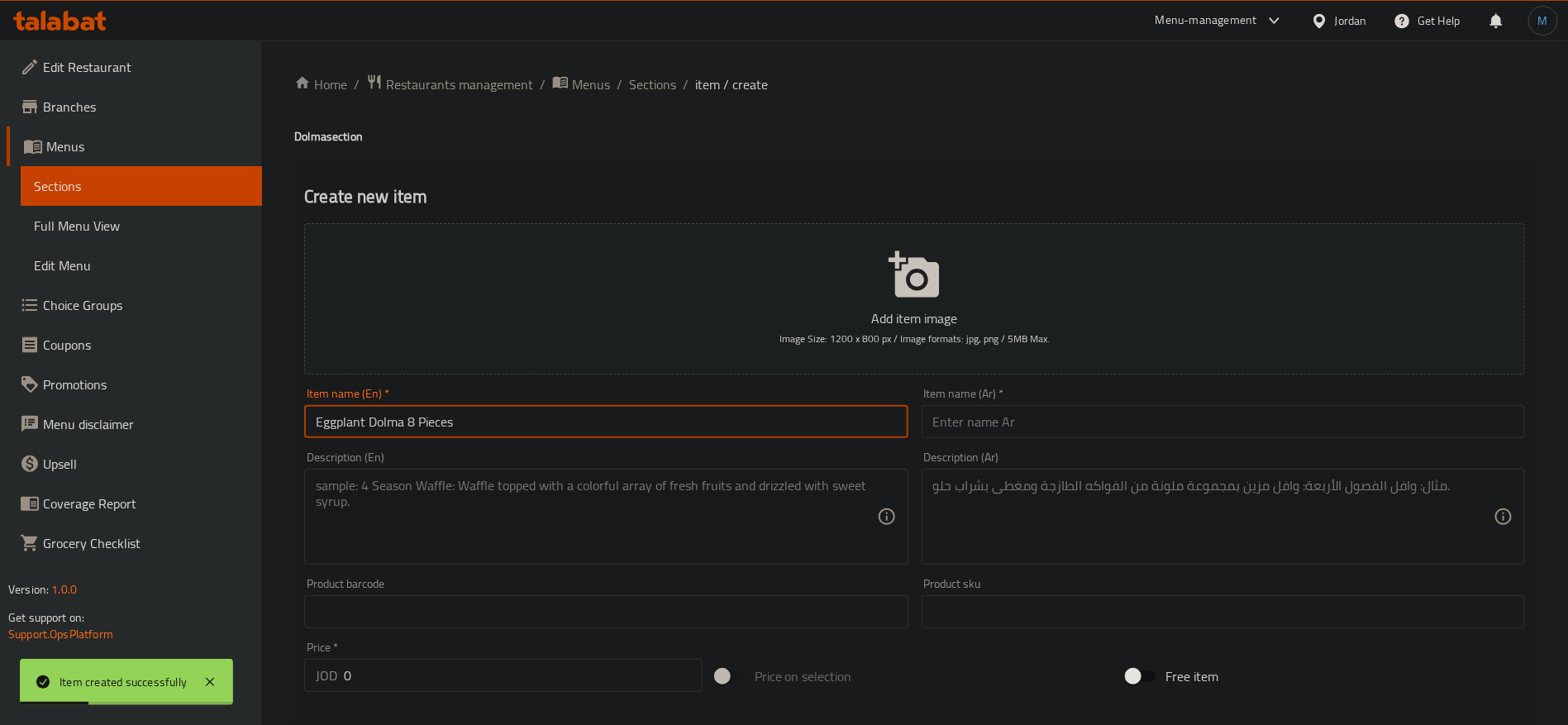
click at [645, 435] on input "Eggplant Dolma 8 Pieces" at bounding box center [606, 421] width 604 height 33
type input "Eggplant Dolma 8 Pieces"
drag, startPoint x: 1221, startPoint y: 402, endPoint x: 1195, endPoint y: 416, distance: 29.5
click at [1220, 407] on div "Item name (Ar)   * Item name (Ar) *" at bounding box center [1224, 413] width 604 height 50
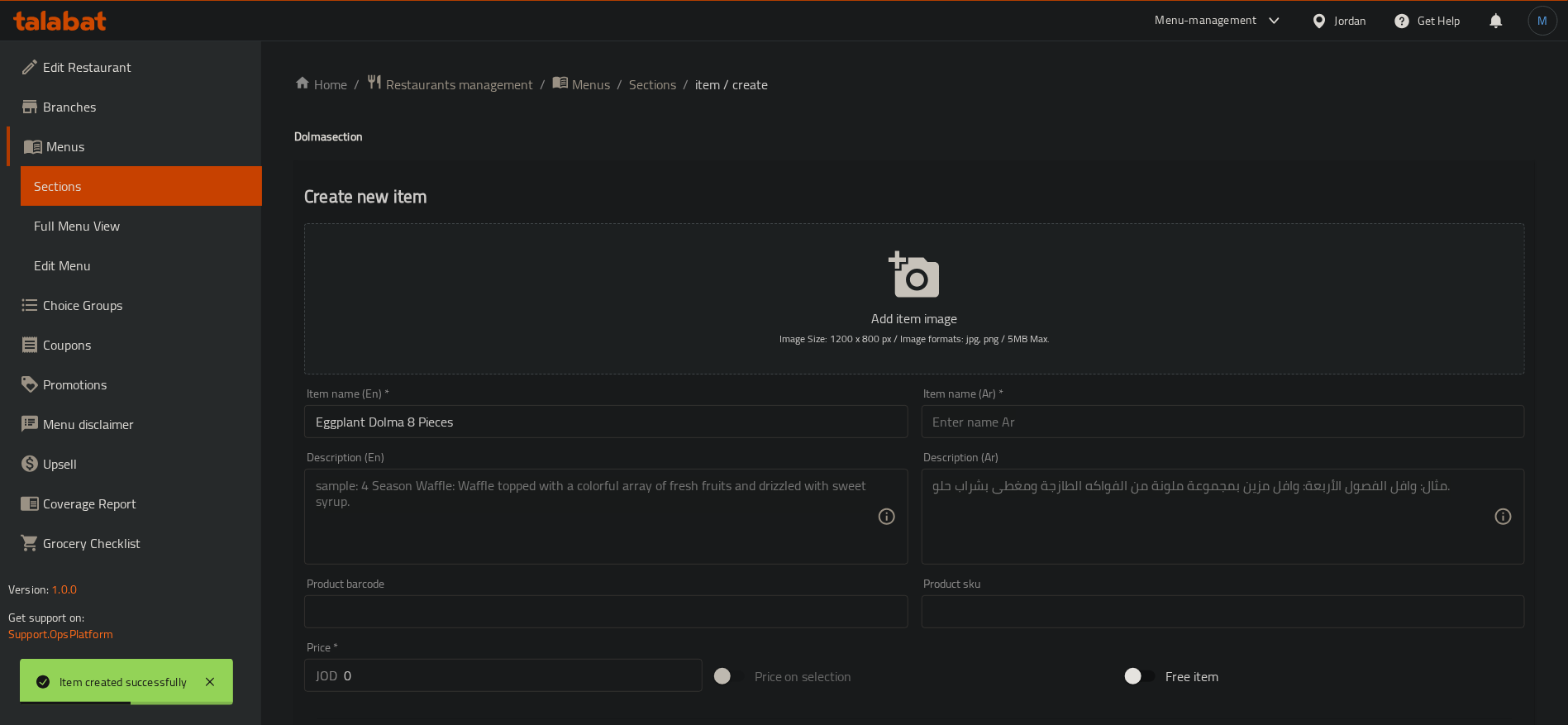
click at [1196, 415] on input "text" at bounding box center [1224, 421] width 604 height 33
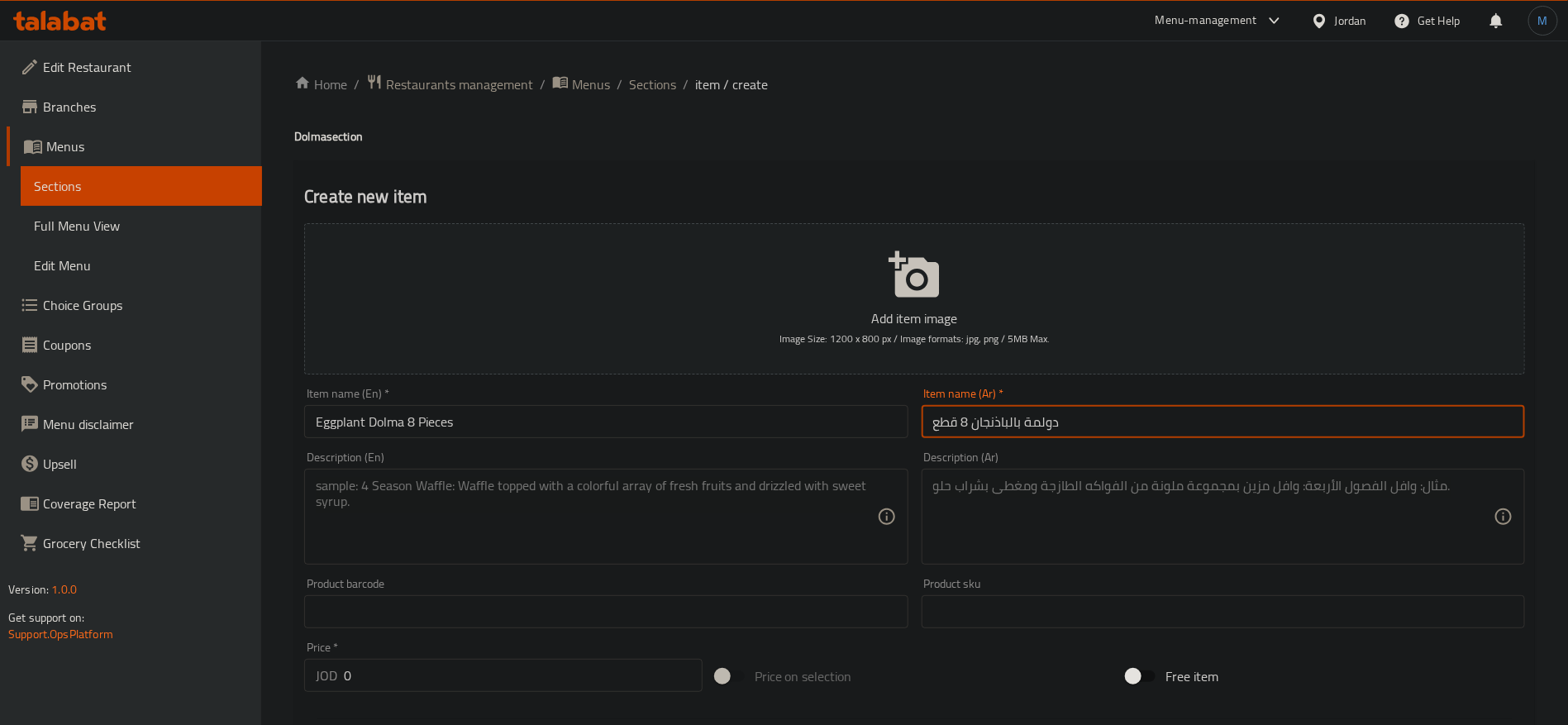
type input "دولمة بالباذنجان 8 قطع"
click at [709, 416] on input "Eggplant Dolma 8 Pieces" at bounding box center [606, 421] width 604 height 33
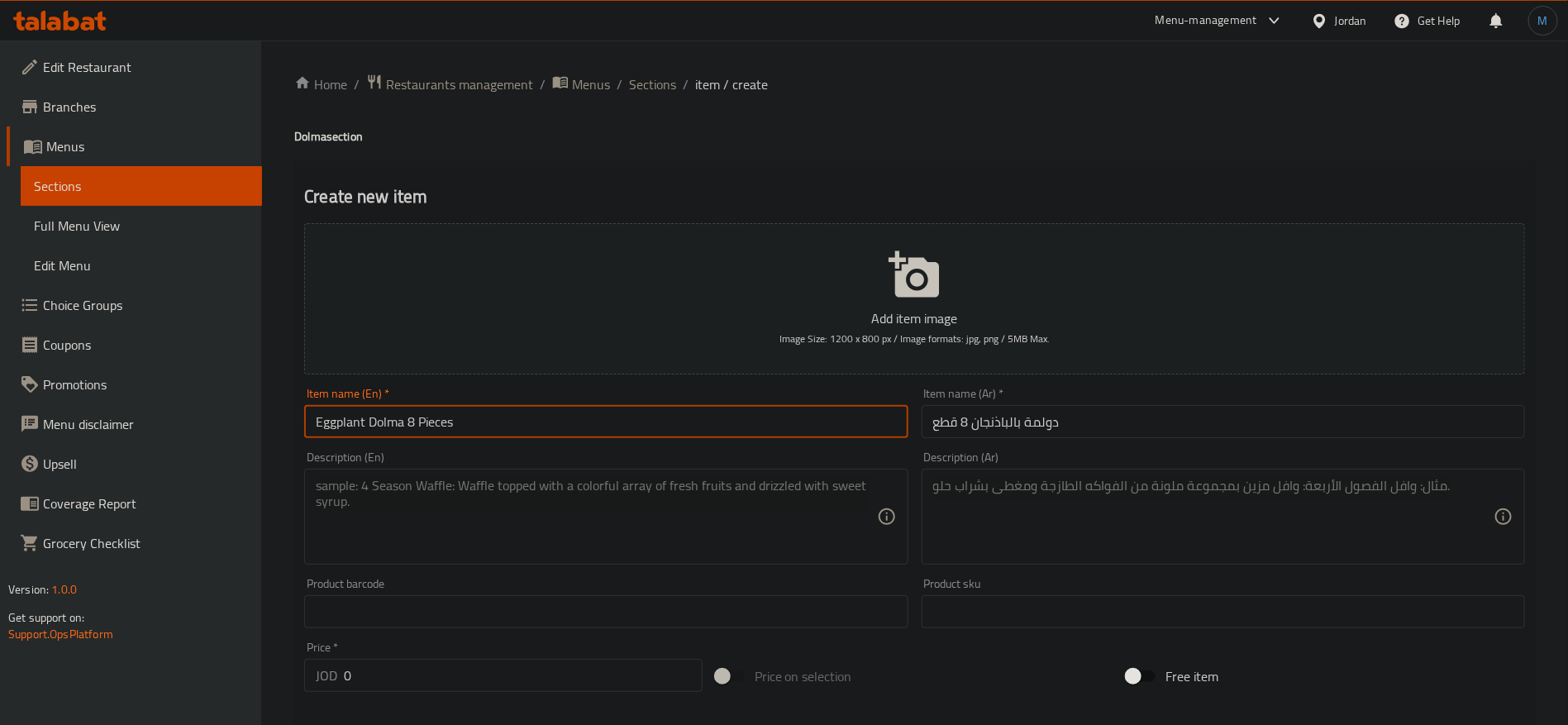
click at [584, 678] on input "0" at bounding box center [522, 675] width 359 height 33
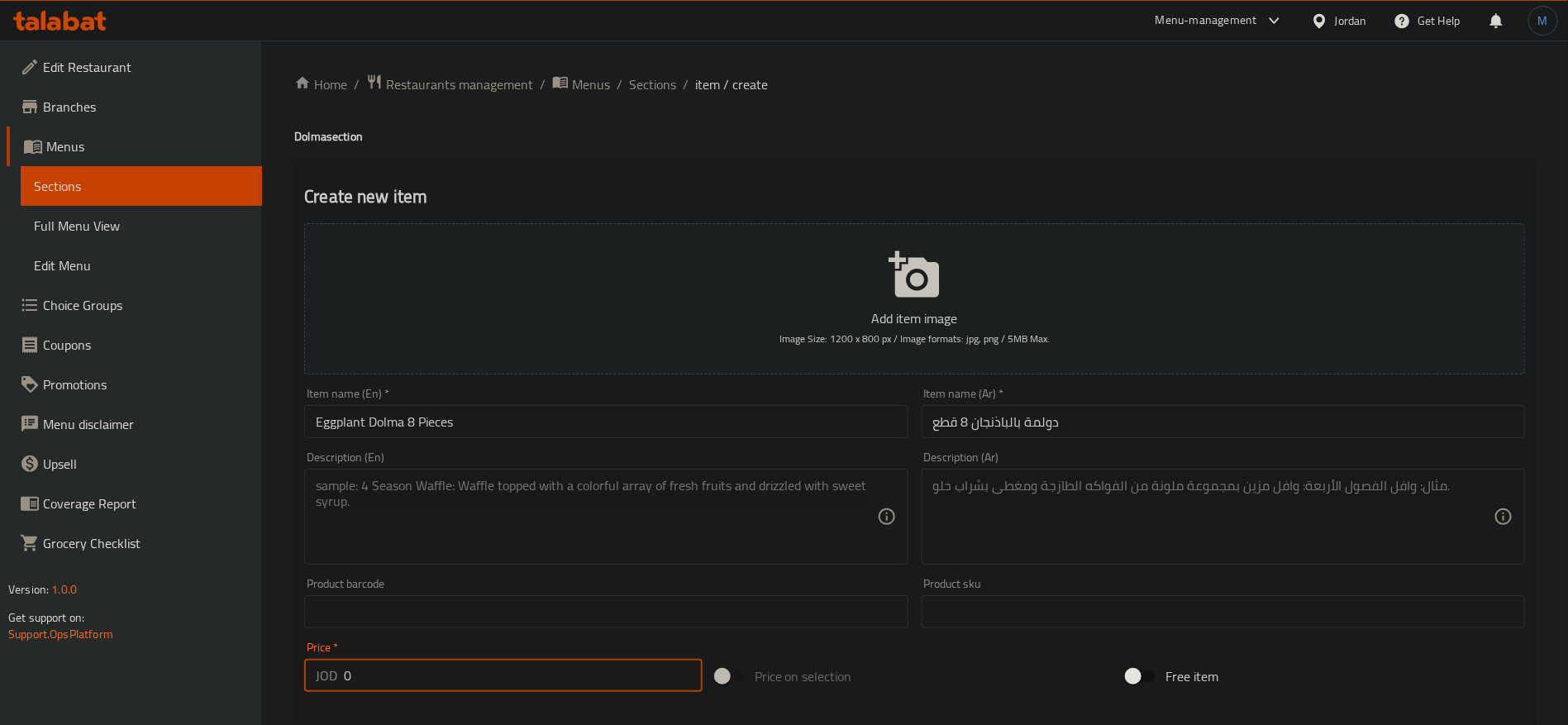
paste input "6.99"
type input "6.99"
click at [579, 431] on input "Eggplant Dolma 8 Pieces" at bounding box center [606, 421] width 604 height 33
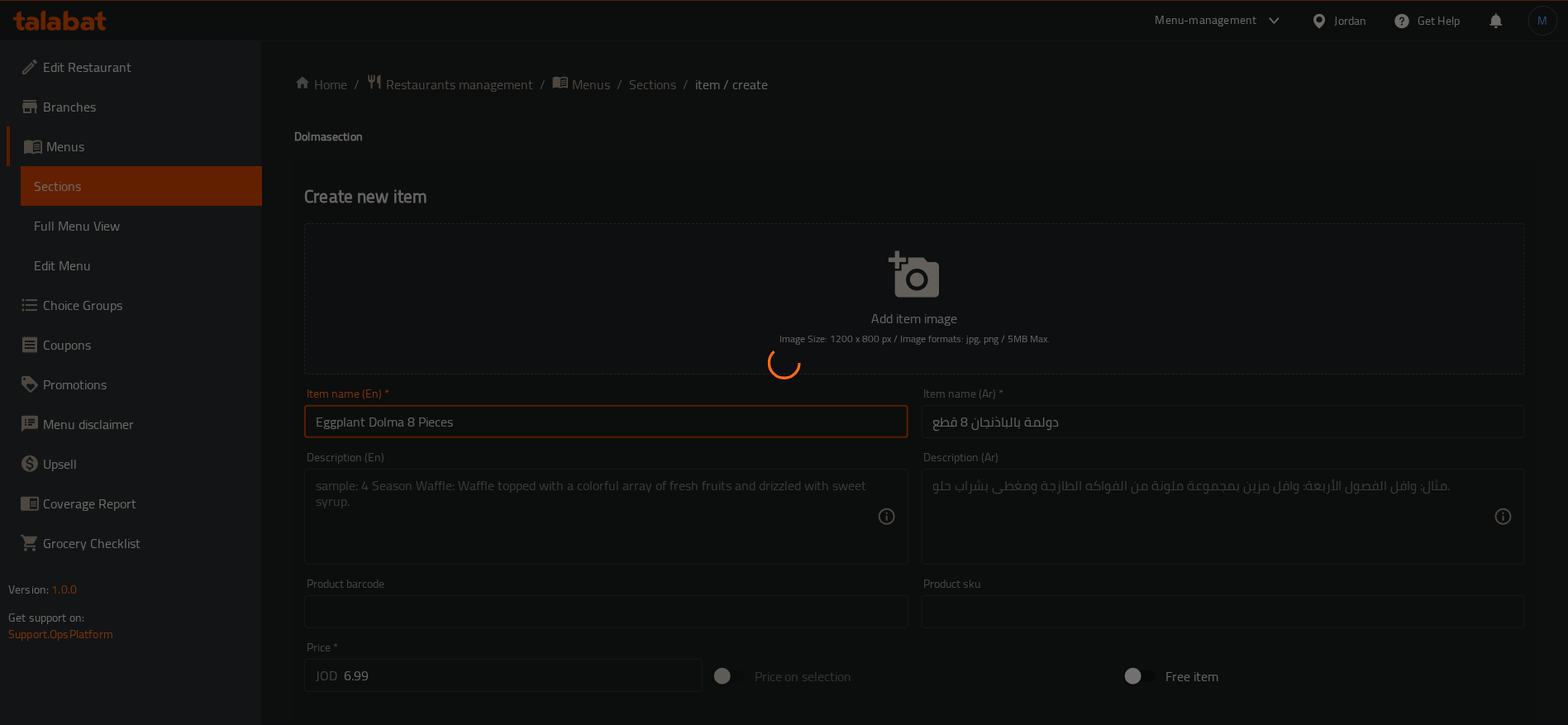
type input "0"
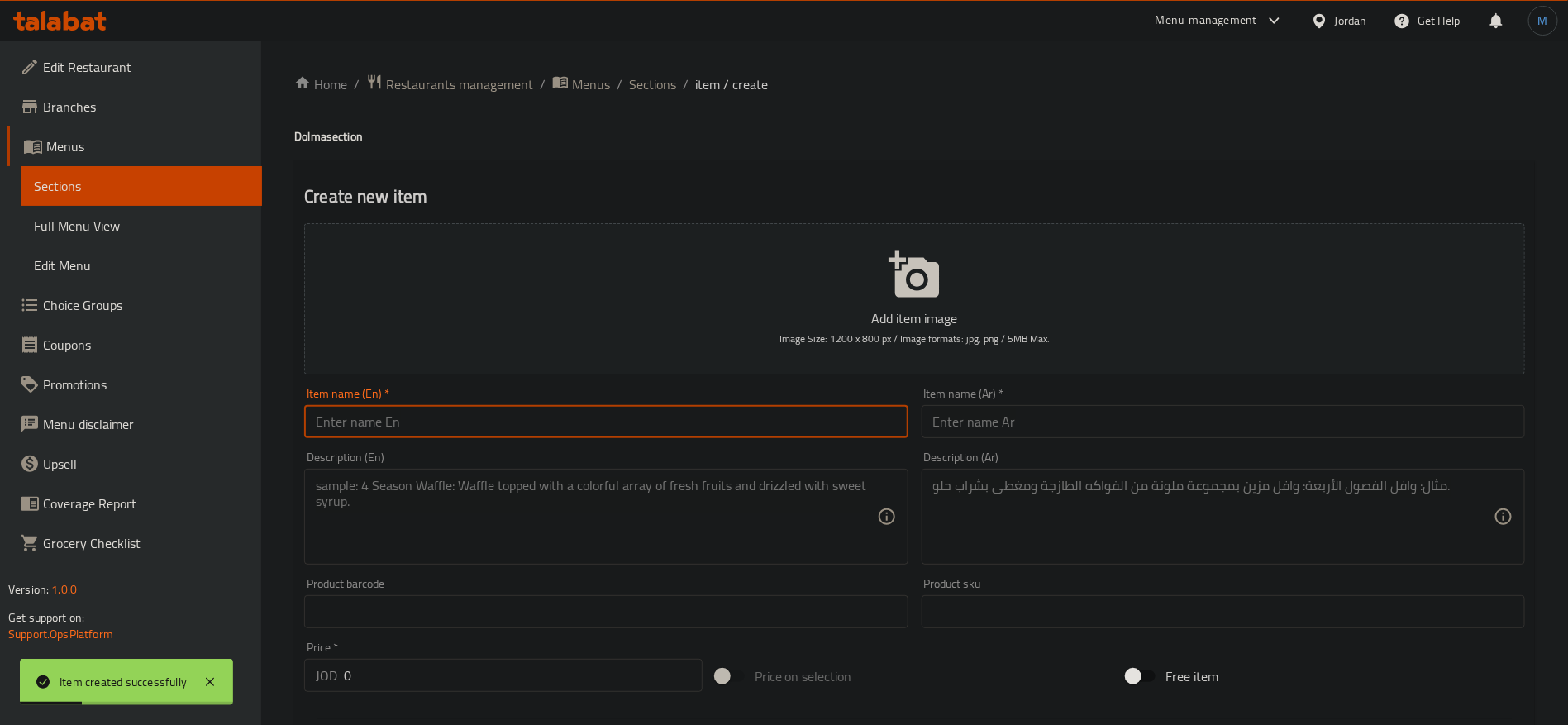
paste input "yapraq dolma 10 pieces"
click at [665, 420] on input "Yapraq Dolma 10 Pieces" at bounding box center [606, 421] width 604 height 33
type input "Yapraq Dolma 10 Pieces"
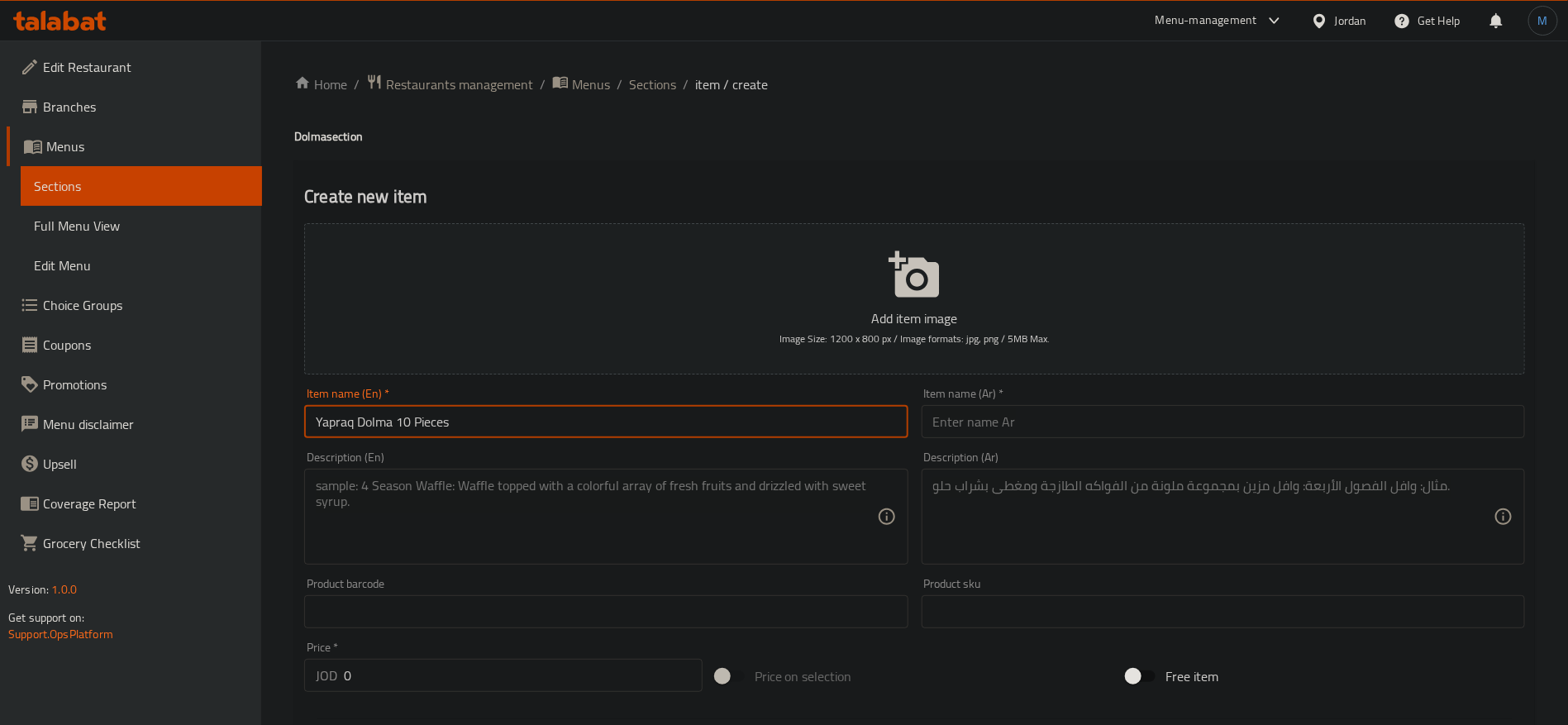
click at [1044, 413] on input "text" at bounding box center [1224, 421] width 604 height 33
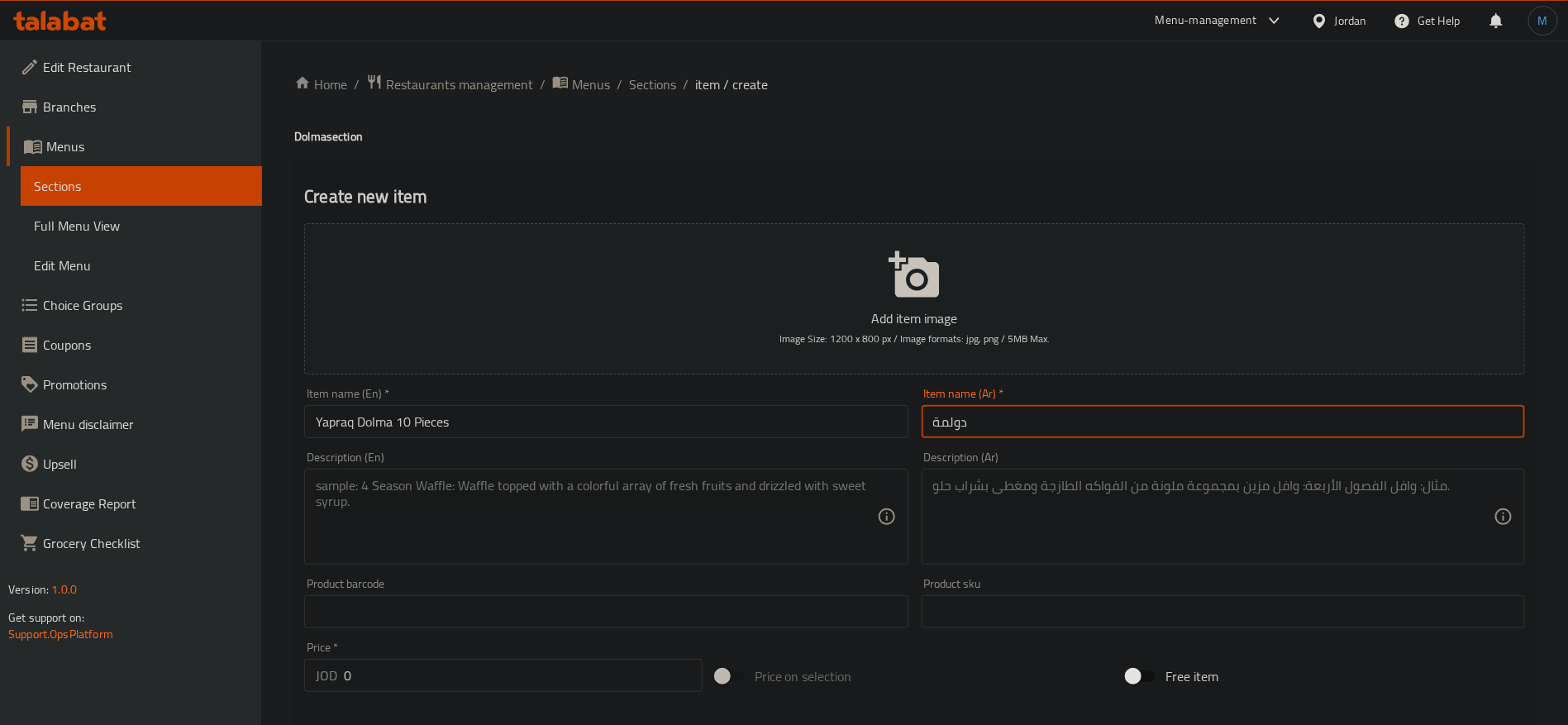
paste input "يابراك"
type input "دولمة يابراك 10 قطع"
click at [316, 430] on input "Yapraq Dolma 10 Pieces" at bounding box center [606, 421] width 604 height 33
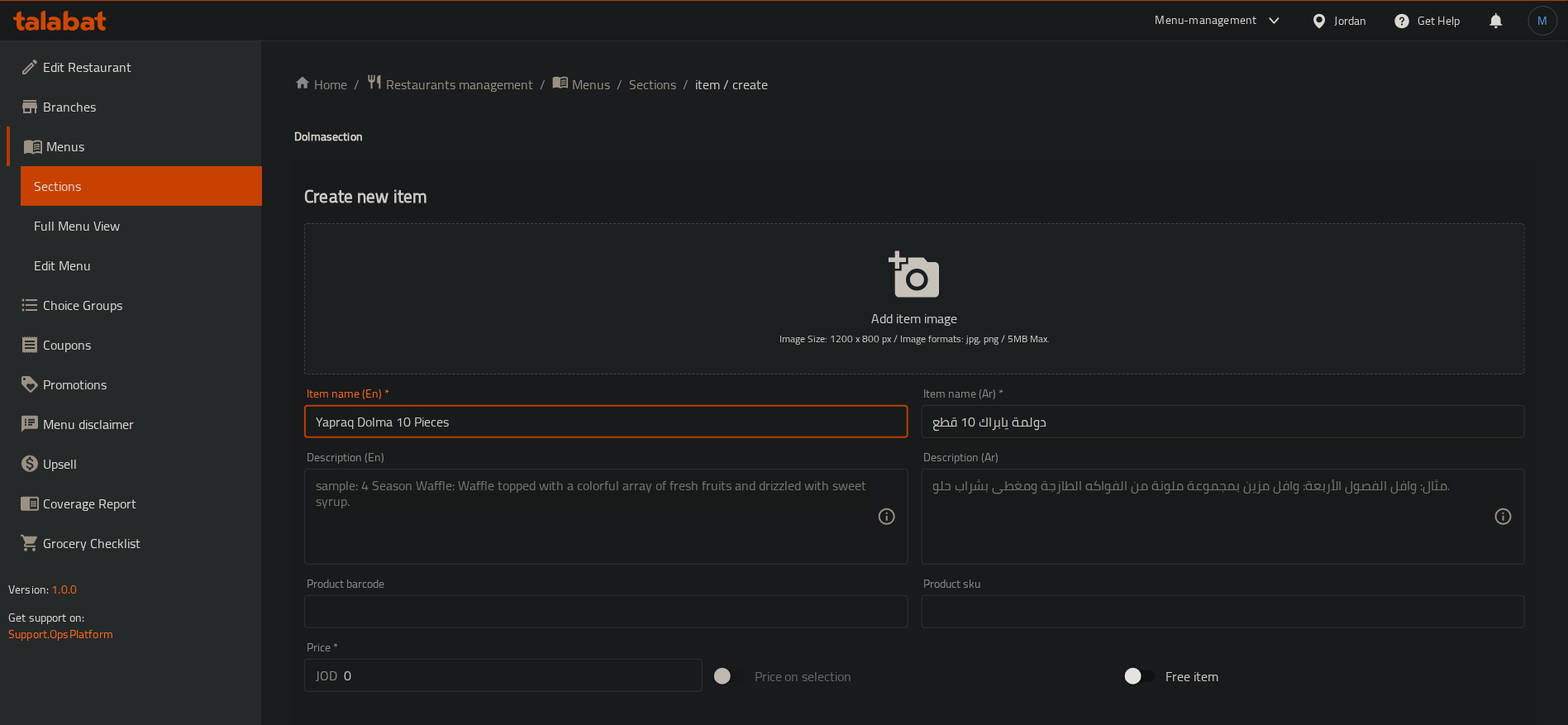
click at [316, 430] on input "Yapraq Dolma 10 Pieces" at bounding box center [606, 421] width 604 height 33
paste input "yaprak"
type input "Yaprak Dolma 10 Pieces"
click at [406, 669] on input "0" at bounding box center [522, 675] width 359 height 33
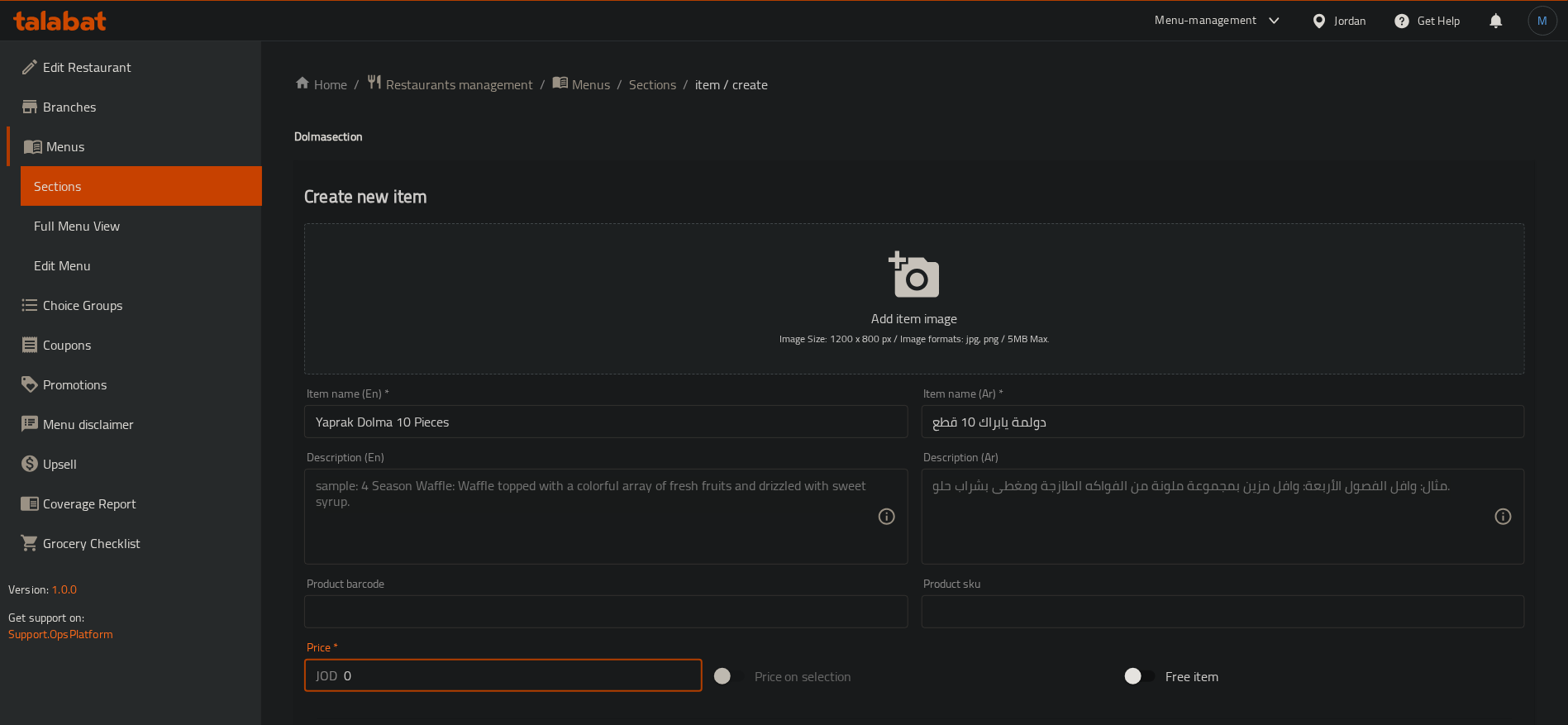
paste input "6.99"
type input "6.99"
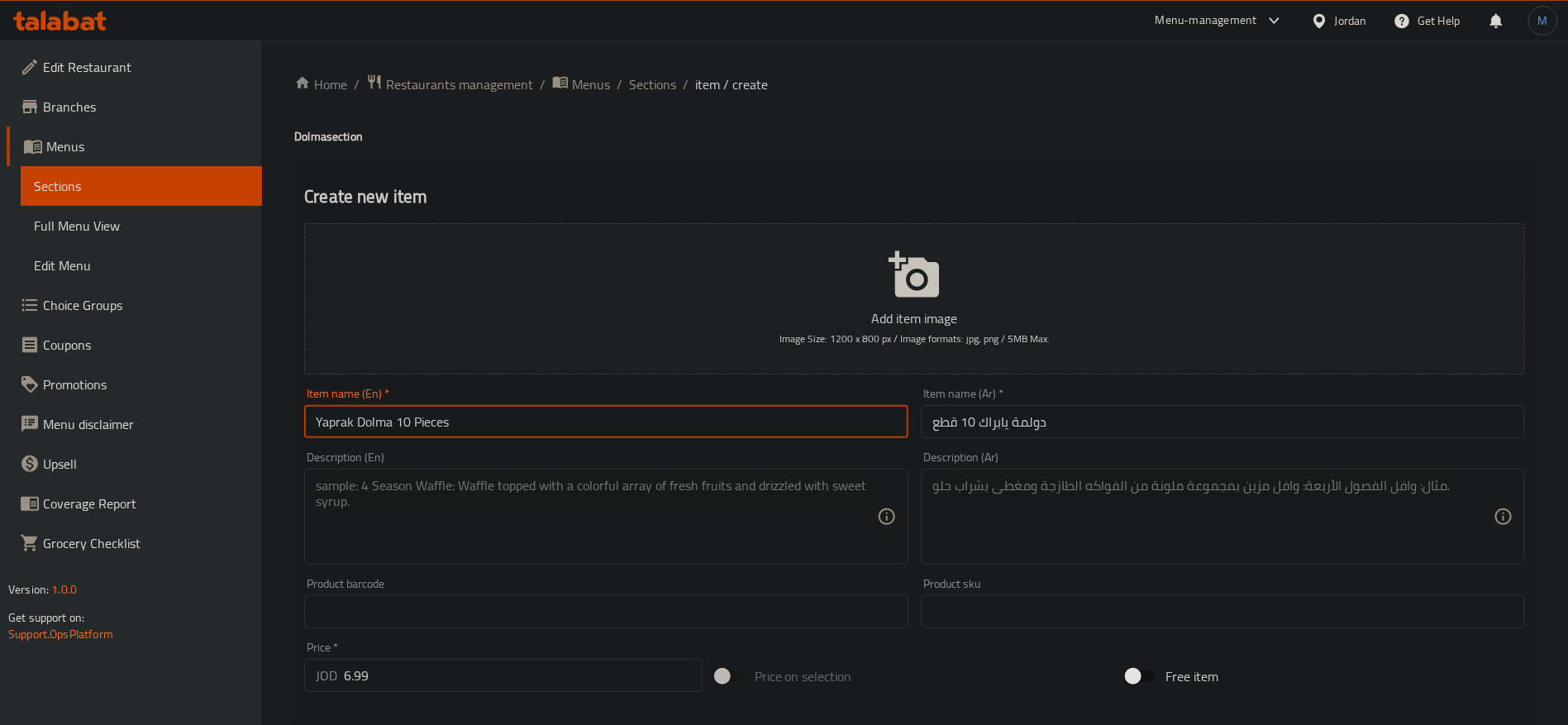
click at [486, 423] on input "Yaprak Dolma 10 Pieces" at bounding box center [606, 421] width 604 height 33
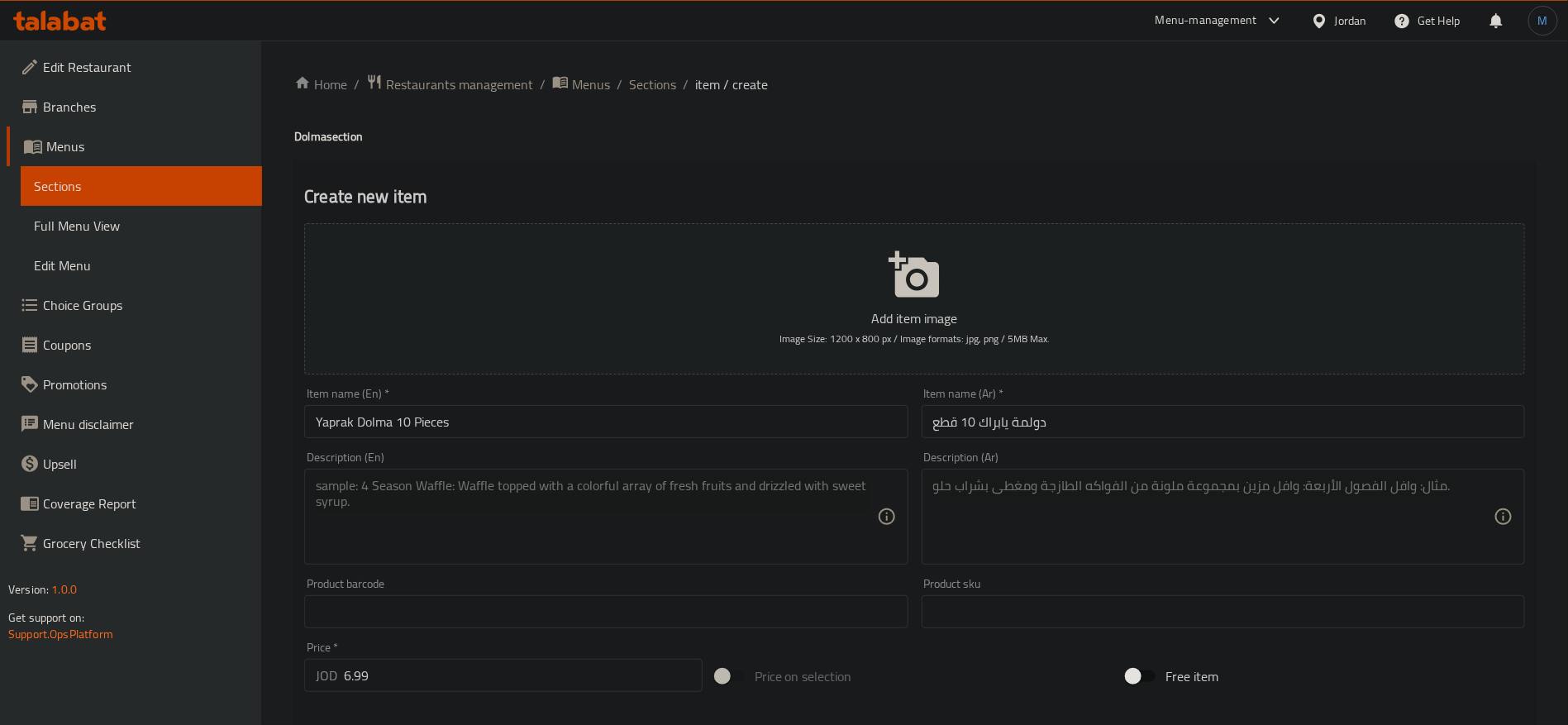
click at [566, 415] on input "Yaprak Dolma 10 Pieces" at bounding box center [606, 421] width 604 height 33
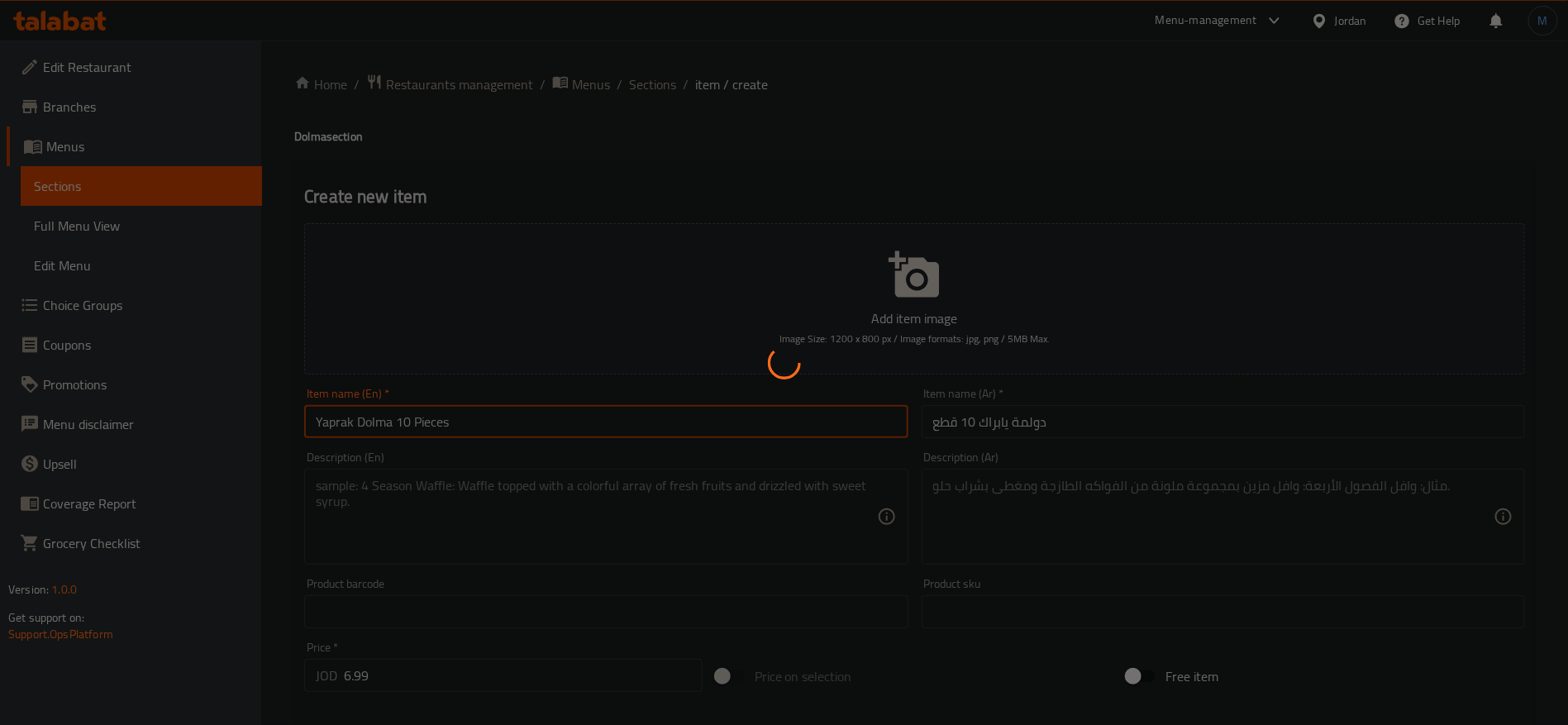
type input "0"
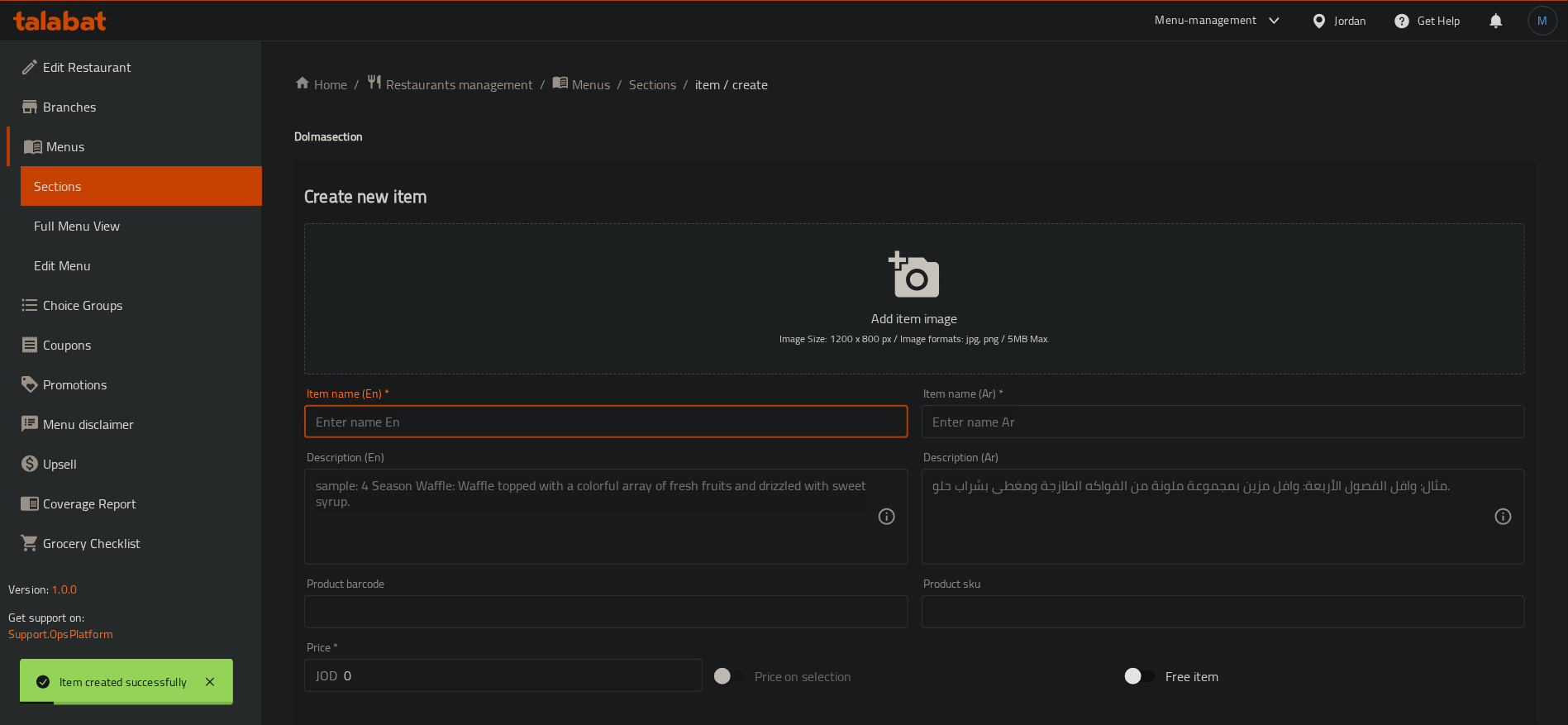
click at [455, 411] on input "text" at bounding box center [606, 421] width 604 height 33
paste input "Chard dolma 8 pieces"
type input "Chard Dolma 8 Pieces"
click at [1154, 415] on input "text" at bounding box center [1224, 421] width 604 height 33
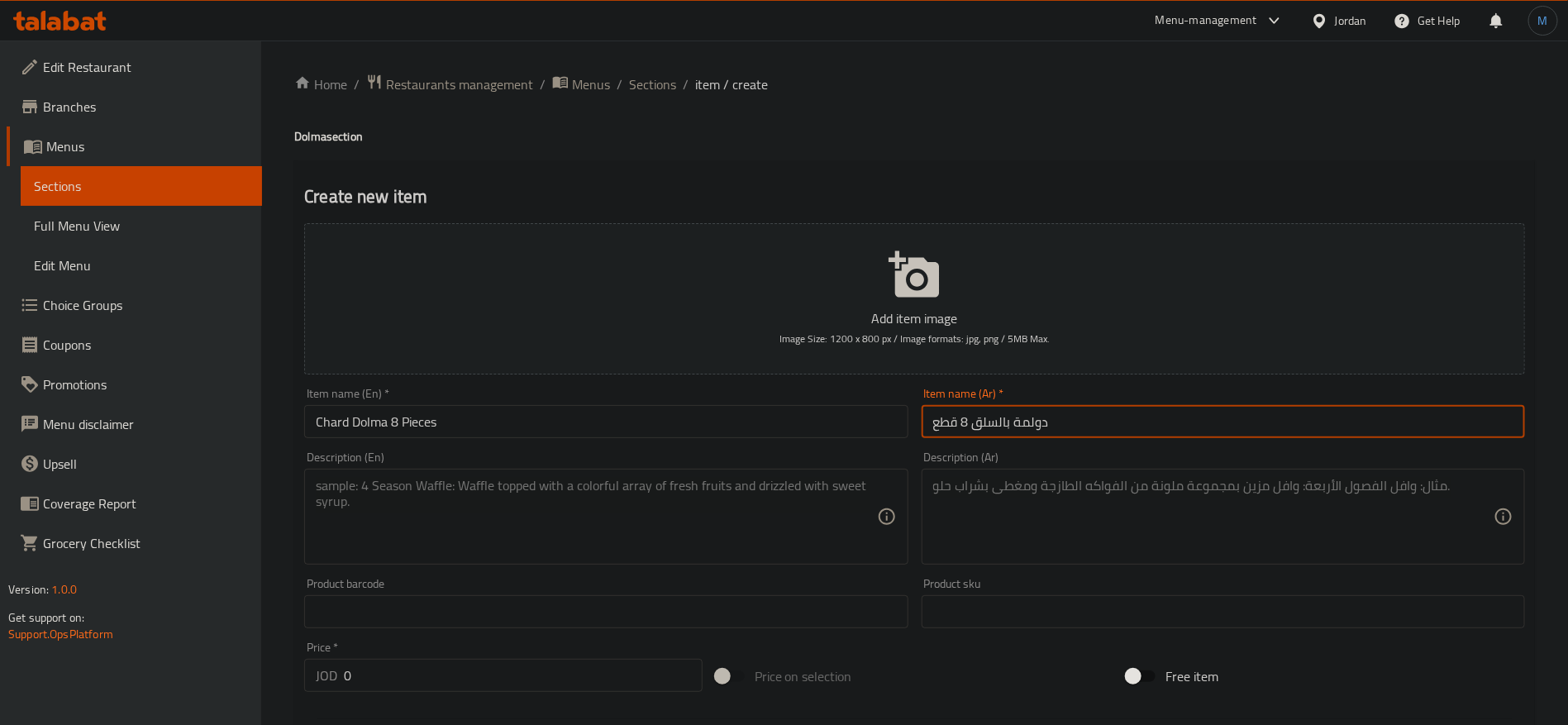
type input "دولمة بالسلق 8 قطع"
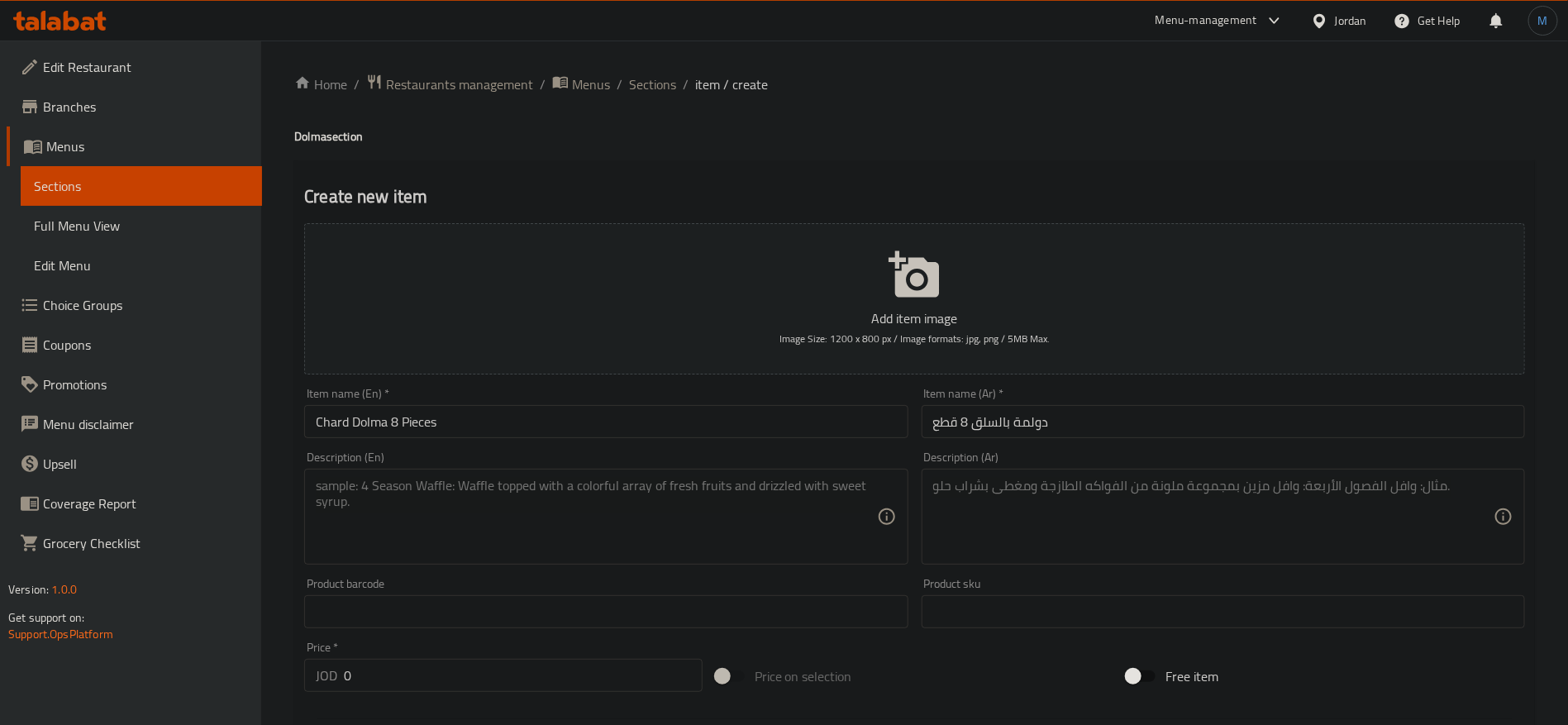
click at [820, 404] on div "Item name (En)   * [PERSON_NAME] 8 Pieces Item name (En) *" at bounding box center [606, 413] width 604 height 50
click at [811, 416] on input "Chard Dolma 8 Pieces" at bounding box center [606, 421] width 604 height 33
click at [458, 660] on input "0" at bounding box center [522, 675] width 359 height 33
click at [458, 669] on input "0" at bounding box center [522, 675] width 359 height 33
paste input "6.99"
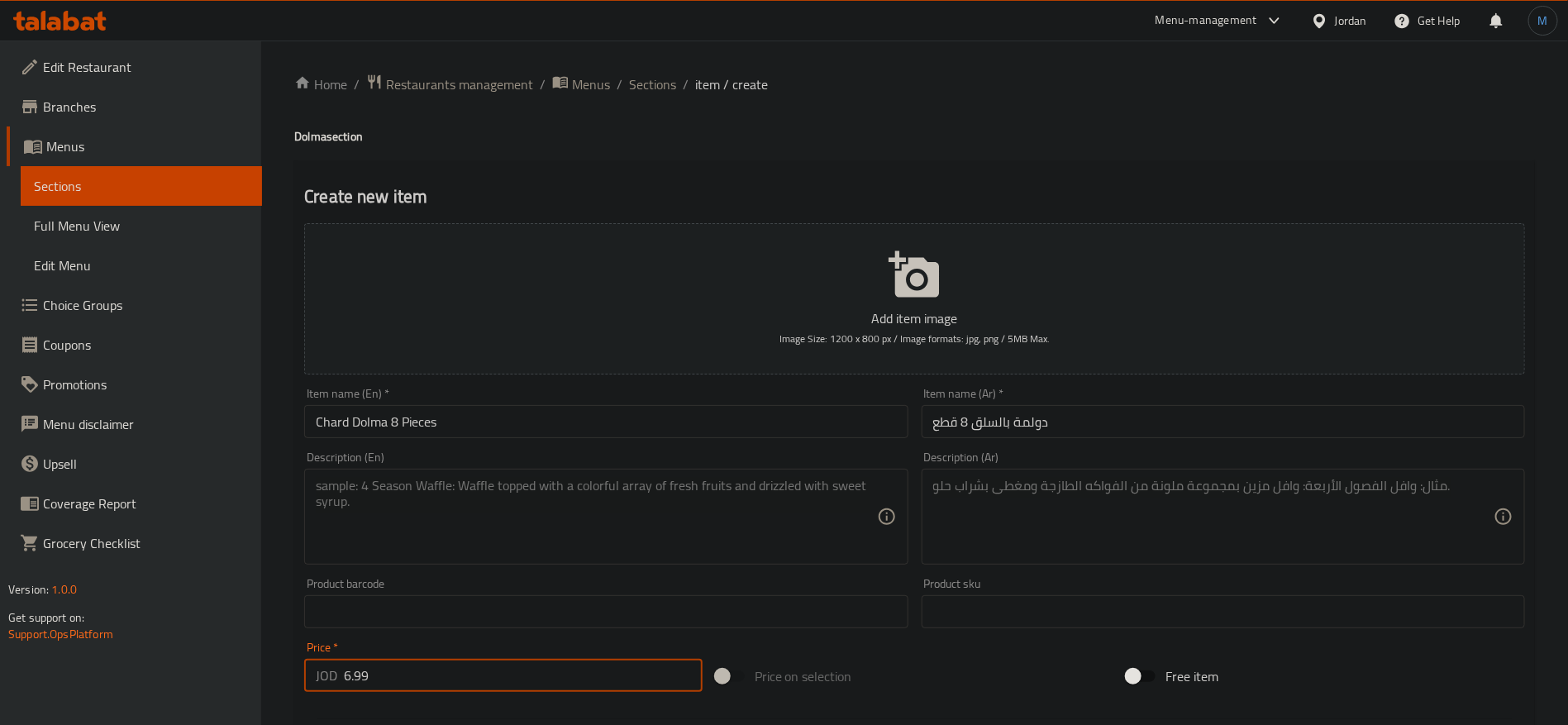
type input "6.99"
click at [524, 442] on div "Item name (En)   * [PERSON_NAME] 8 Pieces Item name (En) *" at bounding box center [607, 413] width 617 height 63
click at [527, 432] on input "Chard Dolma 8 Pieces" at bounding box center [606, 421] width 604 height 33
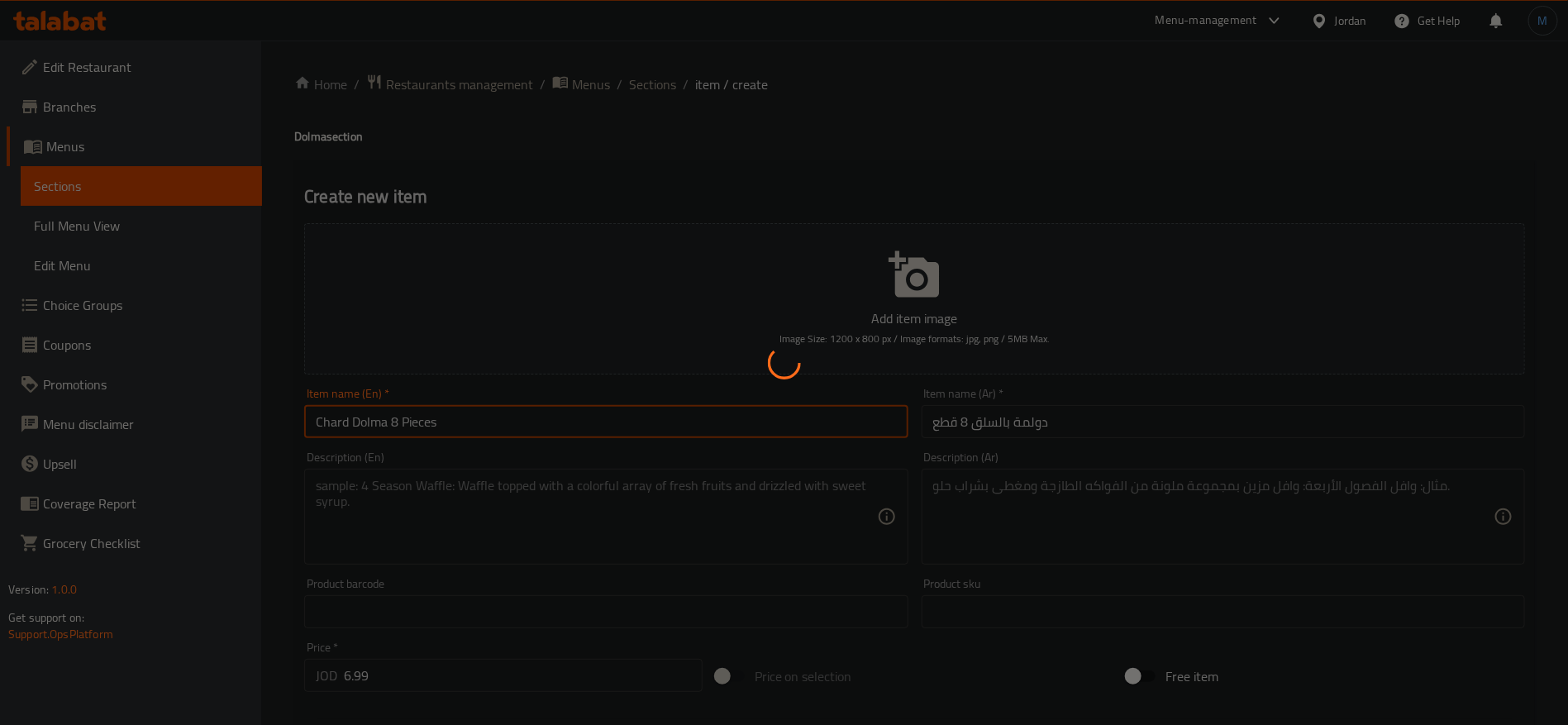
type input "0"
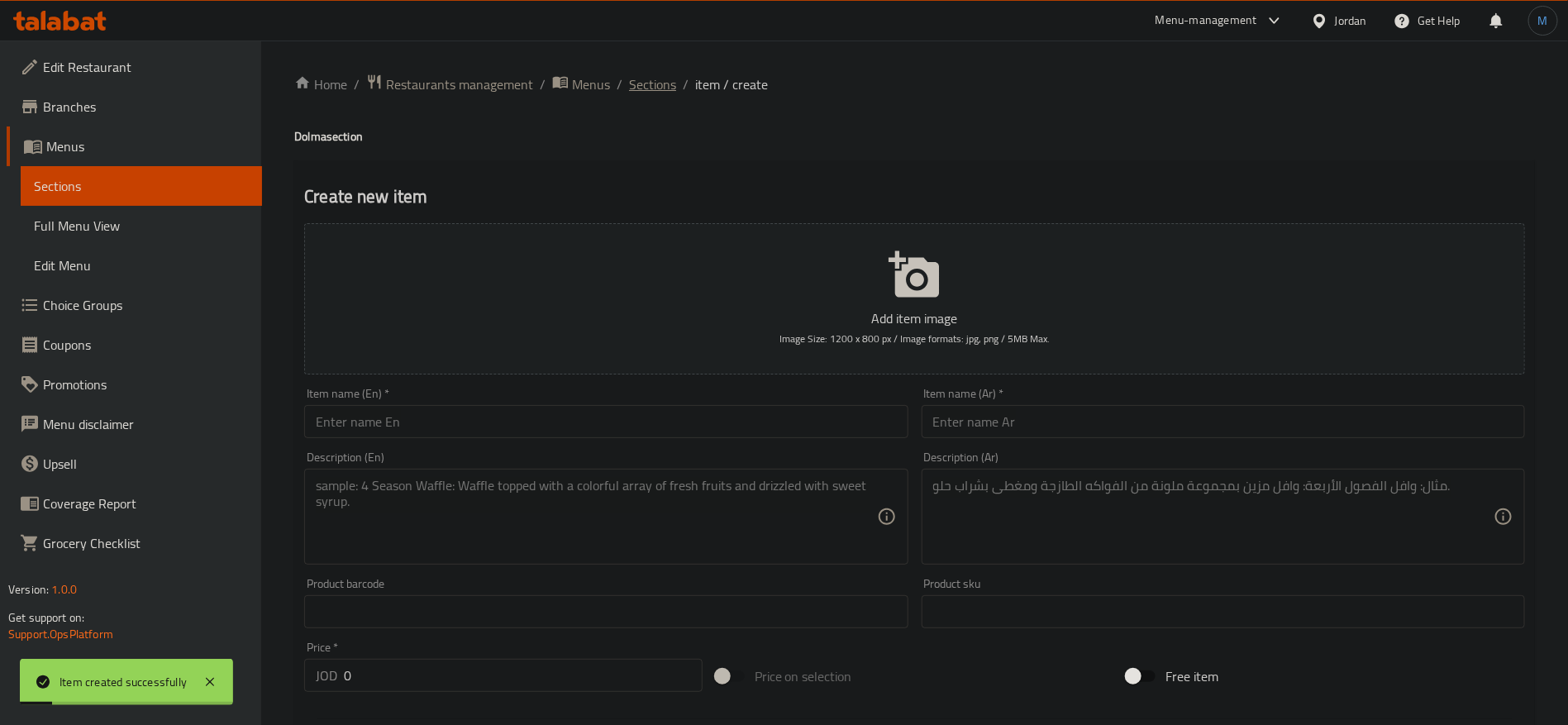
click at [658, 78] on span "Sections" at bounding box center [653, 84] width 47 height 20
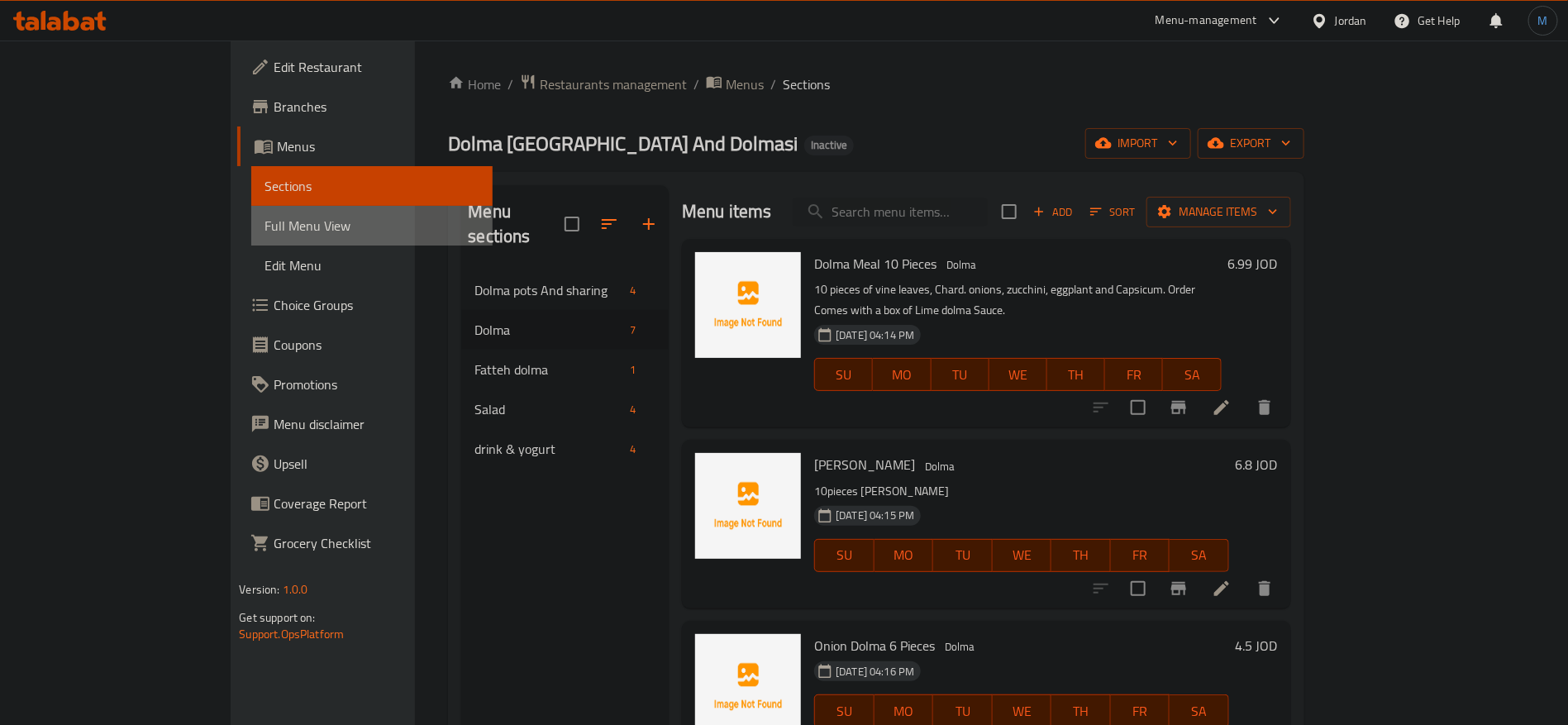
click at [265, 217] on span "Full Menu View" at bounding box center [372, 225] width 215 height 20
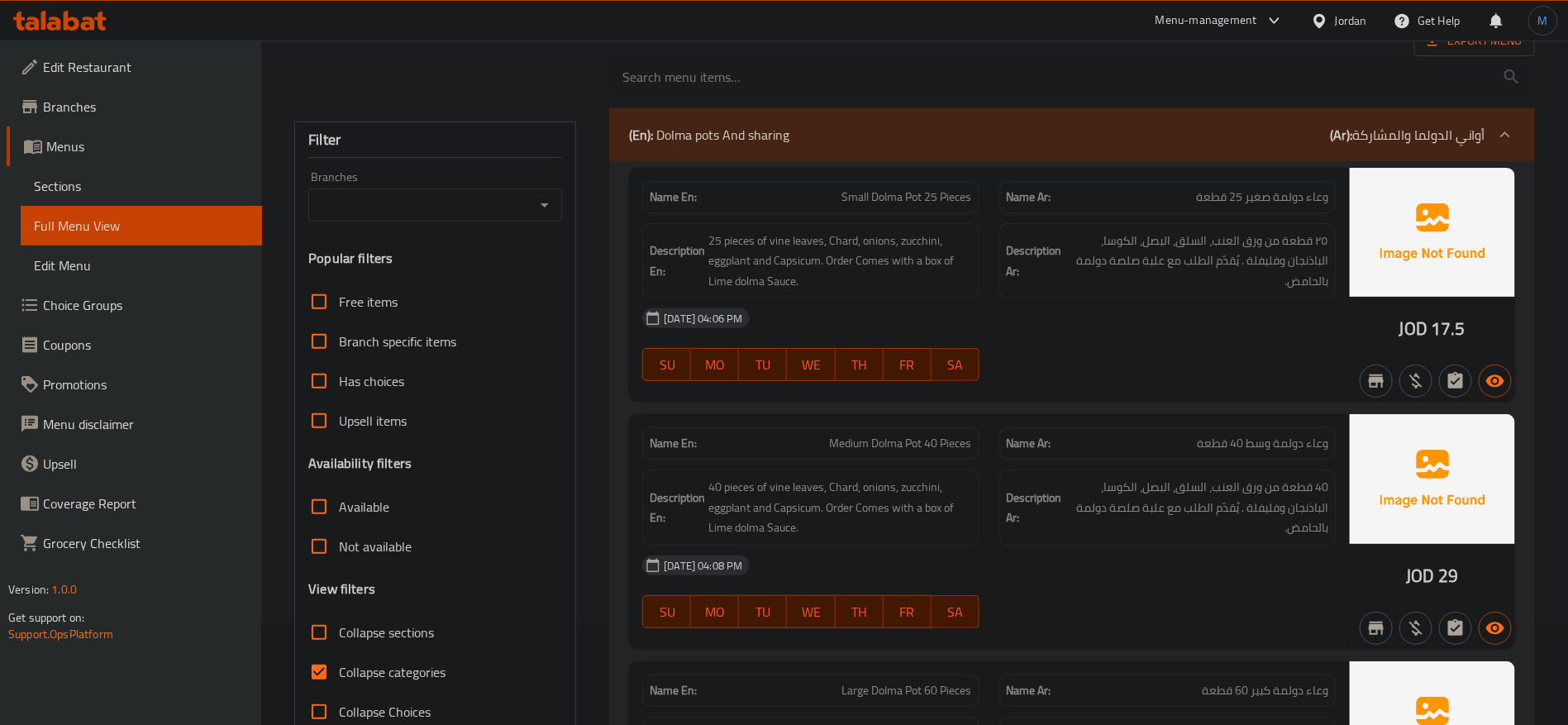
scroll to position [124, 0]
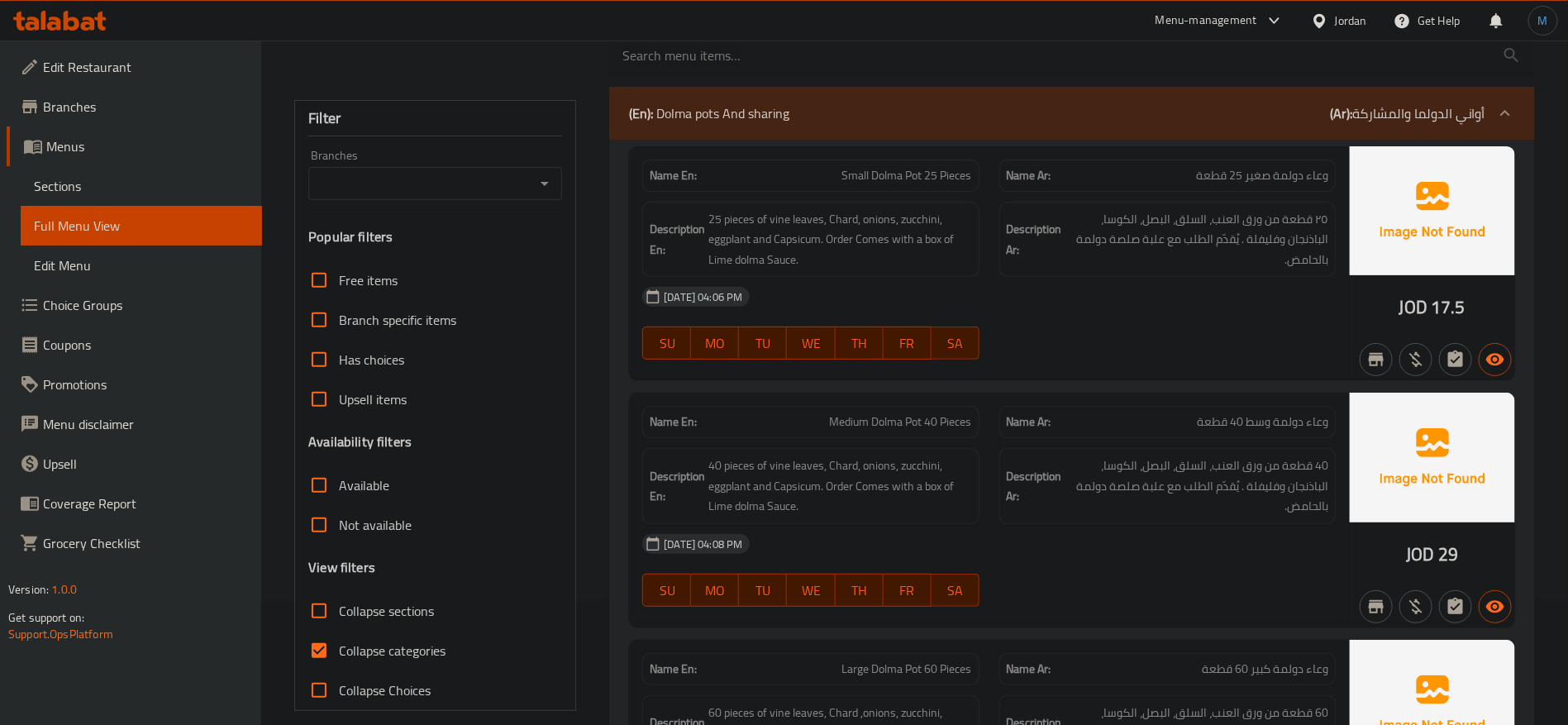
click at [349, 661] on span "Collapse categories" at bounding box center [392, 650] width 107 height 20
click at [339, 662] on input "Collapse categories" at bounding box center [319, 651] width 40 height 40
checkbox input "false"
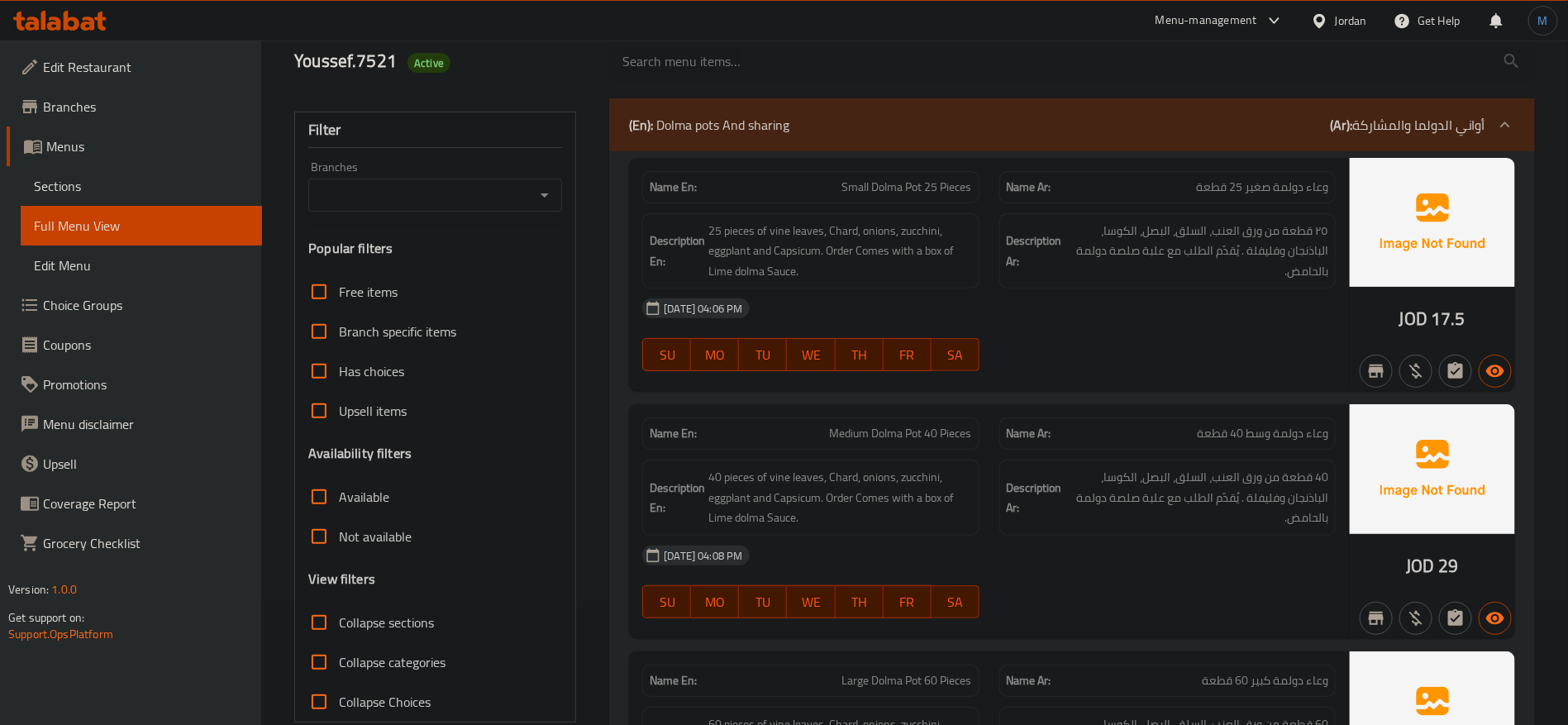
click at [396, 618] on span "Collapse sections" at bounding box center [386, 622] width 95 height 20
click at [339, 618] on input "Collapse sections" at bounding box center [319, 623] width 40 height 40
checkbox input "true"
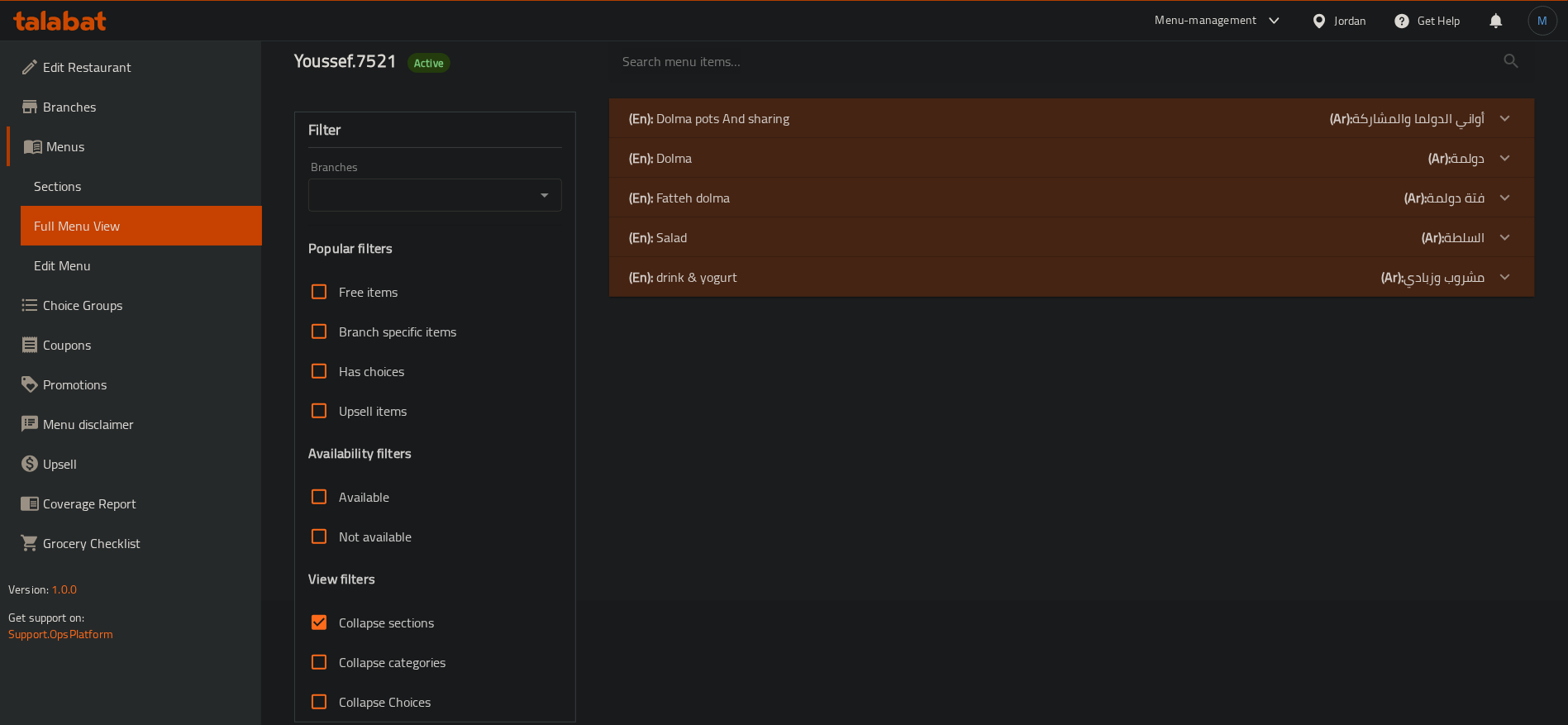
click at [1488, 149] on div "(En): Dolma (Ar): دولمة" at bounding box center [1072, 158] width 925 height 40
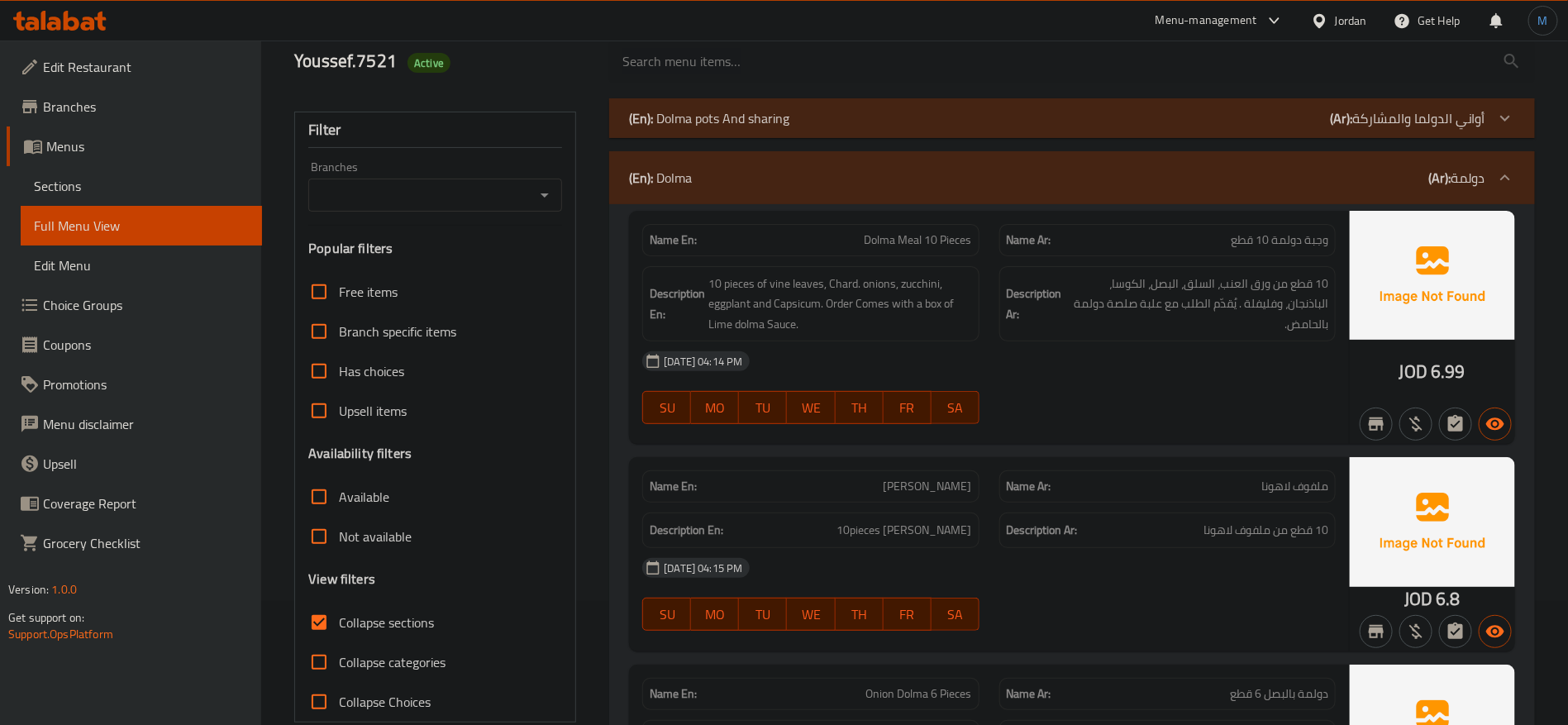
click at [1474, 121] on p "(Ar): أواني الدولما والمشاركة" at bounding box center [1408, 117] width 155 height 20
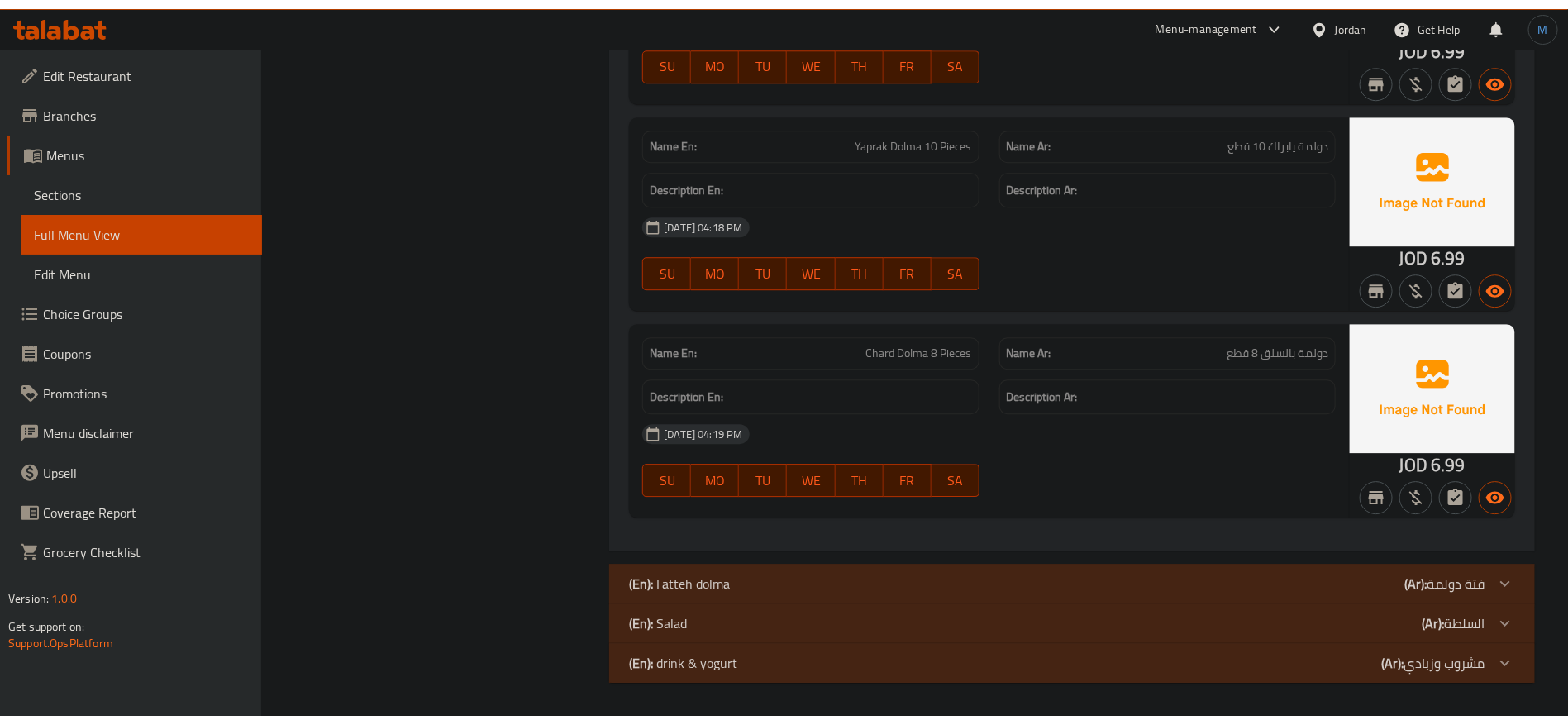
scroll to position [2271, 0]
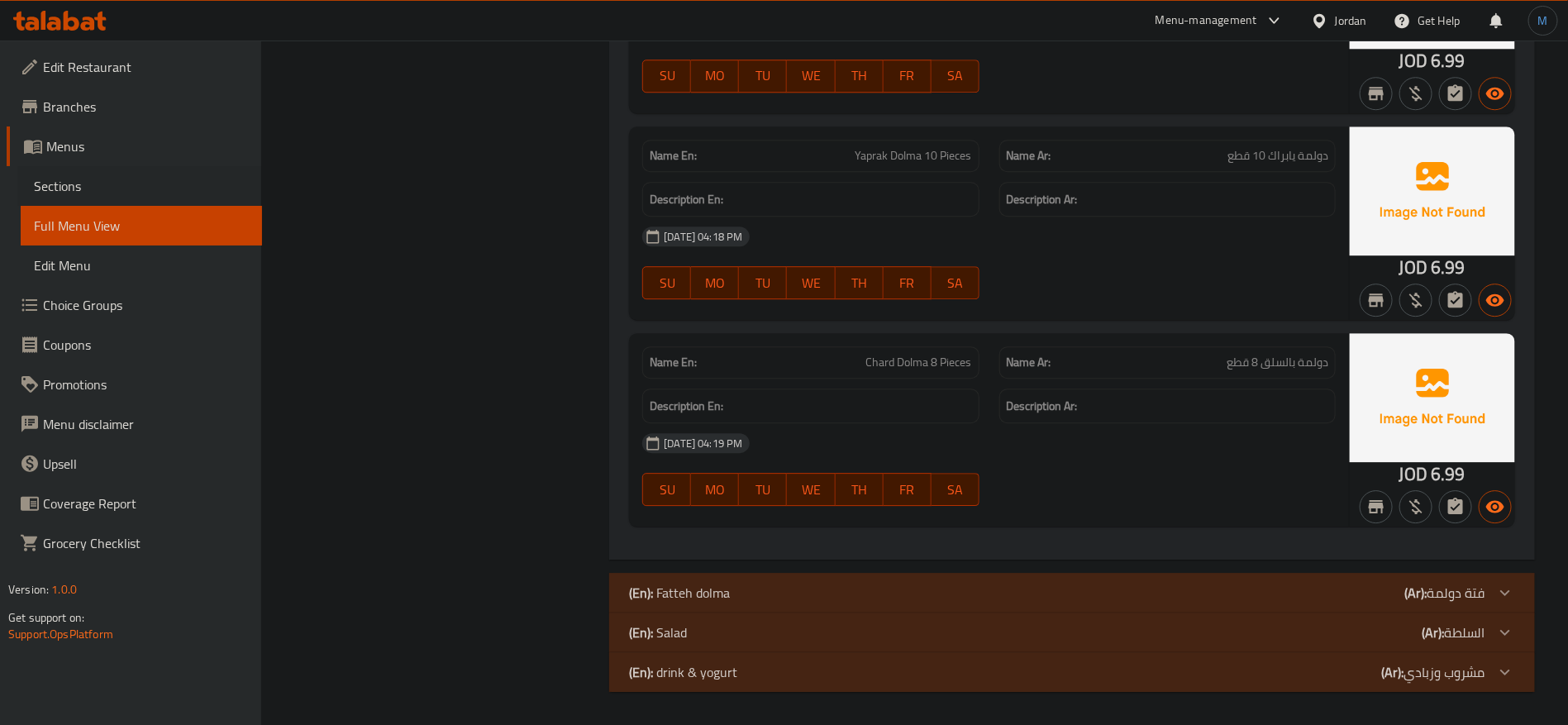
click at [13, 190] on div "Sections" at bounding box center [132, 186] width 260 height 40
click at [84, 184] on span "Sections" at bounding box center [141, 186] width 215 height 20
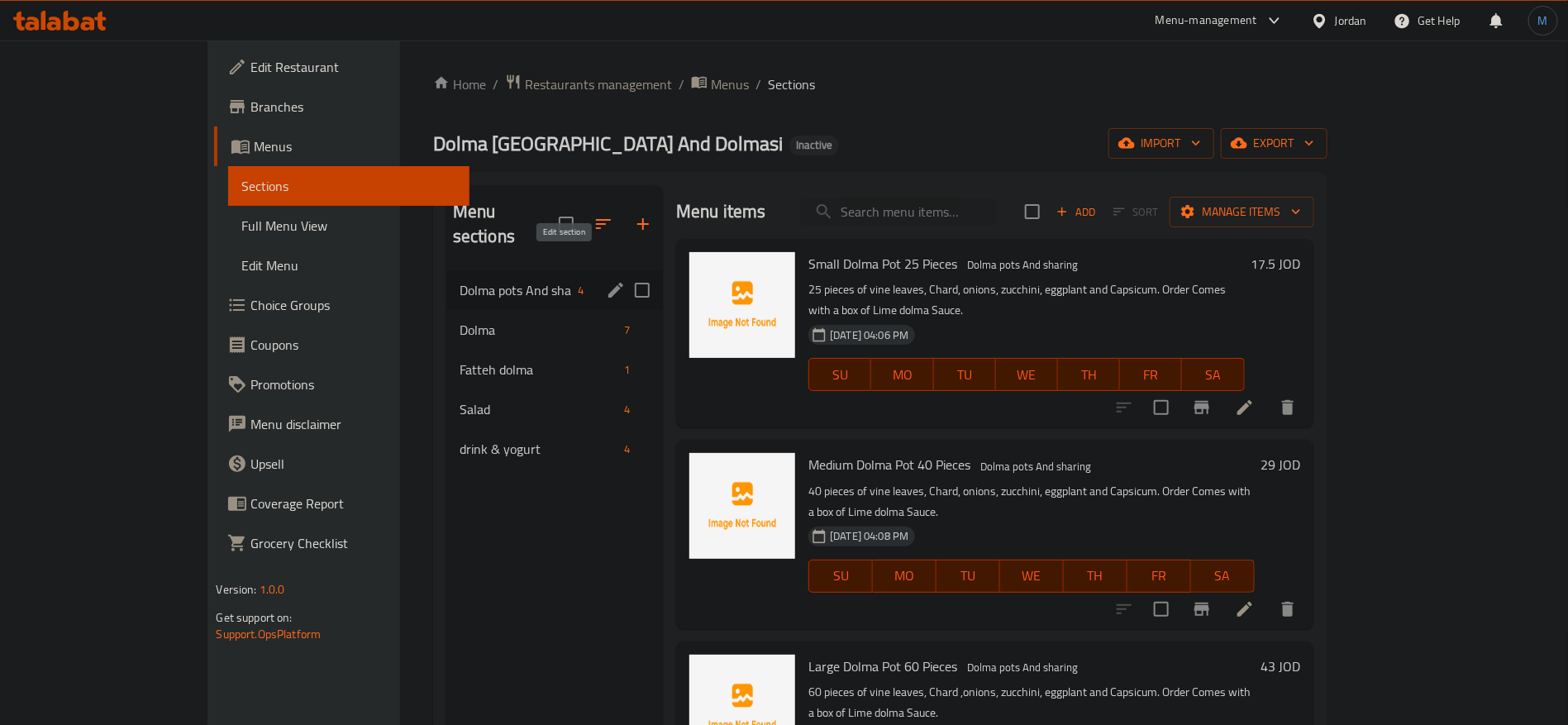
click at [608, 283] on icon "edit" at bounding box center [616, 291] width 15 height 15
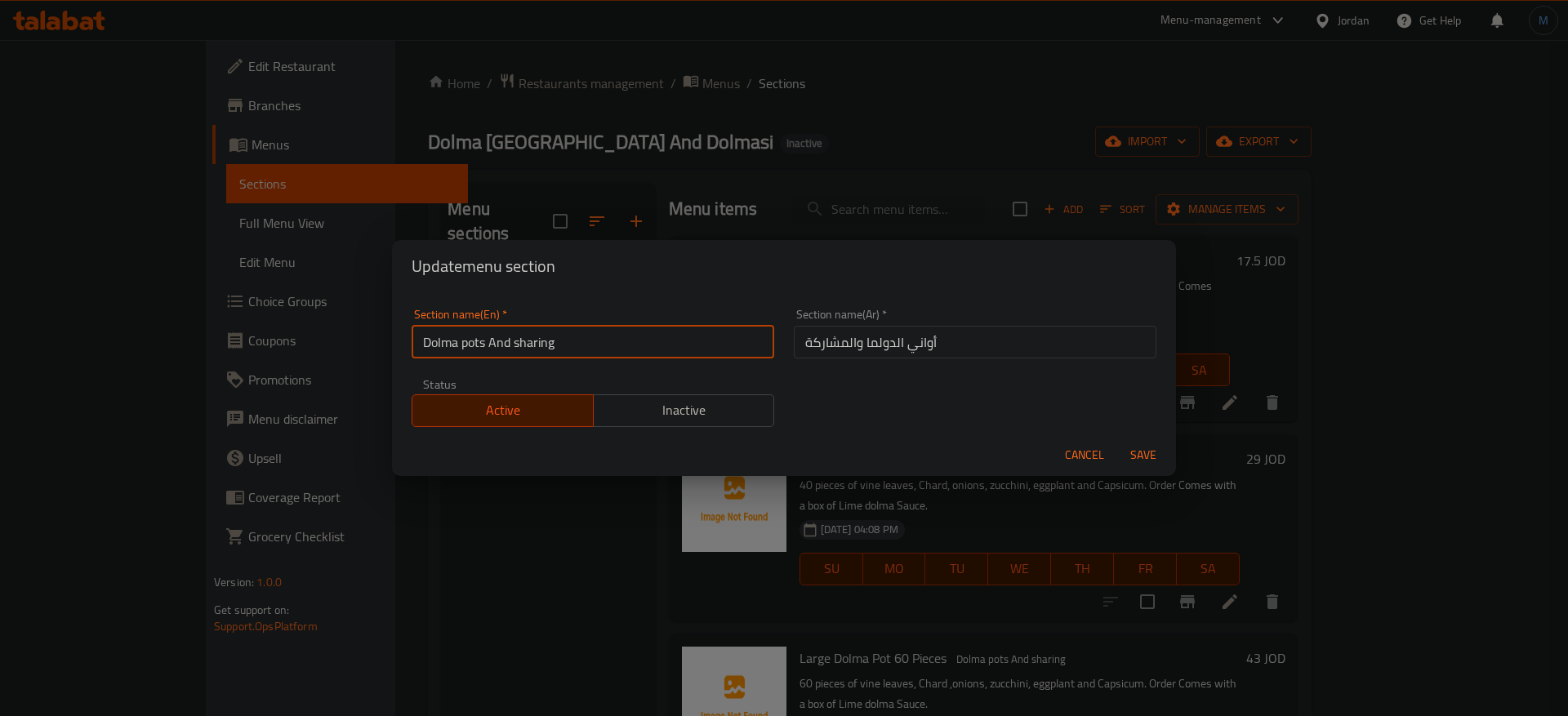
click at [667, 330] on input "Dolma pots And sharing" at bounding box center [593, 342] width 363 height 33
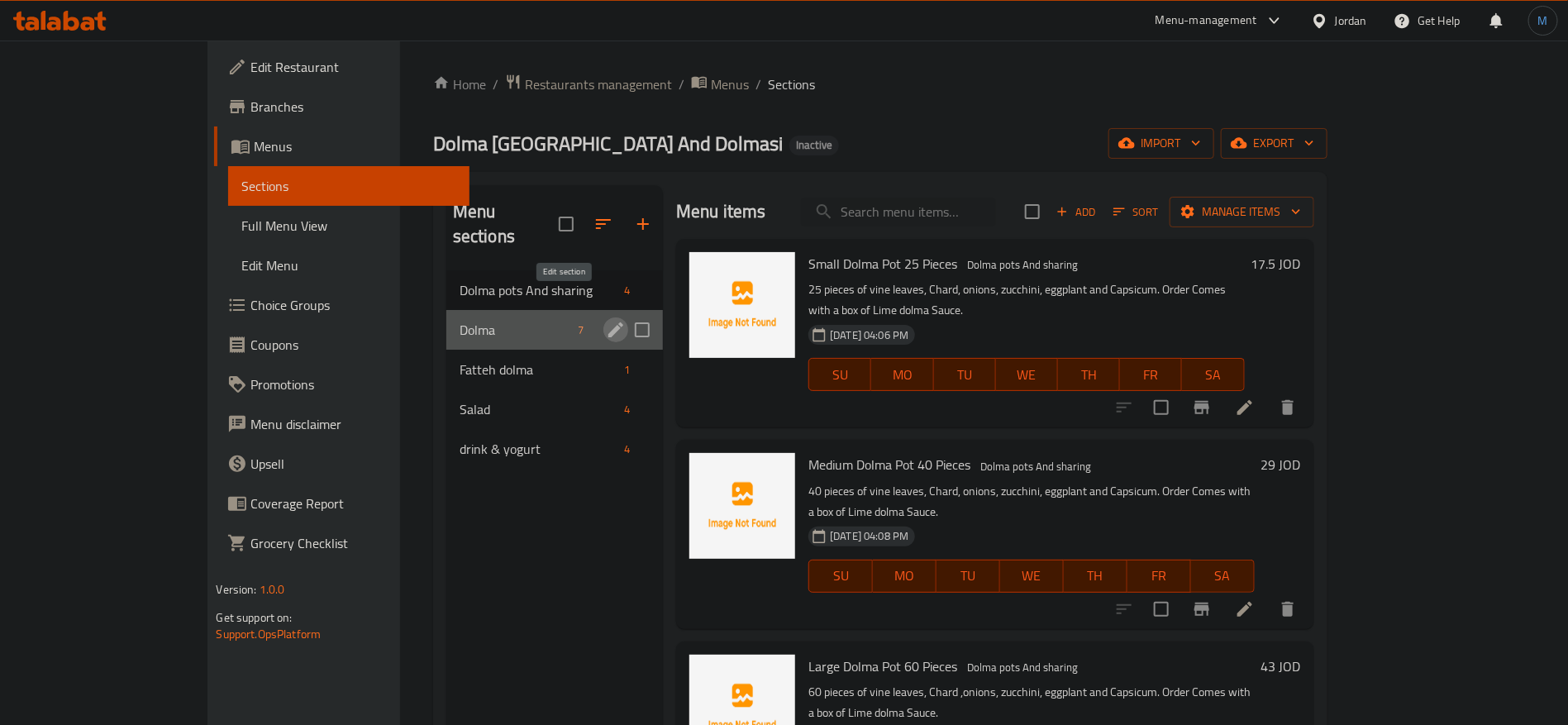
click at [606, 320] on icon "edit" at bounding box center [615, 329] width 20 height 20
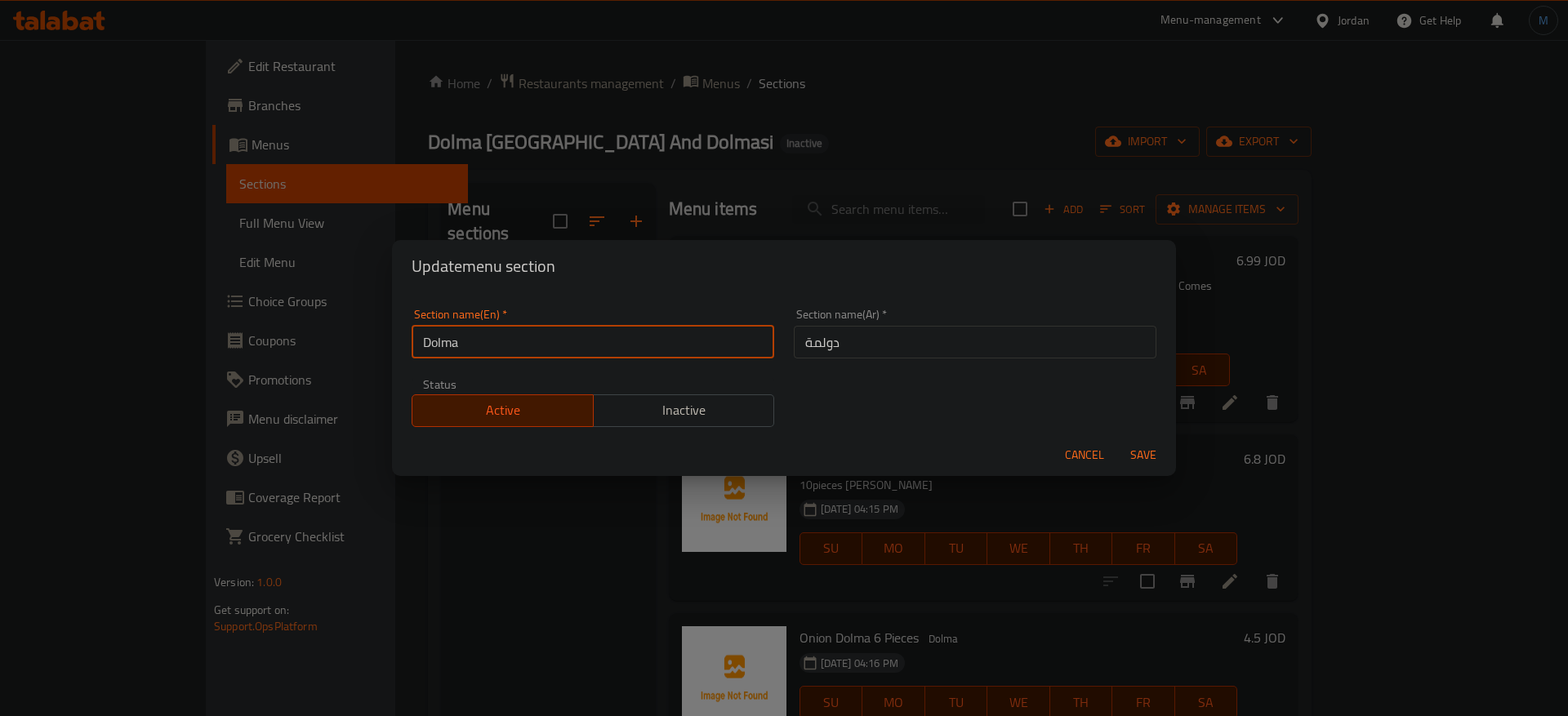
click at [560, 337] on input "Dolma" at bounding box center [593, 342] width 363 height 33
